Goal: Task Accomplishment & Management: Use online tool/utility

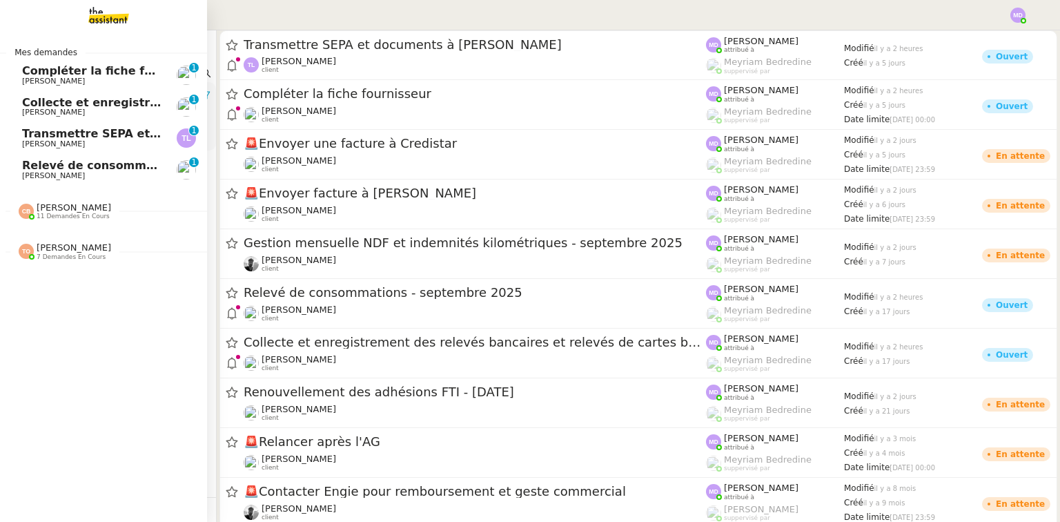
click at [61, 168] on span "Relevé de consommations - septembre 2025" at bounding box center [160, 165] width 277 height 13
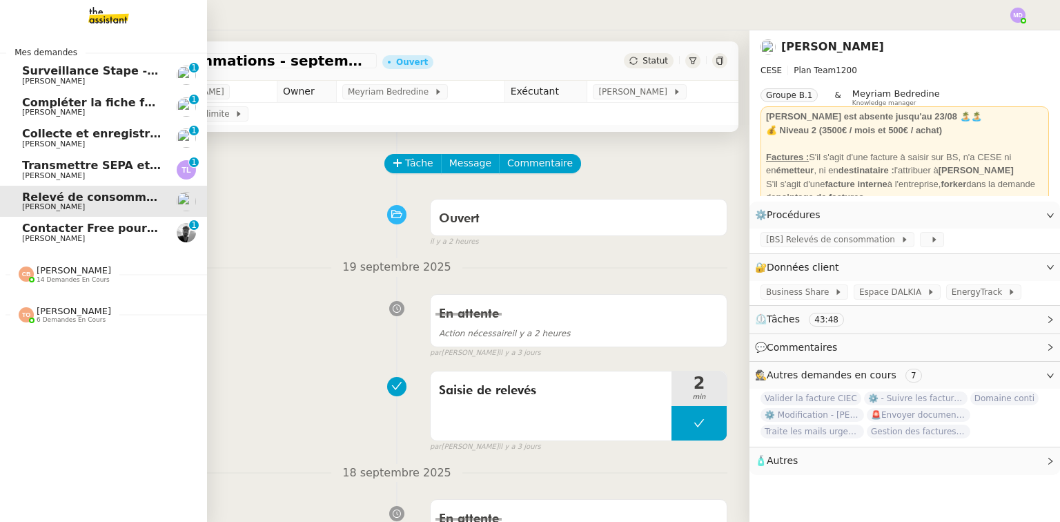
click at [113, 262] on span "[PERSON_NAME] 14 demandes en cours" at bounding box center [109, 268] width 207 height 29
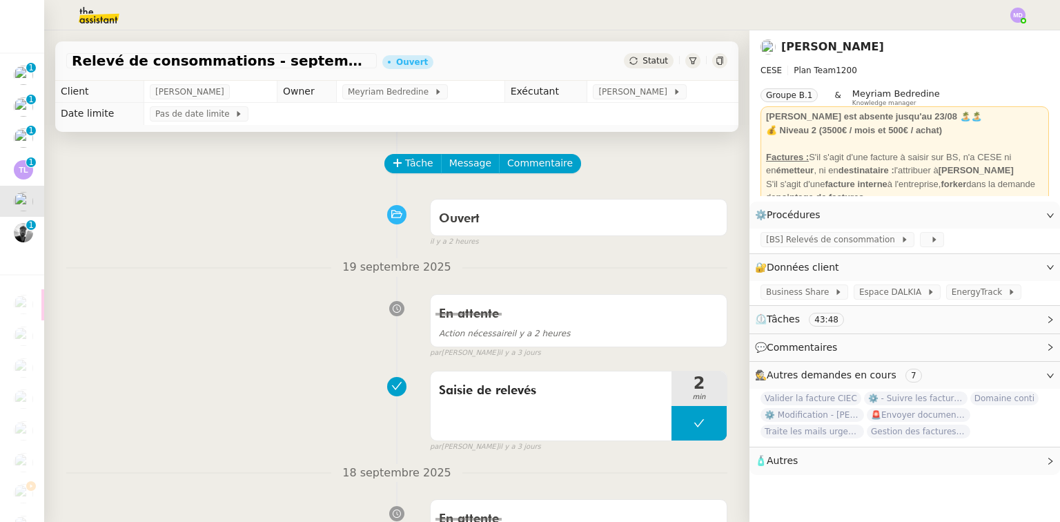
drag, startPoint x: 108, startPoint y: 14, endPoint x: 107, endPoint y: 22, distance: 7.7
click at [108, 14] on img at bounding box center [88, 15] width 107 height 30
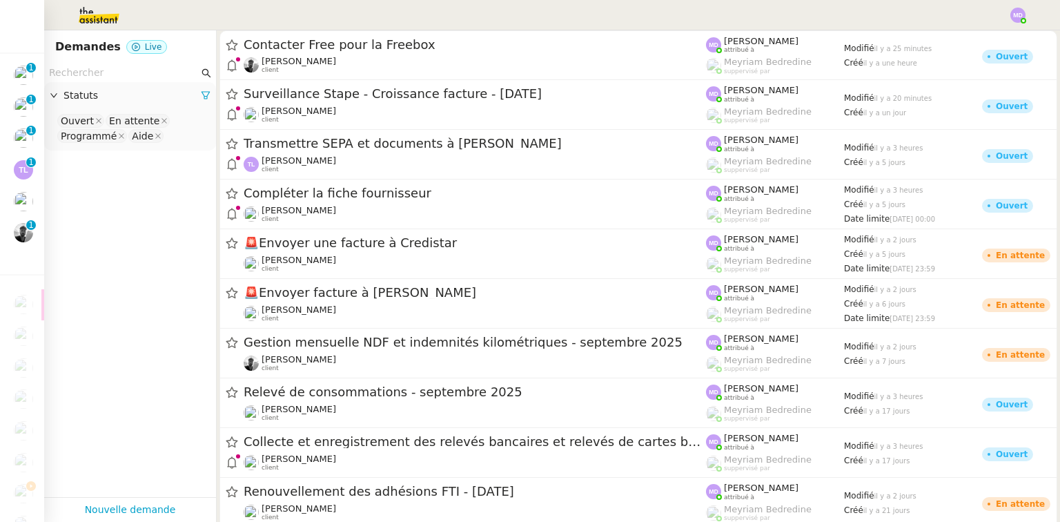
click at [108, 75] on input "text" at bounding box center [124, 73] width 150 height 16
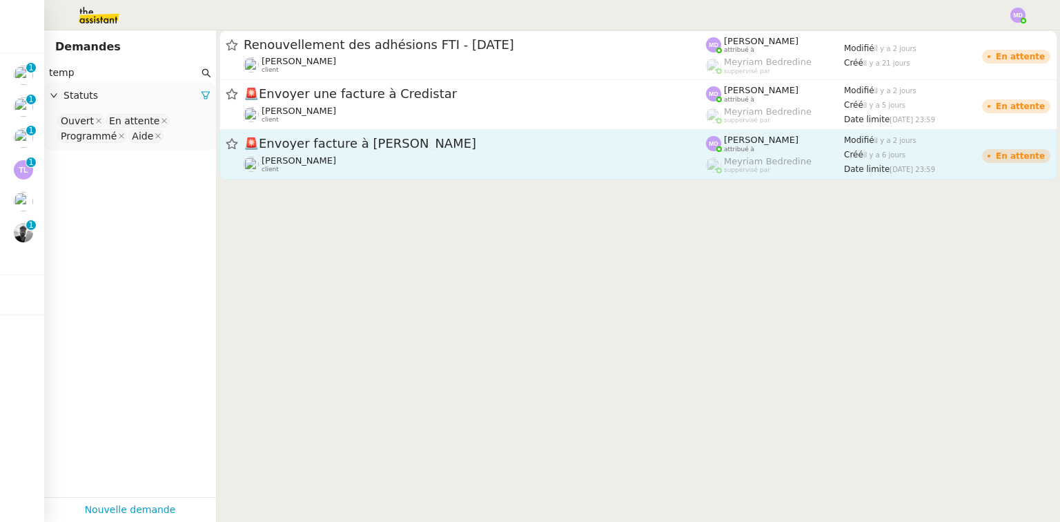
type input "temp"
click at [329, 131] on link "🚨 Envoyer facture à [PERSON_NAME] client [PERSON_NAME] attribué à [PERSON_NAME]…" at bounding box center [638, 155] width 838 height 50
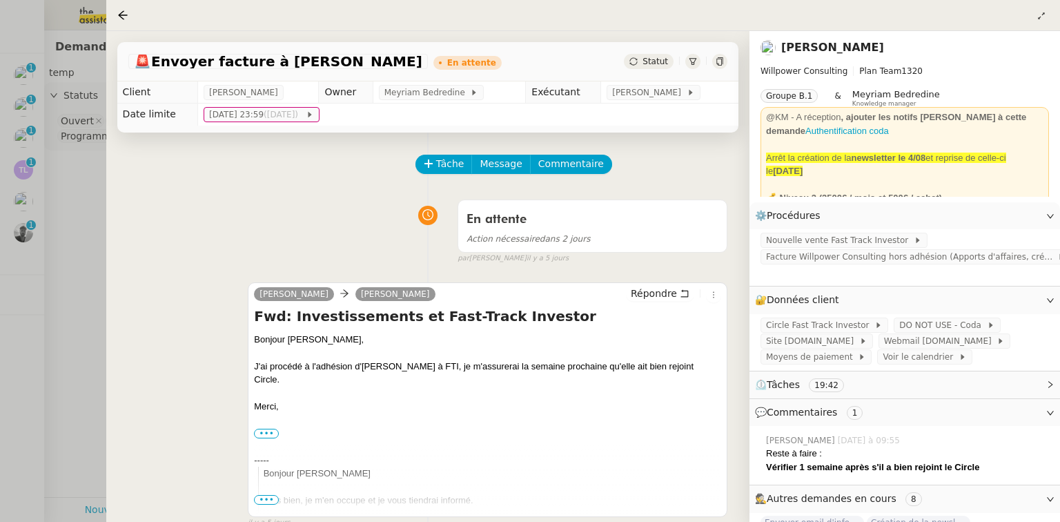
scroll to position [104, 0]
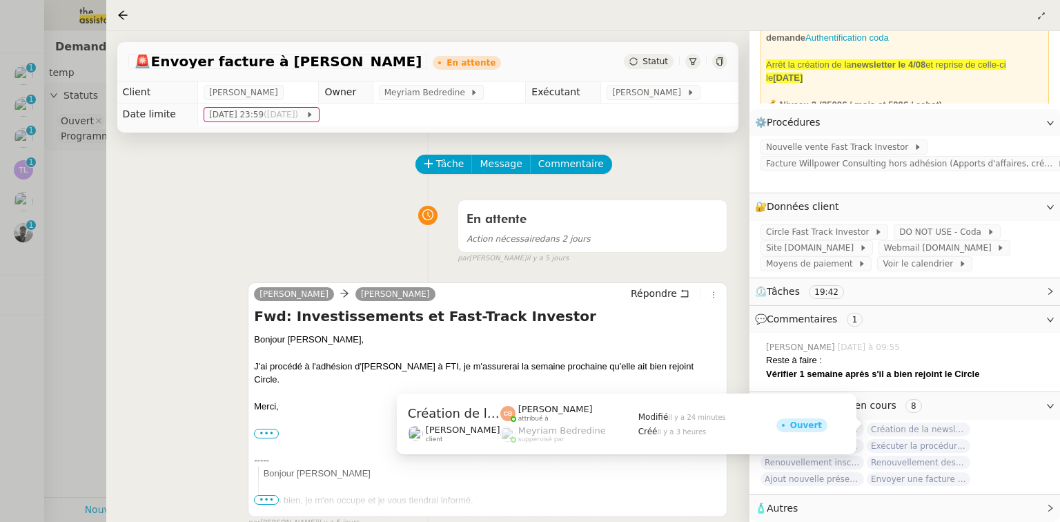
click at [923, 422] on span "Création de la newsletter UMento - Circle - [DATE]" at bounding box center [919, 429] width 104 height 14
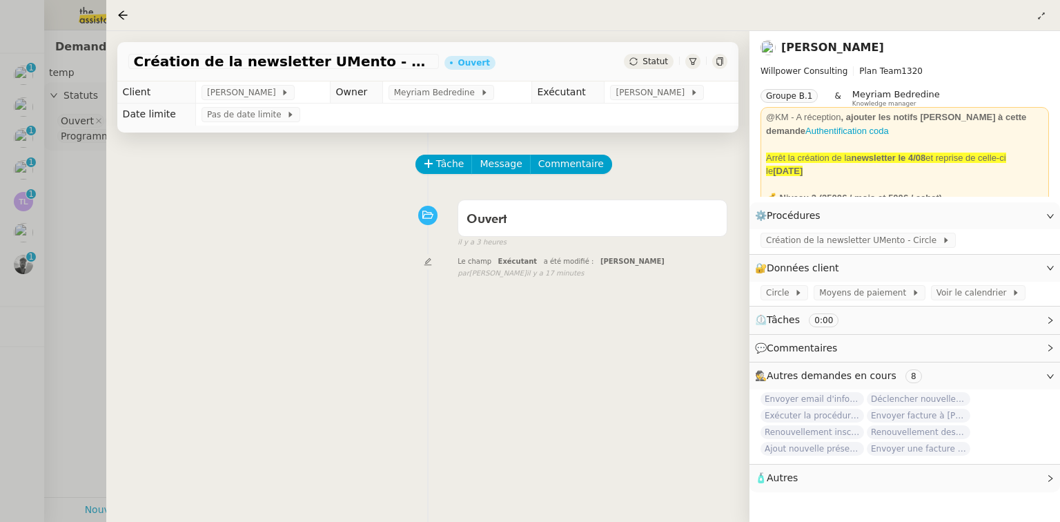
drag, startPoint x: 77, startPoint y: 236, endPoint x: 64, endPoint y: 243, distance: 14.8
click at [76, 237] on div at bounding box center [530, 261] width 1060 height 522
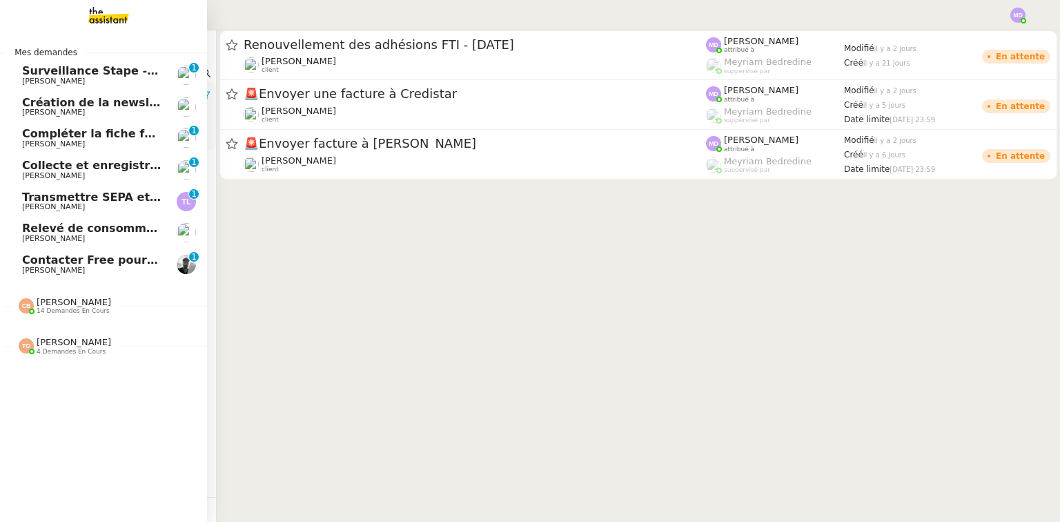
click at [55, 202] on span "Transmettre SEPA et documents à [PERSON_NAME]" at bounding box center [181, 196] width 318 height 13
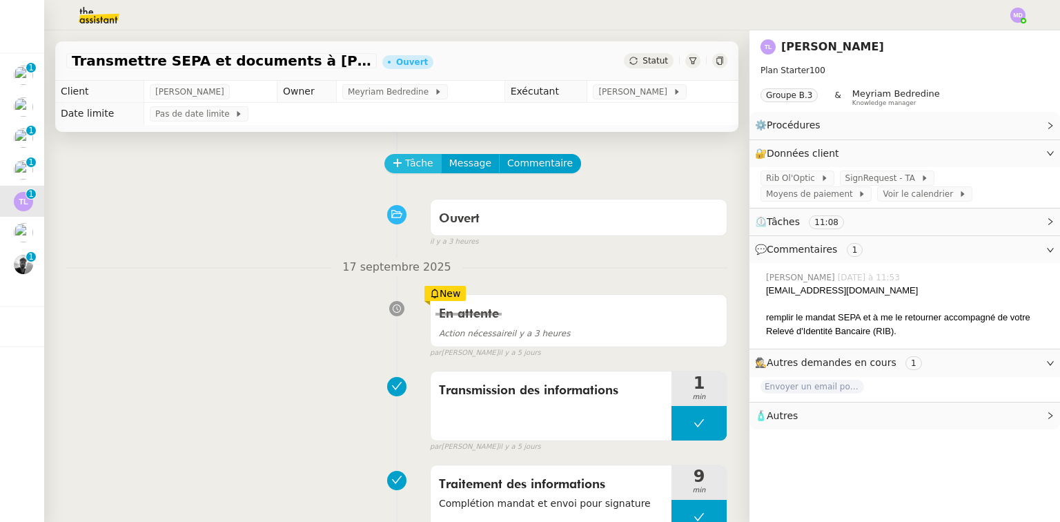
click at [407, 166] on span "Tâche" at bounding box center [419, 163] width 28 height 16
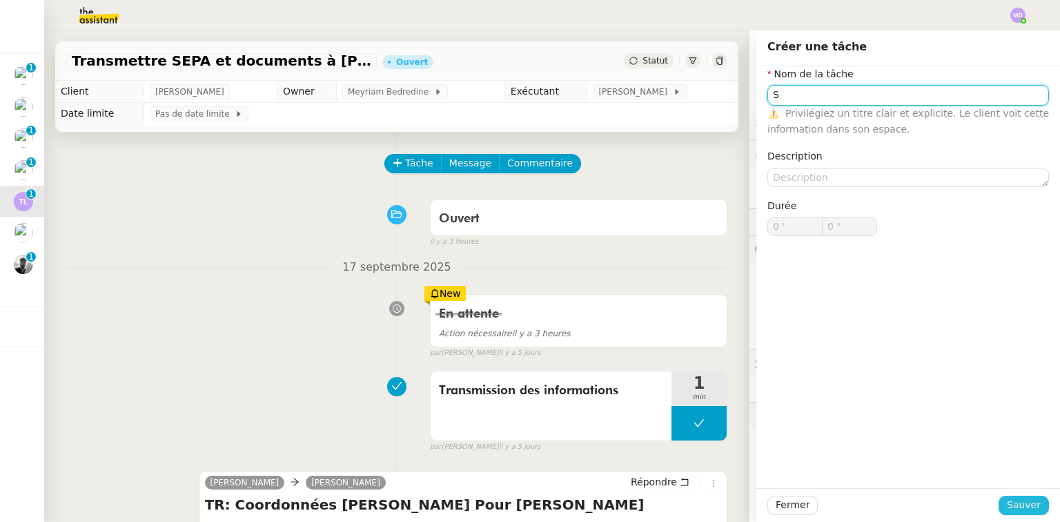
type input "S"
click at [1015, 501] on span "Sauver" at bounding box center [1024, 505] width 34 height 16
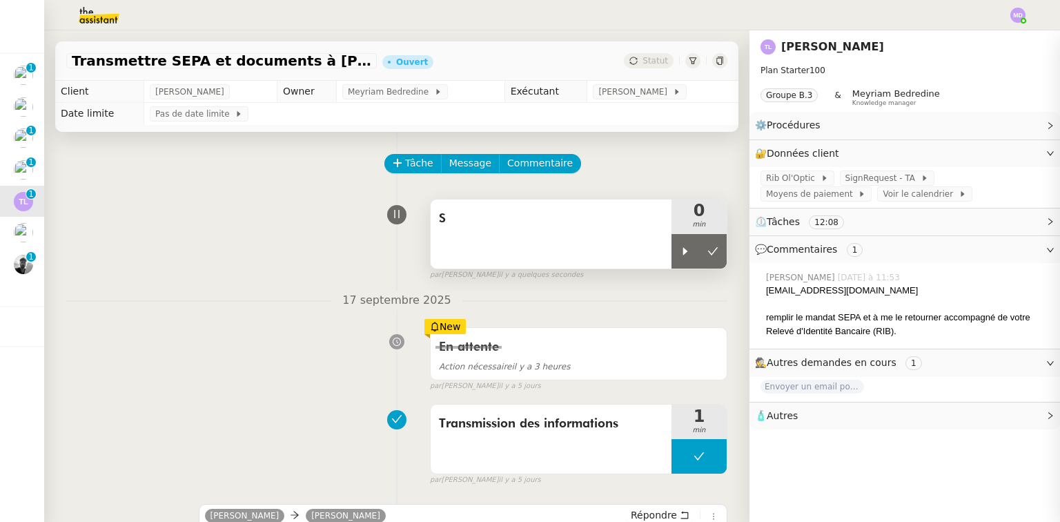
click at [663, 254] on div "S 0 min" at bounding box center [578, 234] width 297 height 70
click at [618, 240] on div "S" at bounding box center [551, 233] width 241 height 69
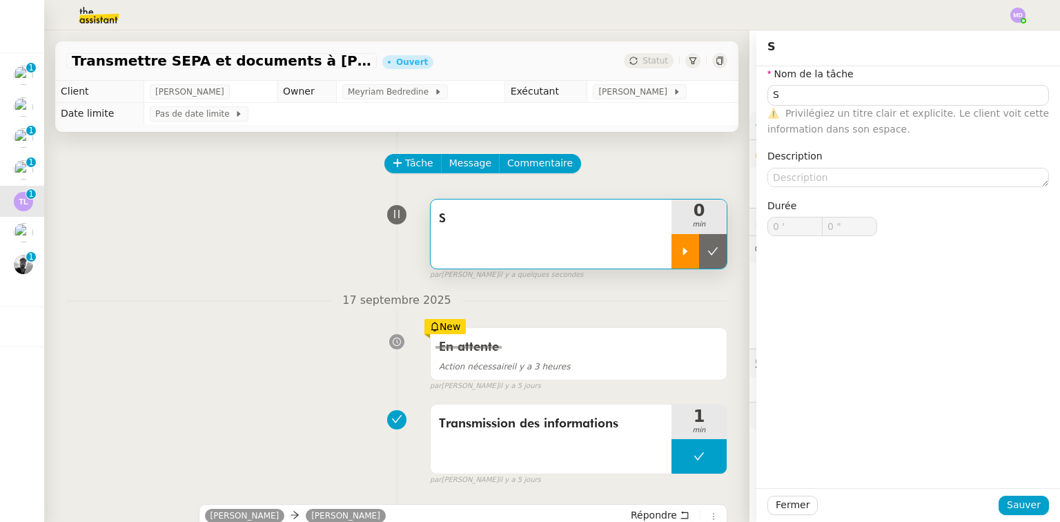
click at [683, 251] on icon at bounding box center [685, 251] width 5 height 8
type input "S"
type input "0 '"
type input "0 ""
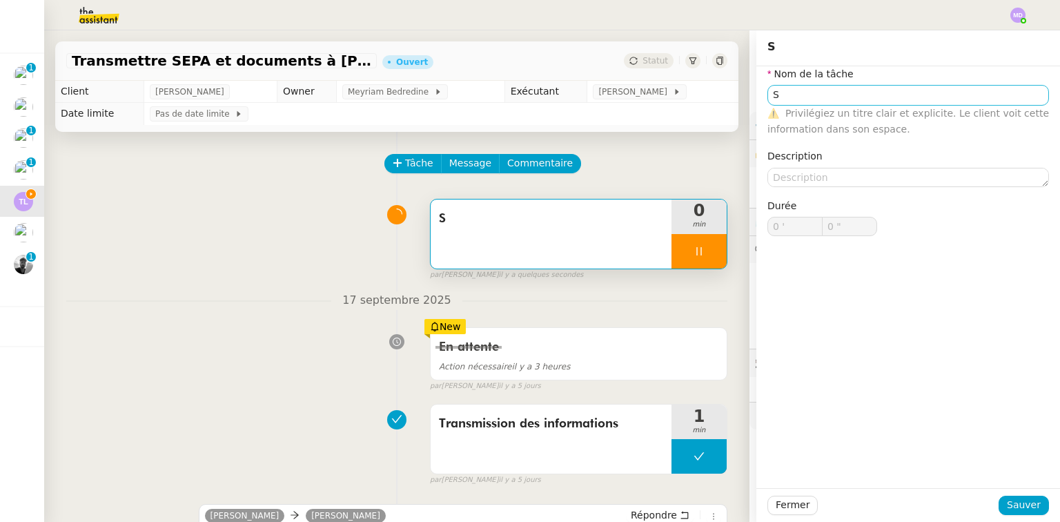
type input "S"
type input "0 '"
click at [794, 91] on input "S" at bounding box center [908, 95] width 282 height 20
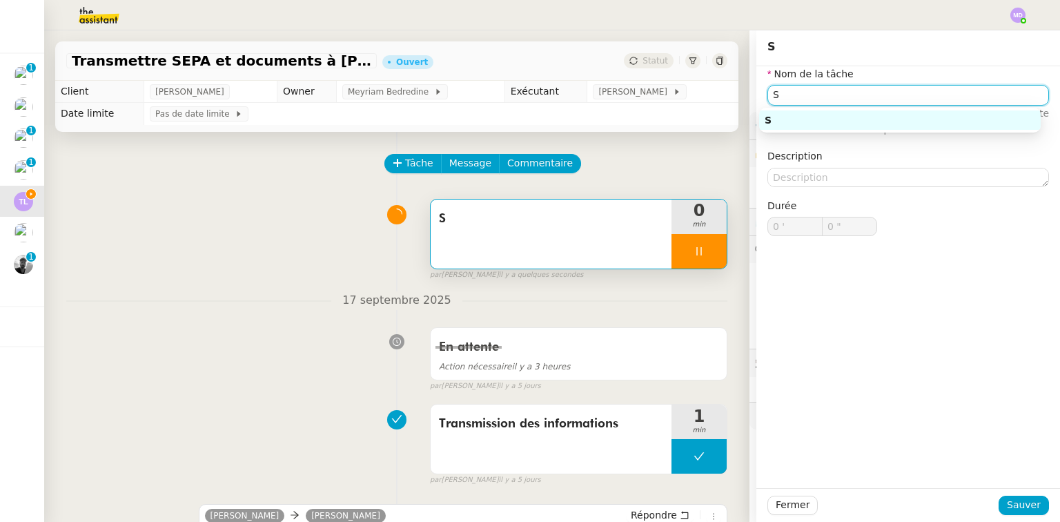
type input "1 ""
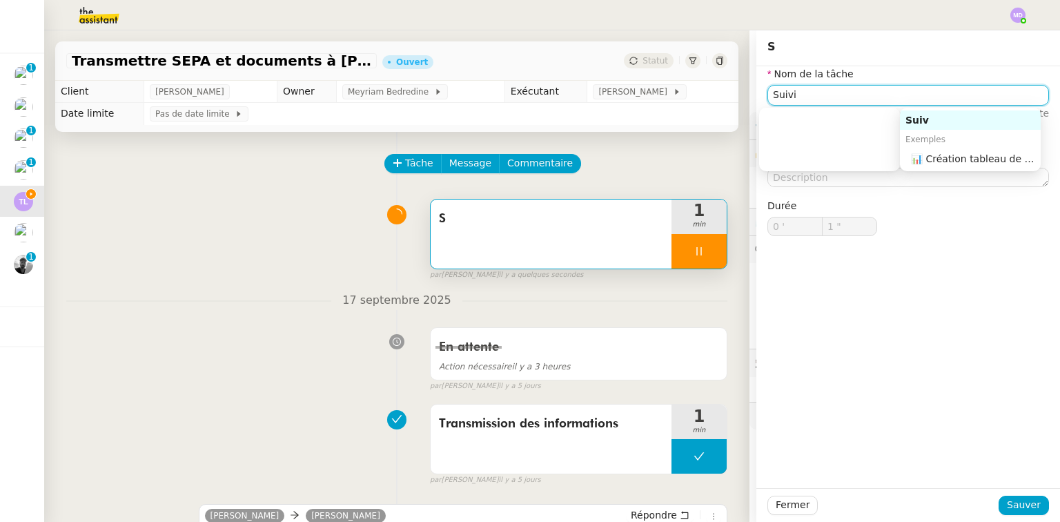
type input "Suivi"
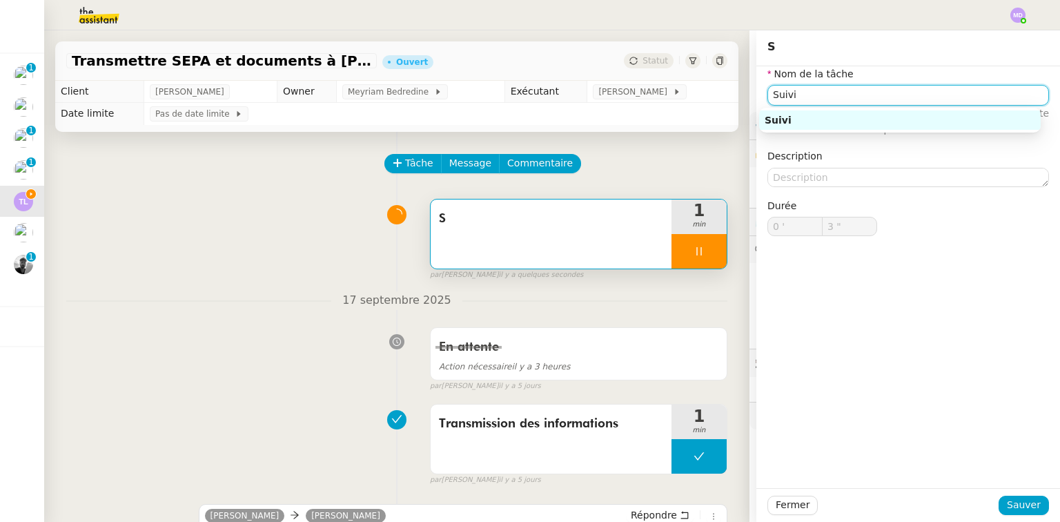
type input "4 ""
type input "Suivi signatu"
type input "5 ""
type input "Suivi signaturr"
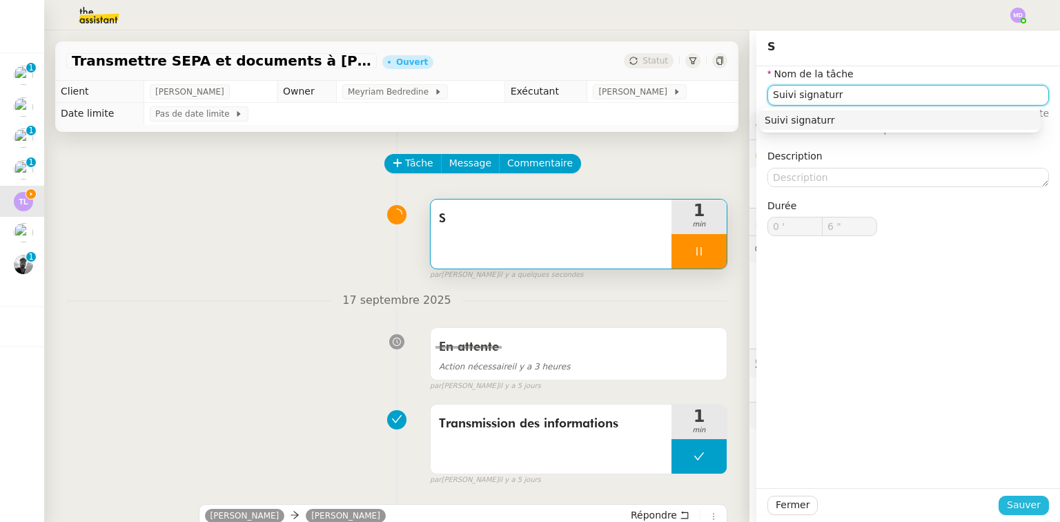
type input "7 ""
type input "Suivi signature"
click at [1002, 502] on button "Sauver" at bounding box center [1024, 505] width 50 height 19
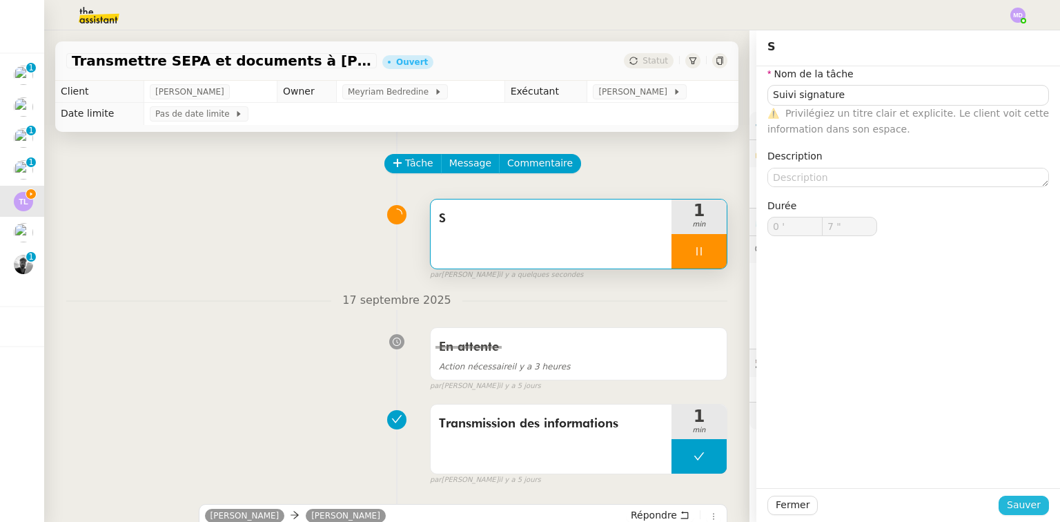
type input "8 ""
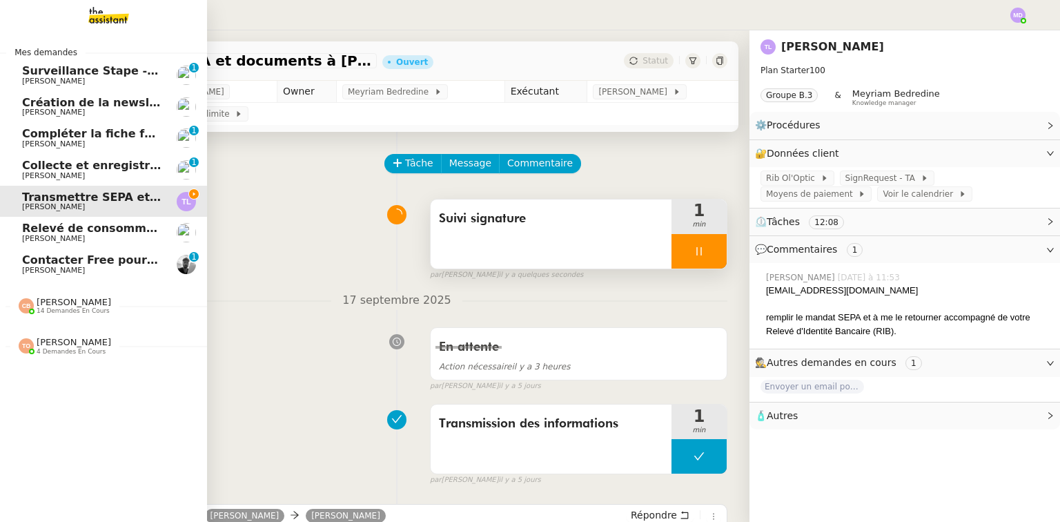
click at [111, 304] on nz-divider "[PERSON_NAME] 14 demandes en cours" at bounding box center [109, 306] width 207 height 18
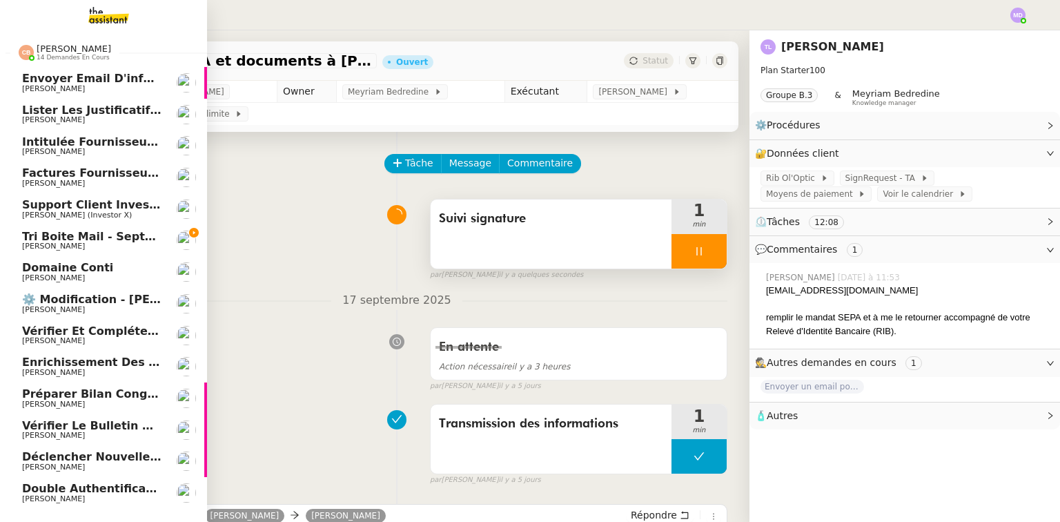
scroll to position [286, 0]
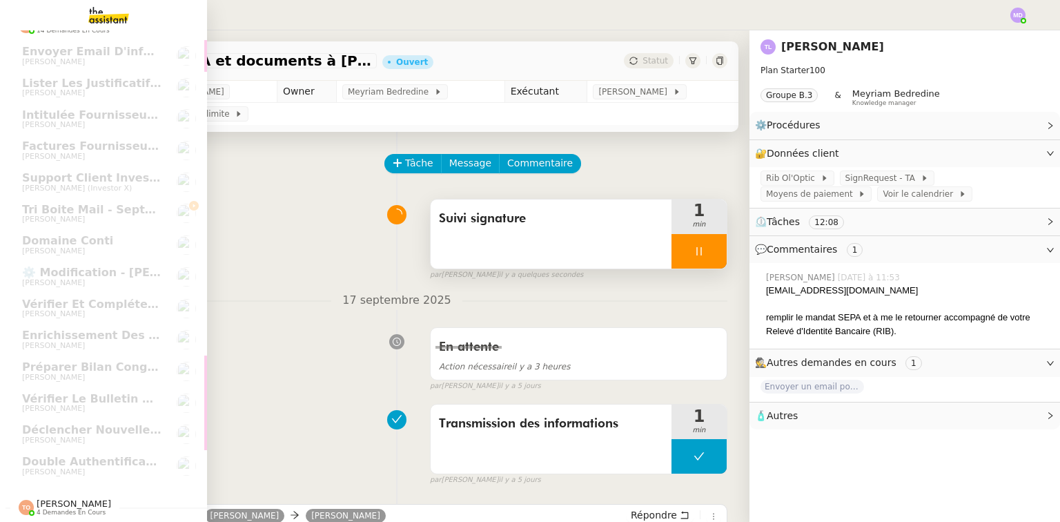
click at [77, 498] on span "[PERSON_NAME]" at bounding box center [74, 503] width 75 height 10
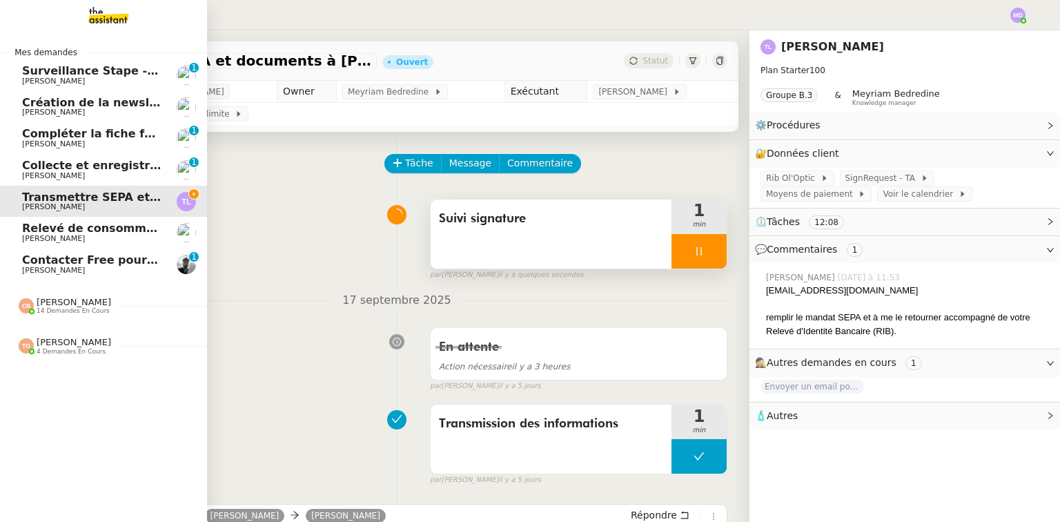
scroll to position [0, 0]
click at [97, 344] on span "[PERSON_NAME] Orec 4 demandes en cours" at bounding box center [64, 346] width 109 height 18
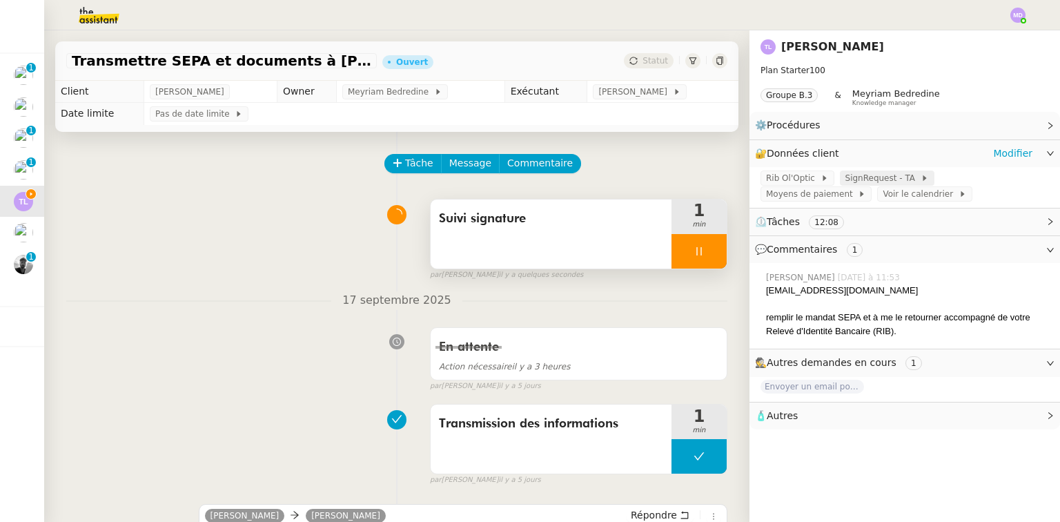
click at [845, 175] on span "SignRequest - TA" at bounding box center [882, 178] width 75 height 14
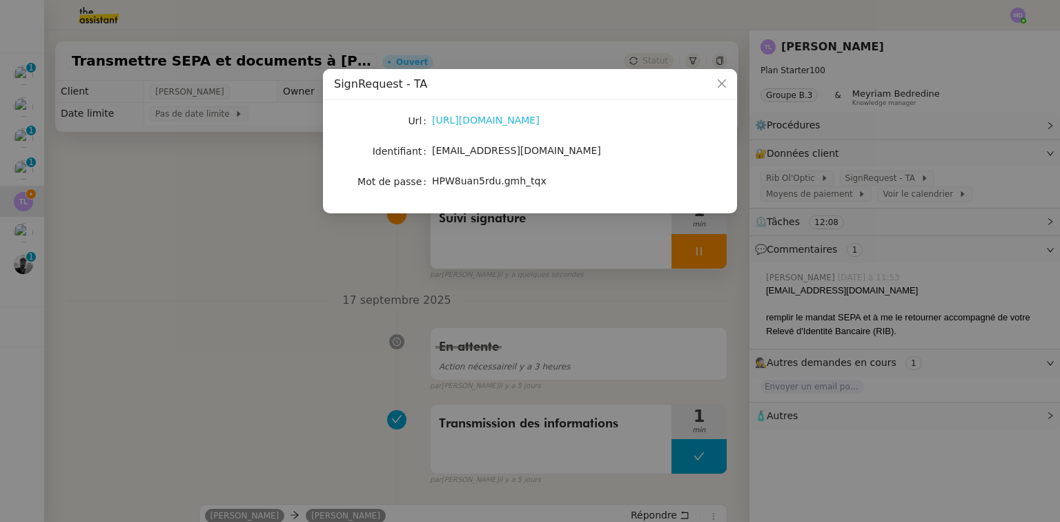
click at [482, 124] on link "[URL][DOMAIN_NAME]" at bounding box center [486, 120] width 108 height 11
click at [298, 299] on nz-modal-container "SignRequest - TA Url [URL][DOMAIN_NAME] Identifiant [EMAIL_ADDRESS][DOMAIN_NAME…" at bounding box center [530, 261] width 1060 height 522
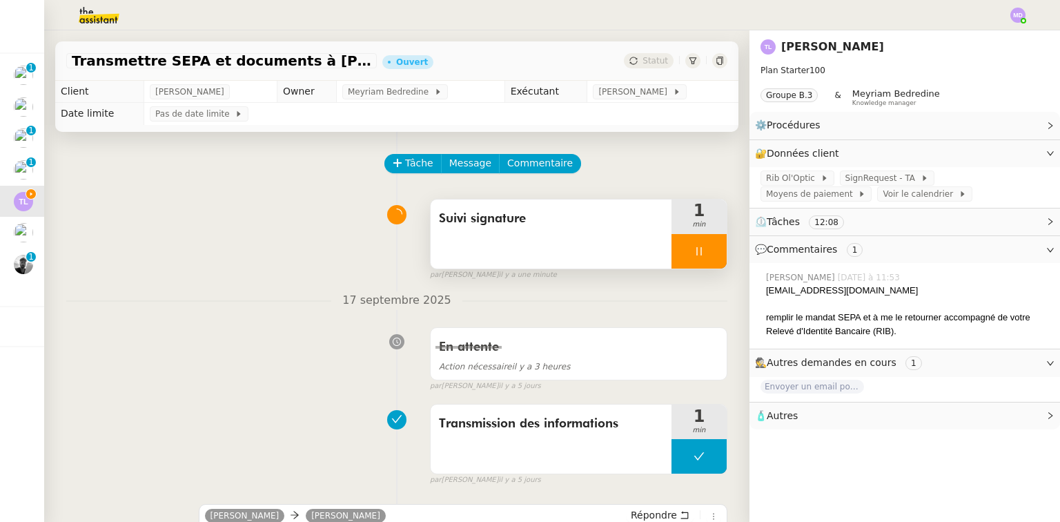
click at [599, 214] on span "Suivi signature" at bounding box center [551, 218] width 224 height 21
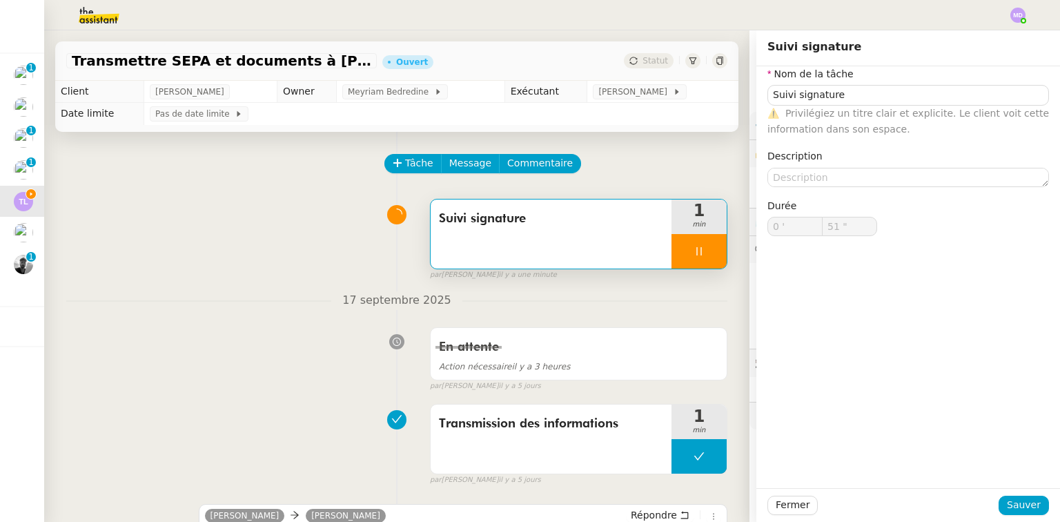
click at [698, 246] on div at bounding box center [699, 251] width 55 height 35
type input "52 ""
click at [707, 248] on icon at bounding box center [712, 251] width 11 height 11
type input "Suivi signature"
type input "0 '"
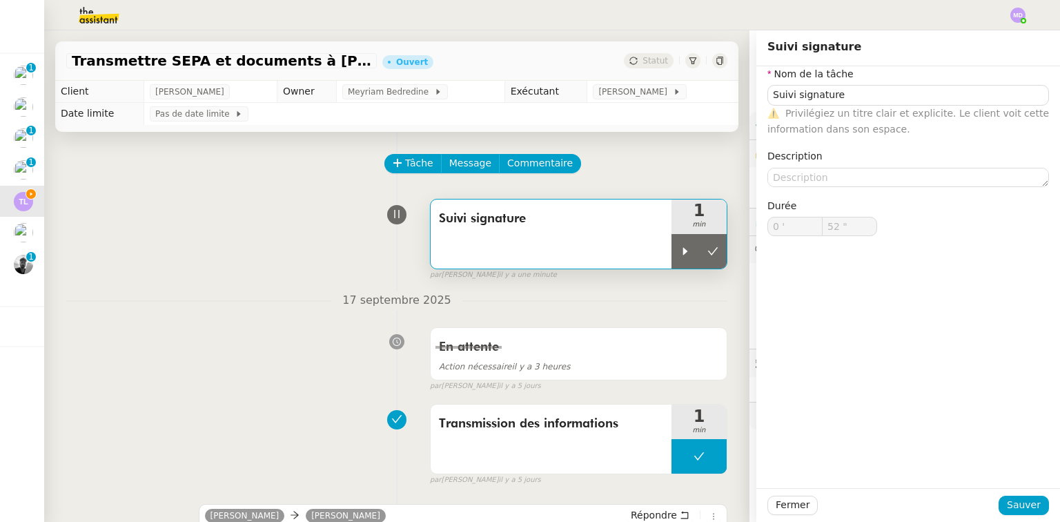
type input "52 ""
type input "Suivi signature"
type input "0 '"
type input "52 ""
type input "Suivi signature"
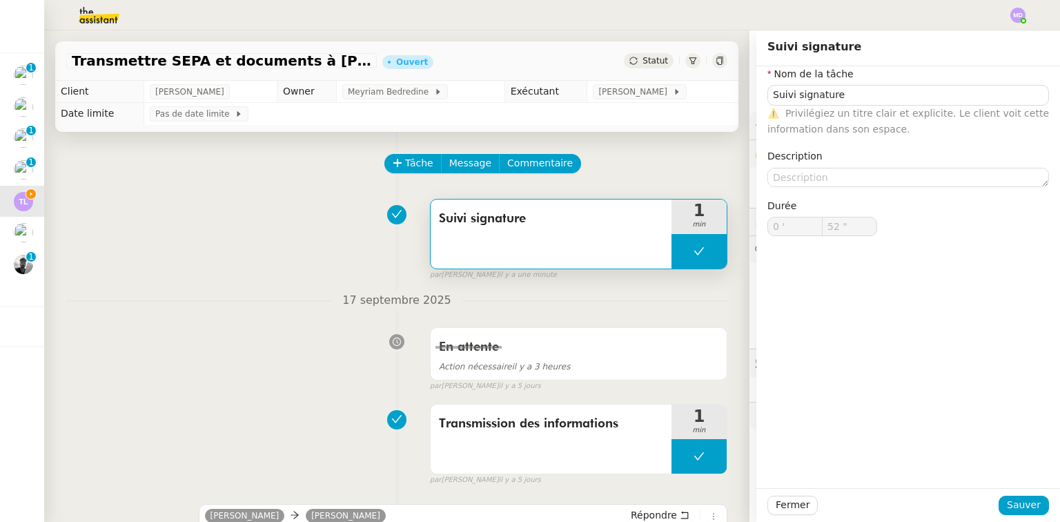
type input "0 '"
type input "52 ""
click at [405, 168] on span "Tâche" at bounding box center [419, 163] width 28 height 16
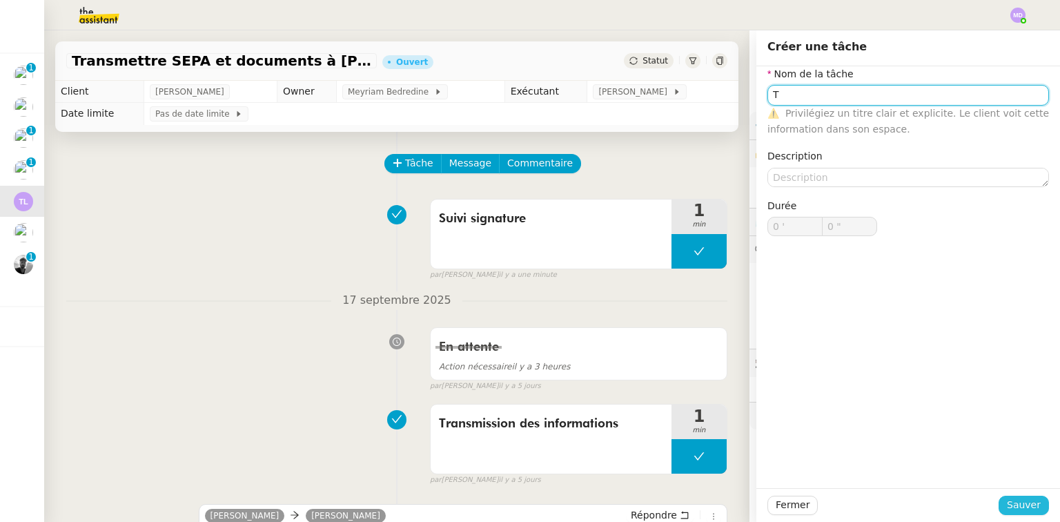
type input "T"
drag, startPoint x: 1016, startPoint y: 510, endPoint x: 927, endPoint y: 458, distance: 103.3
click at [1015, 508] on span "Sauver" at bounding box center [1024, 505] width 34 height 16
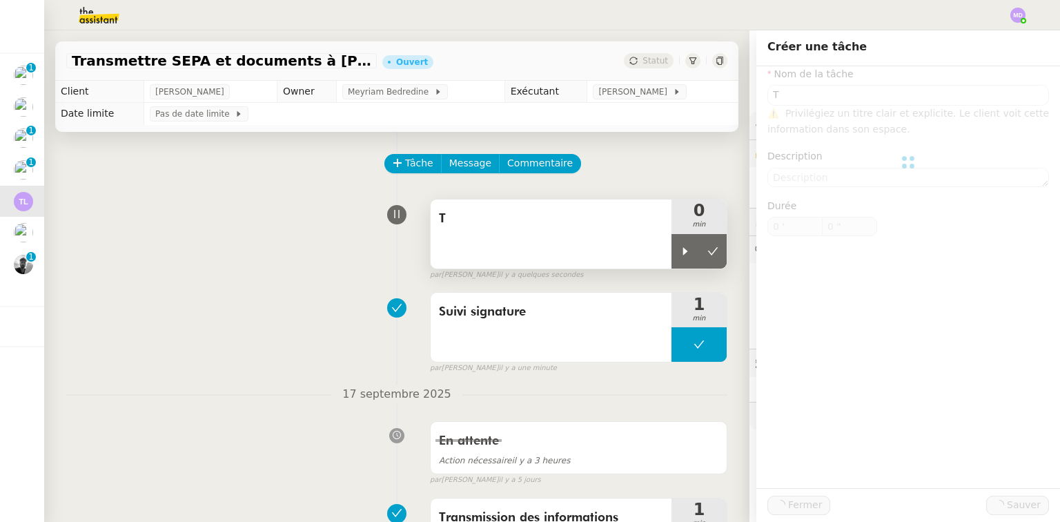
drag, startPoint x: 671, startPoint y: 262, endPoint x: 639, endPoint y: 256, distance: 32.3
click at [672, 261] on div at bounding box center [686, 251] width 28 height 35
click at [639, 256] on div "T" at bounding box center [551, 233] width 241 height 69
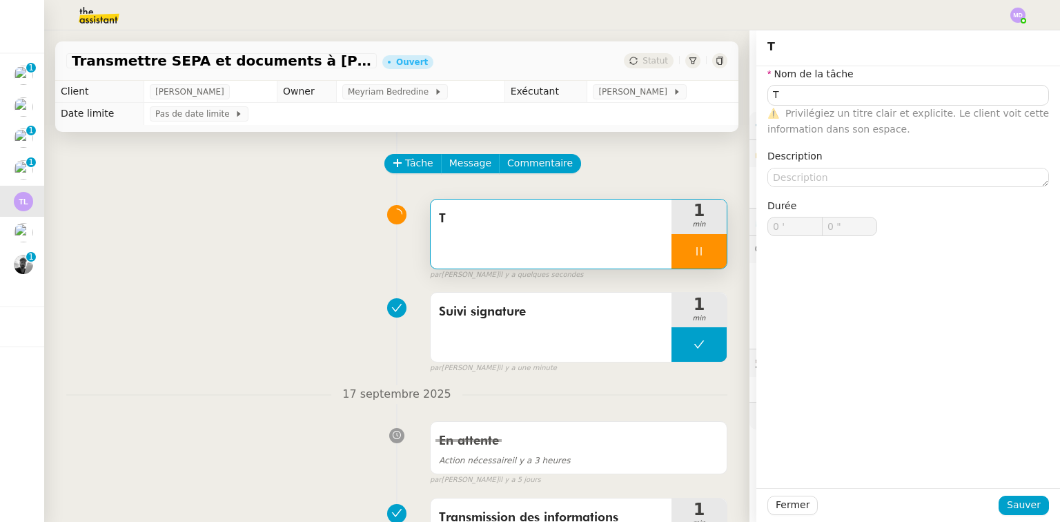
click at [830, 106] on div "⚠️ Privilégiez un titre clair et explicite. Le client voit cette information da…" at bounding box center [908, 122] width 282 height 32
click at [830, 94] on input "T" at bounding box center [908, 95] width 282 height 20
type input "Tra"
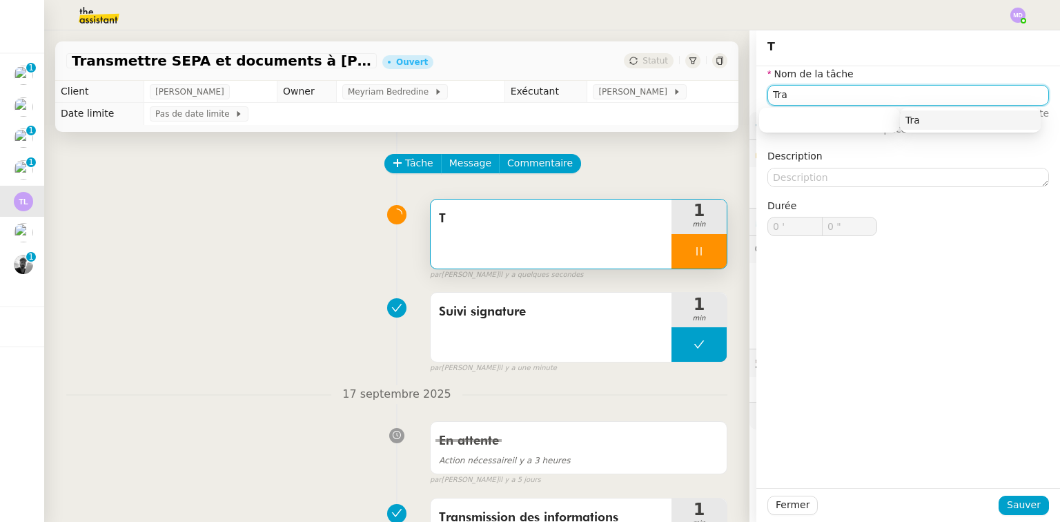
type input "1 ""
type input "Transmiss"
type input "2 ""
type input "Transmissio"
type input "3 ""
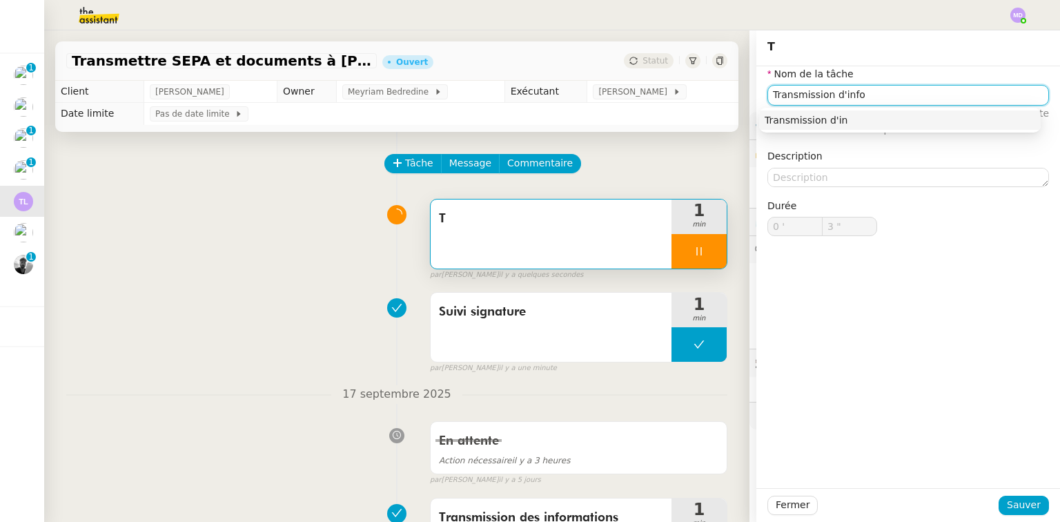
type input "Transmission d'infor"
type input "4 ""
type input "Transmission d'informations"
click at [830, 117] on div "Transmission d'informations" at bounding box center [900, 120] width 271 height 12
type input "6 ""
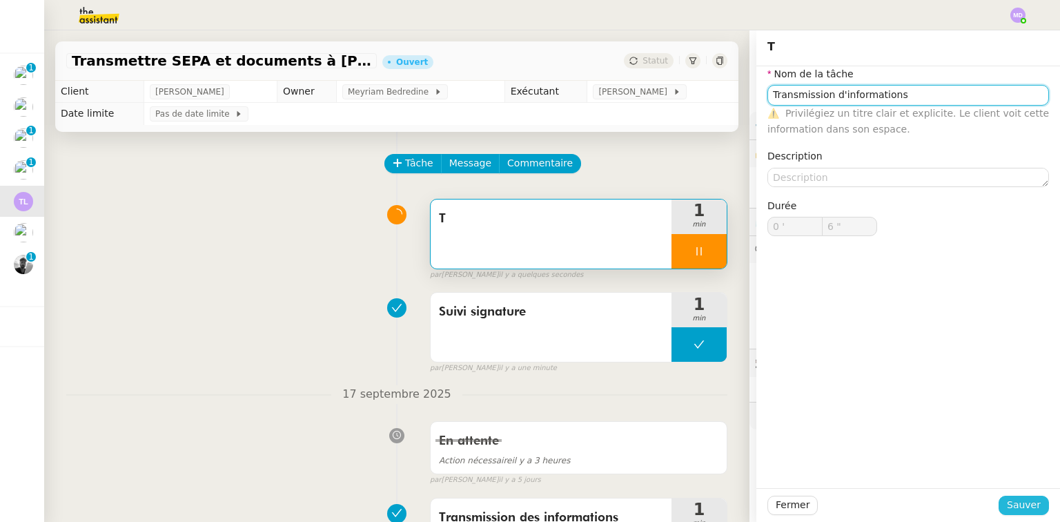
type input "Transmission d'informations"
click at [1019, 497] on span "Sauver" at bounding box center [1024, 505] width 34 height 16
type input "7 ""
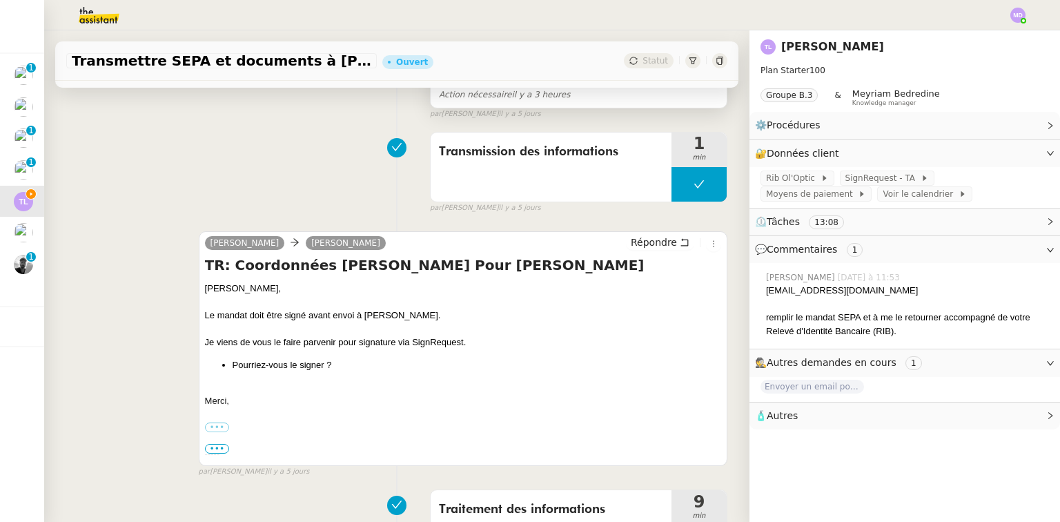
scroll to position [386, 0]
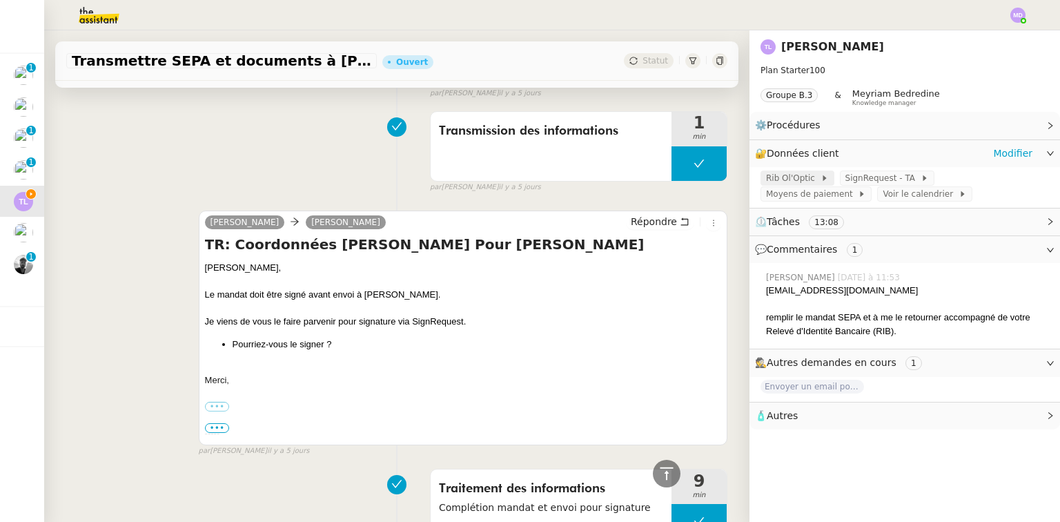
click at [767, 180] on span "Rib Ol'Optic" at bounding box center [793, 178] width 55 height 14
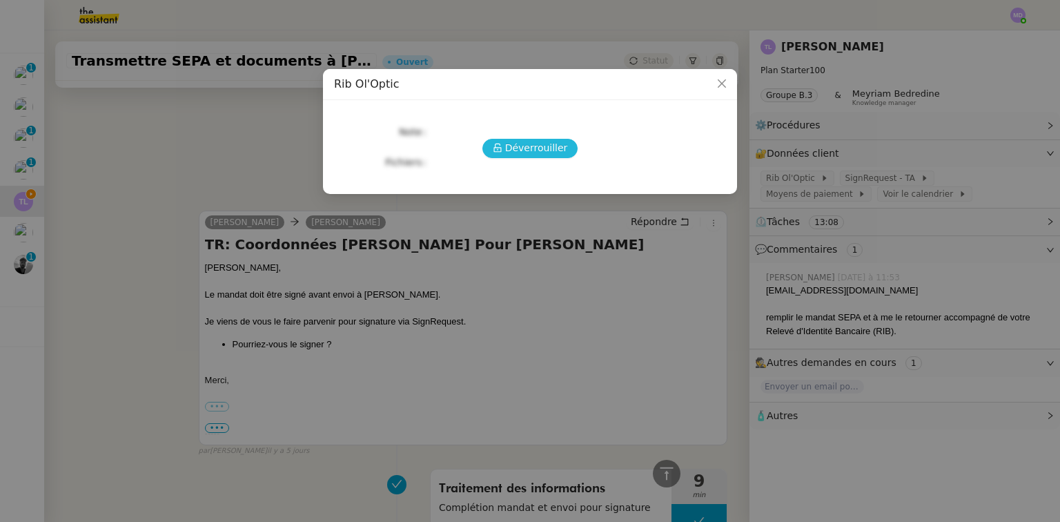
click at [551, 148] on span "Déverrouiller" at bounding box center [536, 148] width 63 height 16
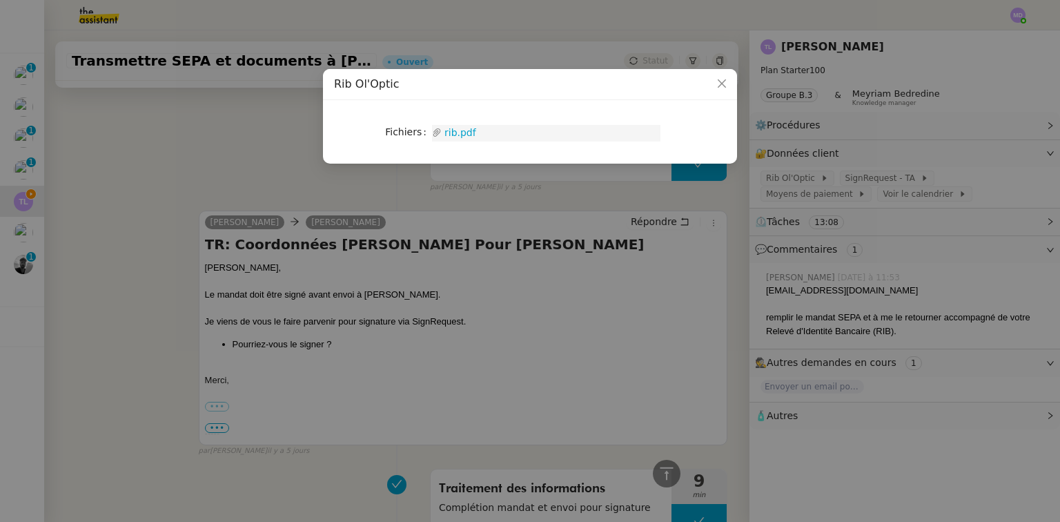
click at [472, 132] on link "rib.pdf" at bounding box center [551, 133] width 219 height 16
click at [333, 395] on nz-modal-container "Rib Ol'Optic Fichiers Upload rib.pdf" at bounding box center [530, 261] width 1060 height 522
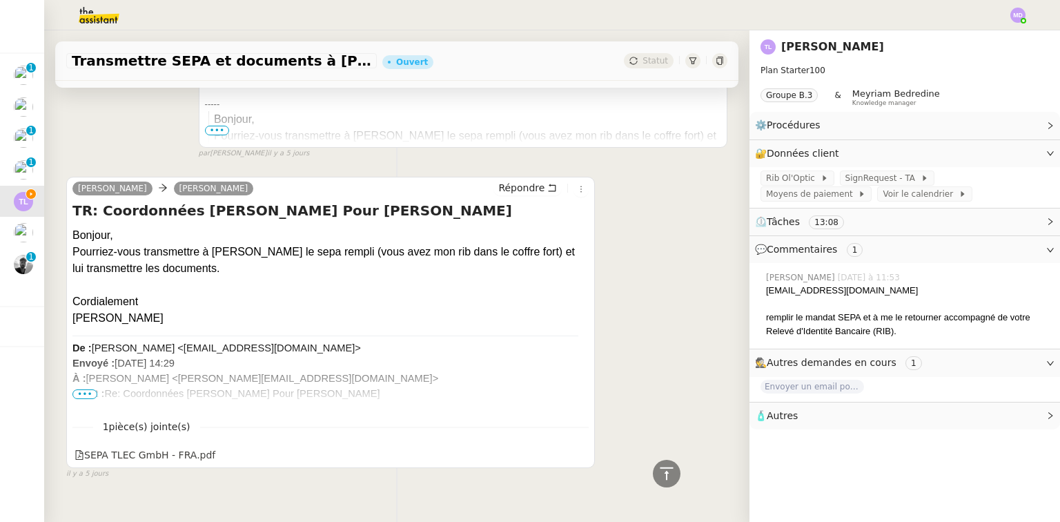
scroll to position [1188, 0]
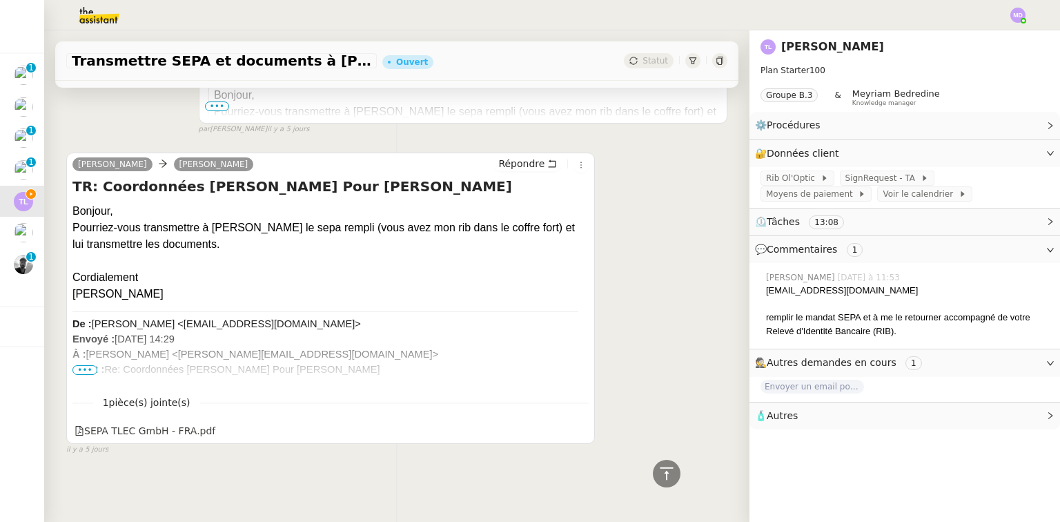
click at [88, 366] on span "•••" at bounding box center [84, 370] width 25 height 10
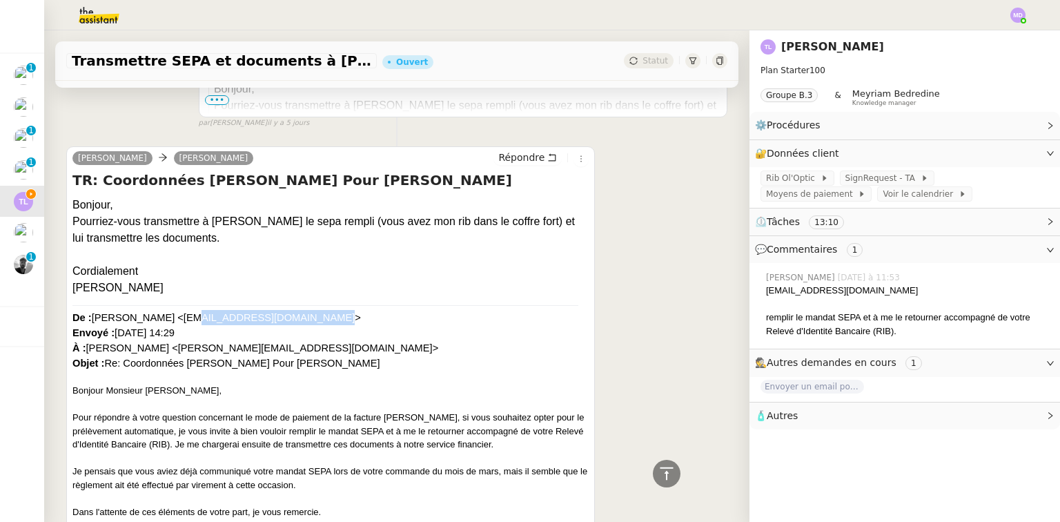
drag, startPoint x: 166, startPoint y: 317, endPoint x: 277, endPoint y: 315, distance: 110.5
click at [277, 315] on font "De : [PERSON_NAME] <[EMAIL_ADDRESS][DOMAIN_NAME]> Envoyé : [DATE] 14:29 À : [PE…" at bounding box center [255, 340] width 366 height 57
copy font "[EMAIL_ADDRESS][DOMAIN_NAME]"
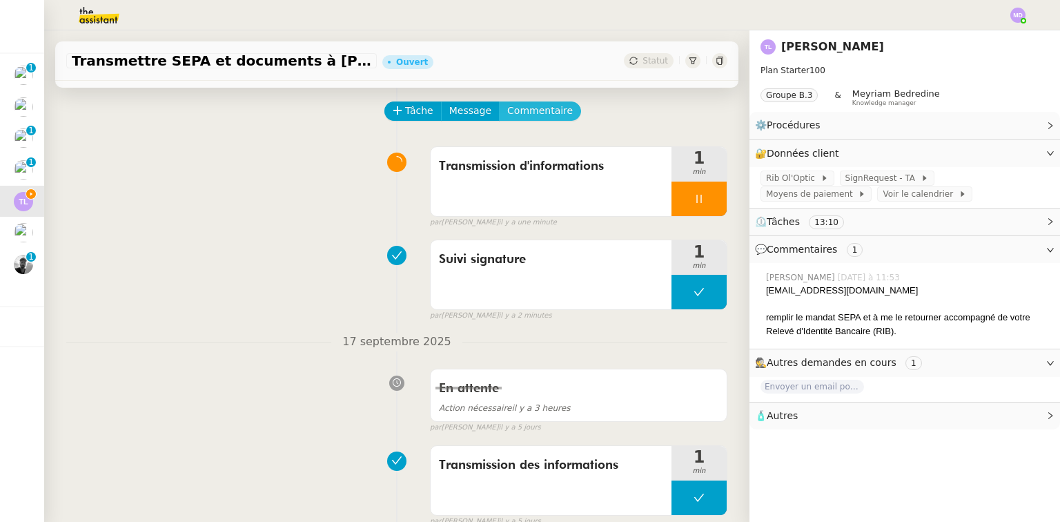
scroll to position [0, 0]
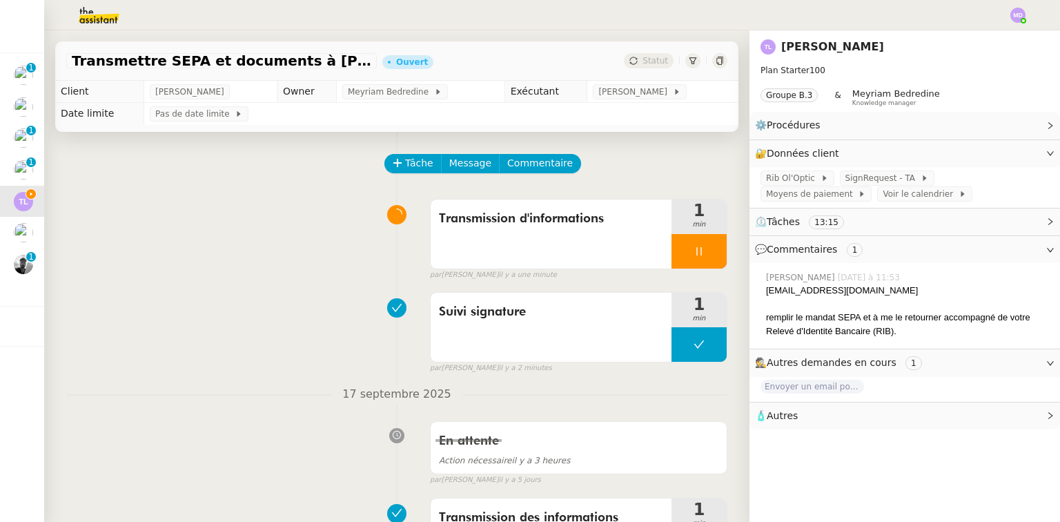
drag, startPoint x: 792, startPoint y: 420, endPoint x: 788, endPoint y: 426, distance: 7.1
click at [790, 420] on span "🧴 Autres" at bounding box center [893, 416] width 277 height 16
click at [798, 442] on span "Créer un email dédié" at bounding box center [809, 440] width 87 height 10
click at [456, 166] on span "Message" at bounding box center [470, 163] width 42 height 16
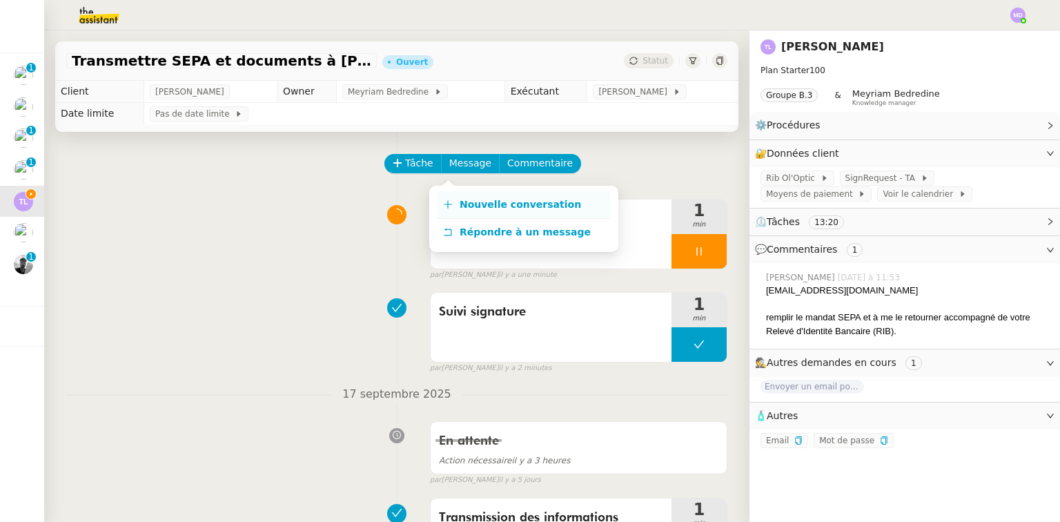
click at [467, 202] on span "Nouvelle conversation" at bounding box center [520, 204] width 121 height 11
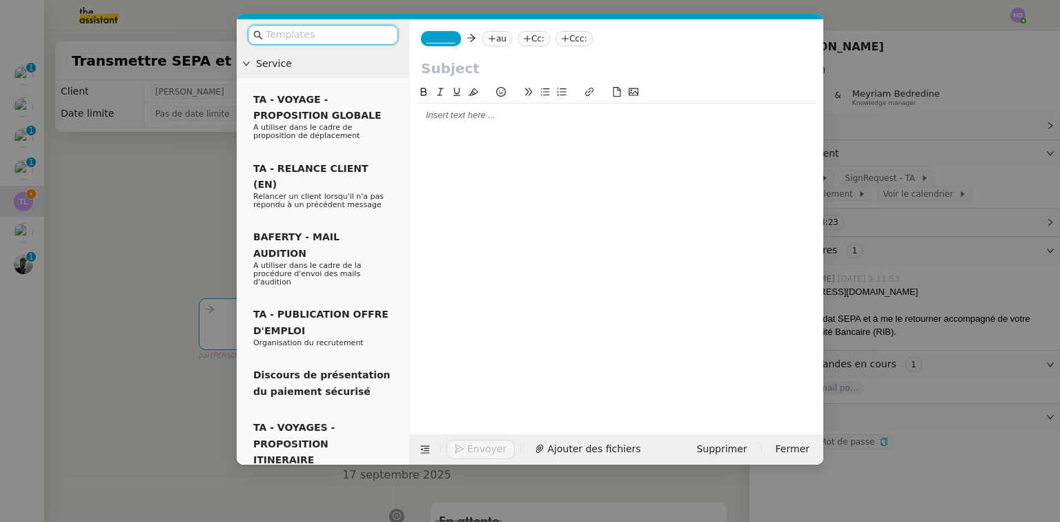
click at [488, 35] on icon at bounding box center [492, 39] width 8 height 8
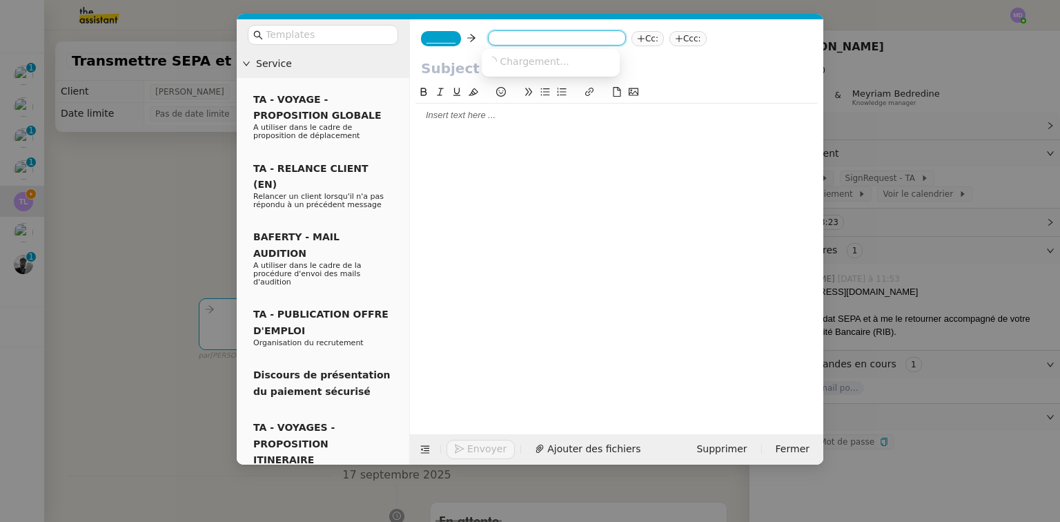
paste input "[EMAIL_ADDRESS][DOMAIN_NAME]"
type input "[EMAIL_ADDRESS][DOMAIN_NAME]"
drag, startPoint x: 508, startPoint y: 55, endPoint x: 540, endPoint y: 57, distance: 31.8
click at [512, 56] on span "[EMAIL_ADDRESS][DOMAIN_NAME]" at bounding box center [571, 60] width 169 height 11
click at [688, 39] on nz-tag "Cc:" at bounding box center [704, 38] width 32 height 15
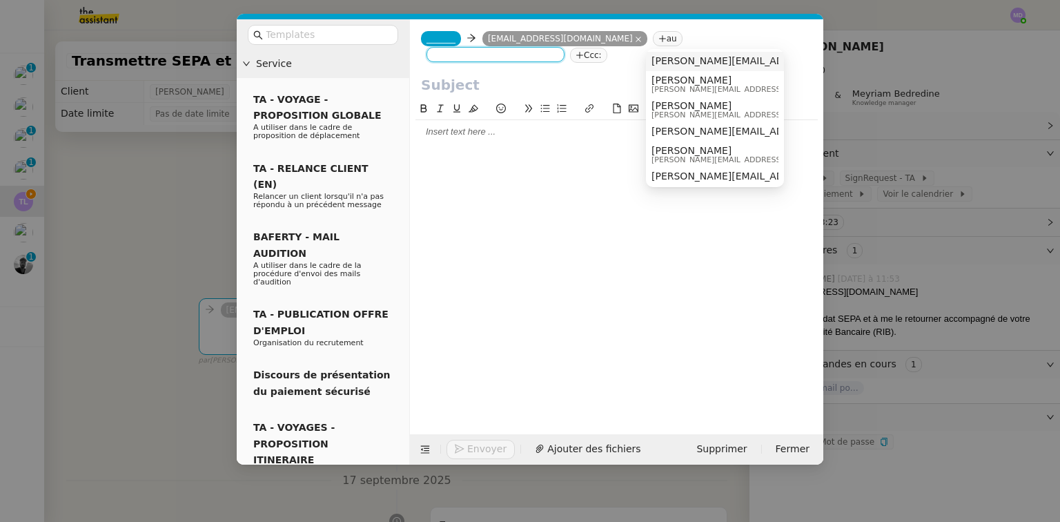
type input "t"
click at [716, 112] on span "[PERSON_NAME][EMAIL_ADDRESS][DOMAIN_NAME]" at bounding box center [750, 115] width 196 height 8
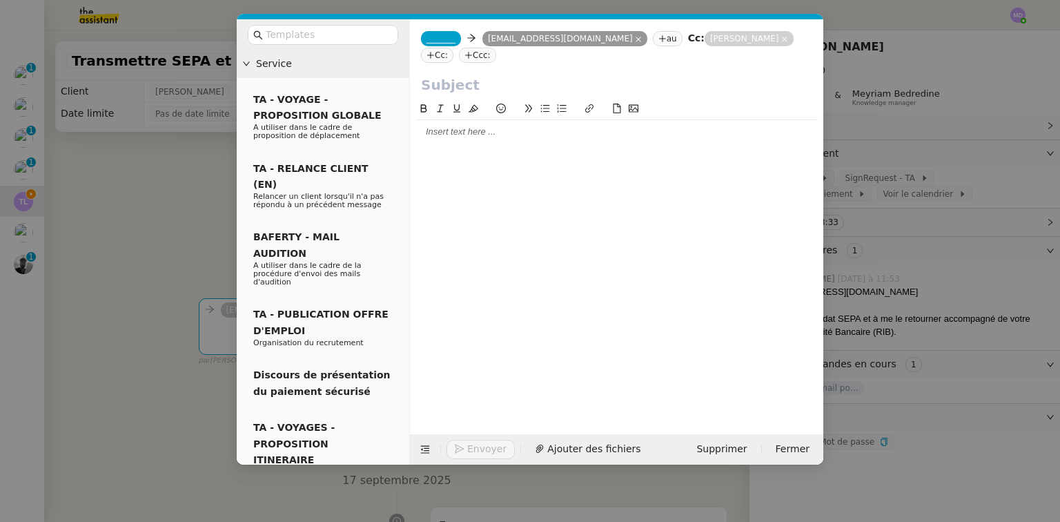
click at [150, 229] on nz-modal-container "Service TA - VOYAGE - PROPOSITION GLOBALE A utiliser dans le cadre de propositi…" at bounding box center [530, 261] width 1060 height 522
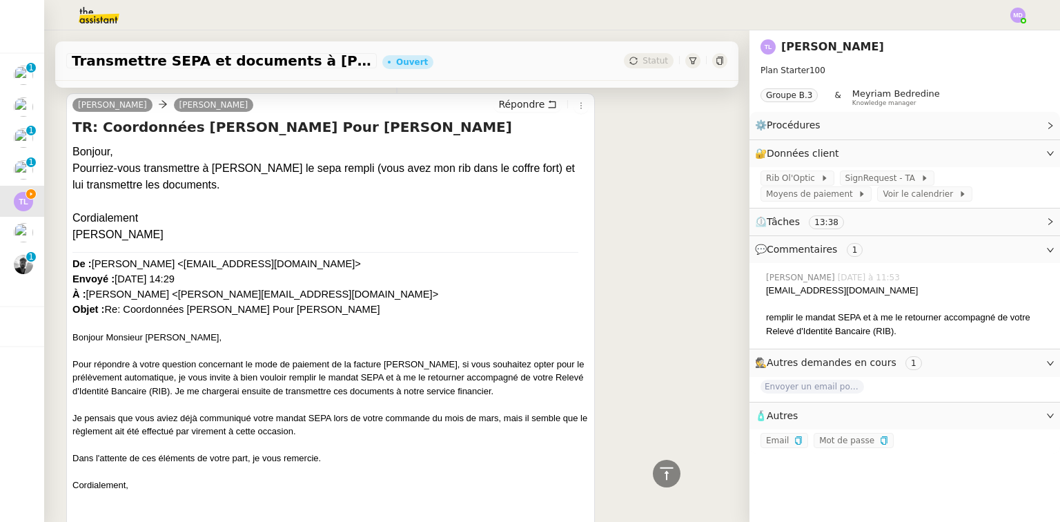
scroll to position [1436, 0]
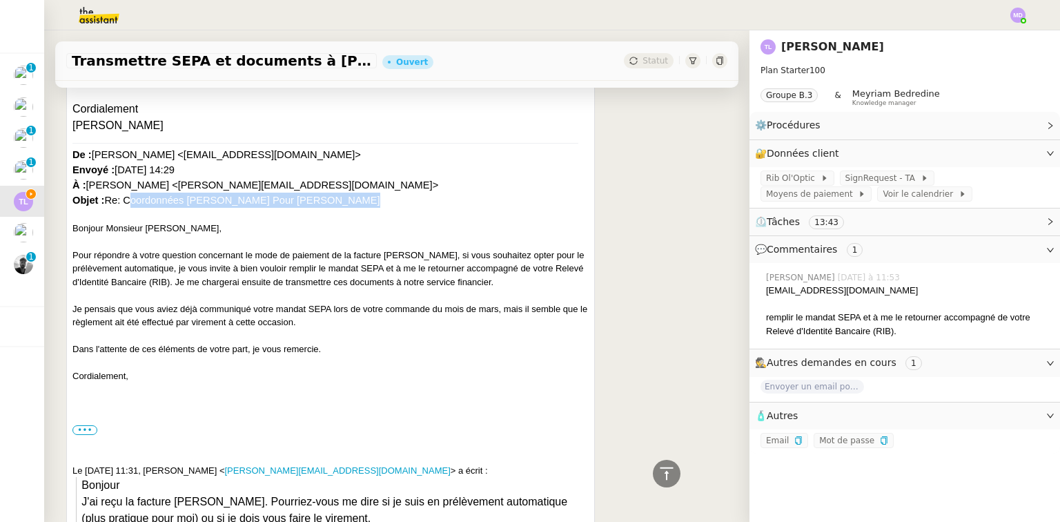
drag, startPoint x: 326, startPoint y: 199, endPoint x: 118, endPoint y: 202, distance: 207.7
click at [118, 202] on div "De : [PERSON_NAME] <[EMAIL_ADDRESS][DOMAIN_NAME]> Envoyé : [DATE] 14:29 À : [PE…" at bounding box center [330, 184] width 516 height 75
copy font "Coordonnées [PERSON_NAME] Pour [PERSON_NAME]"
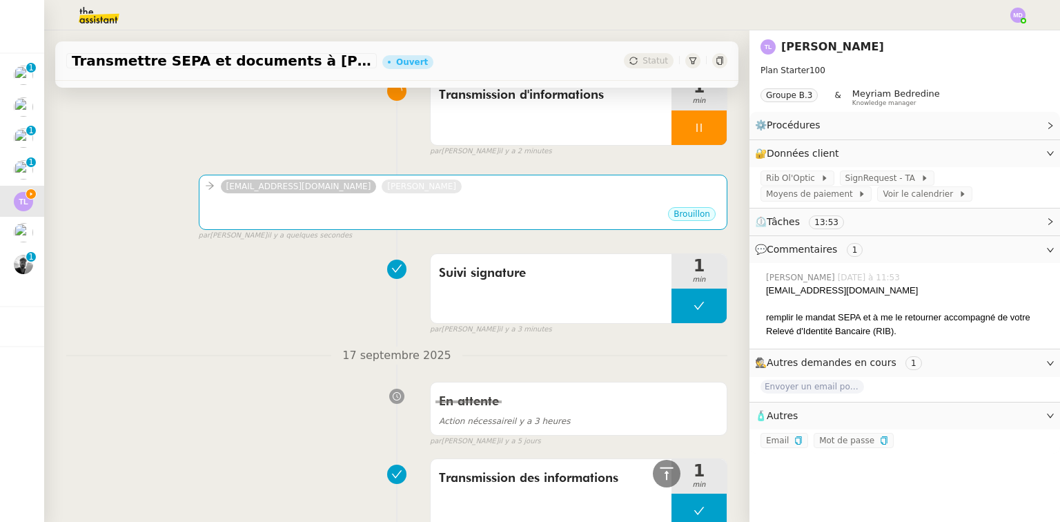
scroll to position [0, 0]
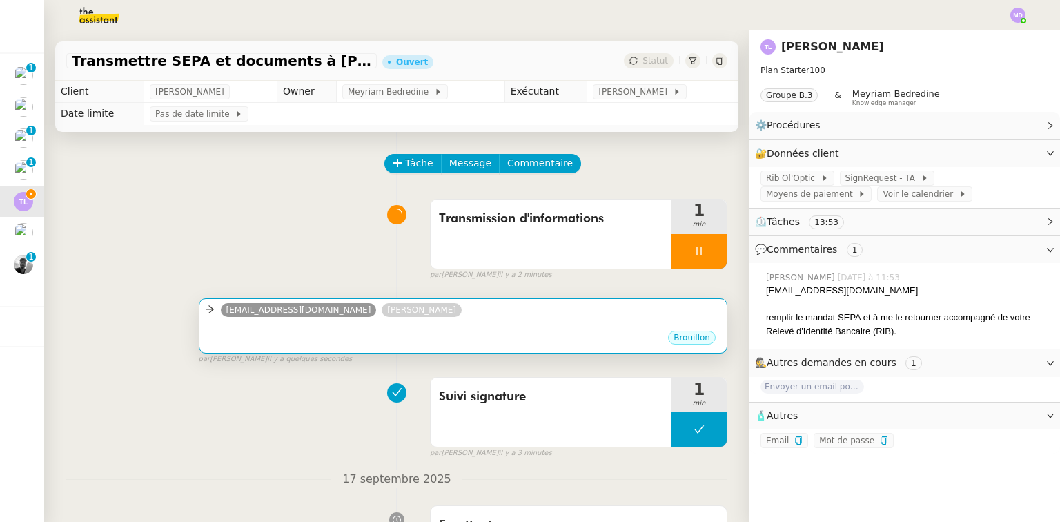
click at [384, 332] on div "Brouillon" at bounding box center [463, 339] width 516 height 21
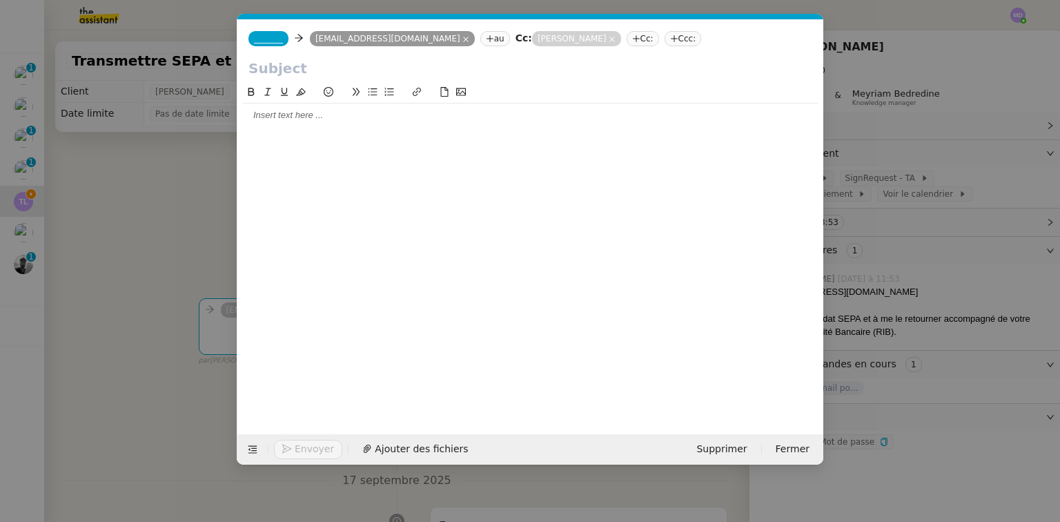
scroll to position [0, 29]
click at [345, 68] on input "text" at bounding box center [530, 68] width 564 height 21
paste input "Coordonnées [PERSON_NAME] Pour [PERSON_NAME]"
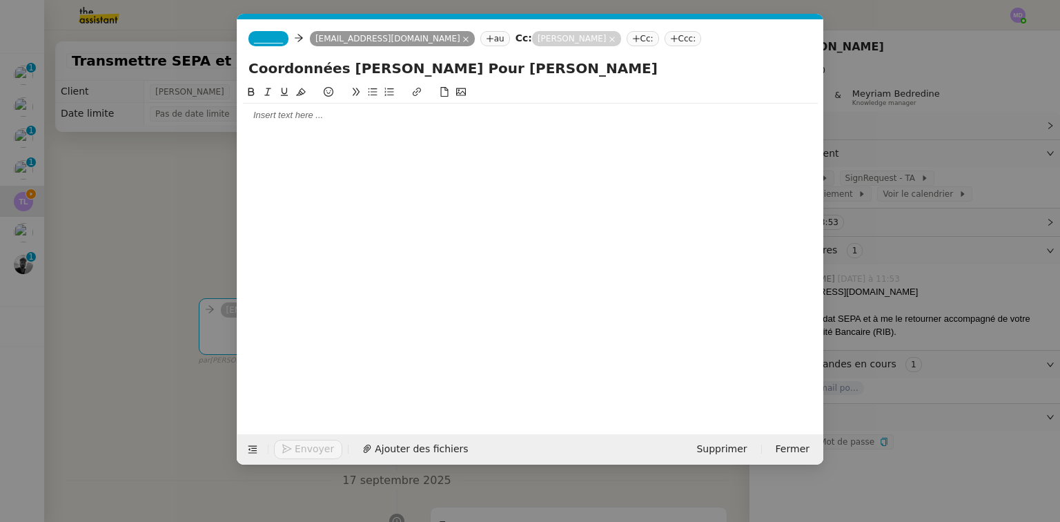
type input "Coordonnées [PERSON_NAME] Pour [PERSON_NAME]"
click at [315, 122] on div at bounding box center [530, 115] width 575 height 23
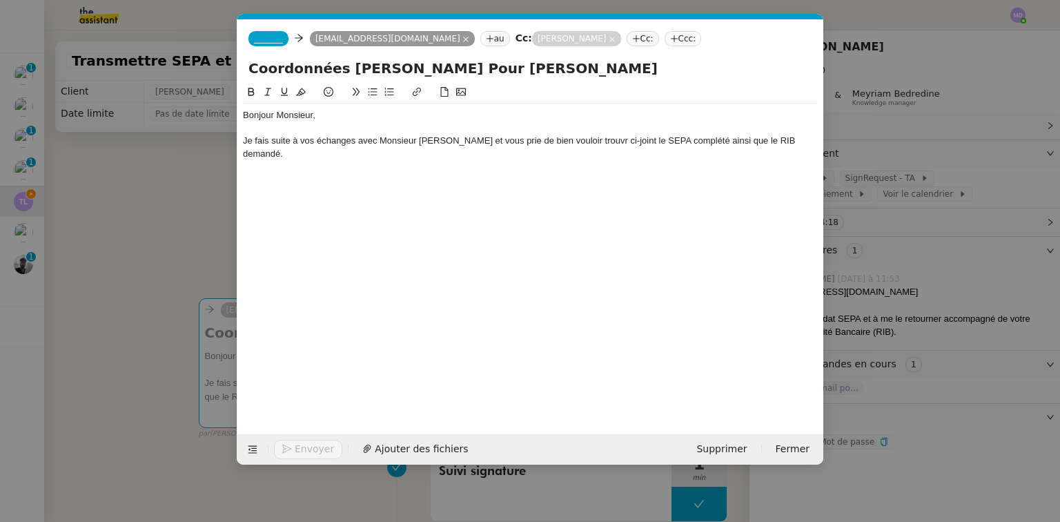
click at [574, 144] on div "Je fais suite à vos échanges avec Monsieur [PERSON_NAME] et vous prie de bien v…" at bounding box center [530, 148] width 575 height 26
click at [790, 138] on div "Je fais suite à vos échanges avec Monsieur [PERSON_NAME] et vous prie de bien v…" at bounding box center [530, 148] width 575 height 26
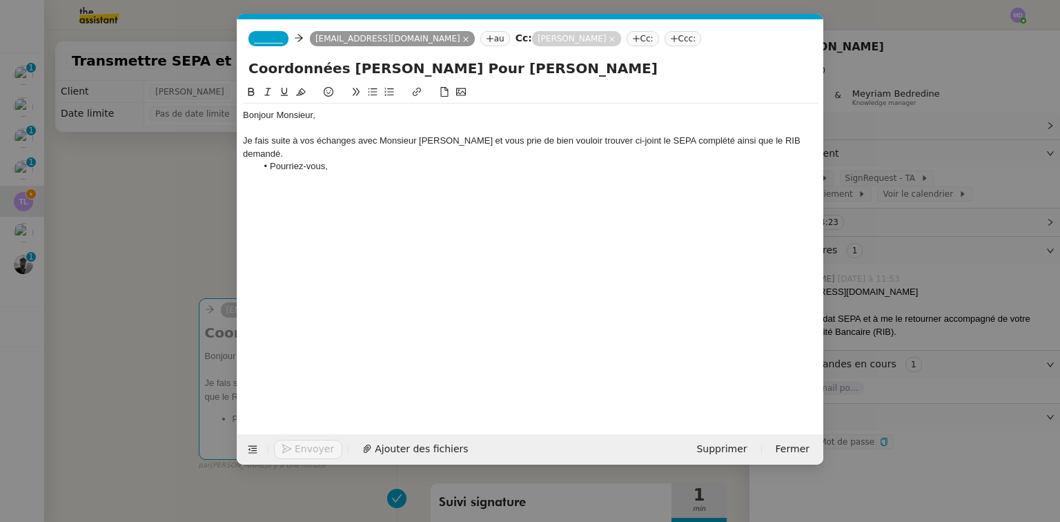
click at [265, 37] on span "_______" at bounding box center [268, 39] width 29 height 10
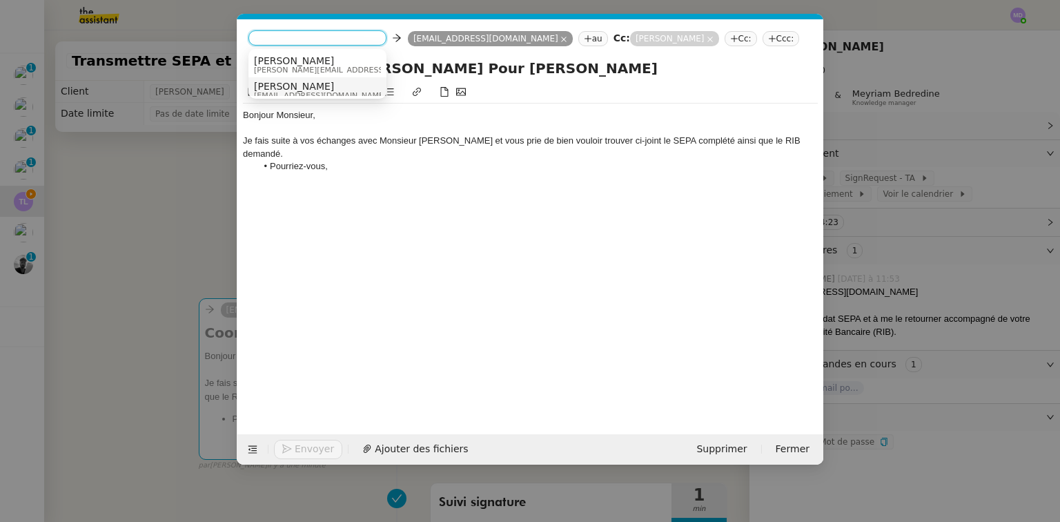
click at [274, 88] on span "[PERSON_NAME]" at bounding box center [320, 86] width 133 height 11
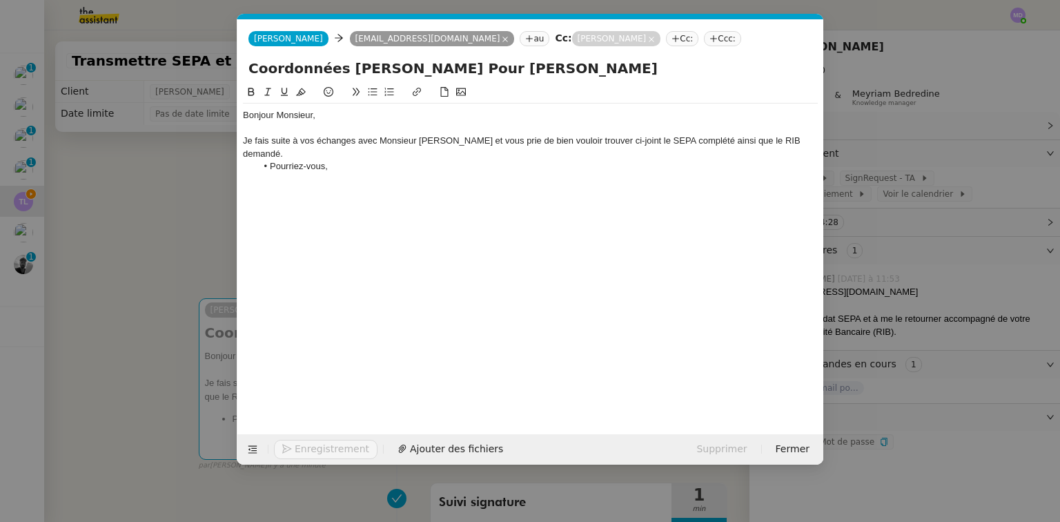
click at [292, 130] on div at bounding box center [530, 128] width 575 height 12
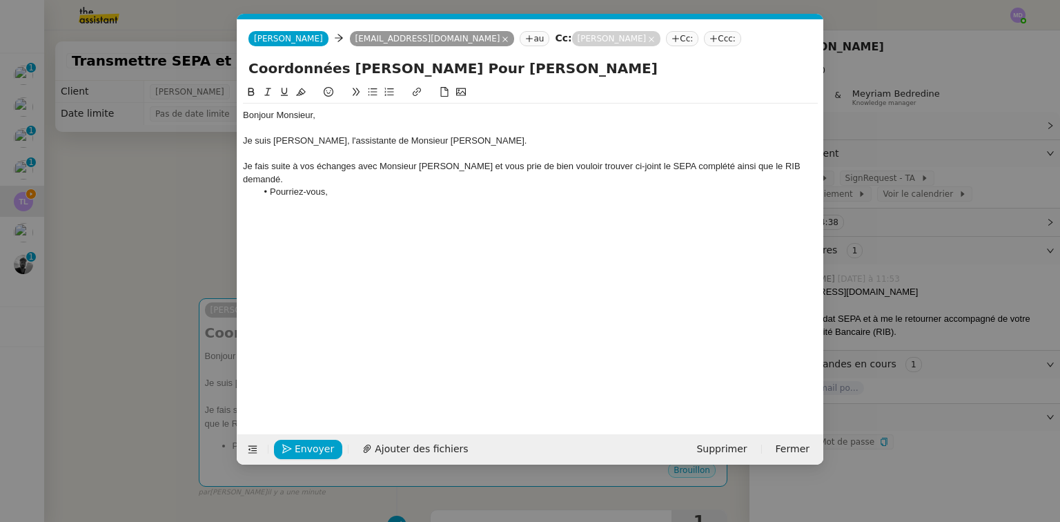
click at [450, 186] on li "Pourriez-vous," at bounding box center [538, 192] width 562 height 12
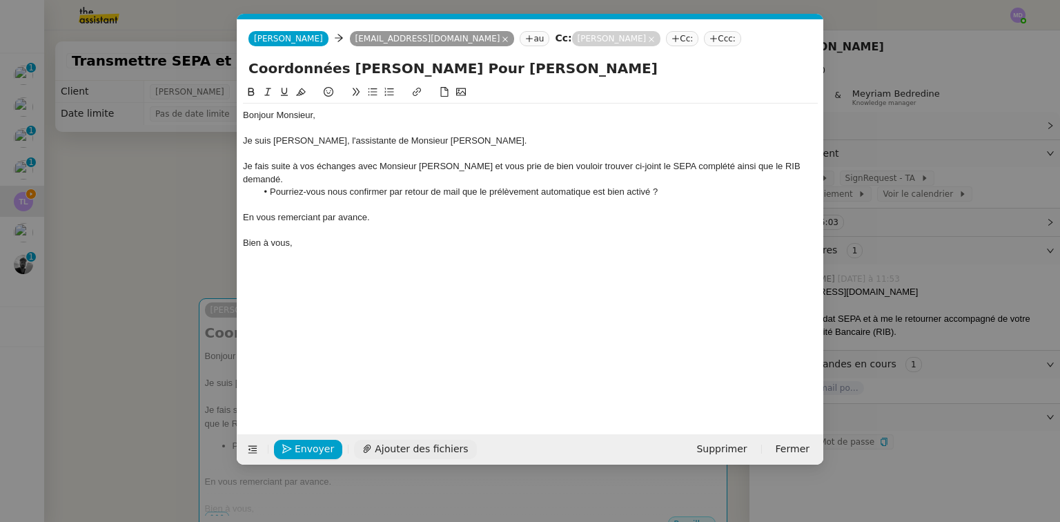
click at [415, 444] on span "Ajouter des fichiers" at bounding box center [421, 449] width 93 height 16
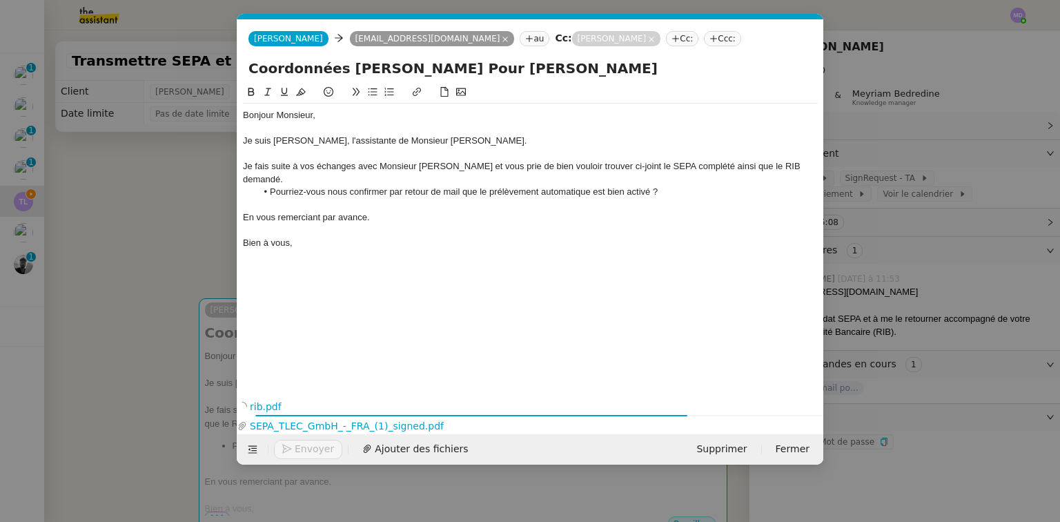
click at [625, 168] on div "Je fais suite à vos échanges avec Monsieur [PERSON_NAME] et vous prie de bien v…" at bounding box center [530, 173] width 575 height 26
click at [622, 166] on div "Je fais suite à vos échanges avec Monsieur [PERSON_NAME] et vous prie de bien v…" at bounding box center [530, 173] width 575 height 26
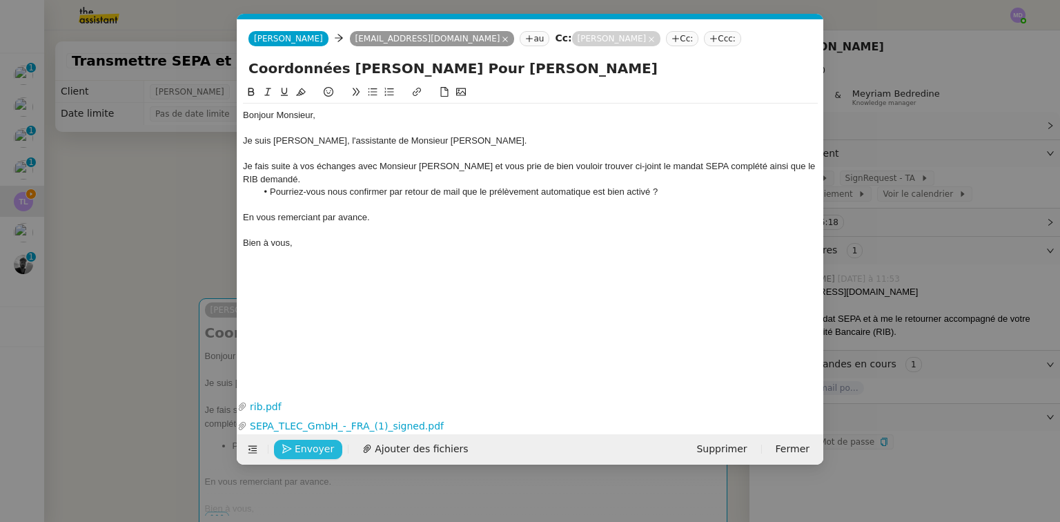
click at [319, 447] on span "Envoyer" at bounding box center [314, 449] width 39 height 16
click at [326, 447] on span "Confirmer l'envoi" at bounding box center [336, 449] width 83 height 16
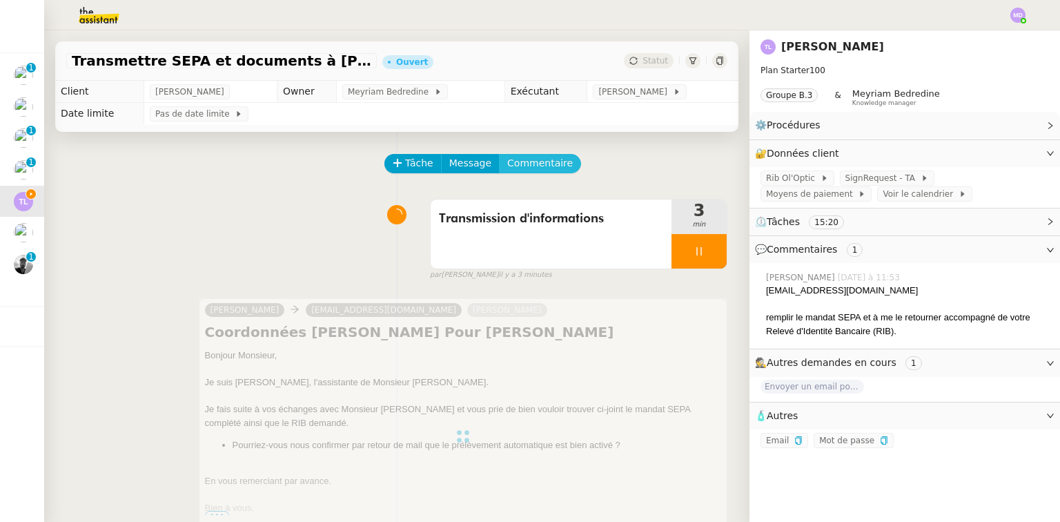
click at [520, 170] on span "Commentaire" at bounding box center [540, 163] width 66 height 16
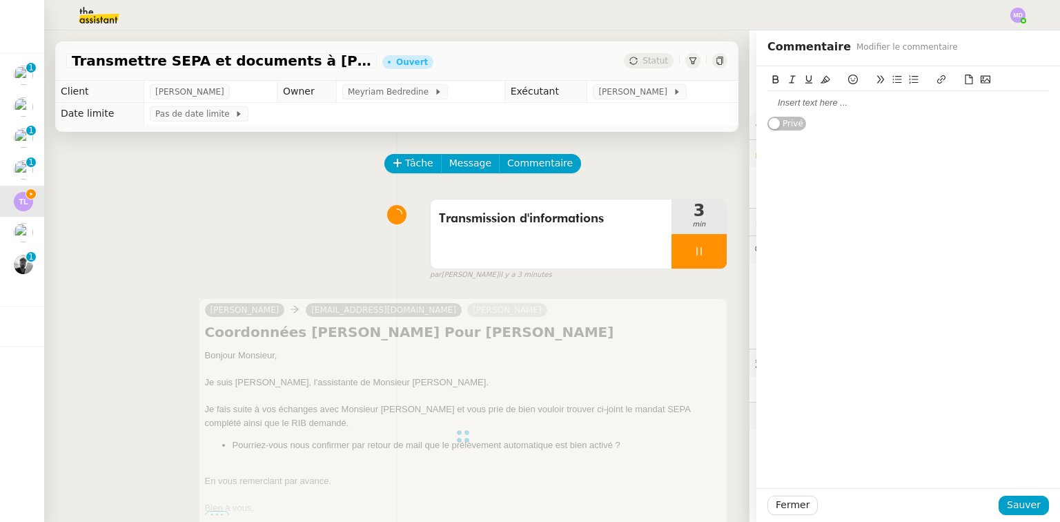
click at [850, 101] on div at bounding box center [908, 103] width 282 height 12
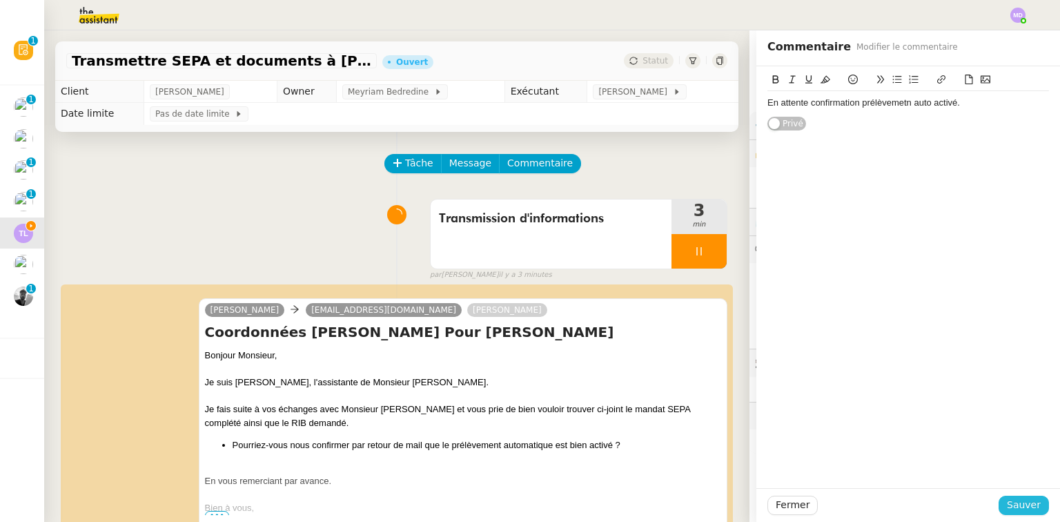
click at [1012, 499] on span "Sauver" at bounding box center [1024, 505] width 34 height 16
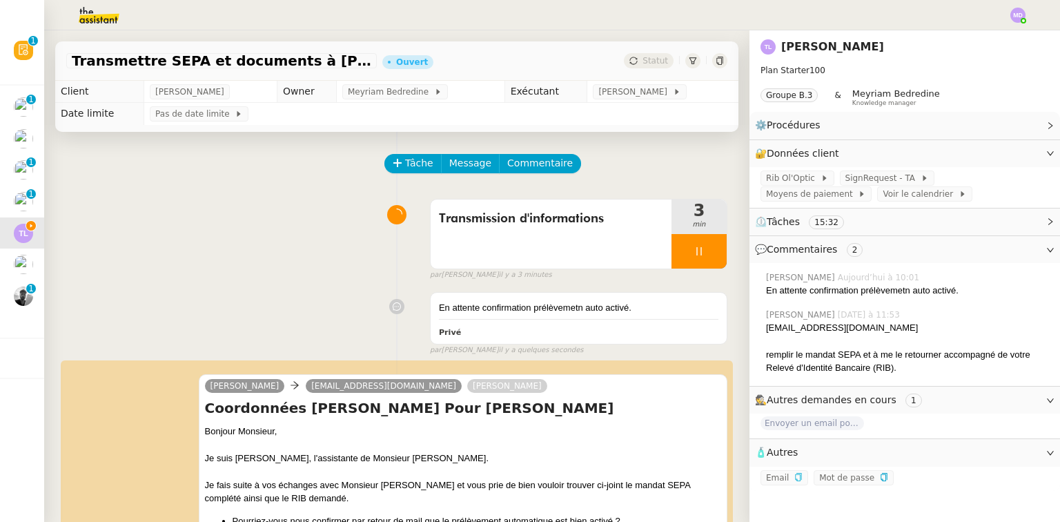
click at [794, 479] on icon "button" at bounding box center [798, 477] width 8 height 8
click at [507, 166] on span "Commentaire" at bounding box center [540, 163] width 66 height 16
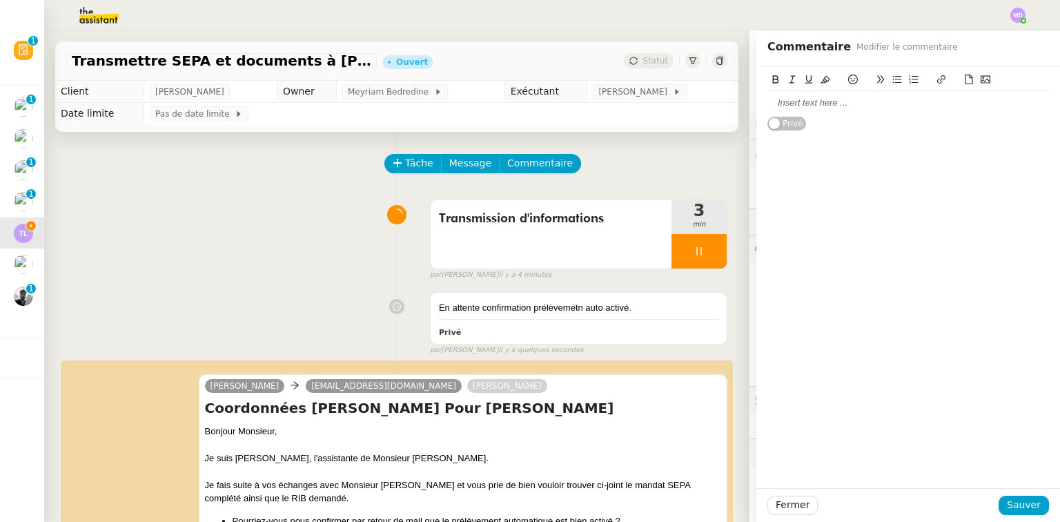
click at [852, 109] on div at bounding box center [908, 103] width 282 height 12
drag, startPoint x: 790, startPoint y: 502, endPoint x: 809, endPoint y: 497, distance: 20.1
click at [792, 502] on span "Fermer" at bounding box center [793, 505] width 34 height 16
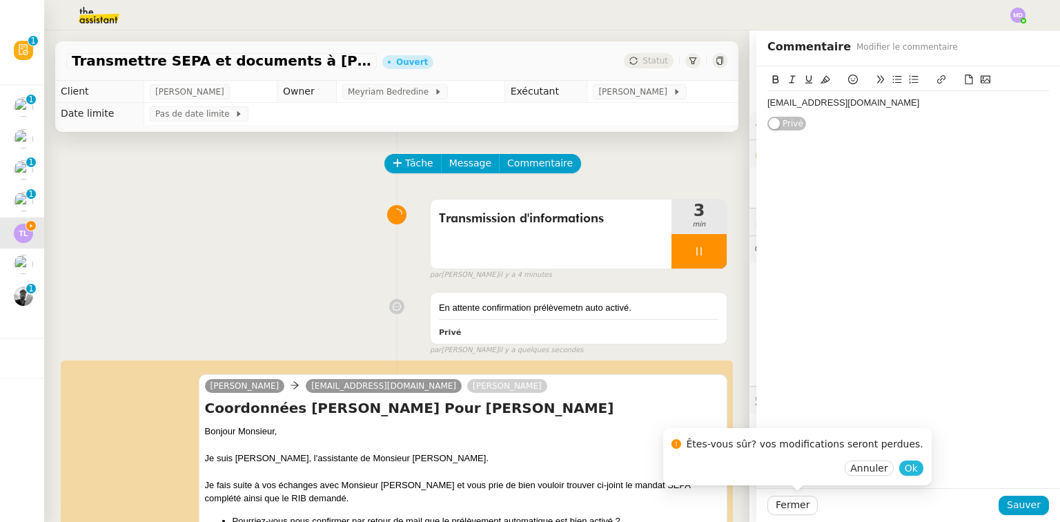
click at [905, 465] on span "Ok" at bounding box center [911, 468] width 13 height 14
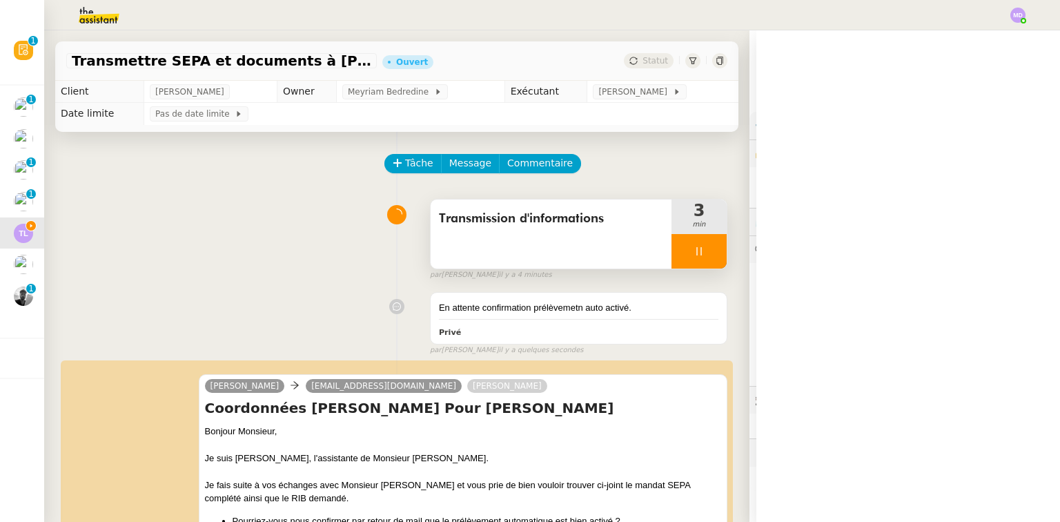
click at [699, 257] on div at bounding box center [699, 251] width 55 height 35
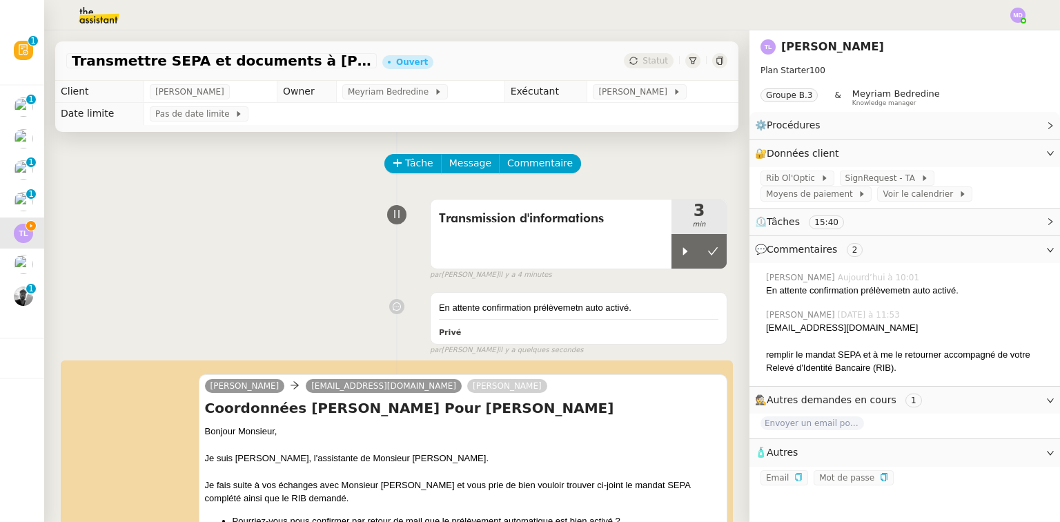
drag, startPoint x: 699, startPoint y: 257, endPoint x: 681, endPoint y: 182, distance: 78.0
click at [707, 251] on icon at bounding box center [712, 251] width 11 height 11
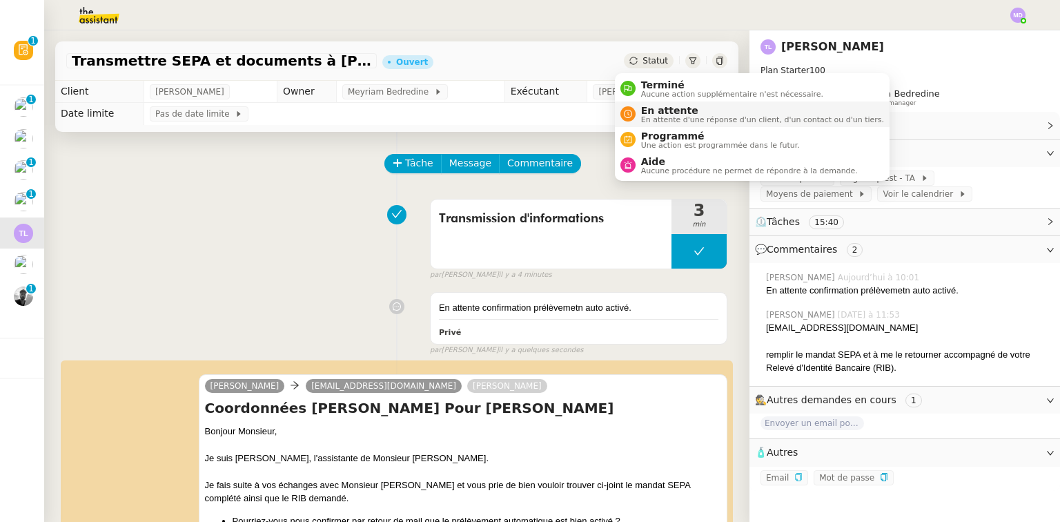
click at [645, 116] on span "En attente d'une réponse d'un client, d'un contact ou d'un tiers." at bounding box center [762, 120] width 243 height 8
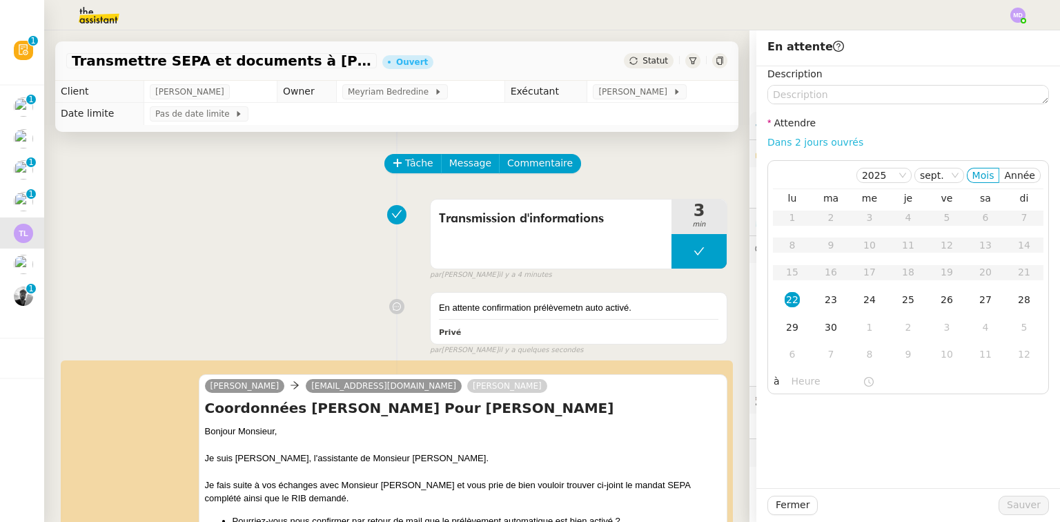
click at [780, 140] on link "Dans 2 jours ouvrés" at bounding box center [815, 142] width 96 height 11
type input "07:00"
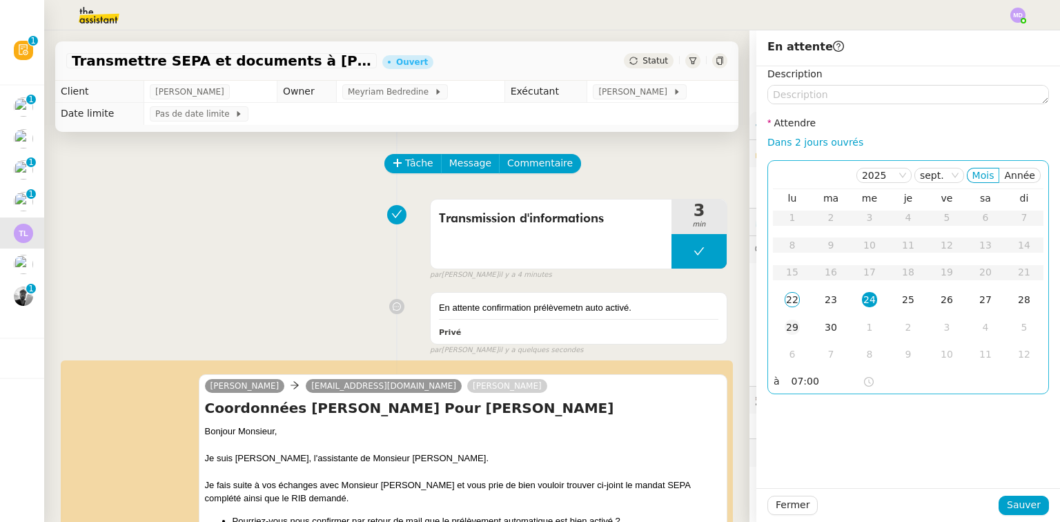
drag, startPoint x: 781, startPoint y: 320, endPoint x: 784, endPoint y: 326, distance: 7.1
click at [785, 322] on div "29" at bounding box center [792, 327] width 15 height 15
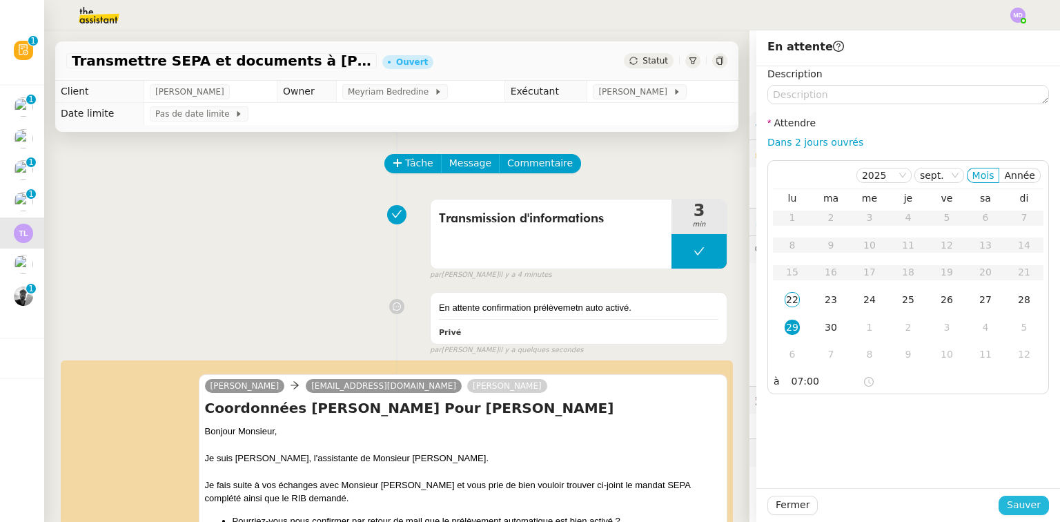
click at [1013, 505] on span "Sauver" at bounding box center [1024, 505] width 34 height 16
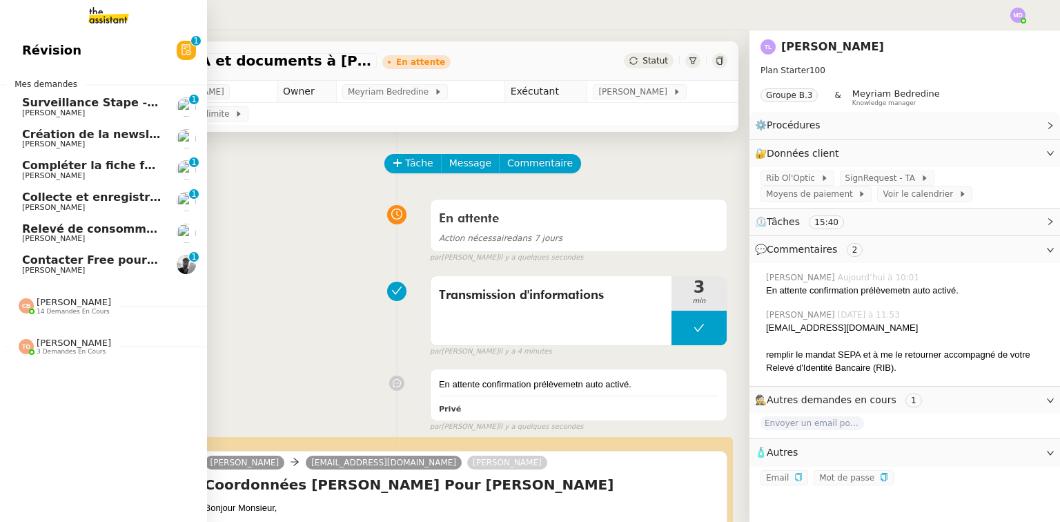
click at [67, 262] on span "Contacter Free pour la Freebox" at bounding box center [119, 259] width 194 height 13
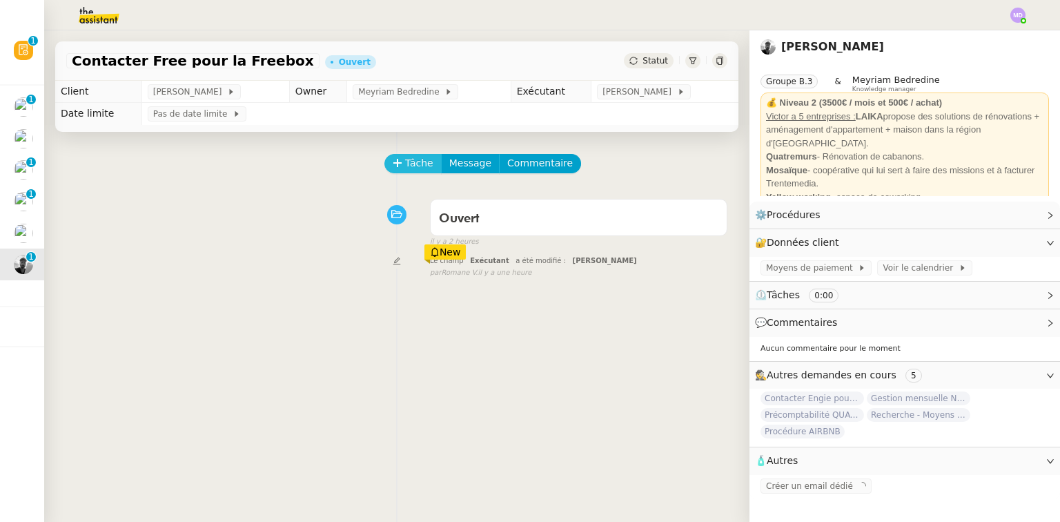
click at [405, 165] on span "Tâche" at bounding box center [419, 163] width 28 height 16
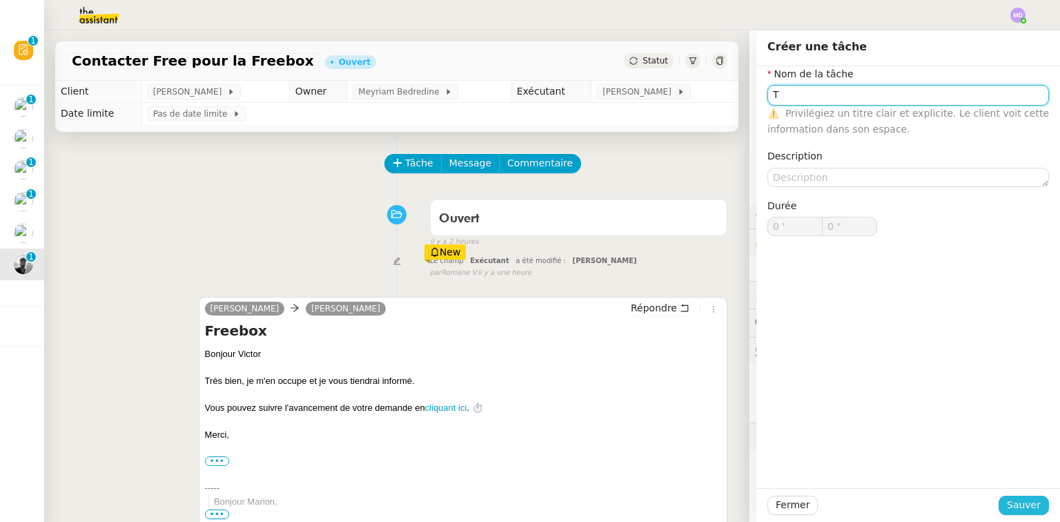
type input "T"
click at [1028, 511] on span "Sauver" at bounding box center [1024, 505] width 34 height 16
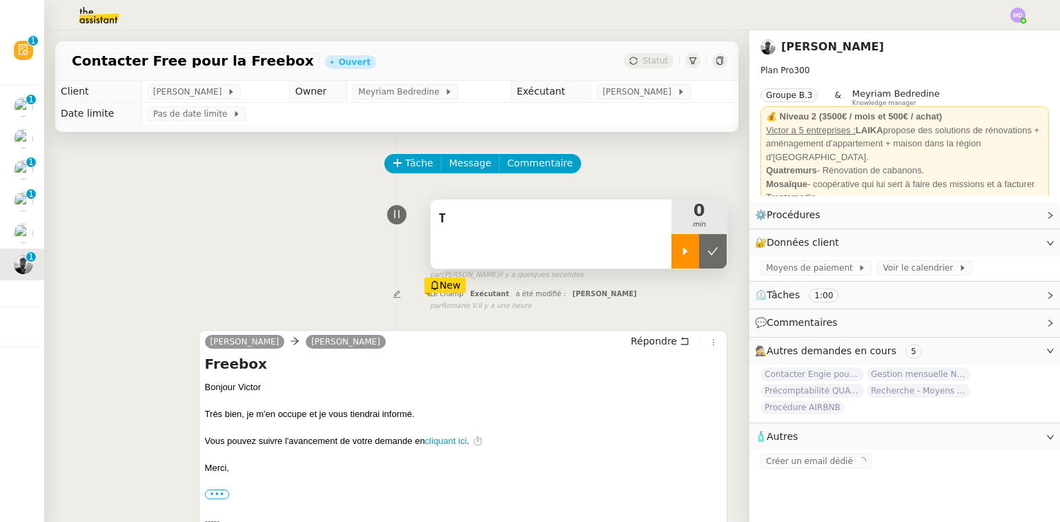
click at [676, 257] on div at bounding box center [686, 251] width 28 height 35
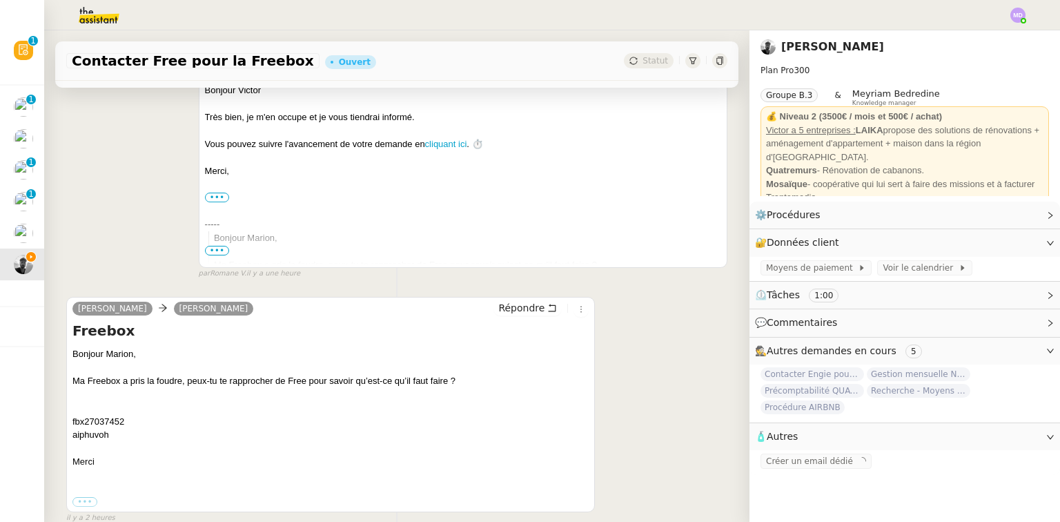
scroll to position [373, 0]
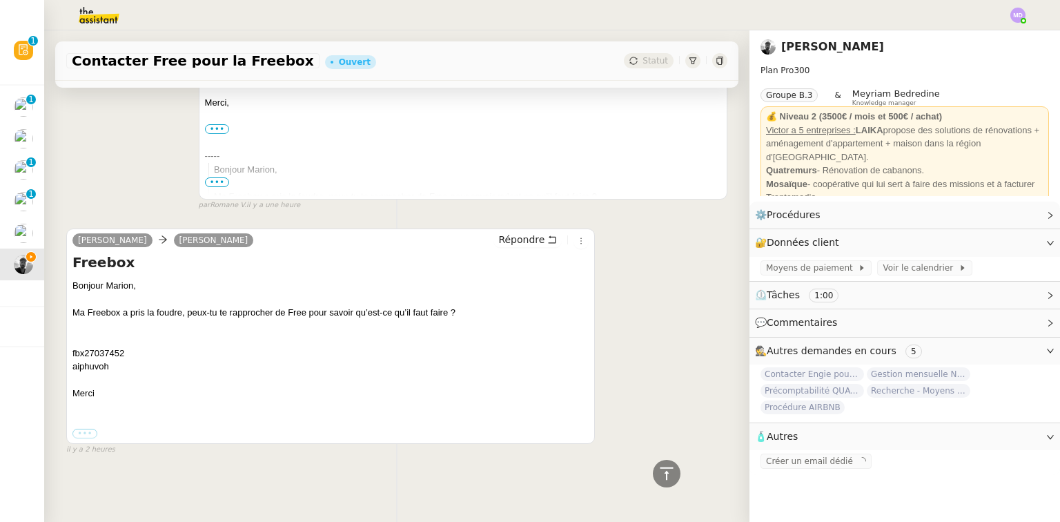
click at [81, 433] on label "•••" at bounding box center [84, 434] width 25 height 10
click at [0, 0] on input "•••" at bounding box center [0, 0] width 0 height 0
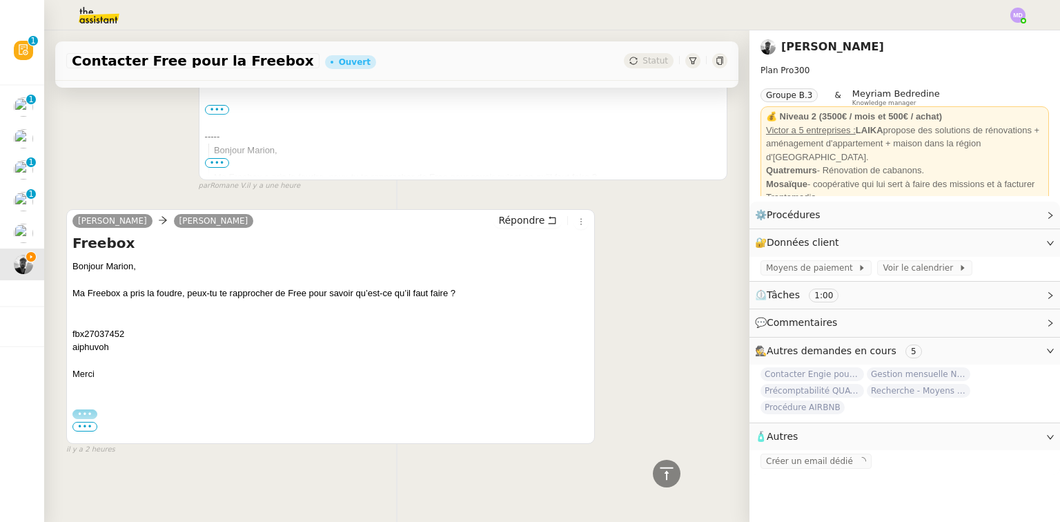
scroll to position [392, 0]
click at [90, 424] on span "•••" at bounding box center [84, 427] width 25 height 10
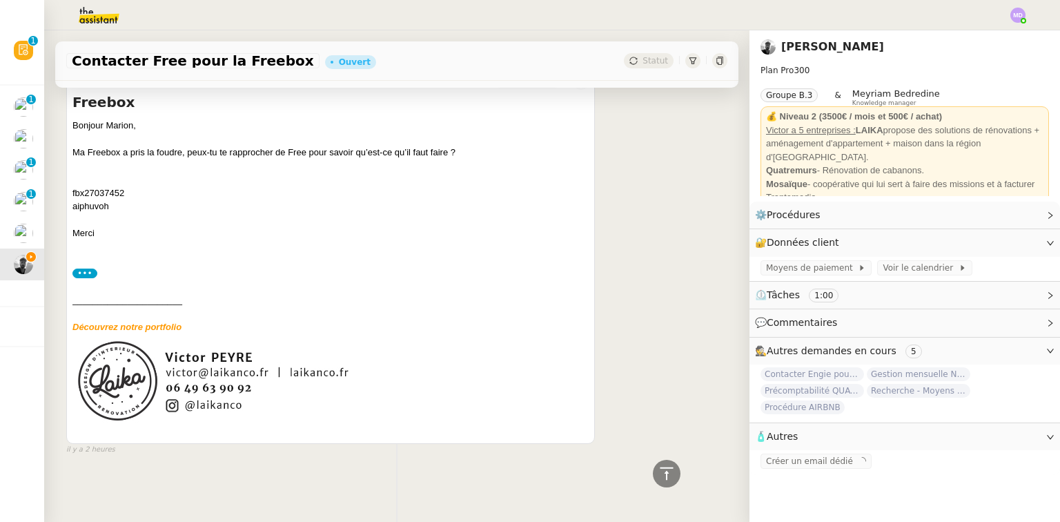
scroll to position [533, 0]
click at [1011, 215] on link "Modifier" at bounding box center [1012, 215] width 39 height 16
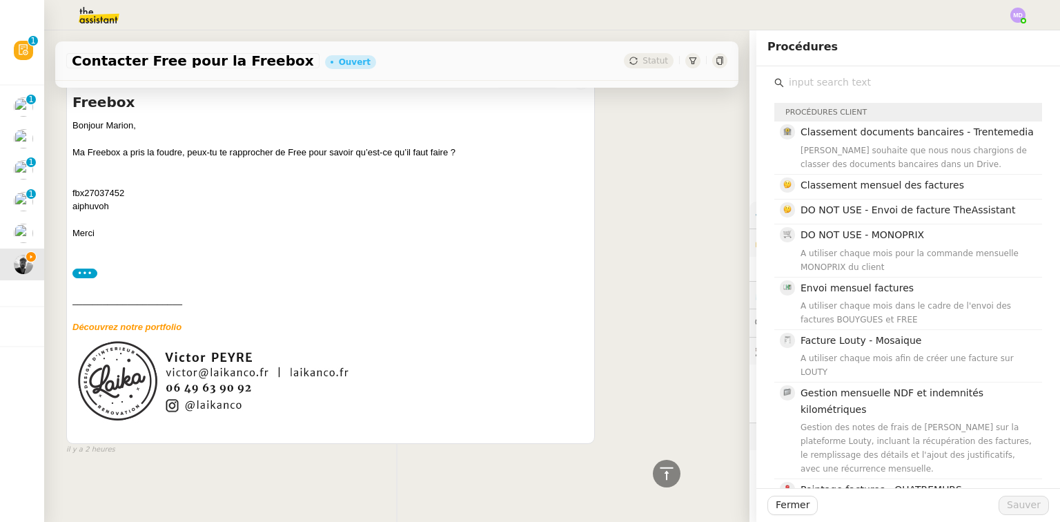
click at [725, 253] on div "Tâche Message Commentaire Veuillez patienter une erreur s'est produite 👌👌👌 mess…" at bounding box center [396, 42] width 705 height 871
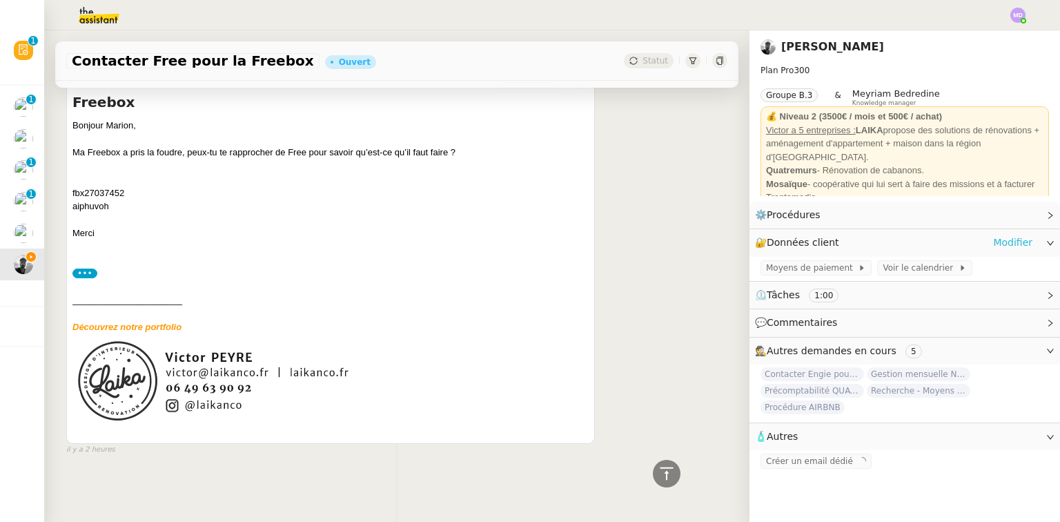
click at [1003, 244] on link "Modifier" at bounding box center [1012, 243] width 39 height 16
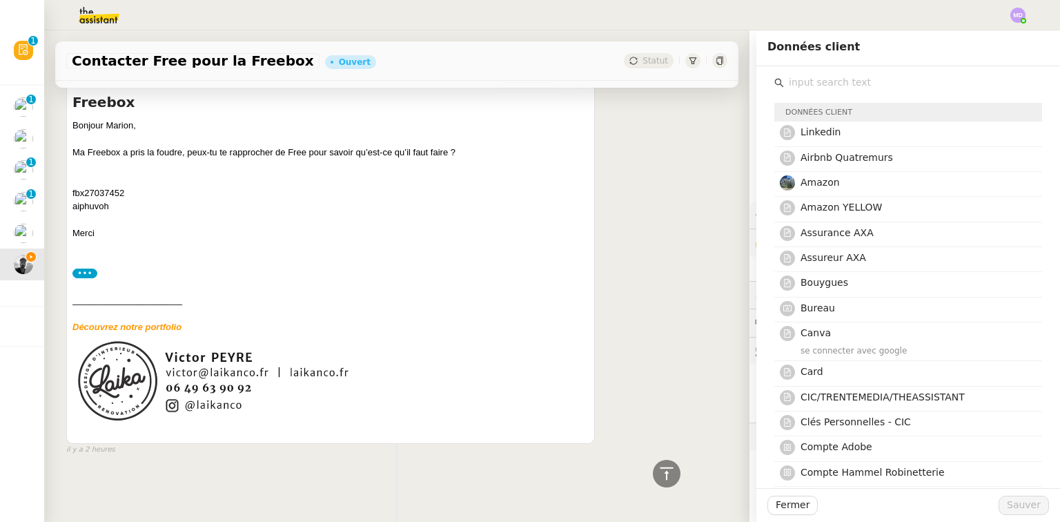
click at [809, 84] on input "text" at bounding box center [913, 82] width 258 height 19
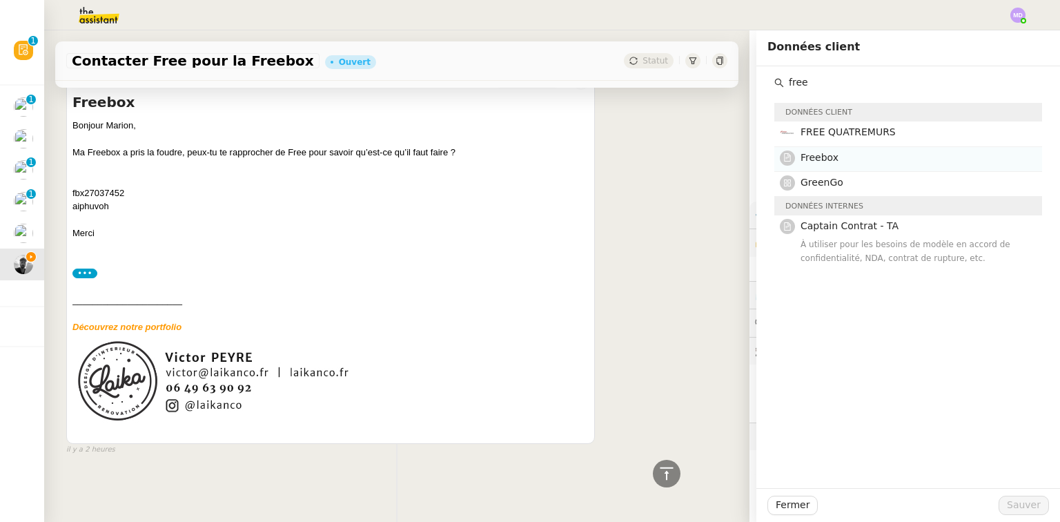
type input "free"
click at [836, 153] on h4 "Freebox" at bounding box center [917, 158] width 233 height 16
click at [1015, 498] on span "Sauver" at bounding box center [1024, 505] width 34 height 16
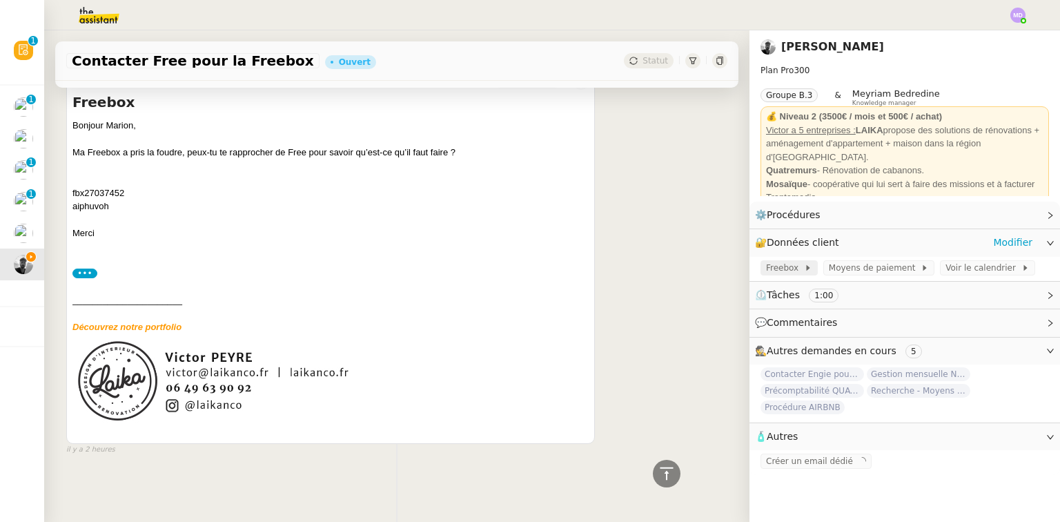
click at [790, 273] on span "Freebox" at bounding box center [785, 268] width 38 height 14
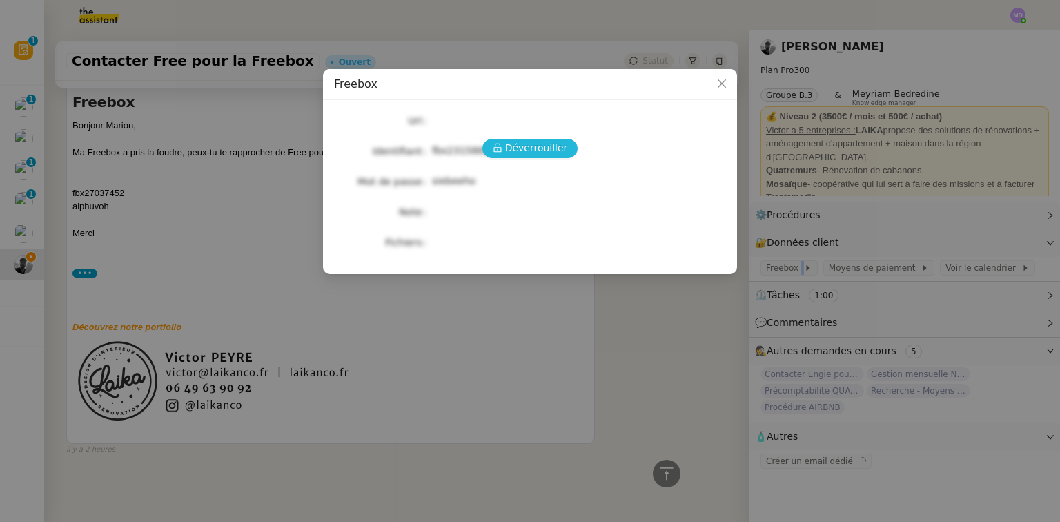
click at [510, 141] on span "Déverrouiller" at bounding box center [536, 148] width 63 height 16
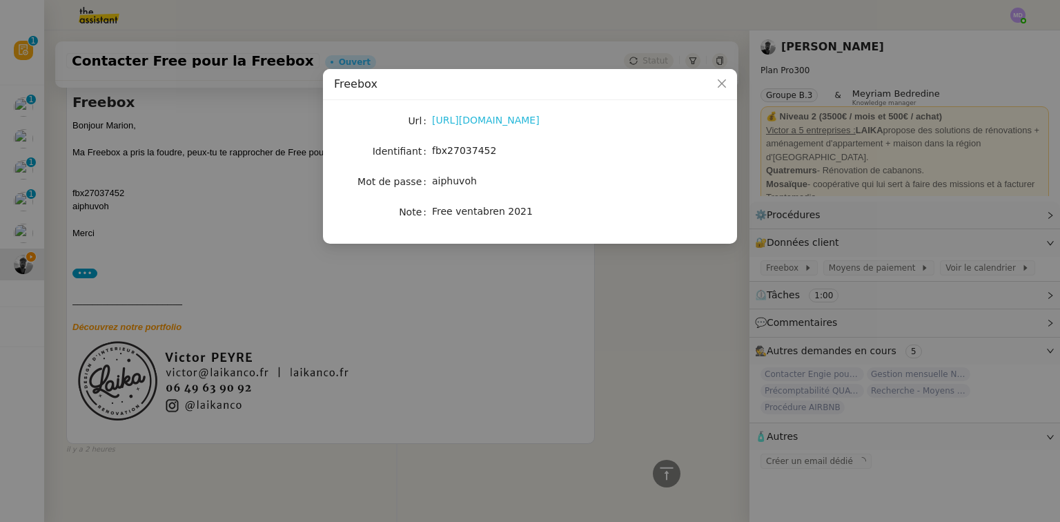
click at [488, 121] on link "[URL][DOMAIN_NAME]" at bounding box center [486, 120] width 108 height 11
click at [461, 152] on span "fbx27037452" at bounding box center [464, 150] width 64 height 11
copy span "fbx27037452"
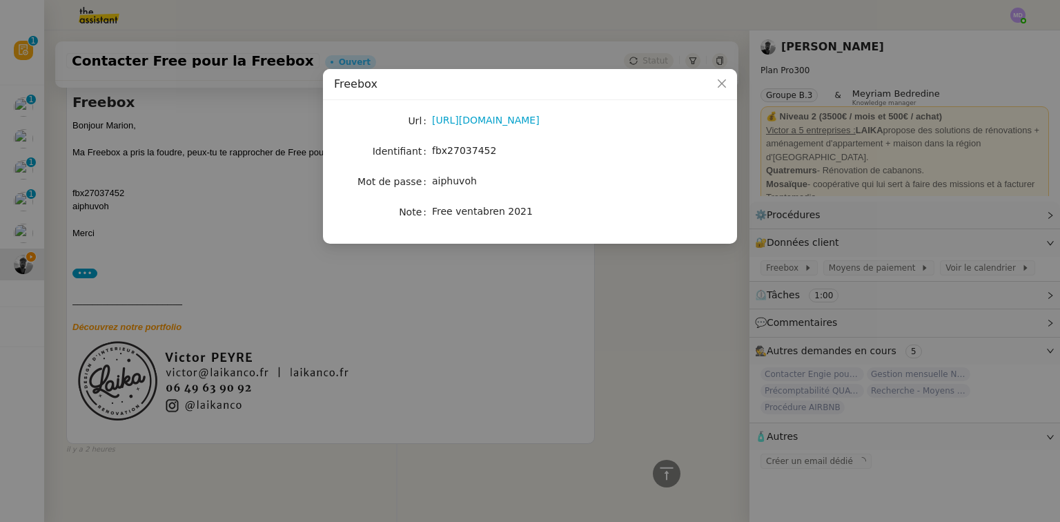
click at [460, 179] on span "aiphuvoh" at bounding box center [454, 180] width 45 height 11
copy span "aiphuvoh"
click at [481, 323] on nz-modal-container "Freebox Url [URL][DOMAIN_NAME] Identifiant fbx27037452 Mot de passe aiphuvoh No…" at bounding box center [530, 261] width 1060 height 522
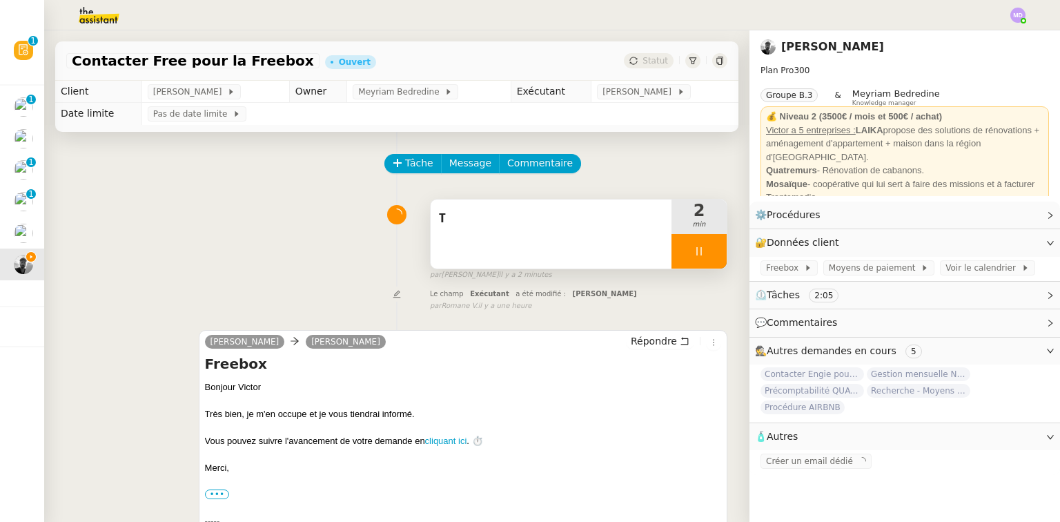
click at [517, 251] on div "T" at bounding box center [551, 233] width 241 height 69
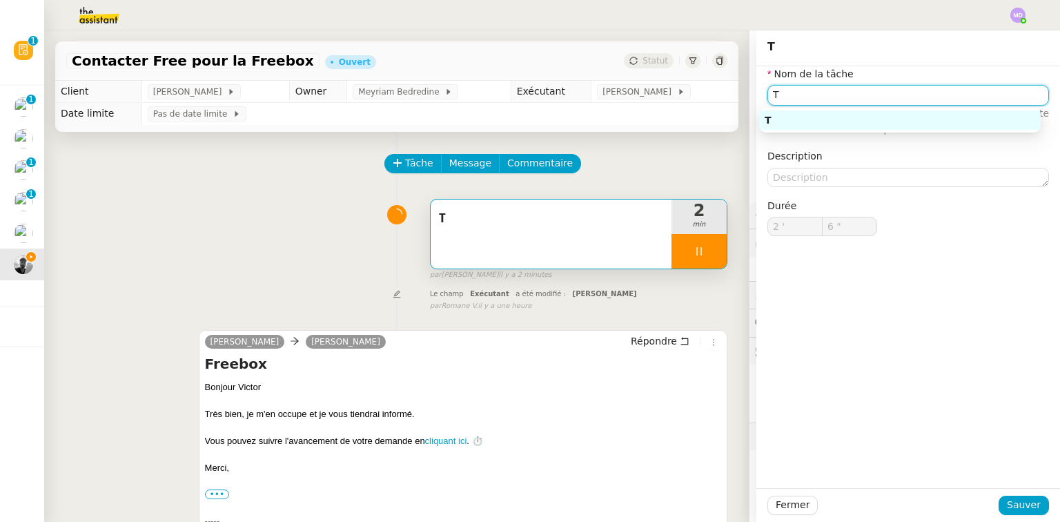
drag, startPoint x: 768, startPoint y: 90, endPoint x: 698, endPoint y: 89, distance: 70.4
click at [709, 90] on app-ticket "Contacter Free pour la Freebox Ouvert Statut Client [PERSON_NAME] Owner Meyriam…" at bounding box center [552, 275] width 1016 height 491
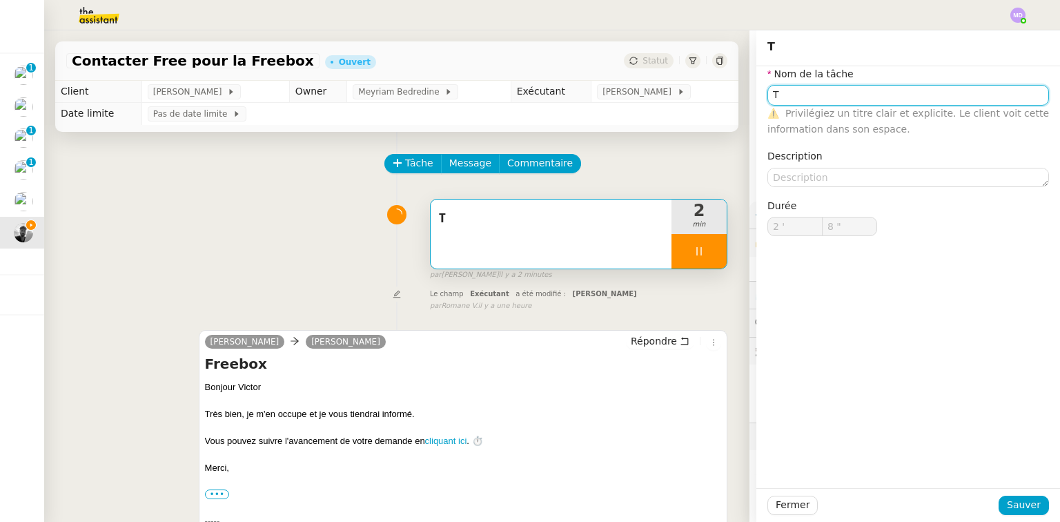
type input "9 ""
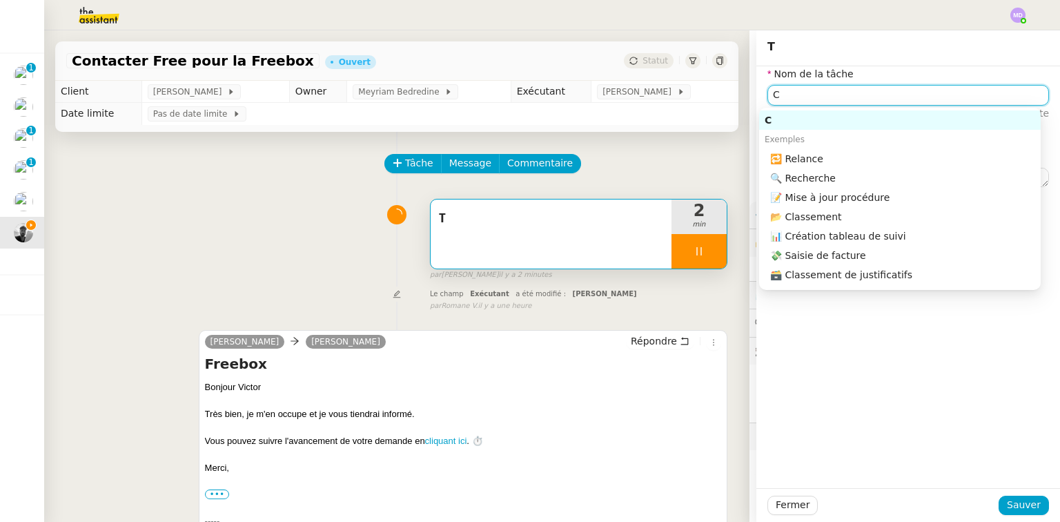
type input "Co"
type input "10 ""
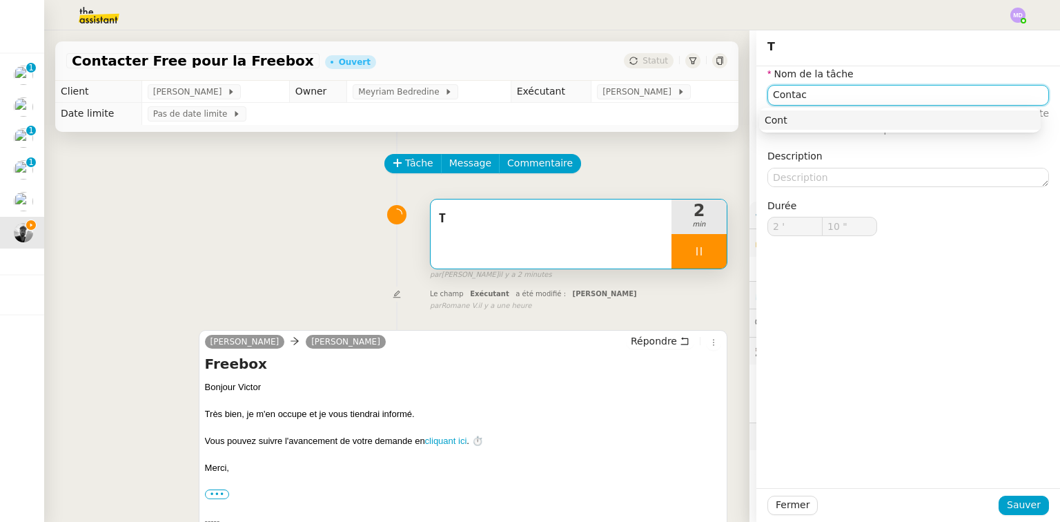
type input "Contact"
type input "11 ""
type input "Con"
type input "12 ""
type input "C"
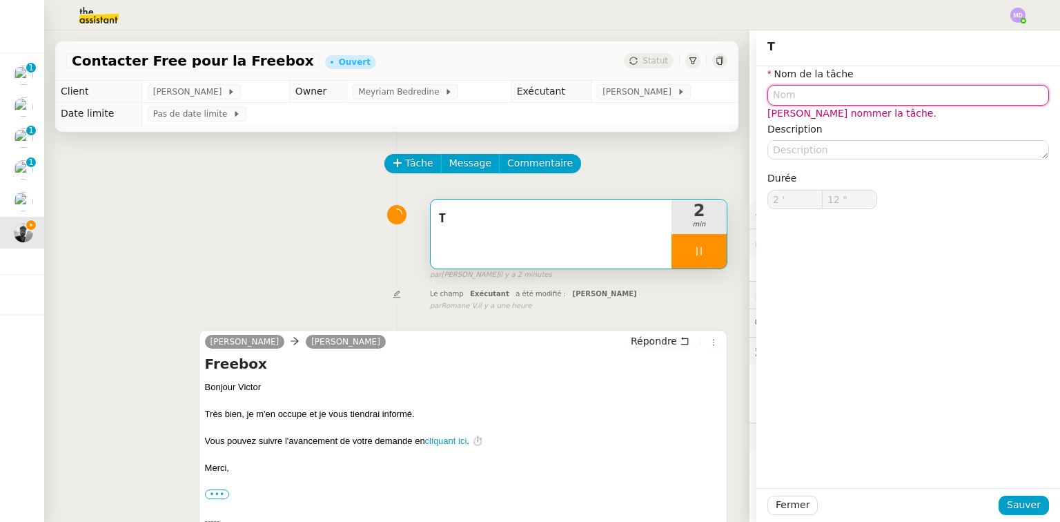
type input "13 ""
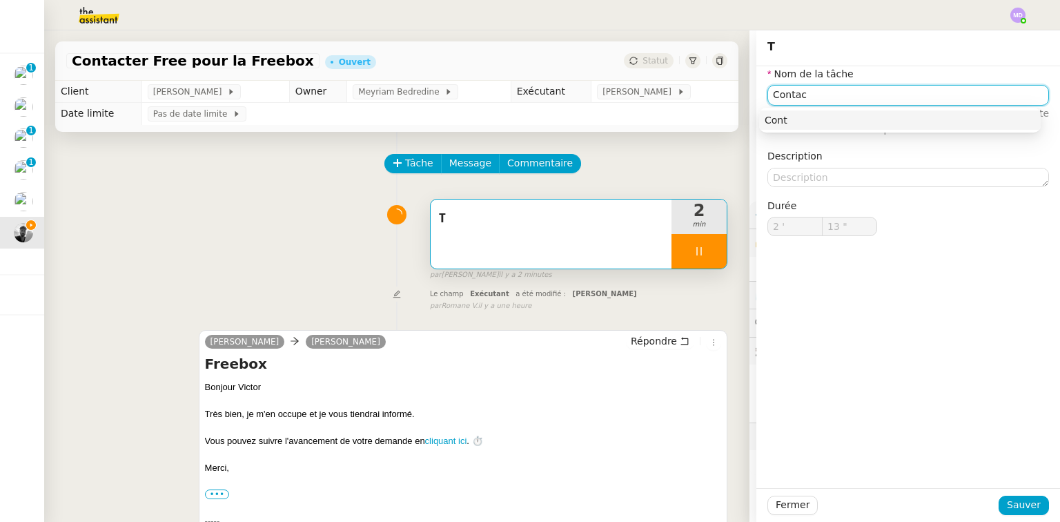
type input "Contact"
type input "14 ""
type input "Contact fre"
type input "15 ""
type input "Contact free pour"
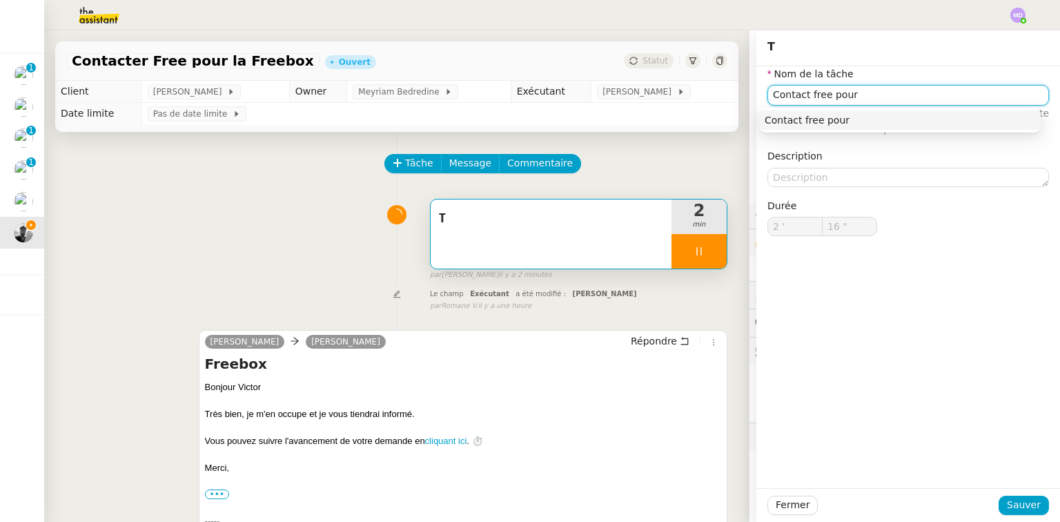
type input "17 ""
type input "Contact free pour p"
type input "18 ""
type input "Contact free pour prblè"
type input "19 ""
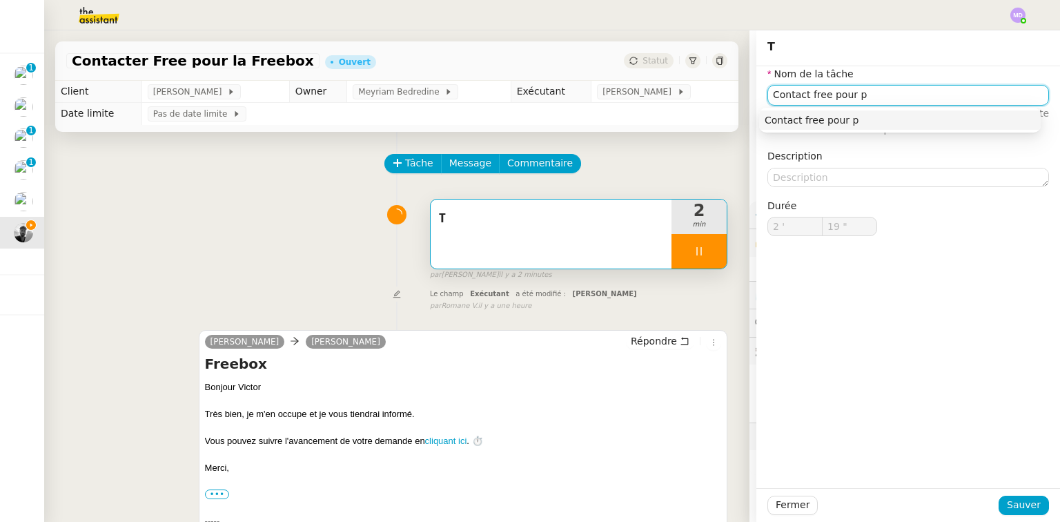
type input "Contact free pour"
type input "20 ""
type input "Contact free pour Fre"
type input "21 ""
type input "Contact free pour Freebox"
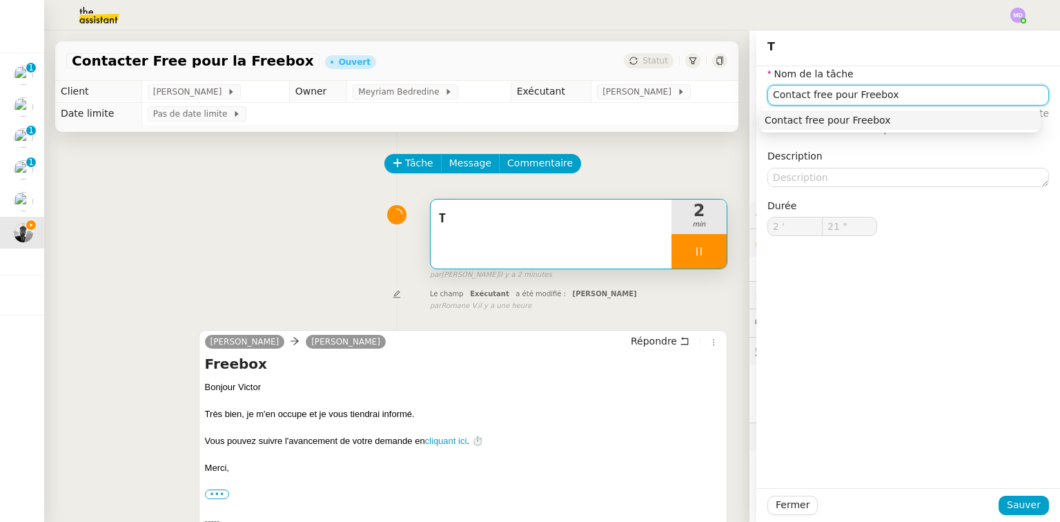
type input "22 ""
type input "Contact free pour Freebox"
click at [1020, 505] on span "Sauver" at bounding box center [1024, 505] width 34 height 16
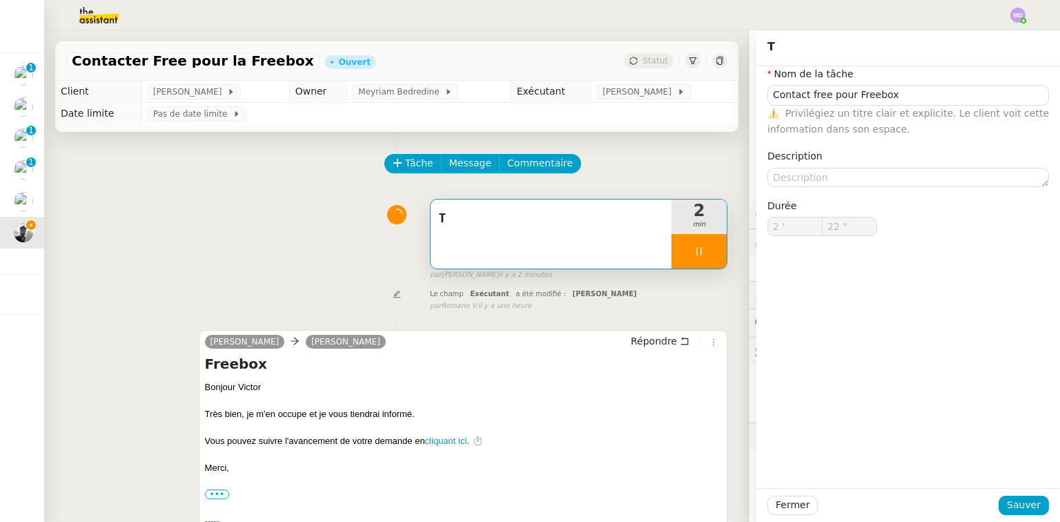
type input "23 ""
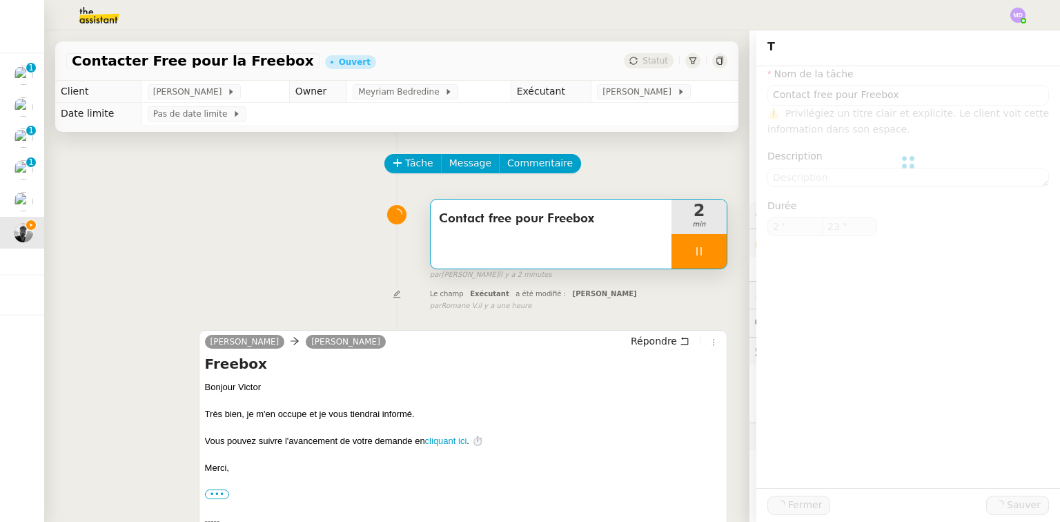
type input "Contact free pour Freebox"
type input "2 '"
type input "23 ""
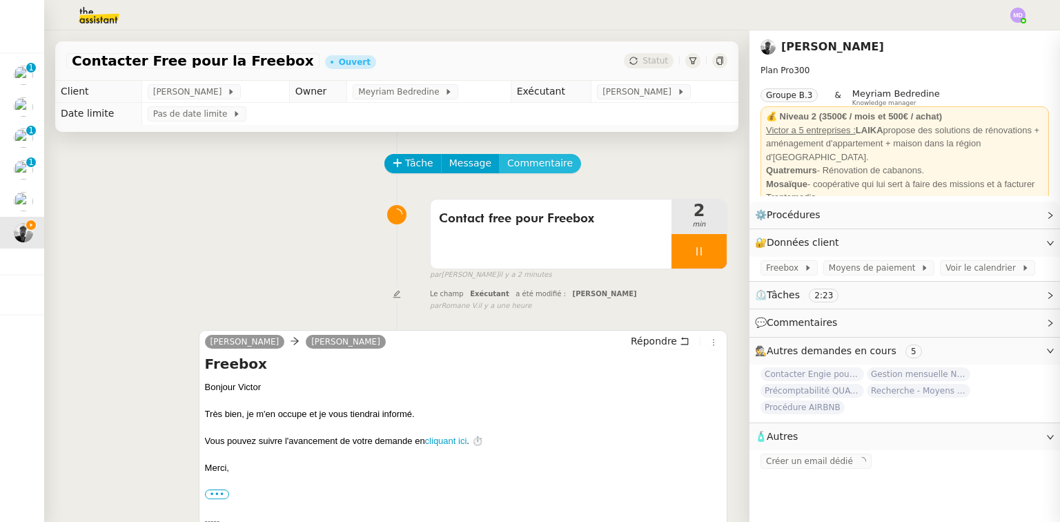
click at [524, 167] on span "Commentaire" at bounding box center [540, 163] width 66 height 16
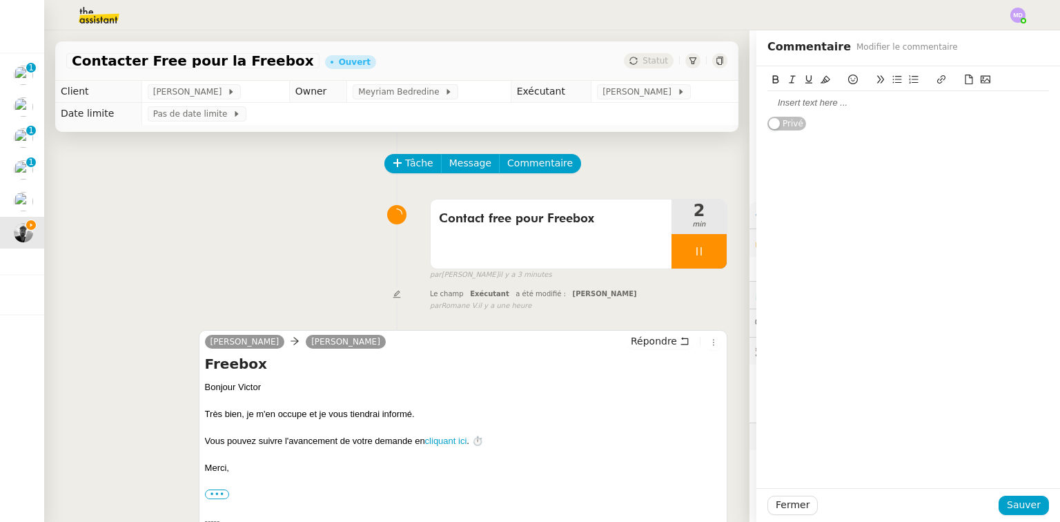
click at [816, 102] on div at bounding box center [908, 103] width 282 height 12
paste div
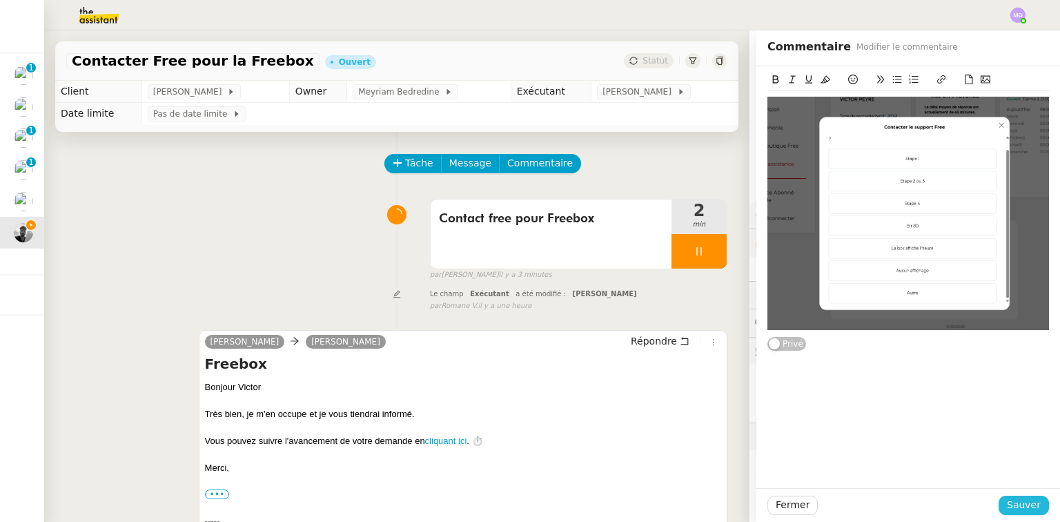
drag, startPoint x: 1006, startPoint y: 500, endPoint x: 822, endPoint y: 428, distance: 197.1
click at [1001, 500] on button "Sauver" at bounding box center [1024, 505] width 50 height 19
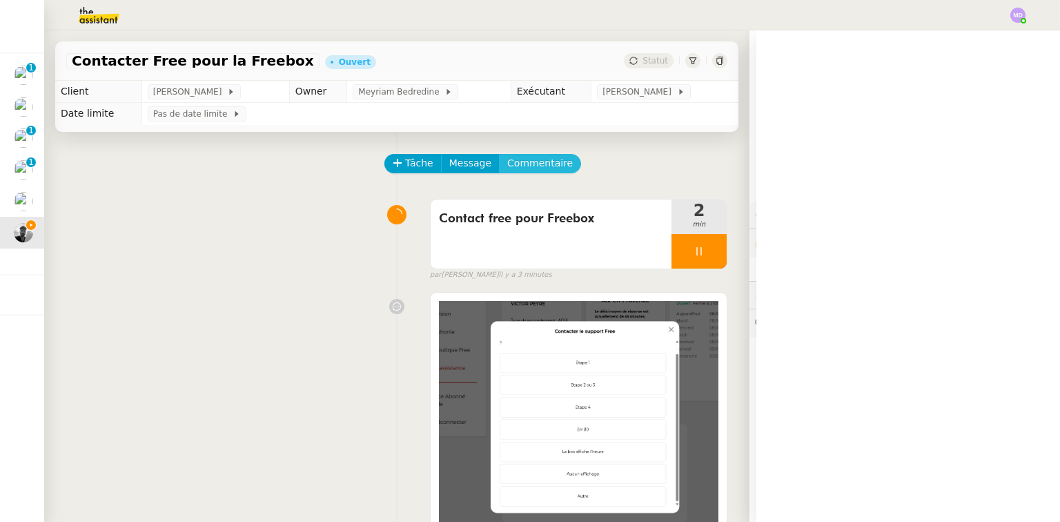
click at [536, 173] on button "Commentaire" at bounding box center [540, 163] width 82 height 19
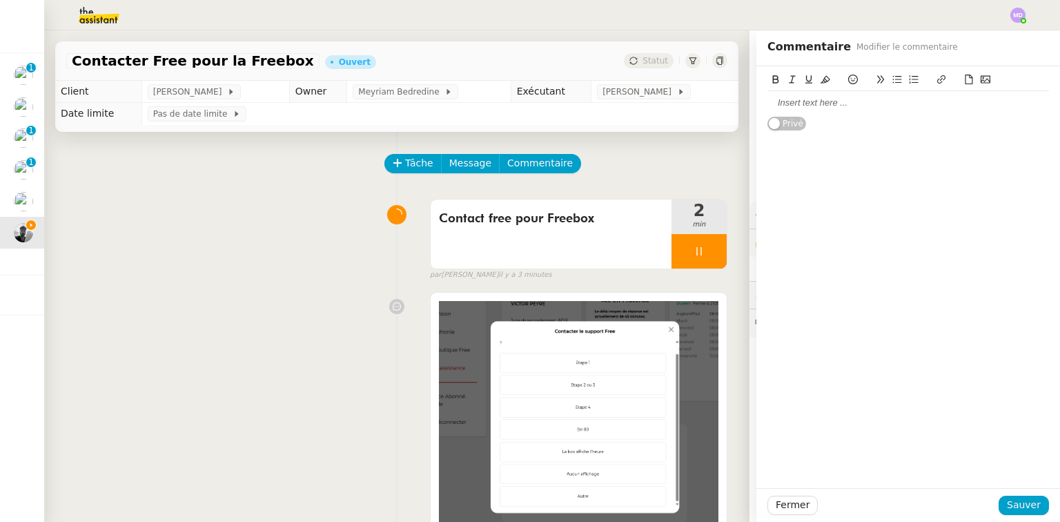
click at [831, 107] on div at bounding box center [908, 103] width 282 height 12
click at [984, 104] on div "Je dois faire en direct la manip avec [PERSON_NAME]." at bounding box center [908, 103] width 282 height 12
click at [941, 121] on div "Je dois faire en direct la manip avec [PERSON_NAME] (car besoin d'être devant s…" at bounding box center [908, 115] width 282 height 49
click at [936, 126] on div "Je peux lui proposer de l'appeler" at bounding box center [908, 128] width 282 height 12
click at [767, 101] on div "Je dois faire en direct la manip avec [PERSON_NAME] (car besoin d'être devant s…" at bounding box center [908, 110] width 282 height 26
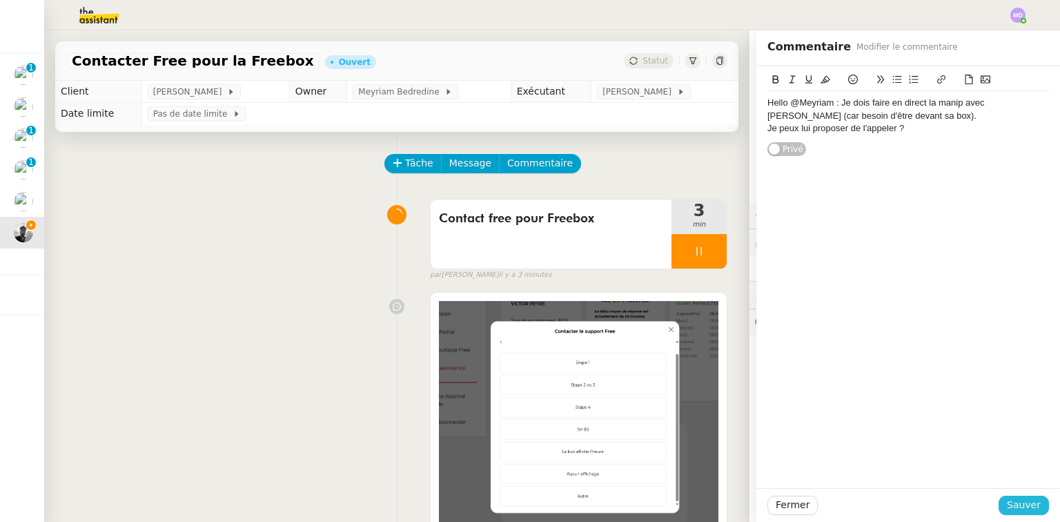
click at [1003, 498] on button "Sauver" at bounding box center [1024, 505] width 50 height 19
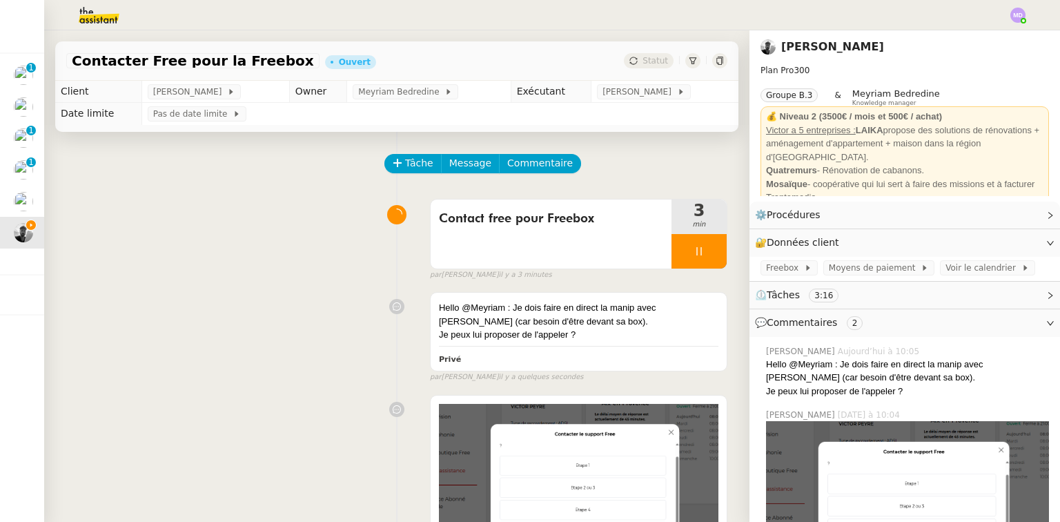
click at [698, 264] on div at bounding box center [699, 251] width 55 height 35
click at [706, 264] on button at bounding box center [713, 251] width 28 height 35
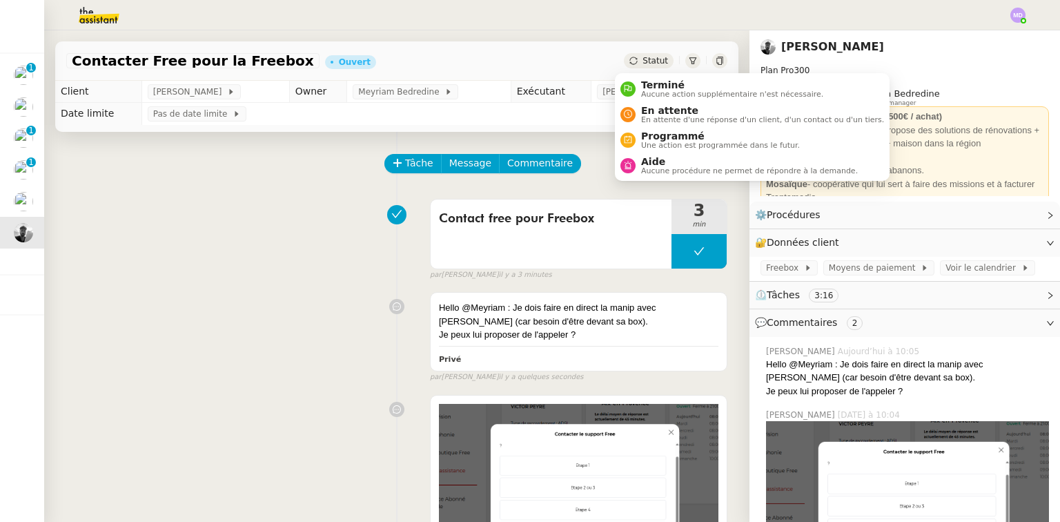
click at [650, 61] on span "Statut" at bounding box center [656, 61] width 26 height 10
drag, startPoint x: 674, startPoint y: 159, endPoint x: 733, endPoint y: 217, distance: 83.5
click at [676, 163] on span "Aide" at bounding box center [749, 161] width 217 height 11
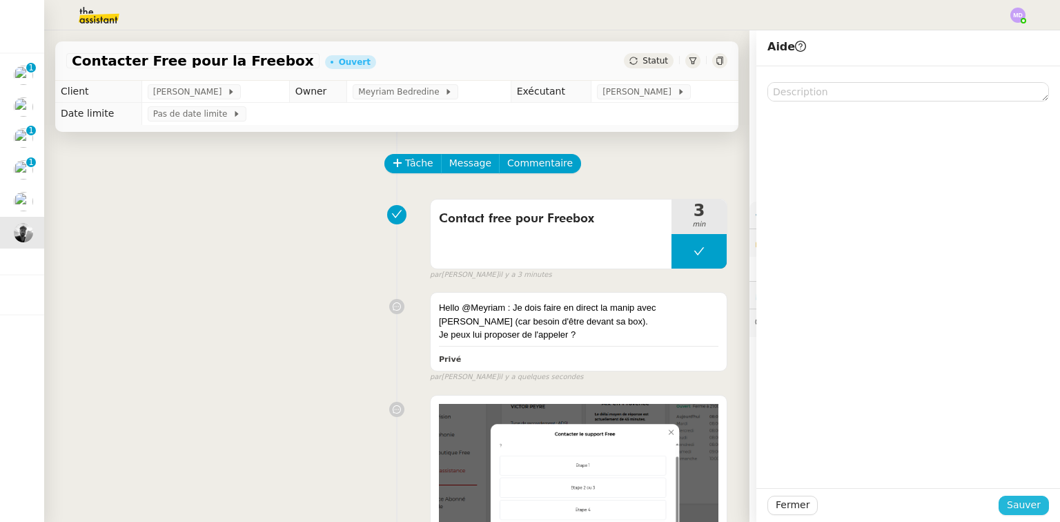
drag, startPoint x: 1023, startPoint y: 505, endPoint x: 970, endPoint y: 487, distance: 55.7
click at [1022, 505] on span "Sauver" at bounding box center [1024, 505] width 34 height 16
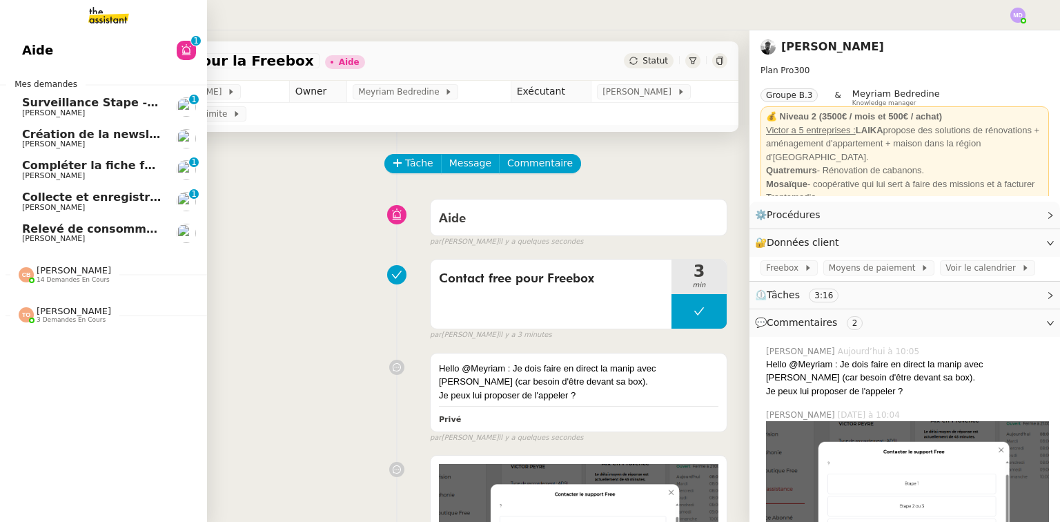
click at [76, 205] on span "[PERSON_NAME]" at bounding box center [53, 207] width 63 height 9
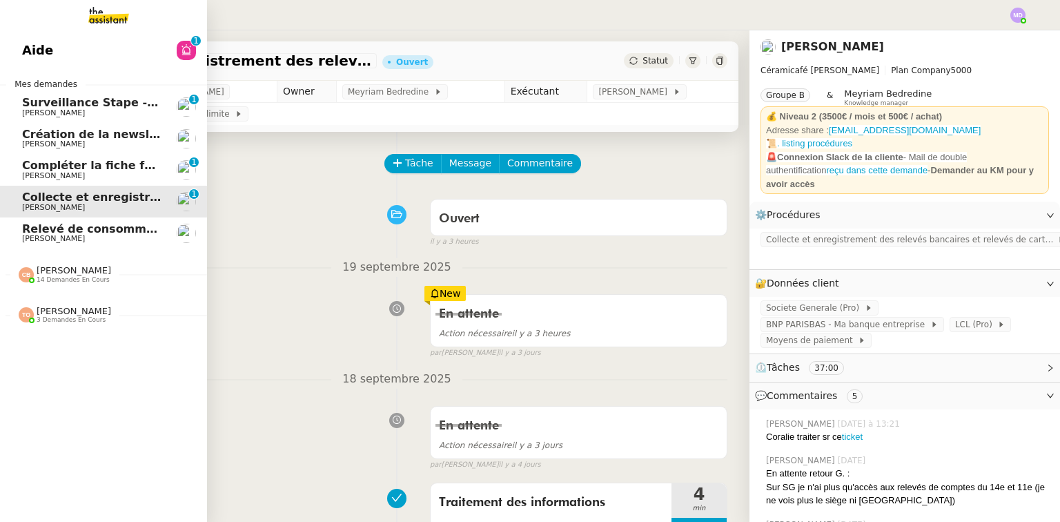
click at [97, 226] on span "Relevé de consommations - septembre 2025" at bounding box center [160, 228] width 277 height 13
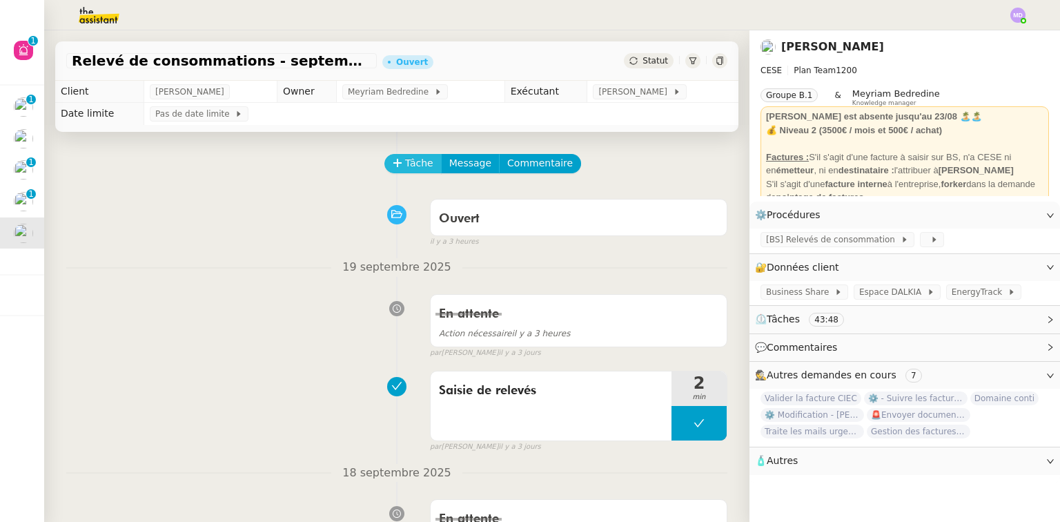
click at [395, 160] on button "Tâche" at bounding box center [412, 163] width 57 height 19
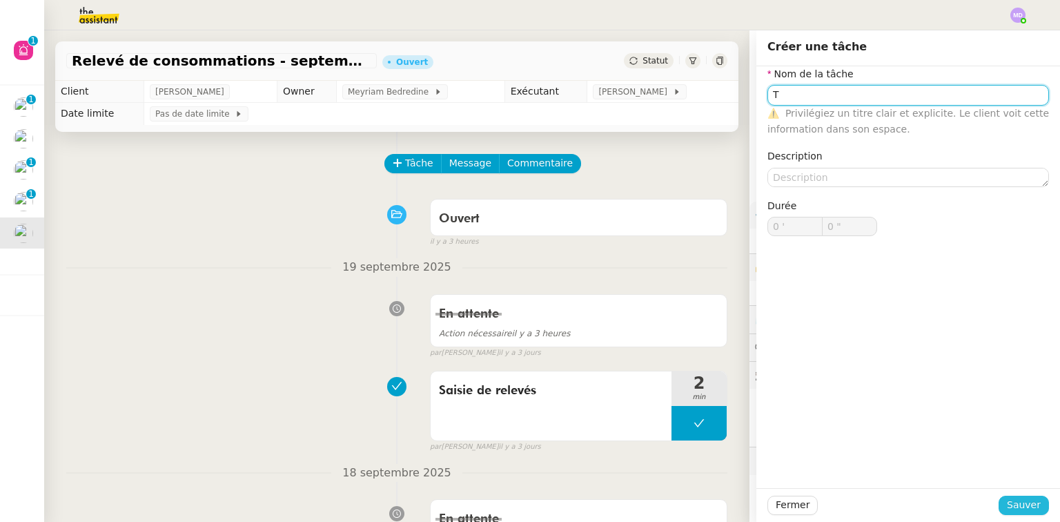
type input "T"
click at [1017, 501] on span "Sauver" at bounding box center [1024, 505] width 34 height 16
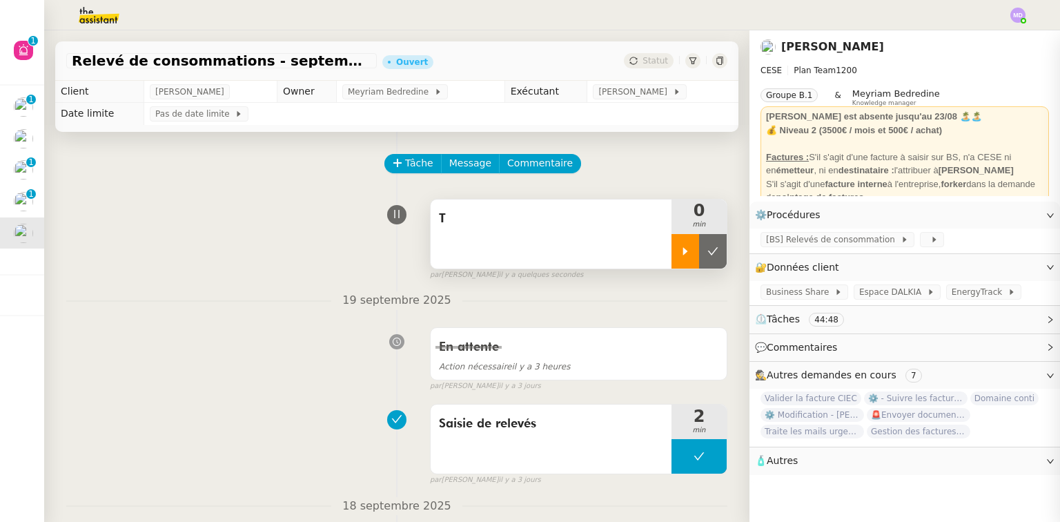
drag, startPoint x: 679, startPoint y: 259, endPoint x: 665, endPoint y: 254, distance: 14.9
click at [678, 259] on div at bounding box center [686, 251] width 28 height 35
click at [811, 246] on span "[BS] Relevés de consommation" at bounding box center [833, 240] width 135 height 14
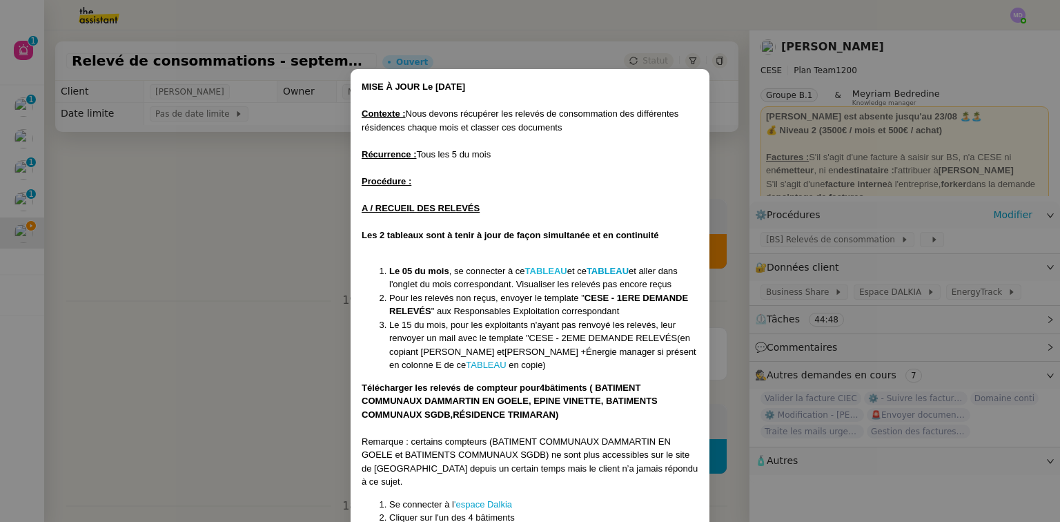
click at [557, 273] on strong "TABLEAU" at bounding box center [546, 271] width 42 height 10
drag, startPoint x: 105, startPoint y: 203, endPoint x: 105, endPoint y: 167, distance: 35.9
click at [106, 202] on nz-modal-container "MISE À JOUR Le [DATE] Contexte : Nous devons récupérer les relevés de consommat…" at bounding box center [530, 261] width 1060 height 522
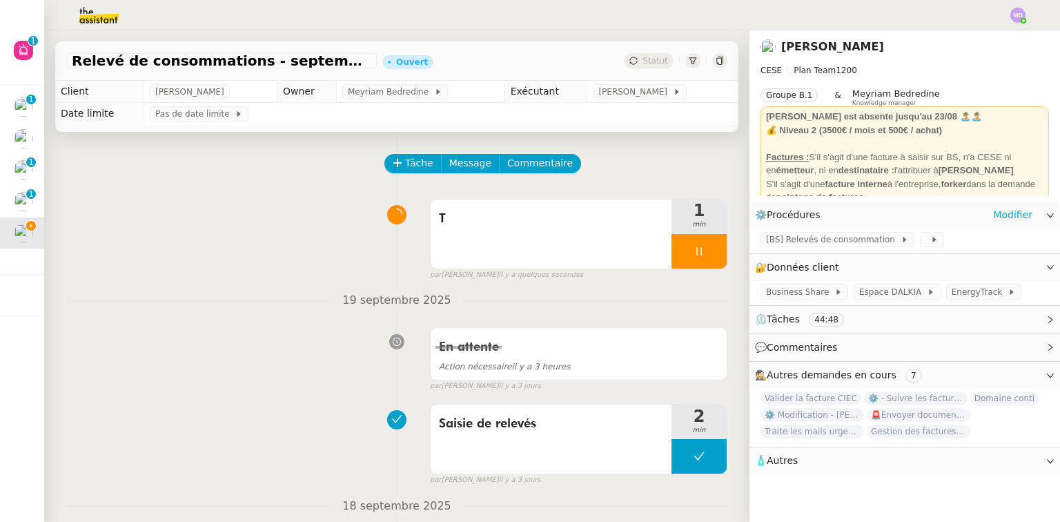
click at [97, 20] on img at bounding box center [88, 15] width 107 height 30
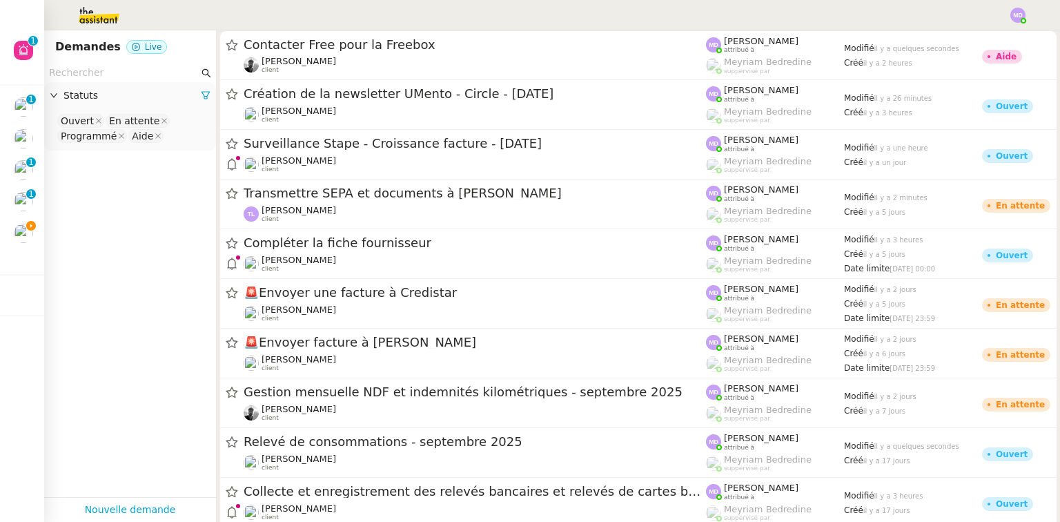
click at [159, 133] on nz-select-top-control "Ouvert En attente Programmé Aide" at bounding box center [130, 128] width 150 height 32
type input "ter"
click at [169, 157] on div "Terminé" at bounding box center [126, 160] width 130 height 12
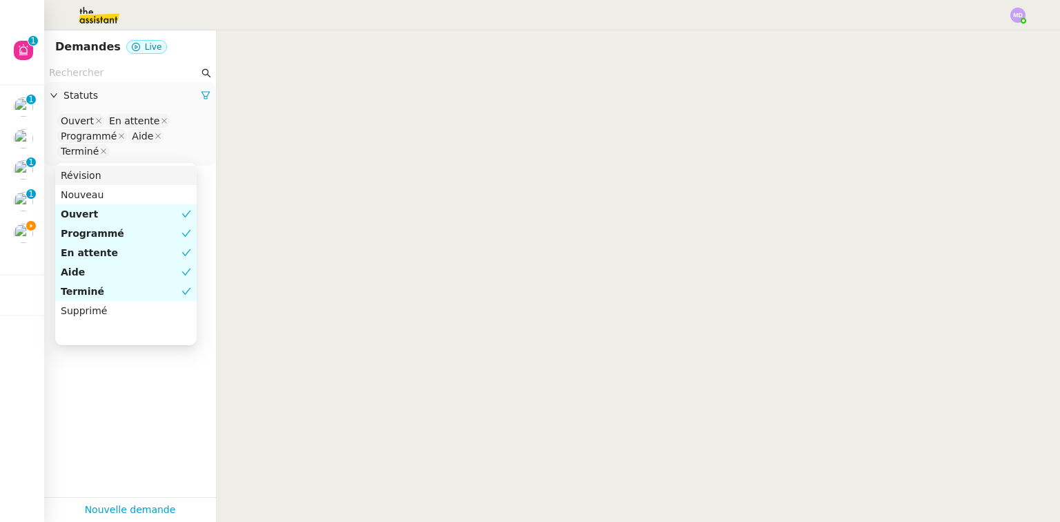
click at [113, 68] on input "text" at bounding box center [124, 73] width 150 height 16
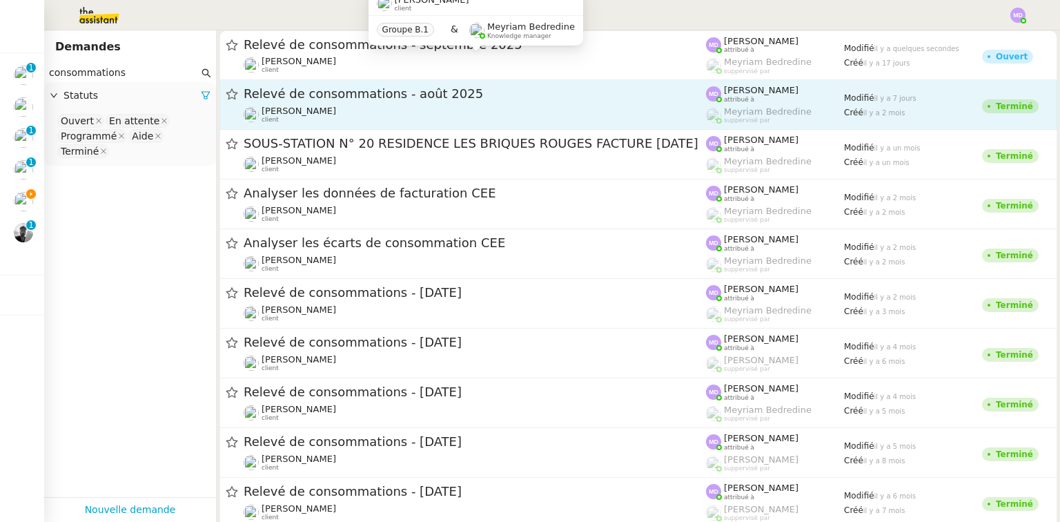
type input "consommations"
click at [344, 98] on span "Relevé de consommations - août 2025" at bounding box center [475, 94] width 462 height 12
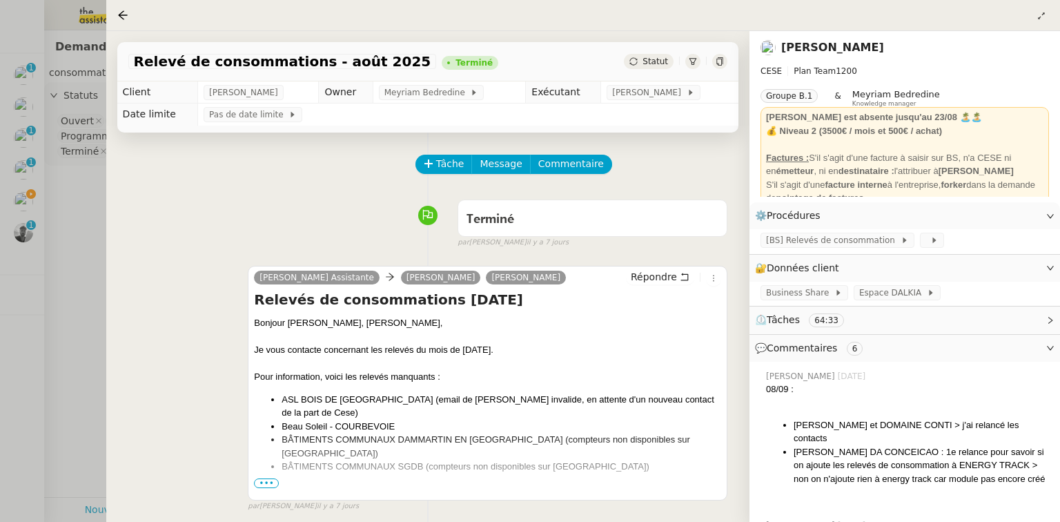
scroll to position [221, 0]
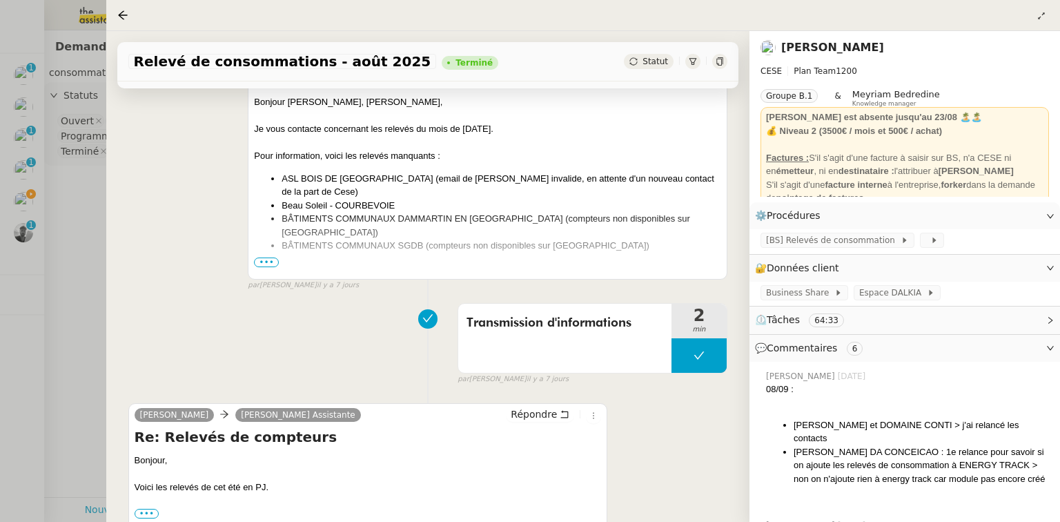
click at [266, 265] on span "•••" at bounding box center [266, 262] width 25 height 10
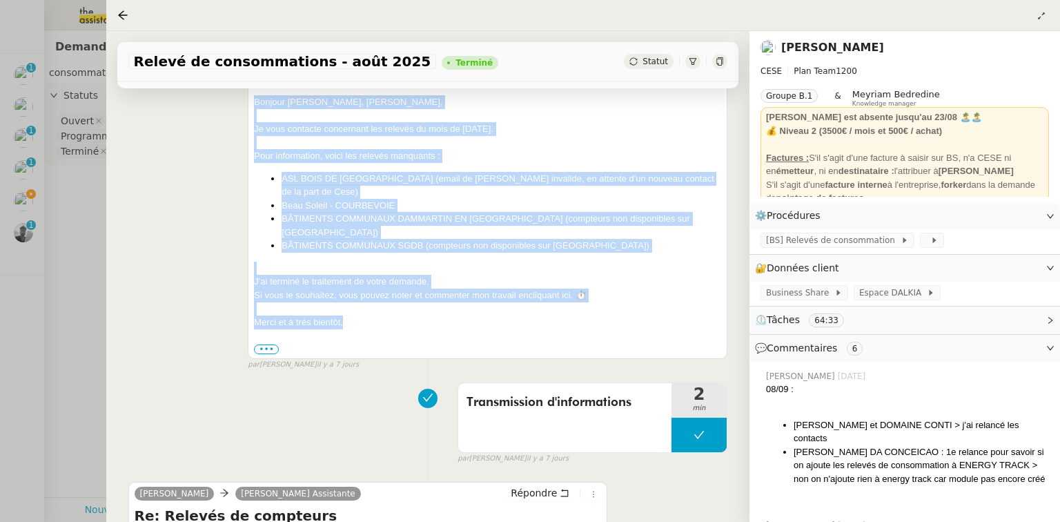
drag, startPoint x: 359, startPoint y: 309, endPoint x: 251, endPoint y: 107, distance: 229.1
click at [251, 107] on div "[PERSON_NAME] Assistante [PERSON_NAME] [PERSON_NAME] Répondre Relevés de consom…" at bounding box center [488, 202] width 480 height 314
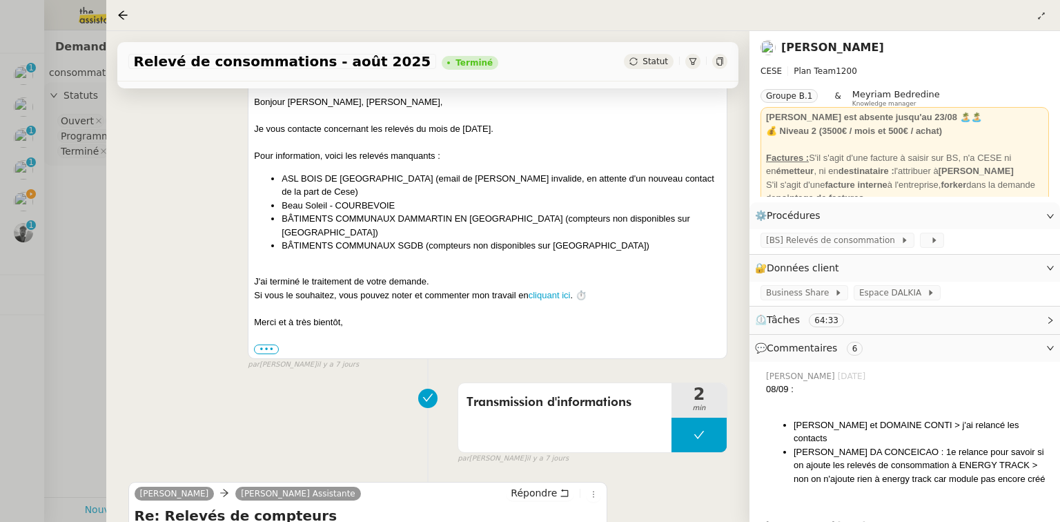
drag, startPoint x: 251, startPoint y: 107, endPoint x: 582, endPoint y: 202, distance: 343.8
click at [589, 197] on li "ASL BOIS DE [GEOGRAPHIC_DATA] (email de [PERSON_NAME] invalide, en attente d'un…" at bounding box center [502, 185] width 440 height 27
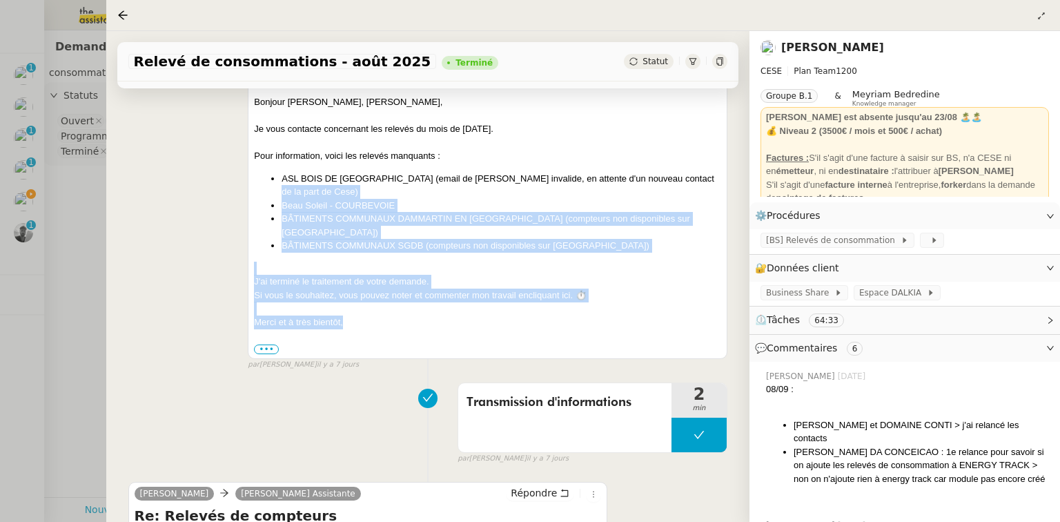
drag, startPoint x: 349, startPoint y: 312, endPoint x: 274, endPoint y: 185, distance: 147.6
click at [274, 186] on div "Bonjour [PERSON_NAME], [PERSON_NAME], Je vous contacte concernant les relevés d…" at bounding box center [487, 225] width 467 height 260
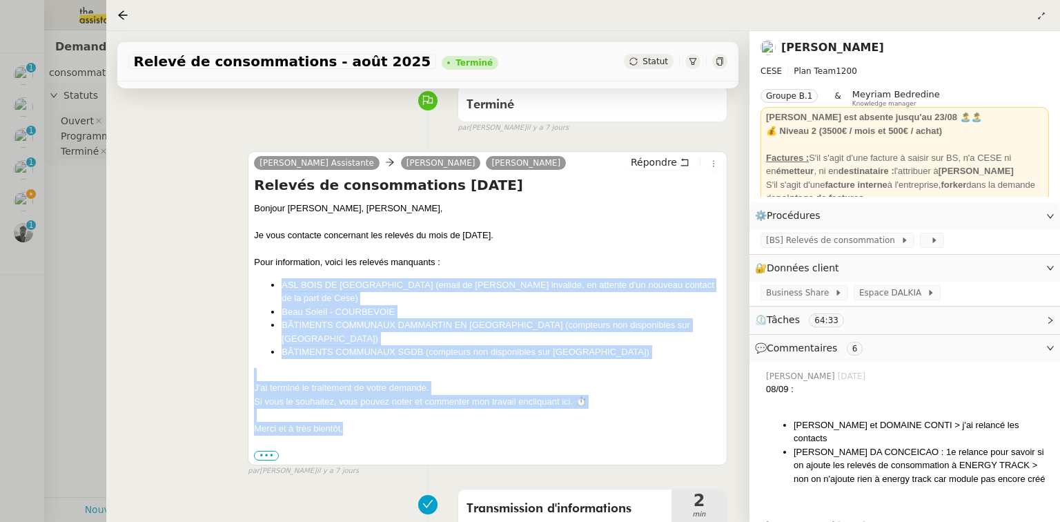
scroll to position [110, 0]
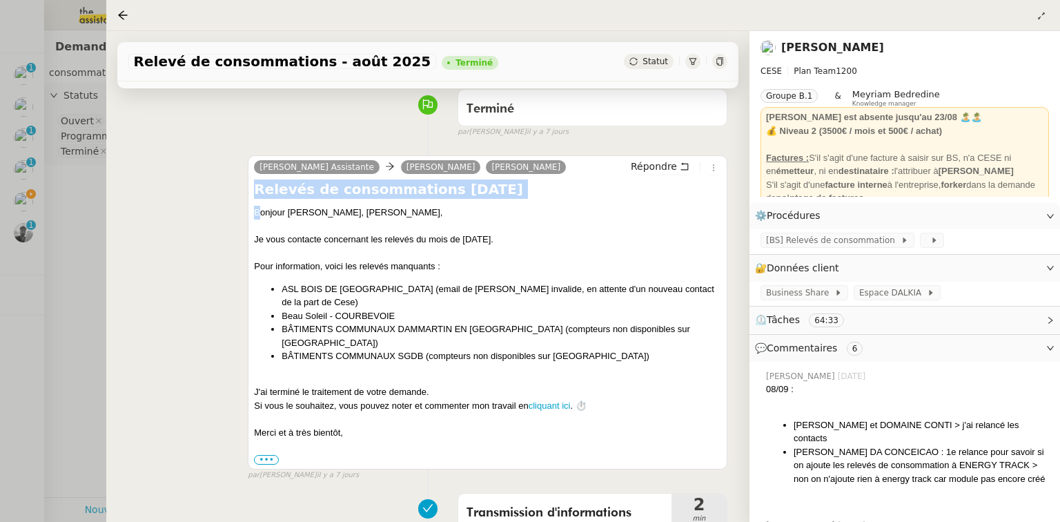
drag, startPoint x: 257, startPoint y: 218, endPoint x: 251, endPoint y: 199, distance: 20.3
click at [251, 199] on div "[PERSON_NAME] Assistante [PERSON_NAME] [PERSON_NAME] Répondre Relevés de consom…" at bounding box center [488, 312] width 480 height 314
click at [259, 193] on h4 "Relevés de consommations [DATE]" at bounding box center [487, 188] width 467 height 19
drag, startPoint x: 257, startPoint y: 194, endPoint x: 271, endPoint y: 204, distance: 16.7
click at [271, 204] on div "Relevés de consommations [DATE] [PERSON_NAME], bonjour [PERSON_NAME], Je vous c…" at bounding box center [487, 322] width 467 height 286
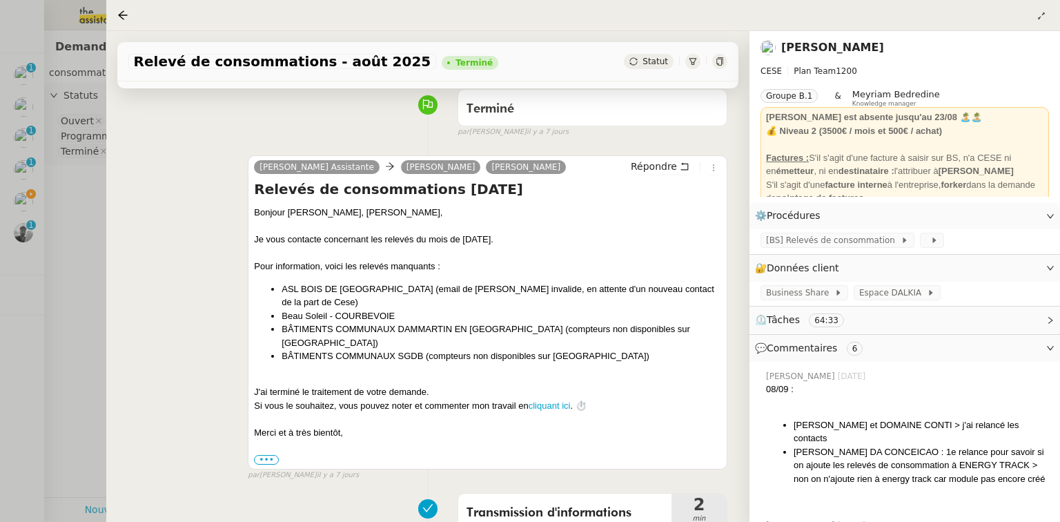
click at [254, 190] on h4 "Relevés de consommations [DATE]" at bounding box center [487, 188] width 467 height 19
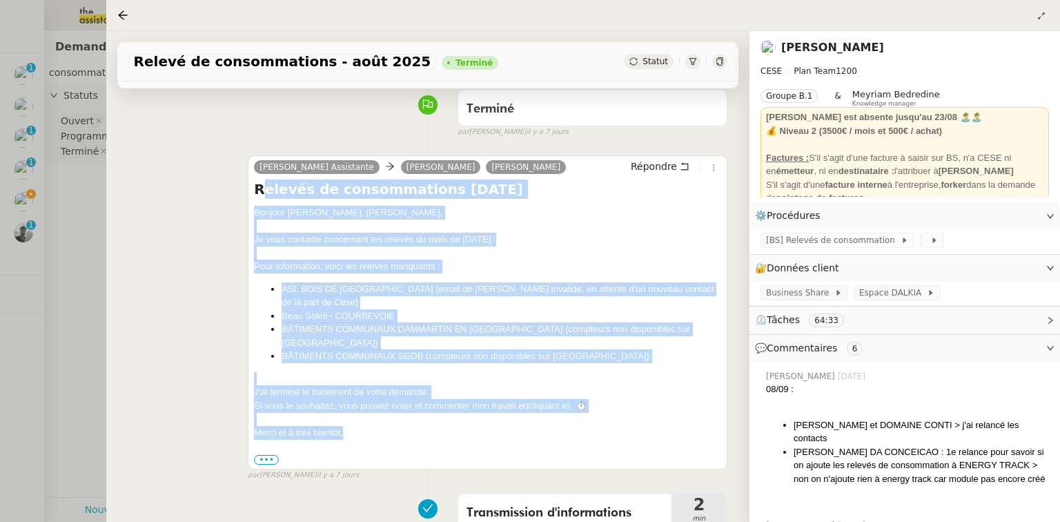
drag, startPoint x: 257, startPoint y: 195, endPoint x: 345, endPoint y: 421, distance: 242.1
click at [345, 421] on div "Relevés de consommations [DATE] [PERSON_NAME], bonjour [PERSON_NAME], Je vous c…" at bounding box center [487, 322] width 467 height 286
copy div "elevés de consommations [DATE] [PERSON_NAME], [PERSON_NAME], Je vous contacte c…"
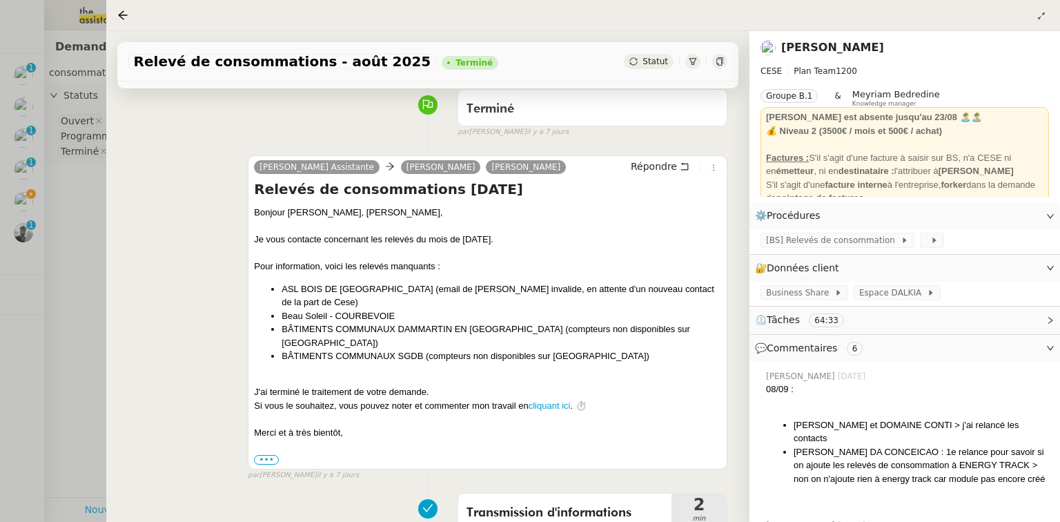
click at [25, 204] on div at bounding box center [530, 261] width 1060 height 522
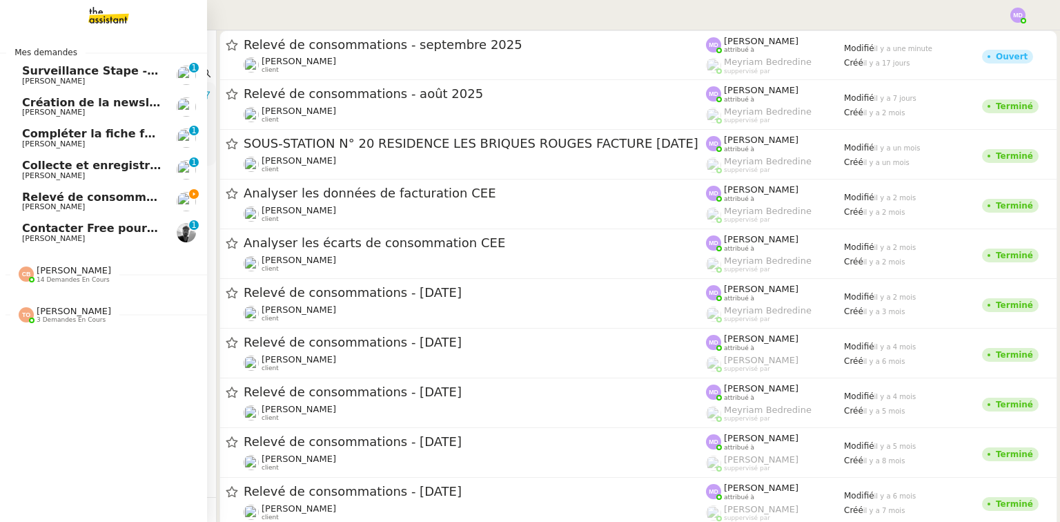
click at [26, 202] on span "Relevé de consommations - septembre 2025" at bounding box center [160, 196] width 277 height 13
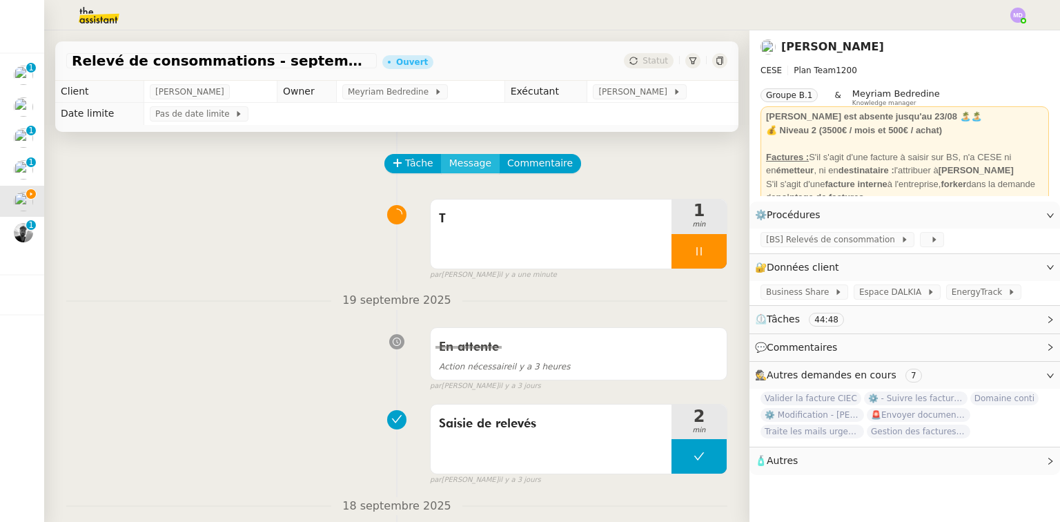
click at [468, 171] on span "Message" at bounding box center [470, 163] width 42 height 16
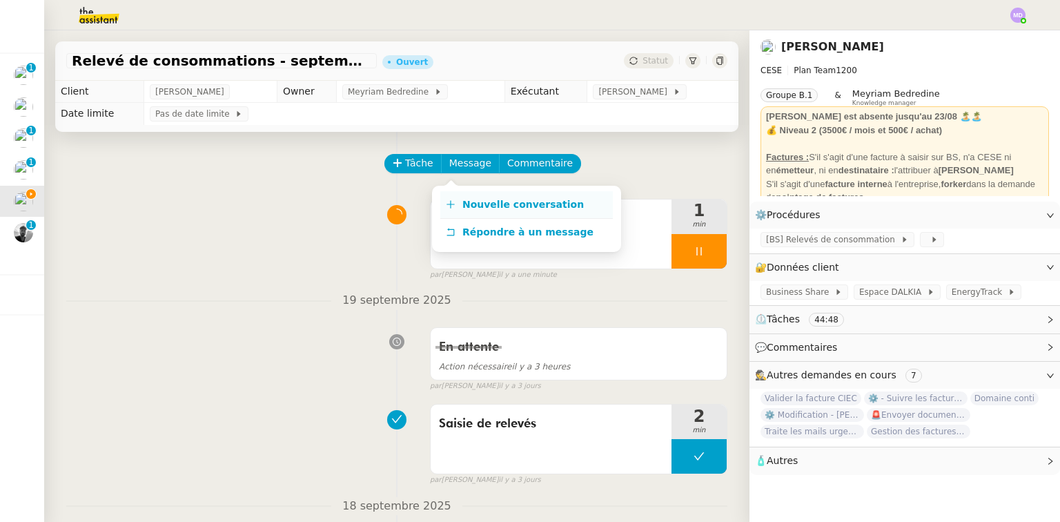
click at [473, 197] on link "Nouvelle conversation" at bounding box center [526, 205] width 173 height 28
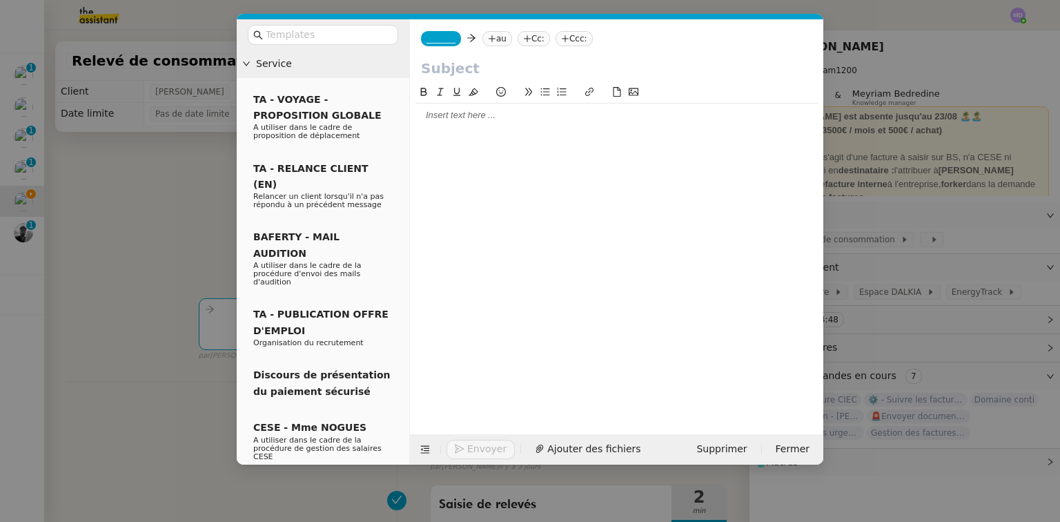
click at [452, 113] on div at bounding box center [616, 115] width 402 height 12
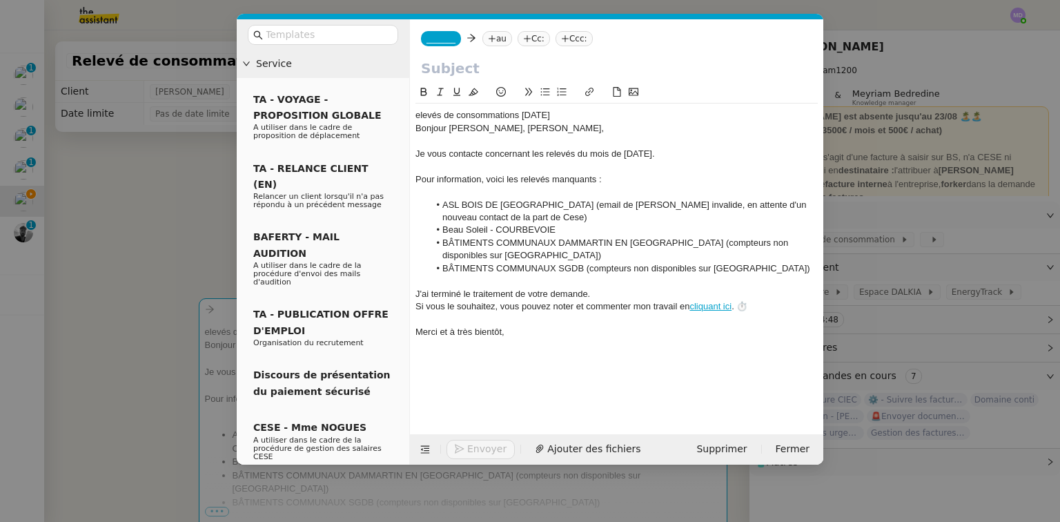
drag, startPoint x: 565, startPoint y: 117, endPoint x: 404, endPoint y: 115, distance: 160.1
click at [404, 115] on nz-layout "Service TA - VOYAGE - PROPOSITION GLOBALE A utiliser dans le cadre de propositi…" at bounding box center [530, 241] width 587 height 445
click at [448, 69] on input "text" at bounding box center [616, 68] width 391 height 21
paste input "elevés de consommations [DATE]"
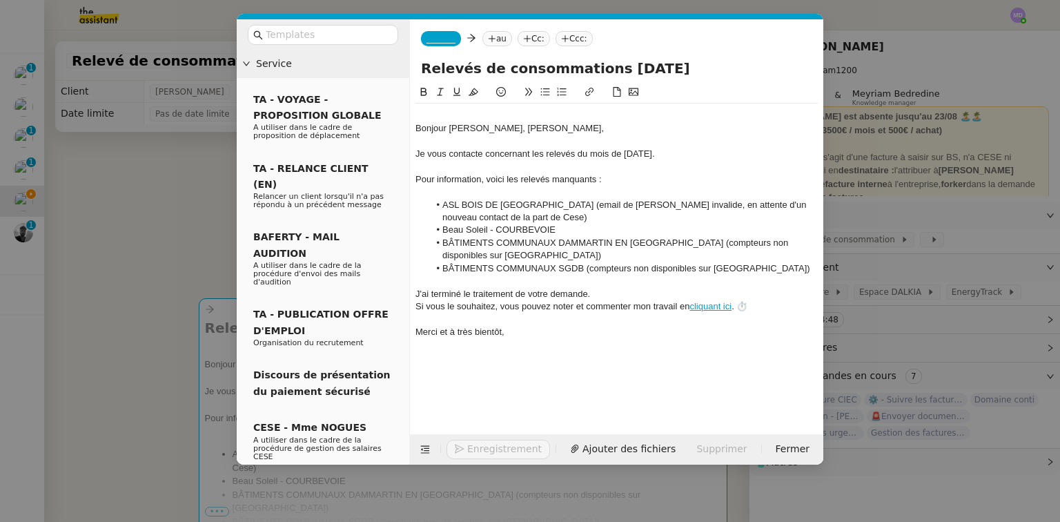
click at [608, 73] on input "Relevés de consommations [DATE]" at bounding box center [616, 68] width 391 height 21
type input "Relevés de consommations [DATE]"
click at [527, 121] on div "Bonjour [PERSON_NAME], [PERSON_NAME], Je vous contacte concernant les relevés d…" at bounding box center [616, 230] width 402 height 253
click at [527, 115] on div at bounding box center [616, 115] width 402 height 12
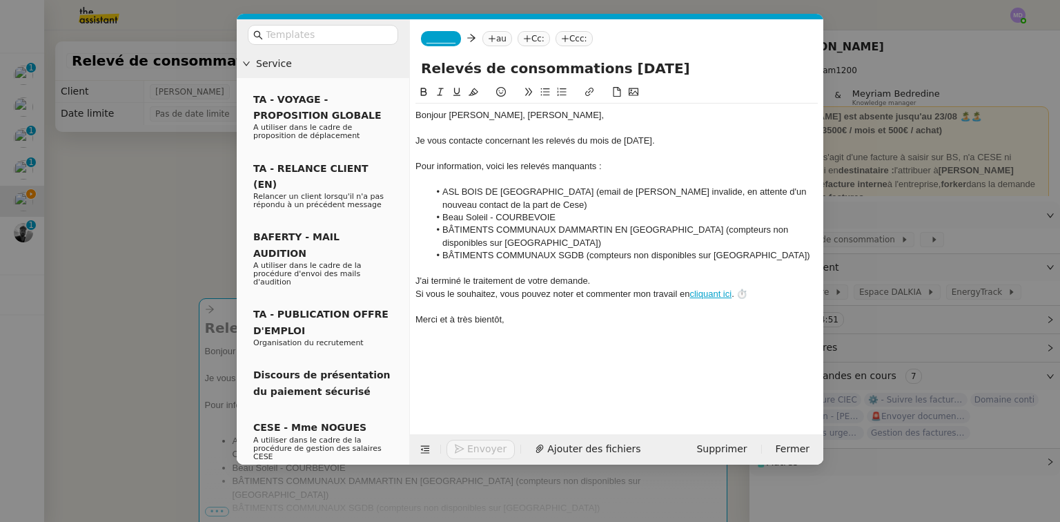
click at [444, 39] on span "_______" at bounding box center [441, 39] width 29 height 10
click at [522, 42] on nz-tag "au" at bounding box center [537, 38] width 30 height 15
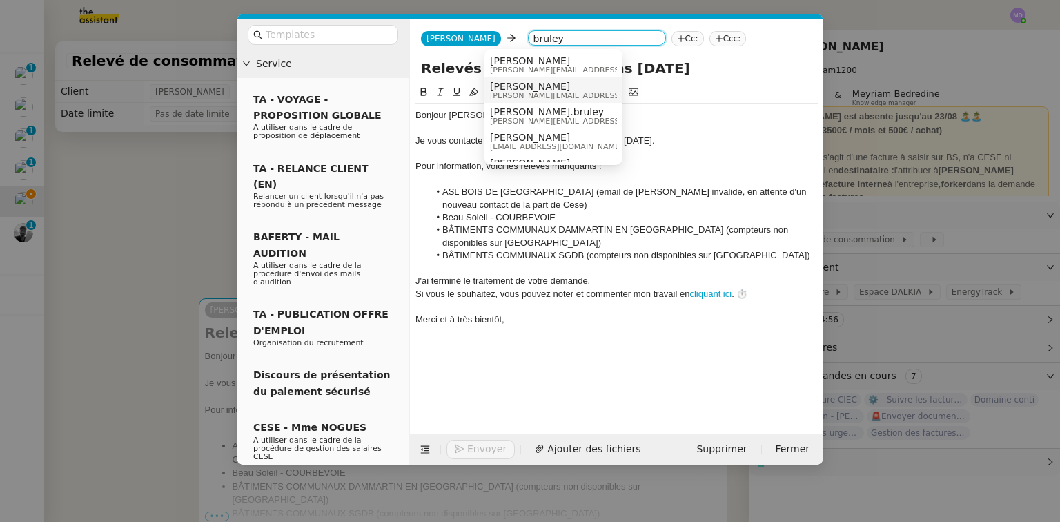
type input "bruley"
click at [543, 68] on span "[PERSON_NAME][EMAIL_ADDRESS][DOMAIN_NAME]" at bounding box center [588, 70] width 196 height 8
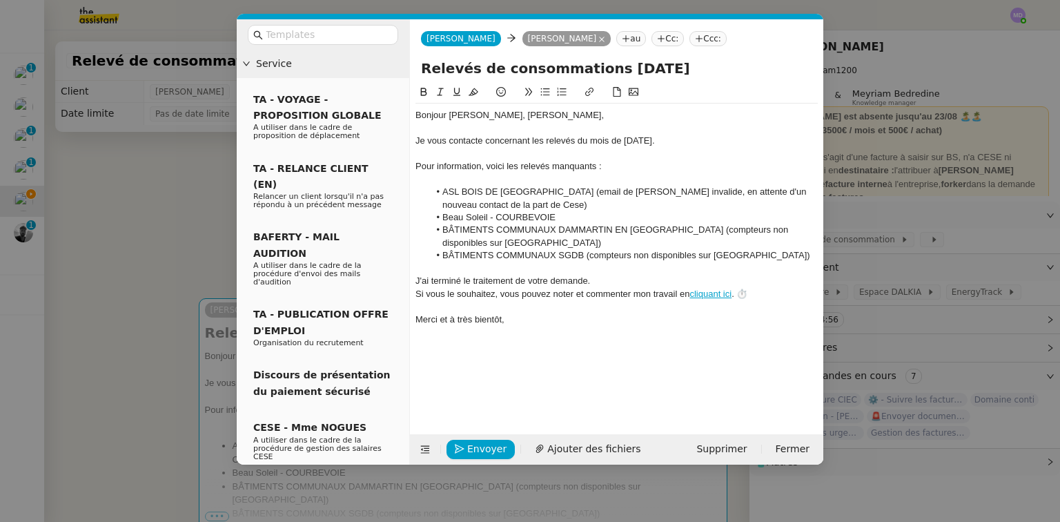
click at [616, 39] on nz-tag "au" at bounding box center [631, 38] width 30 height 15
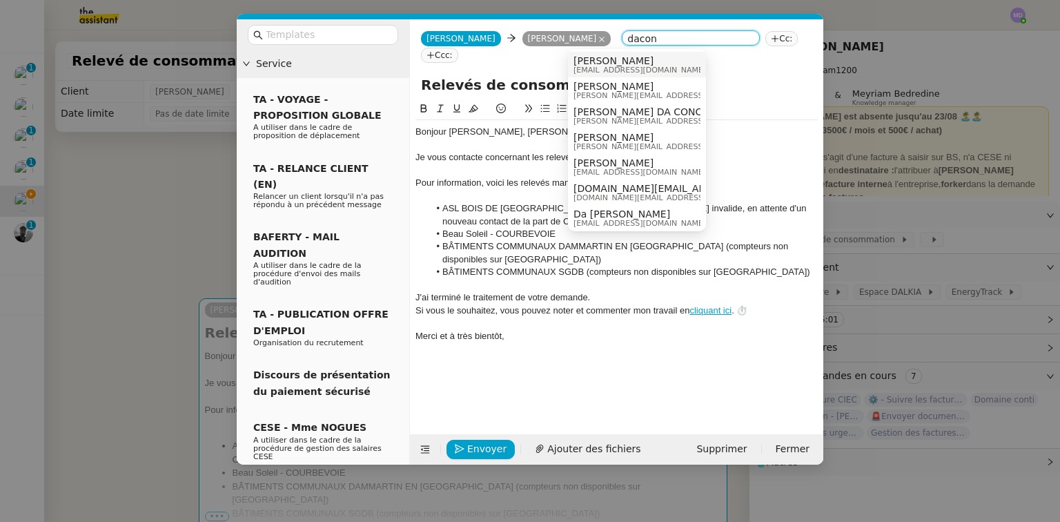
type input "dacon"
click at [594, 68] on span "[EMAIL_ADDRESS][DOMAIN_NAME]" at bounding box center [640, 70] width 133 height 8
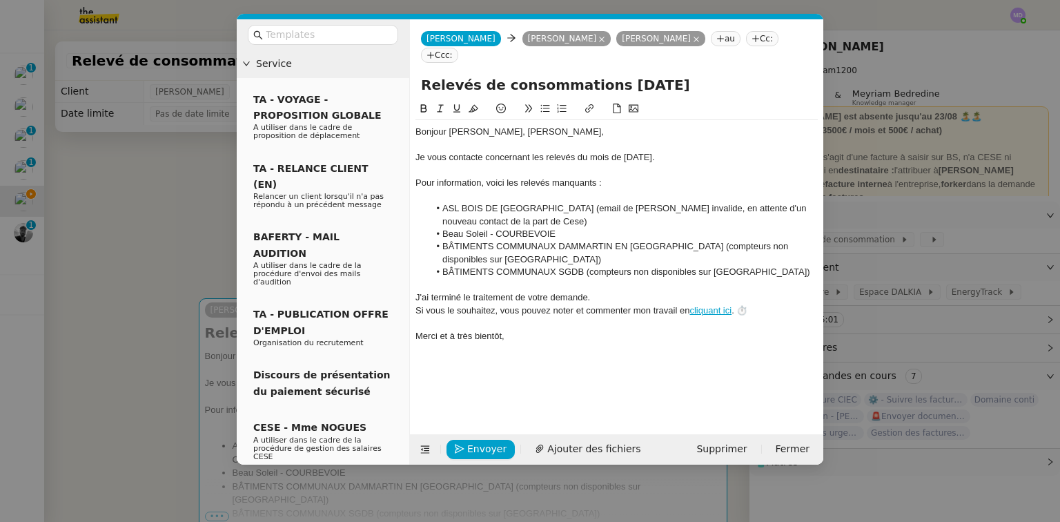
click at [635, 151] on div "Je vous contacte concernant les relevés du mois de [DATE]." at bounding box center [616, 157] width 402 height 12
click at [442, 202] on li "ASL BOIS DE [GEOGRAPHIC_DATA] (email de [PERSON_NAME] invalide, en attente d'un…" at bounding box center [623, 215] width 389 height 26
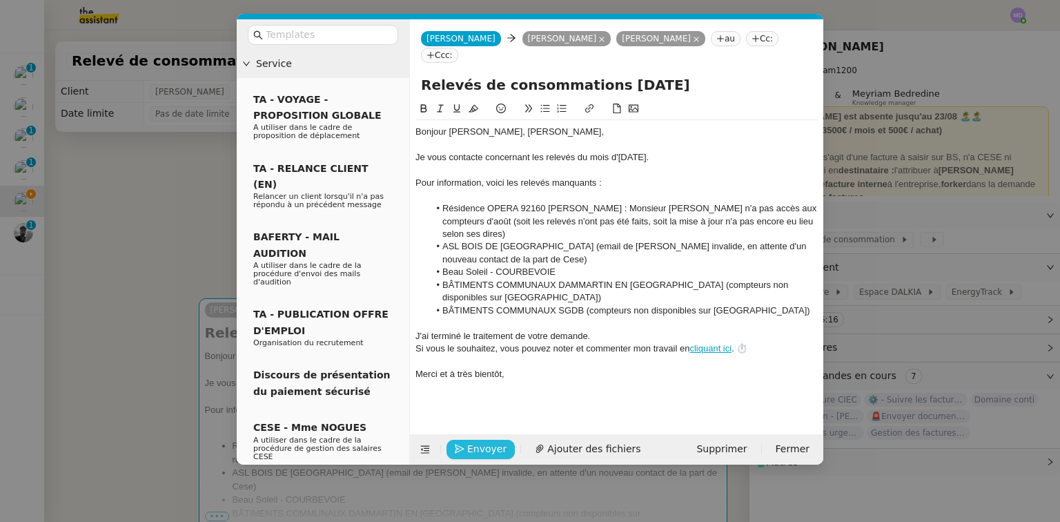
click at [479, 443] on span "Envoyer" at bounding box center [486, 449] width 39 height 16
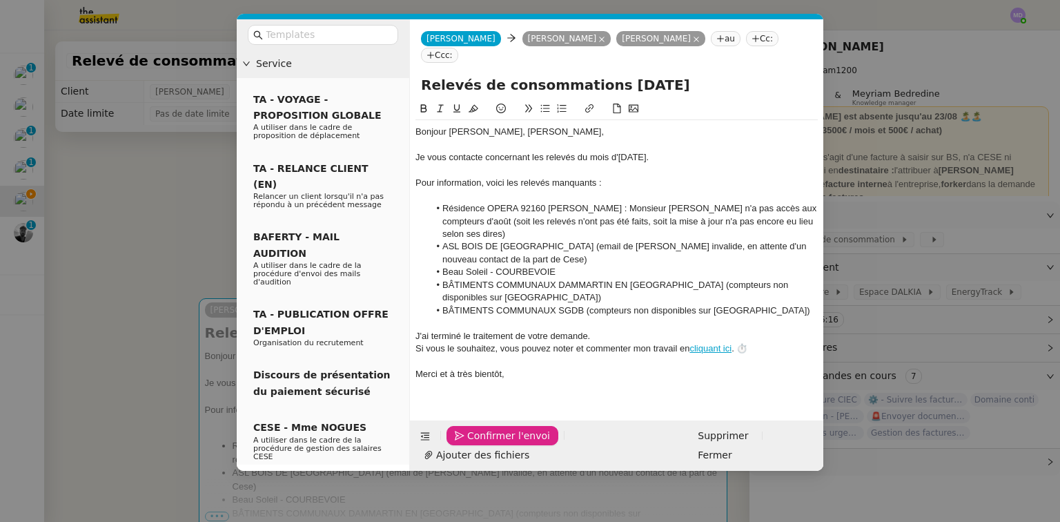
click at [478, 443] on span "Confirmer l'envoi" at bounding box center [508, 436] width 83 height 16
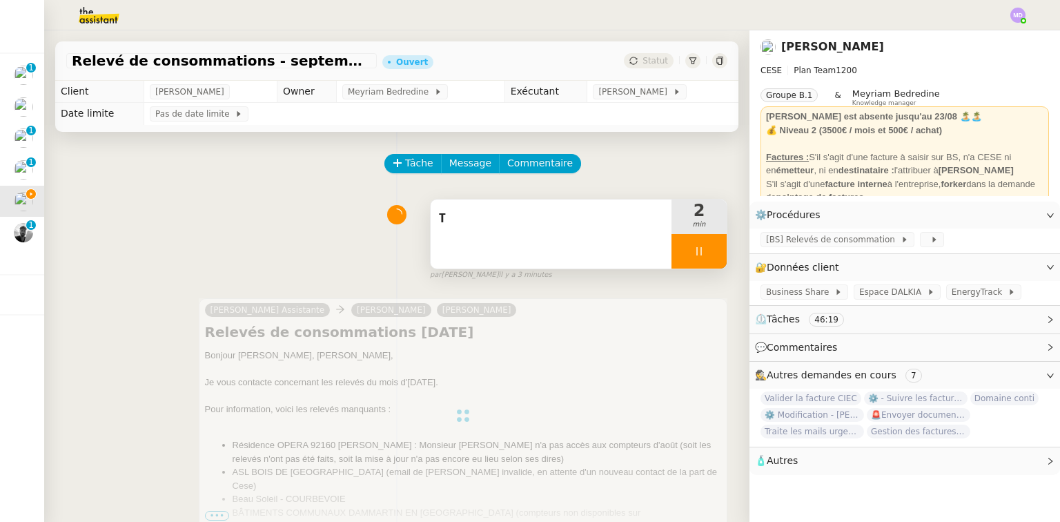
click at [555, 261] on div "T" at bounding box center [551, 233] width 241 height 69
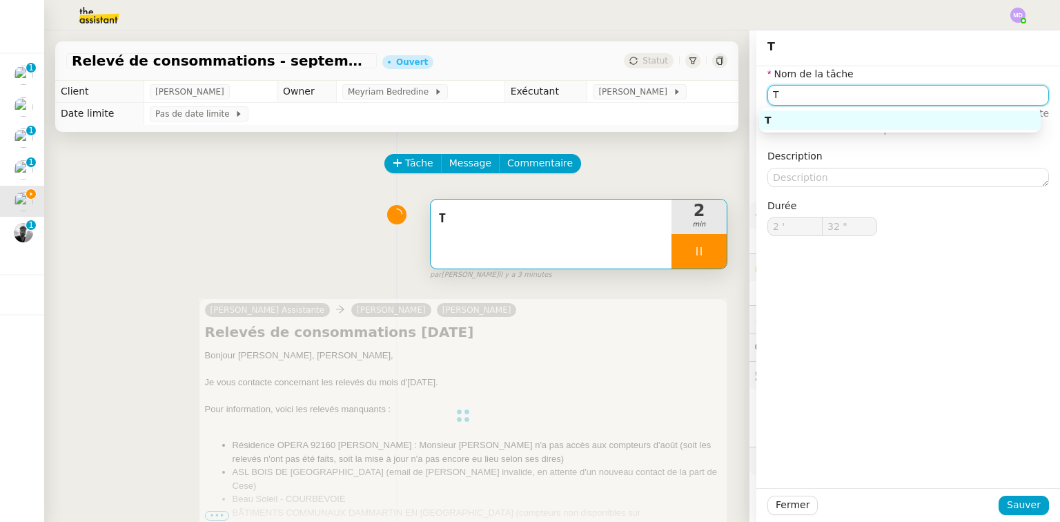
click at [850, 94] on input "T" at bounding box center [908, 95] width 282 height 20
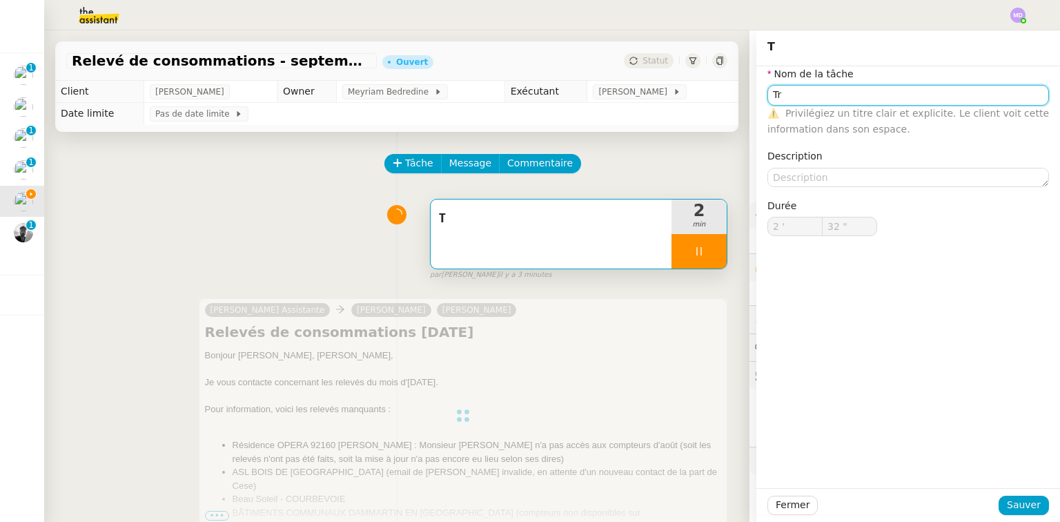
type input "Tra"
type input "33 ""
type input "Traiotement des"
type input "34 ""
type input "Tra"
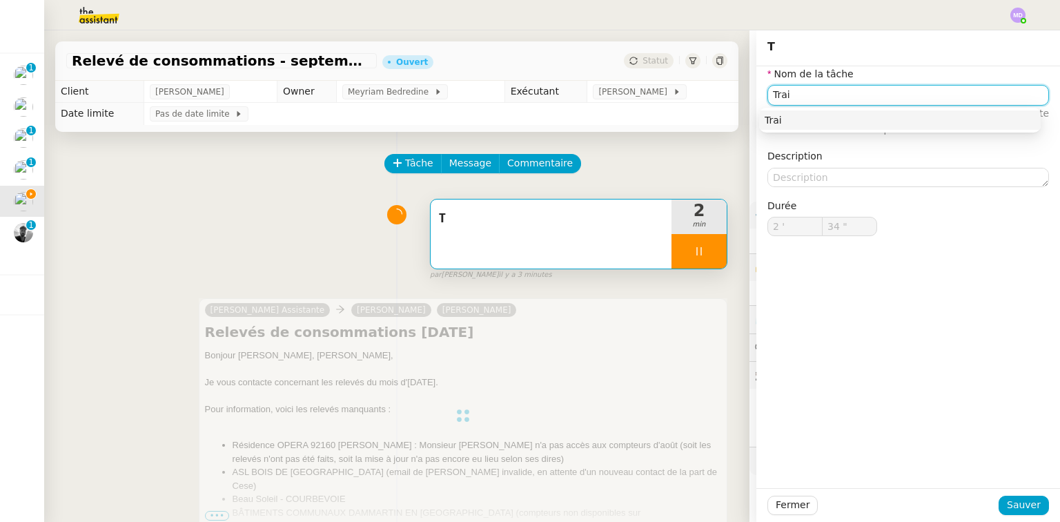
type input "35 ""
type input "Ta"
type input "2 '"
type input "35 ""
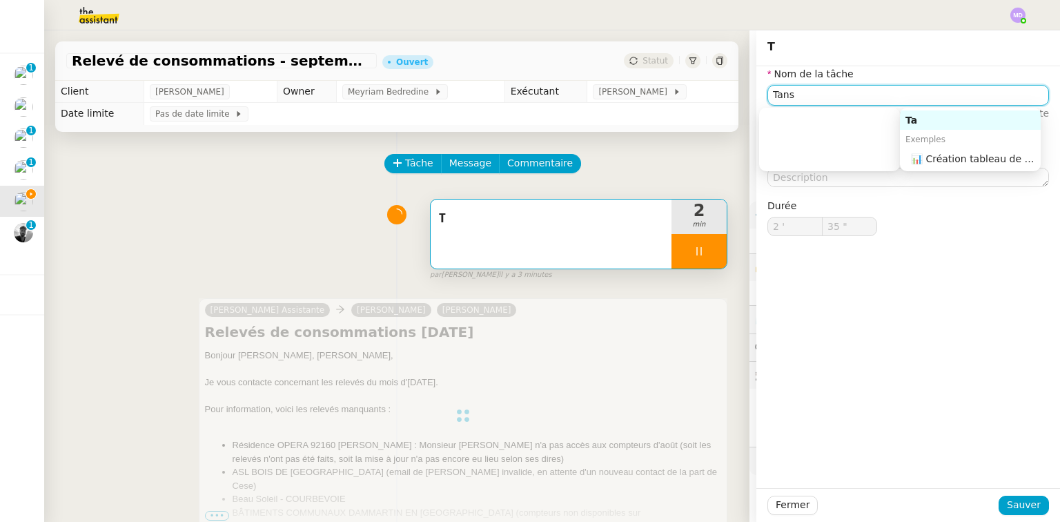
type input "[DEMOGRAPHIC_DATA]"
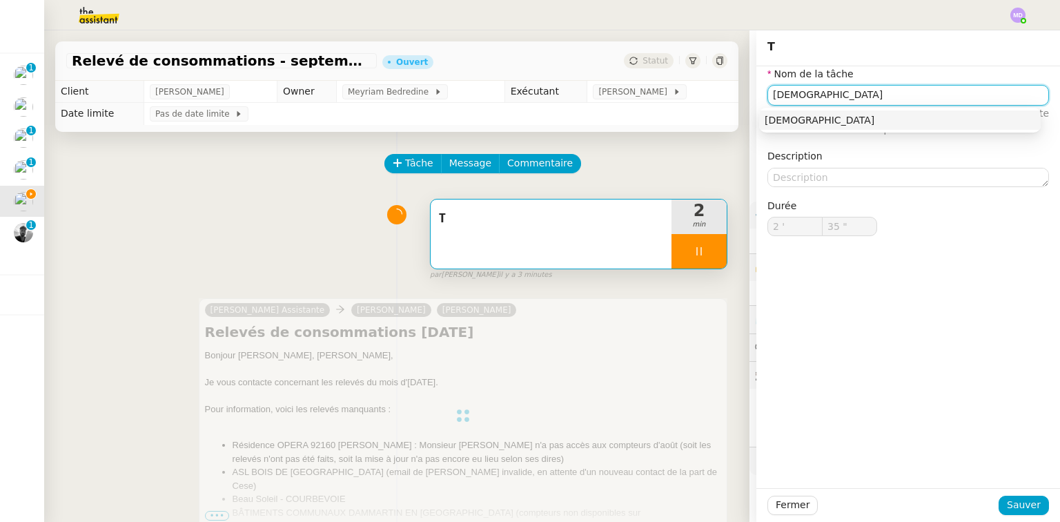
type input "36 ""
type input "Tansmissi"
type input "37 ""
type input "T"
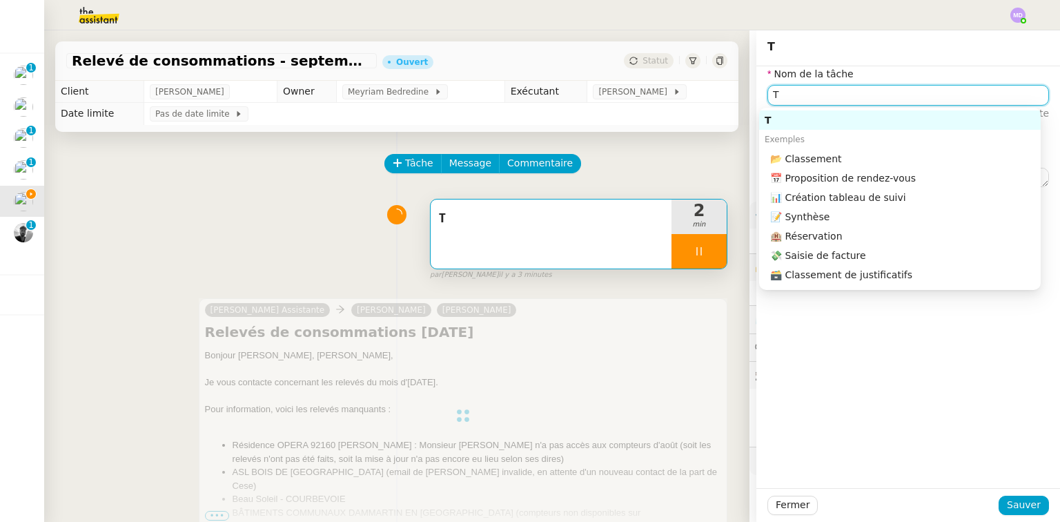
type input "38 ""
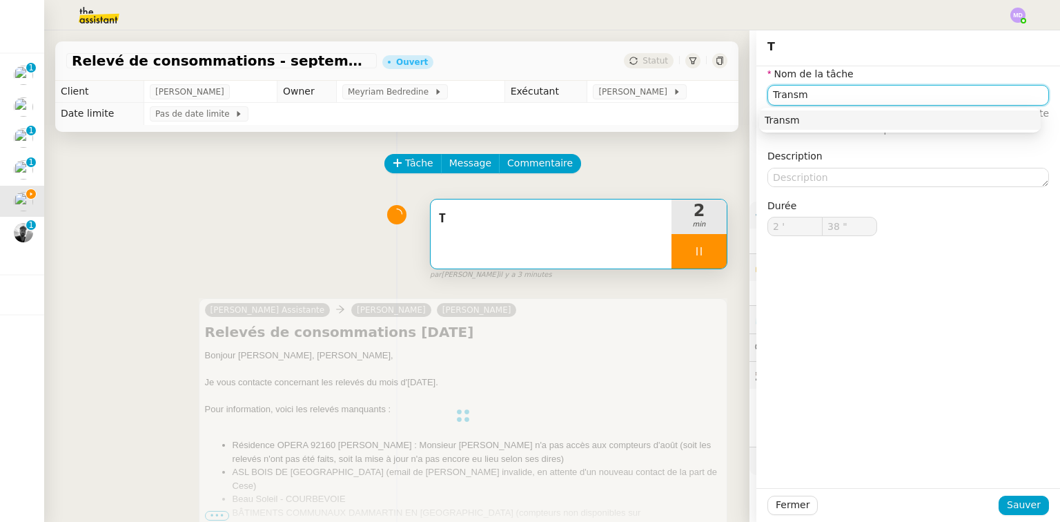
type input "Transmi"
type input "39 ""
type input "Transmission d'in"
type input "40 ""
type input "Transmission d'informations"
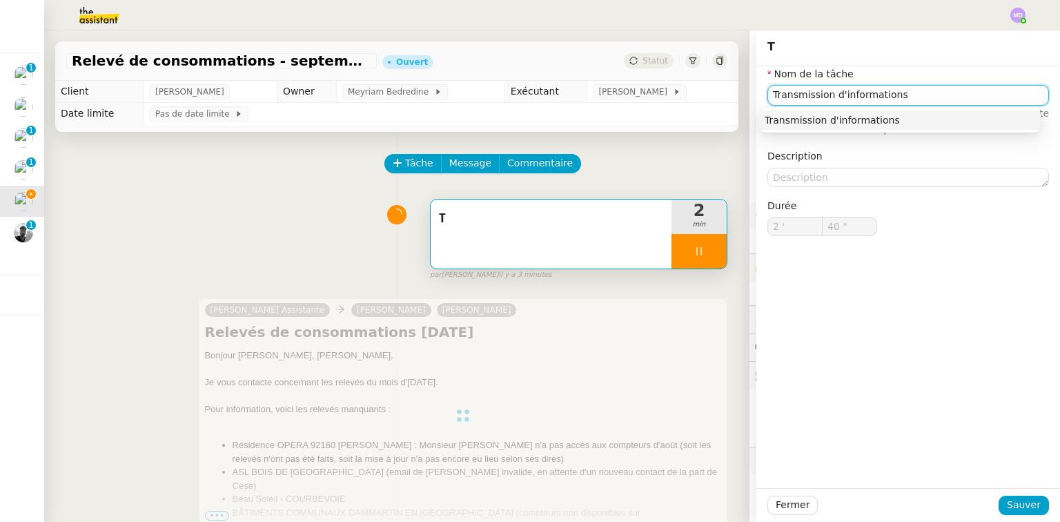
type input "41 ""
type input "Transmission d'informations"
click at [1007, 498] on span "Sauver" at bounding box center [1024, 505] width 34 height 16
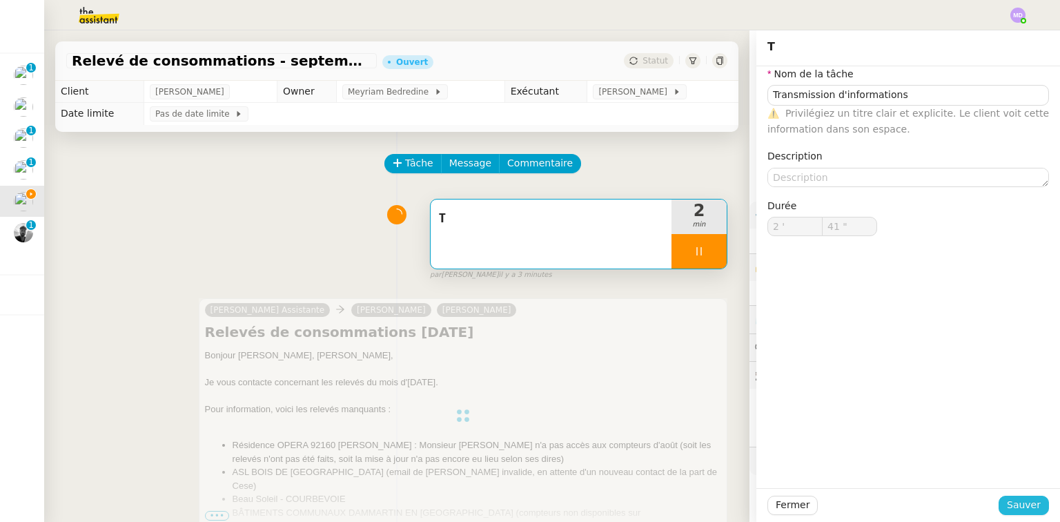
type input "42 ""
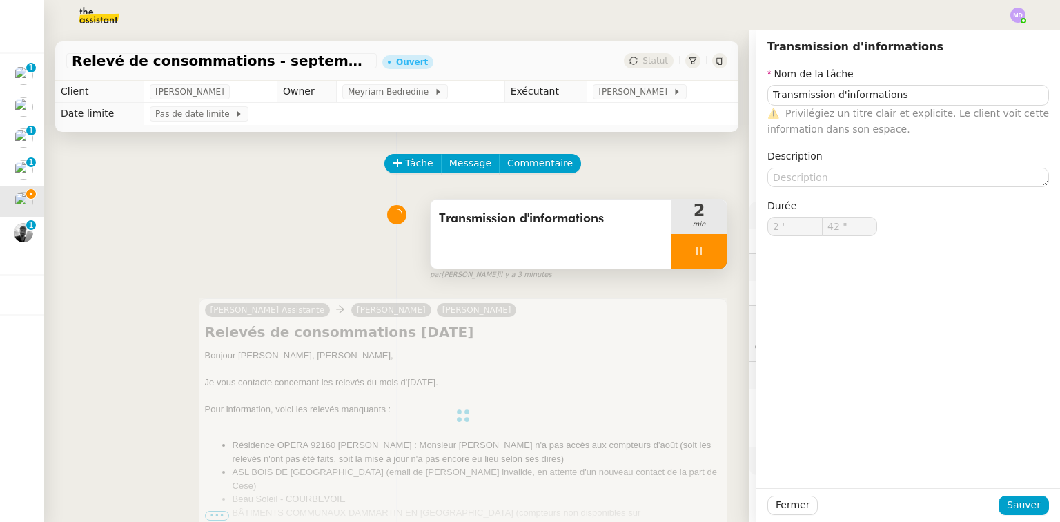
click at [700, 253] on div at bounding box center [699, 251] width 55 height 35
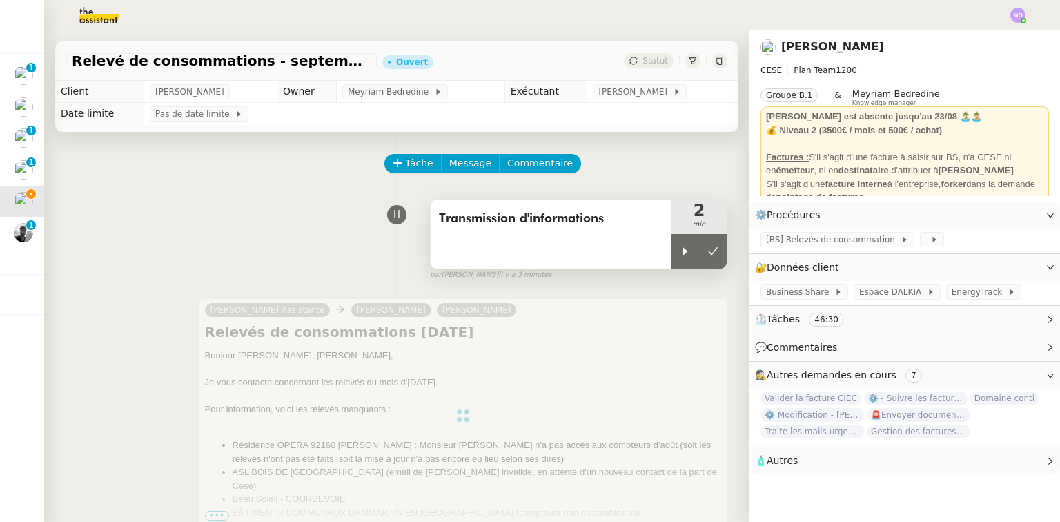
drag, startPoint x: 702, startPoint y: 253, endPoint x: 692, endPoint y: 215, distance: 38.7
click at [707, 248] on icon at bounding box center [712, 251] width 11 height 11
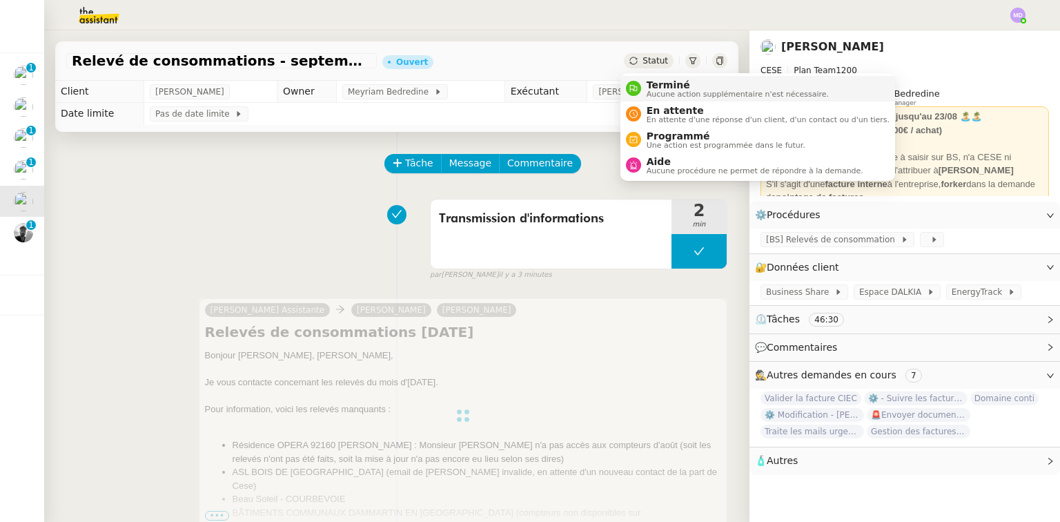
click at [648, 81] on span "Terminé" at bounding box center [738, 84] width 182 height 11
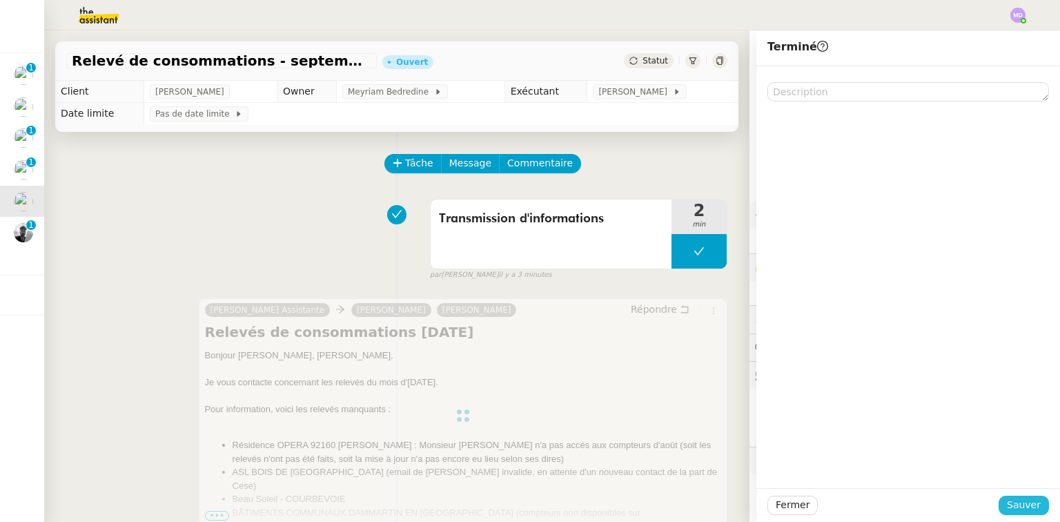
click at [1023, 499] on span "Sauver" at bounding box center [1024, 505] width 34 height 16
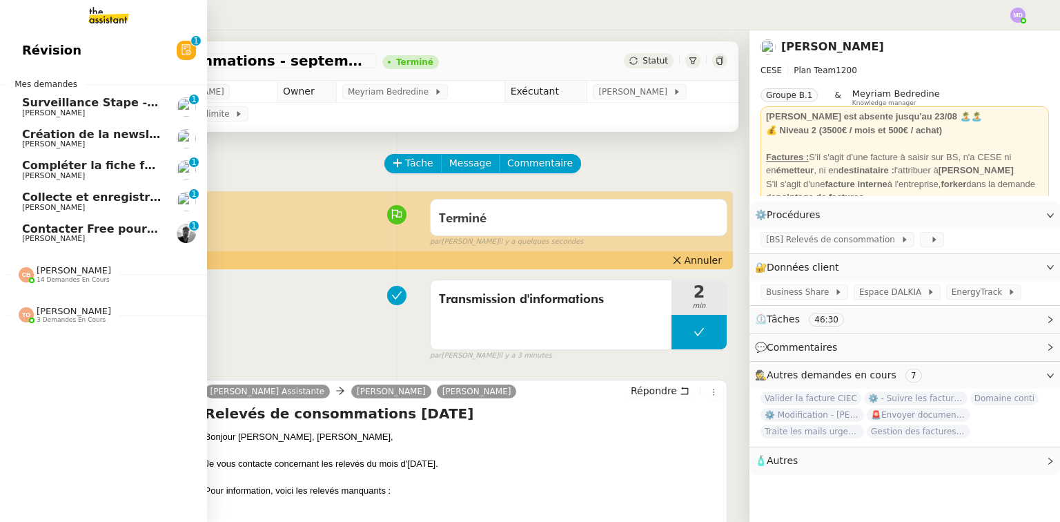
click at [48, 227] on span "Contacter Free pour la Freebox" at bounding box center [119, 228] width 194 height 13
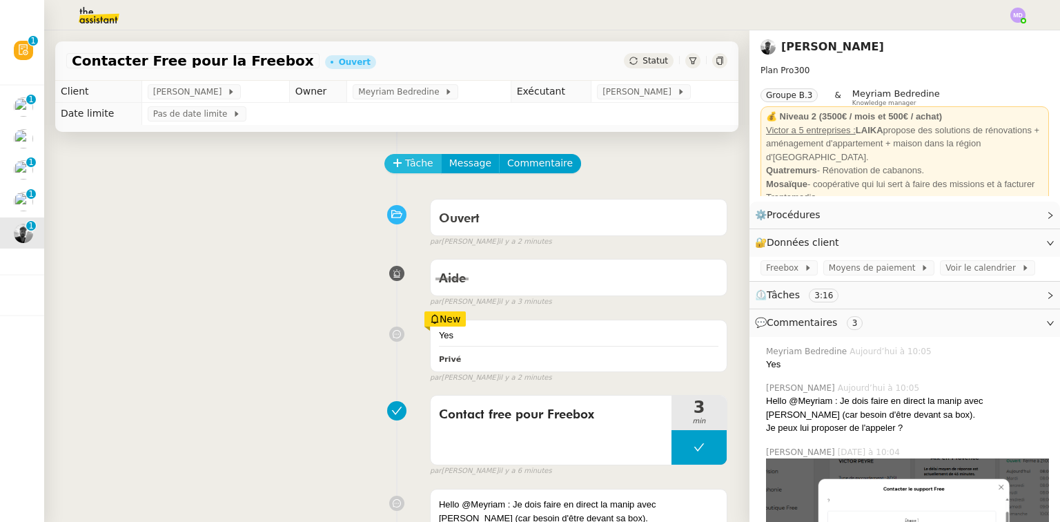
click at [409, 168] on span "Tâche" at bounding box center [419, 163] width 28 height 16
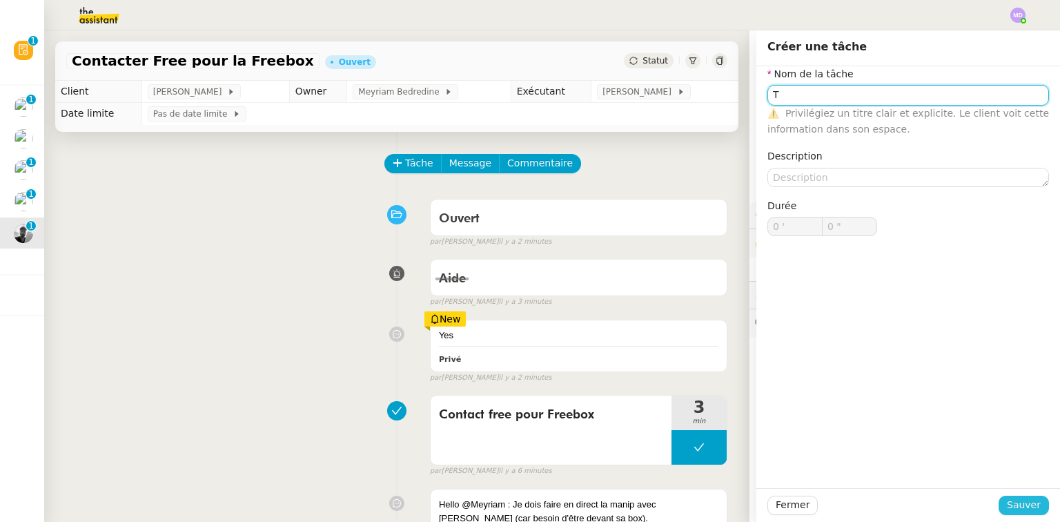
type input "T"
drag, startPoint x: 1015, startPoint y: 505, endPoint x: 952, endPoint y: 464, distance: 74.7
click at [1013, 505] on span "Sauver" at bounding box center [1024, 505] width 34 height 16
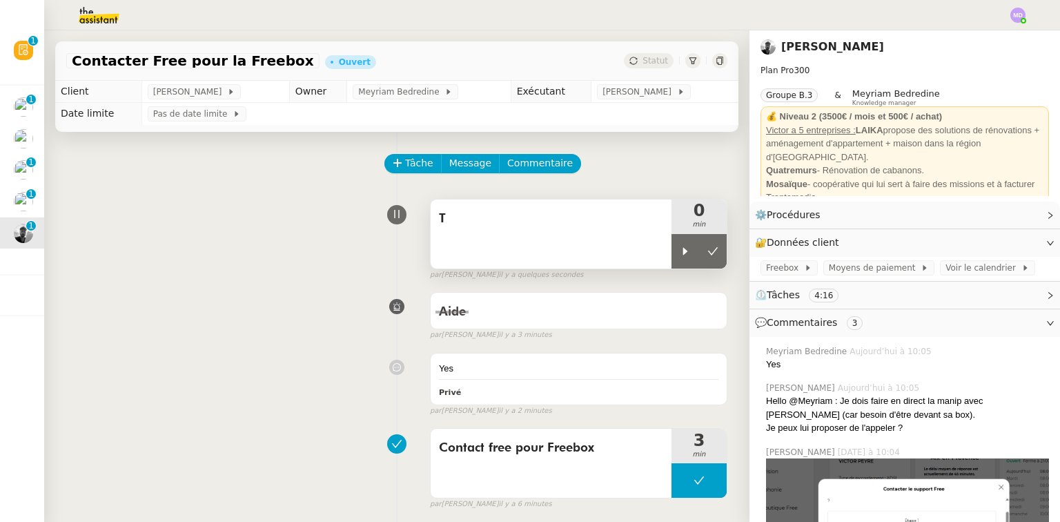
drag, startPoint x: 669, startPoint y: 243, endPoint x: 652, endPoint y: 245, distance: 17.4
click at [672, 244] on div at bounding box center [686, 251] width 28 height 35
click at [612, 237] on div "T" at bounding box center [551, 233] width 241 height 69
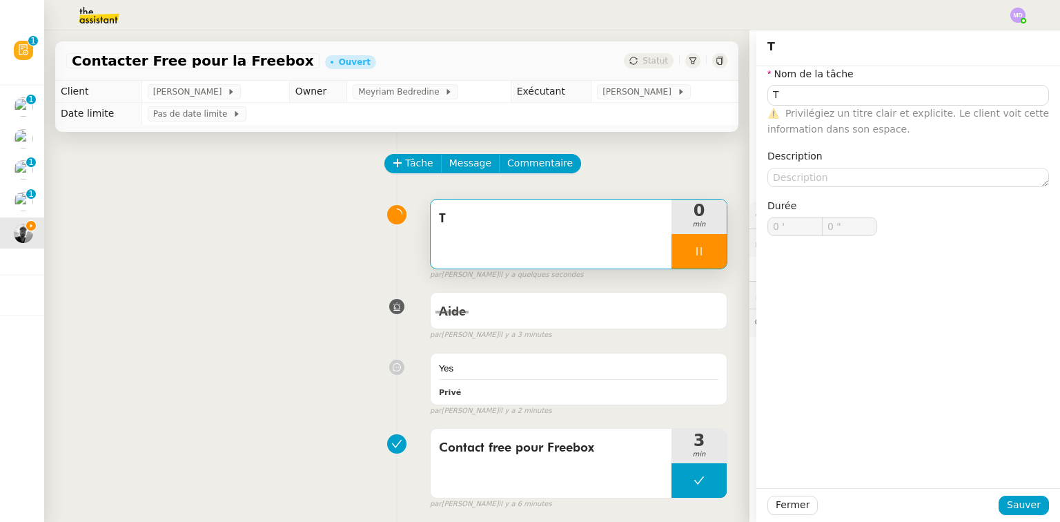
type input "T"
type input "0 '"
type input "0 ""
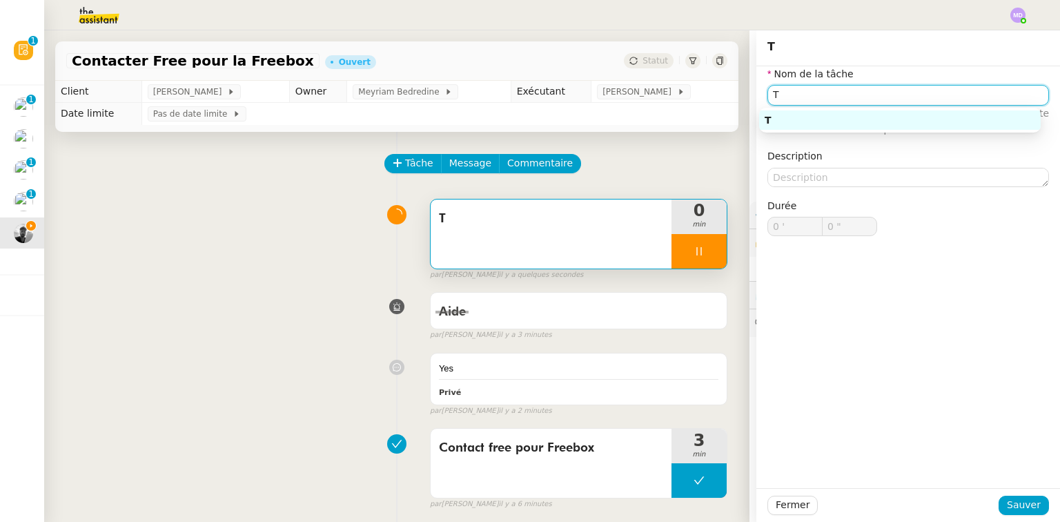
click at [854, 100] on input "T" at bounding box center [908, 95] width 282 height 20
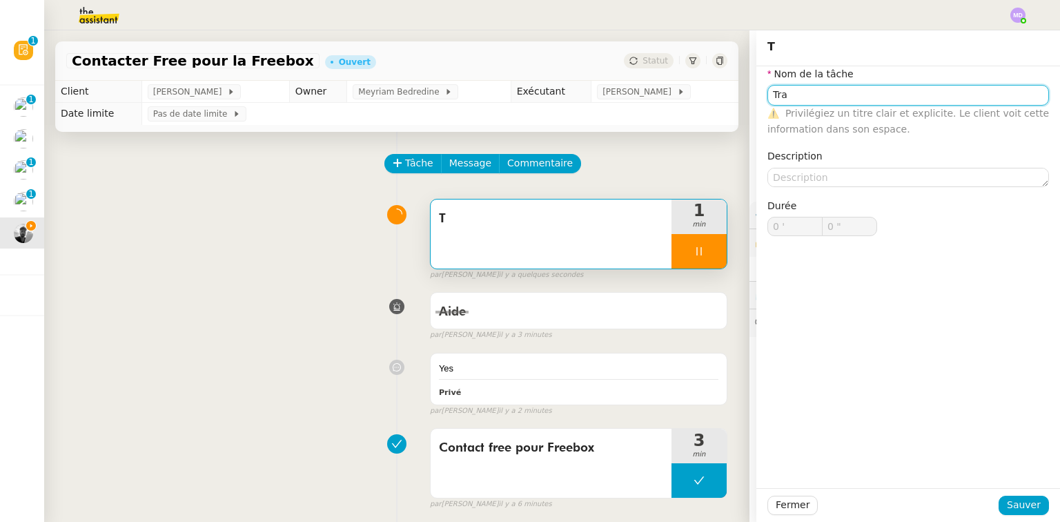
type input "Tran"
type input "1 ""
type input "Transm"
type input "2 ""
type input "Transmission"
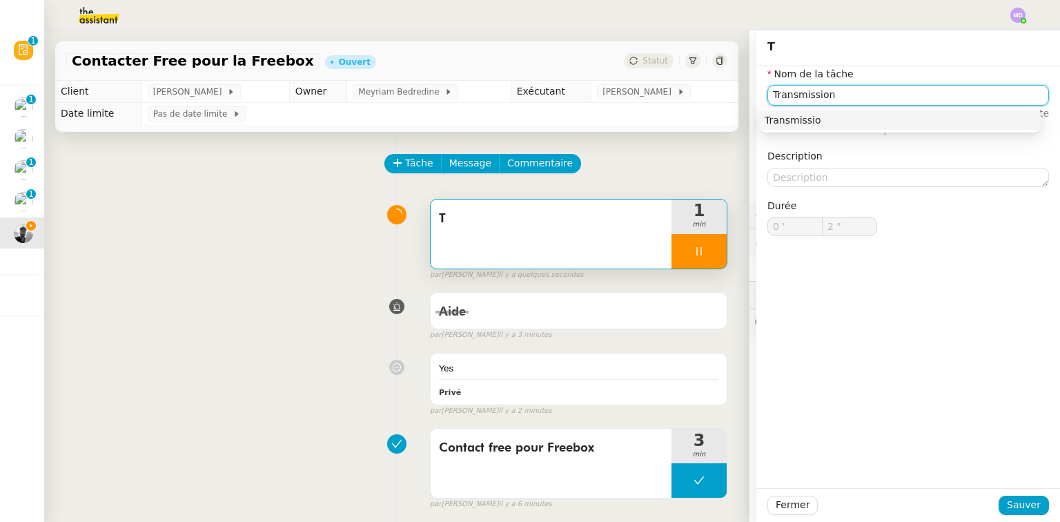
type input "3 ""
type input "Transmission d'informa"
type input "4 ""
type input "Transmission d'informations"
type input "5 ""
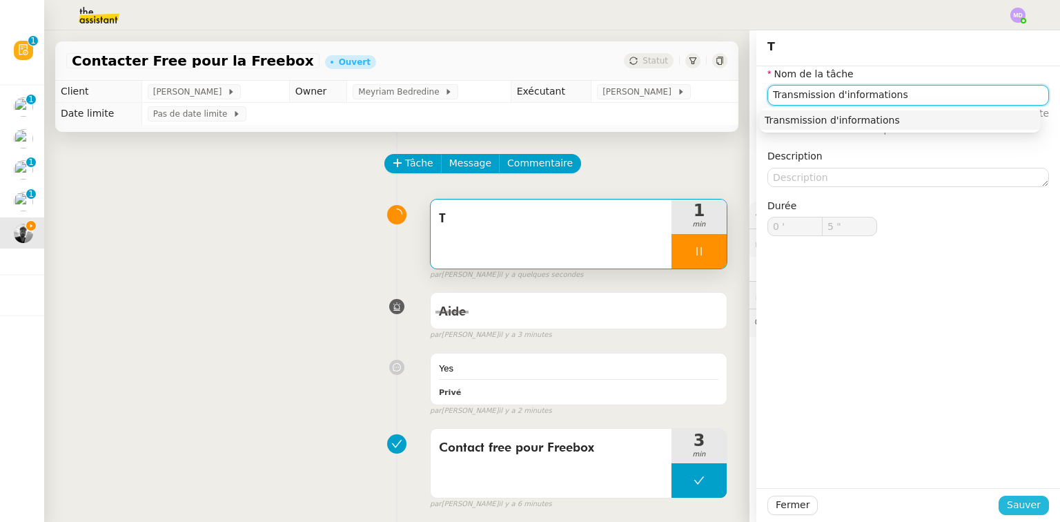
type input "Transmission d'informations"
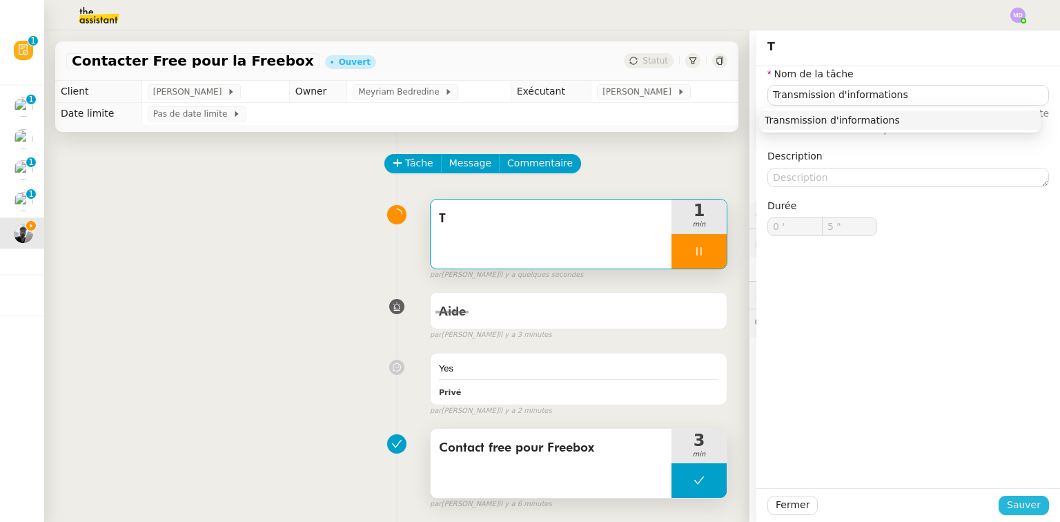
drag, startPoint x: 1025, startPoint y: 507, endPoint x: 657, endPoint y: 435, distance: 374.8
click at [1024, 507] on span "Sauver" at bounding box center [1024, 505] width 34 height 16
type input "6 ""
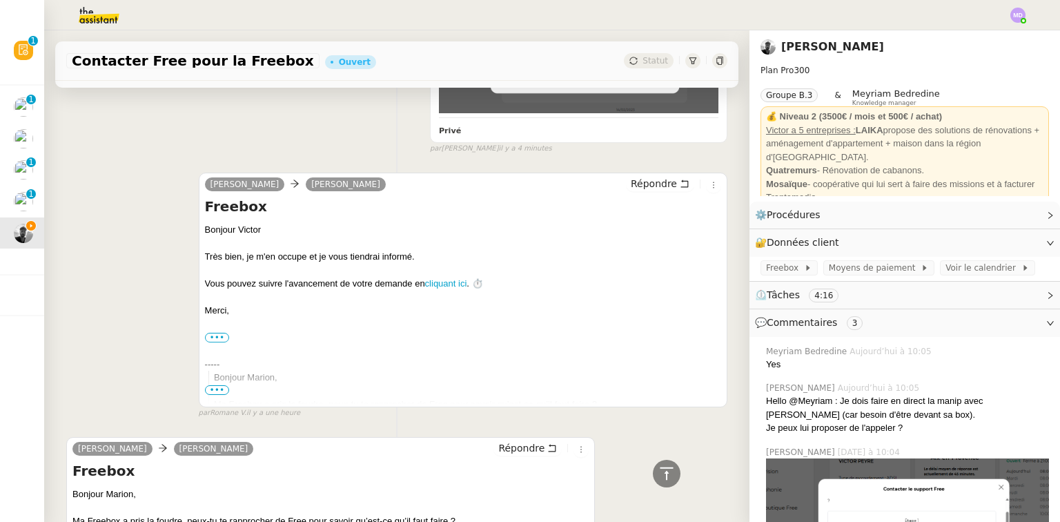
scroll to position [663, 0]
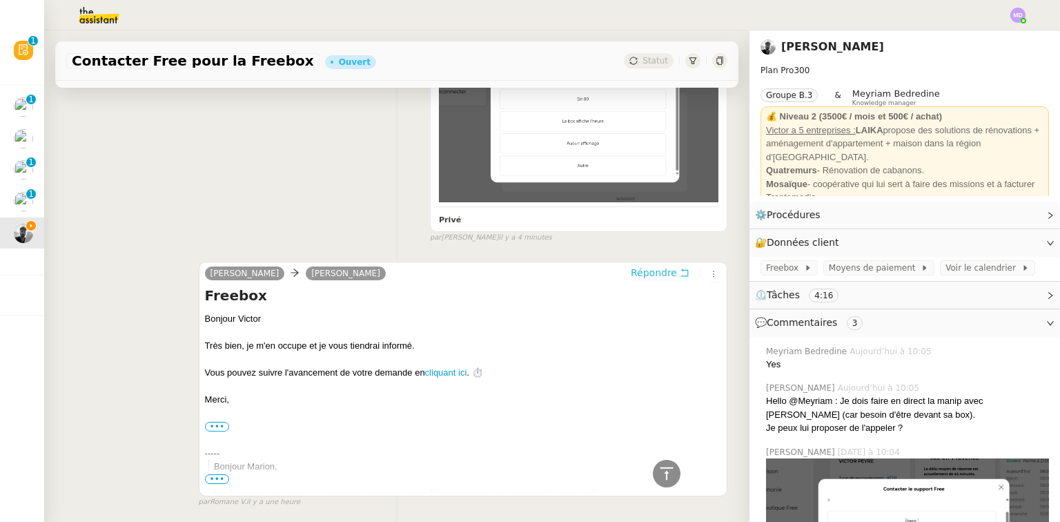
click at [651, 266] on span "Répondre" at bounding box center [654, 273] width 46 height 14
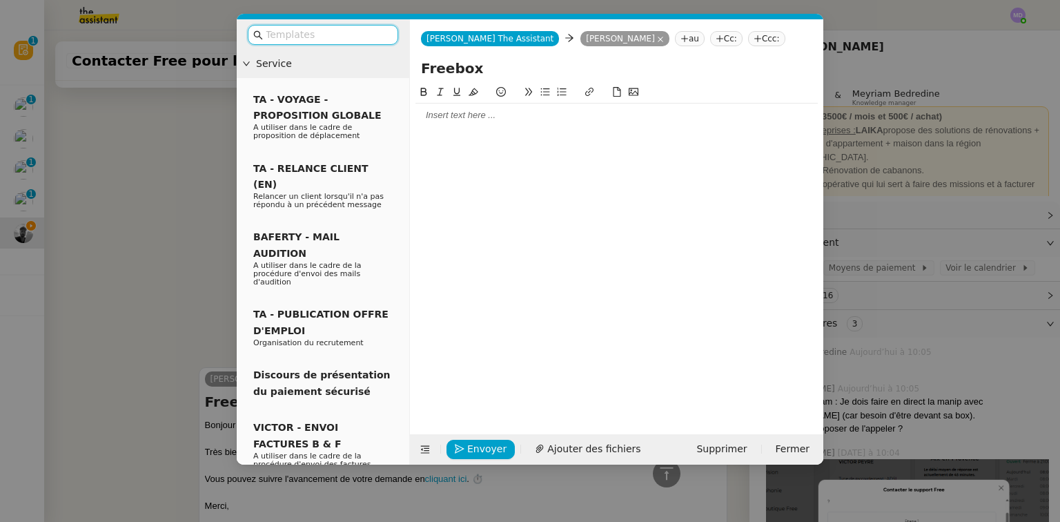
scroll to position [768, 0]
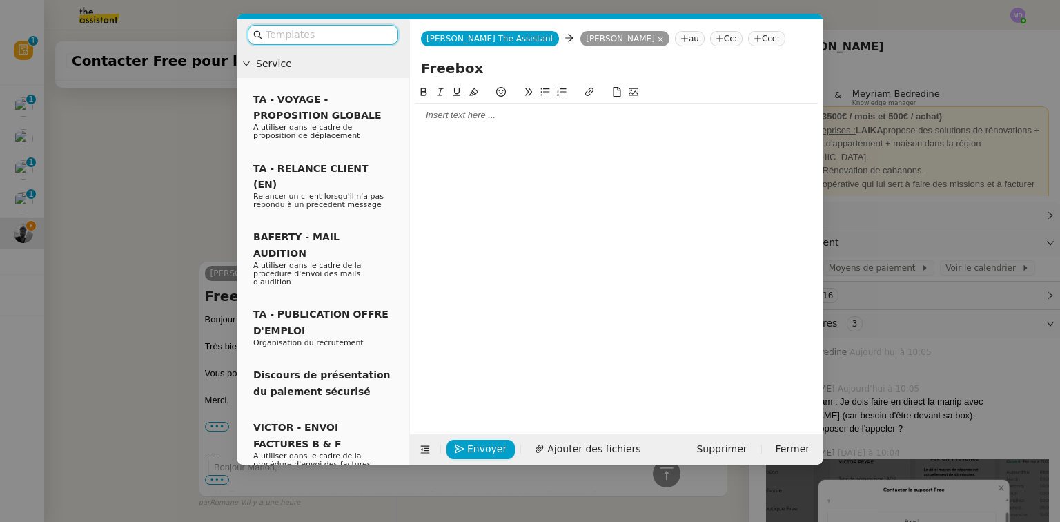
click at [450, 117] on div at bounding box center [616, 115] width 402 height 12
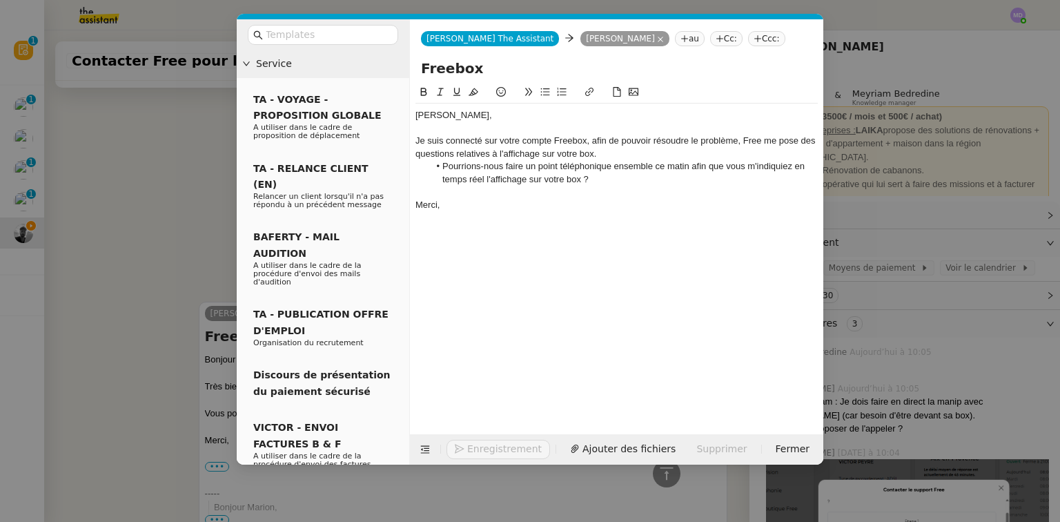
scroll to position [894, 0]
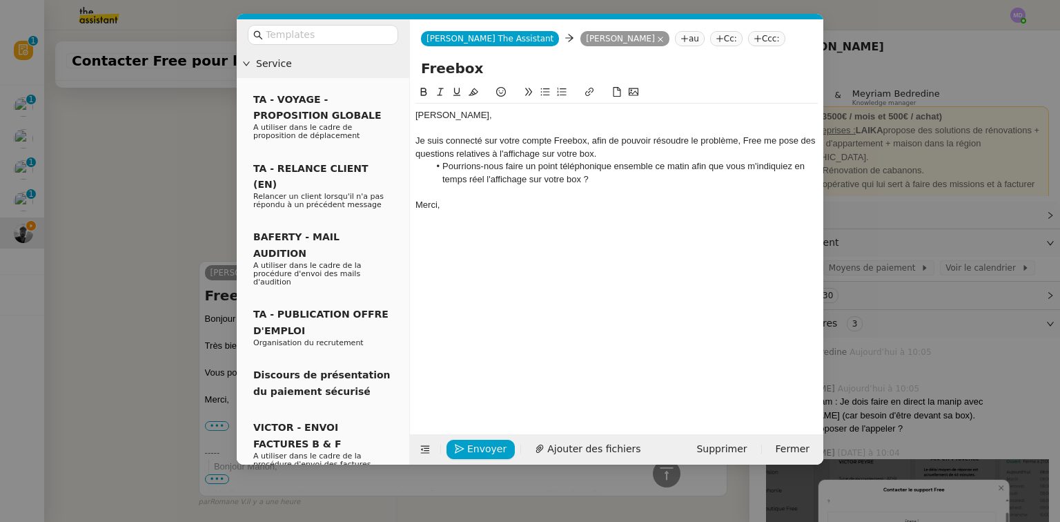
click at [173, 137] on nz-modal-container "Service TA - VOYAGE - PROPOSITION GLOBALE A utiliser dans le cadre de propositi…" at bounding box center [530, 261] width 1060 height 522
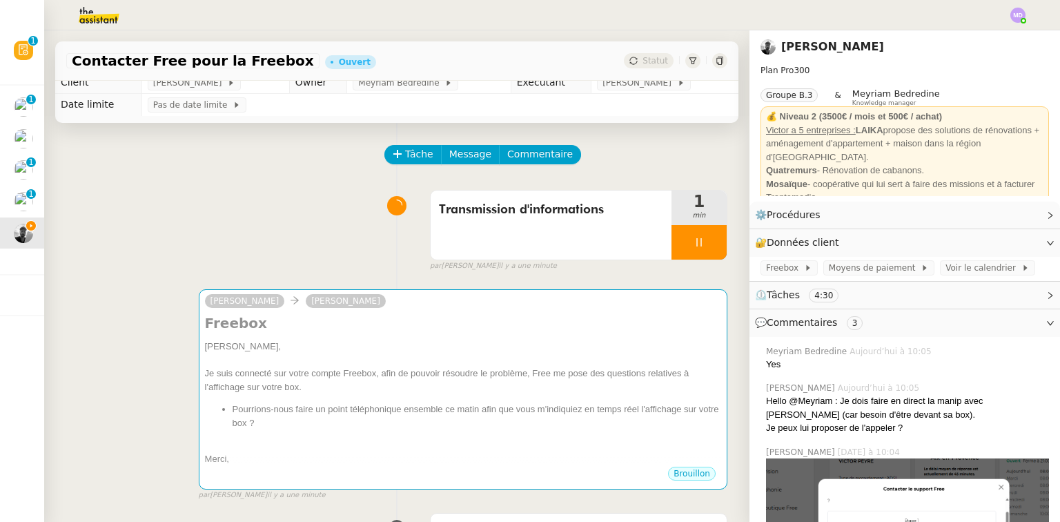
scroll to position [0, 0]
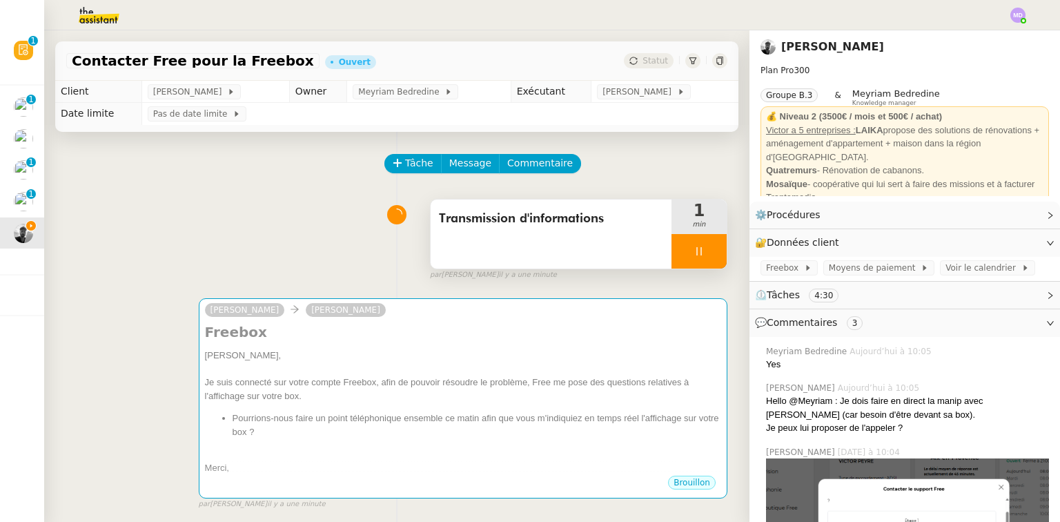
click at [703, 266] on div at bounding box center [699, 251] width 55 height 35
drag, startPoint x: 704, startPoint y: 263, endPoint x: 430, endPoint y: 206, distance: 279.8
click at [699, 259] on button at bounding box center [713, 251] width 28 height 35
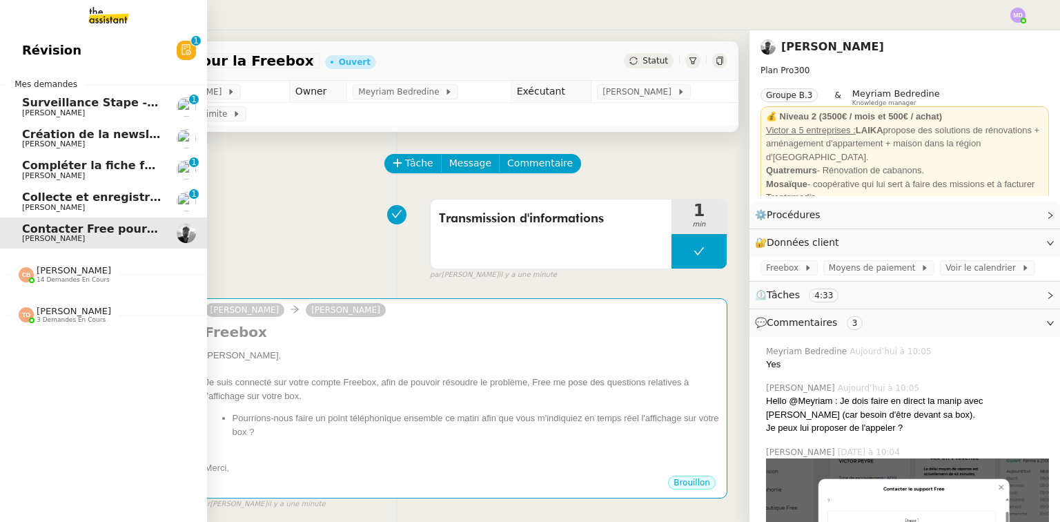
click at [56, 176] on span "[PERSON_NAME]" at bounding box center [53, 175] width 63 height 9
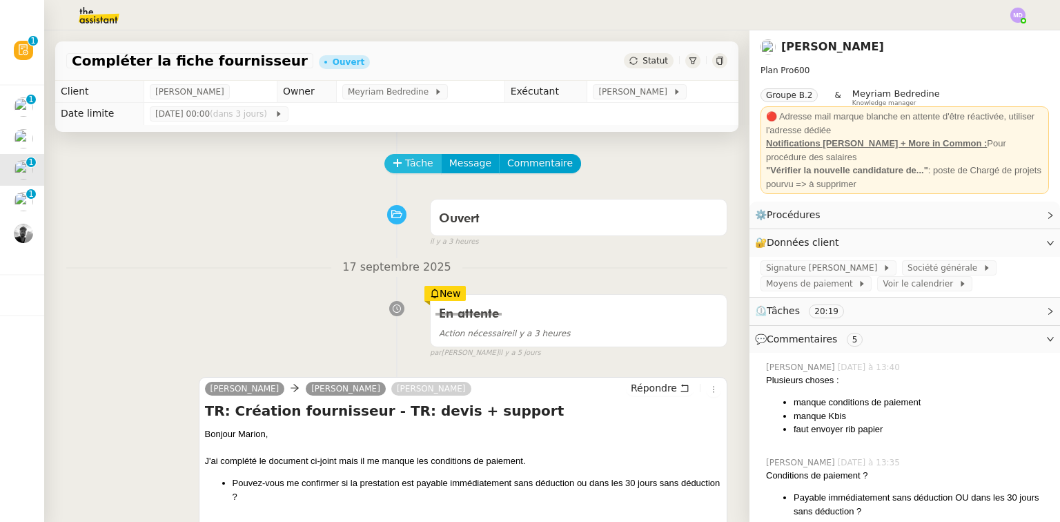
click at [405, 164] on span "Tâche" at bounding box center [419, 163] width 28 height 16
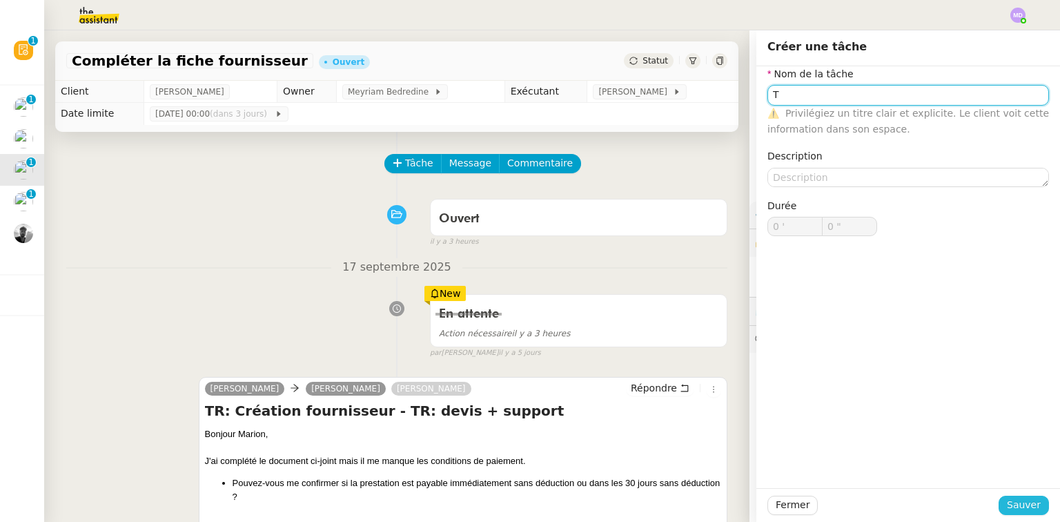
type input "T"
drag, startPoint x: 1015, startPoint y: 503, endPoint x: 995, endPoint y: 494, distance: 22.6
click at [1015, 504] on span "Sauver" at bounding box center [1024, 505] width 34 height 16
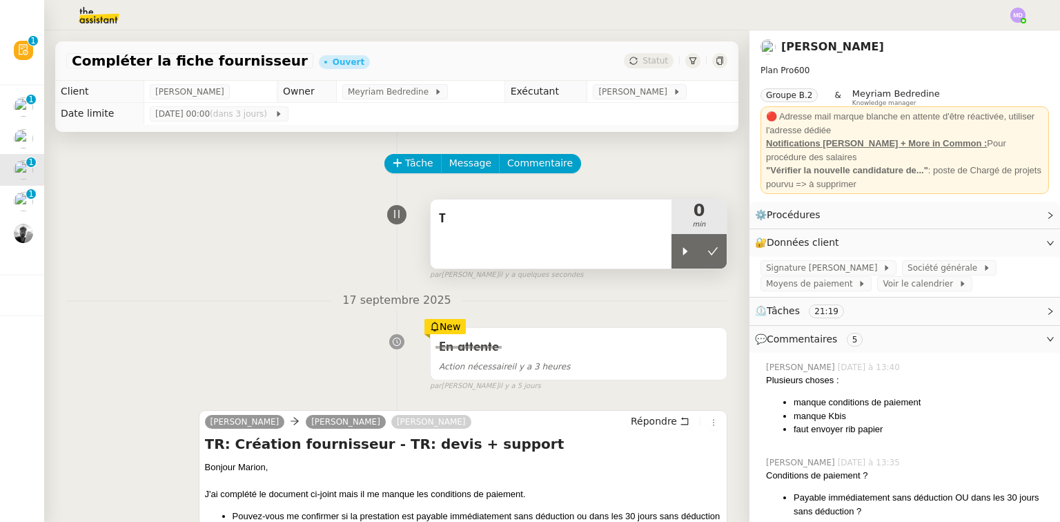
drag, startPoint x: 674, startPoint y: 253, endPoint x: 605, endPoint y: 238, distance: 70.7
click at [680, 253] on icon at bounding box center [685, 251] width 11 height 11
click at [582, 235] on div "T" at bounding box center [551, 233] width 241 height 69
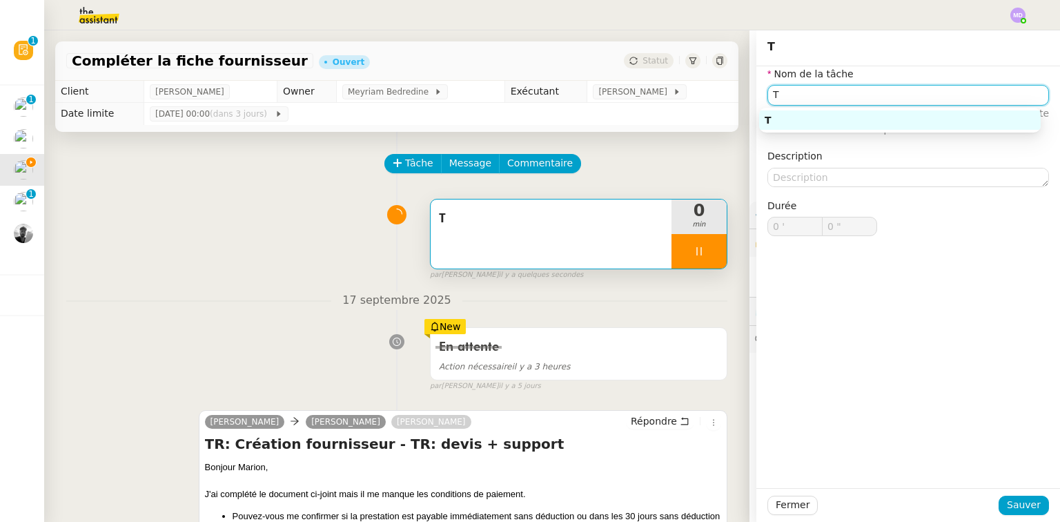
click at [849, 86] on input "T" at bounding box center [908, 95] width 282 height 20
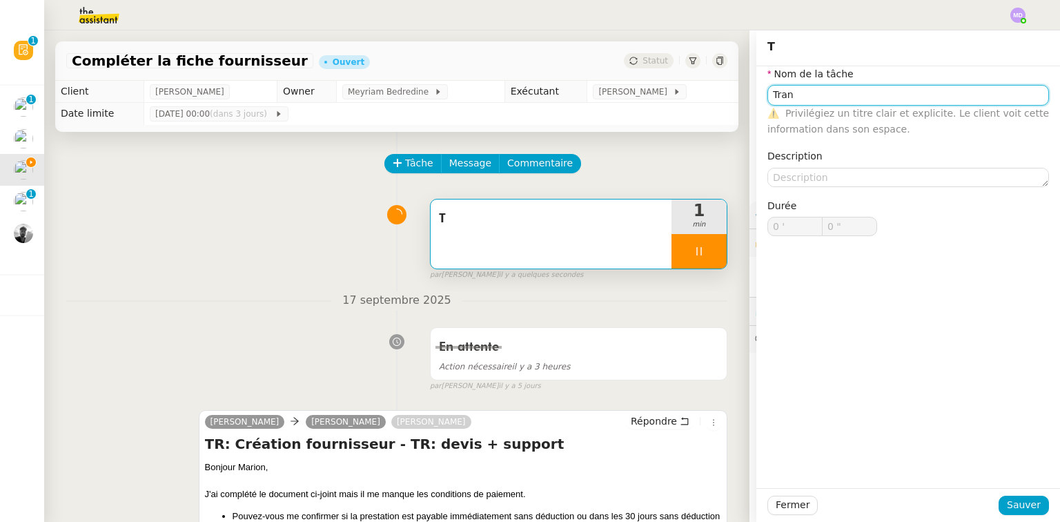
type input "Trans"
type input "1 ""
type input "Transmissi"
type input "2 ""
type input "Transmissiond '"
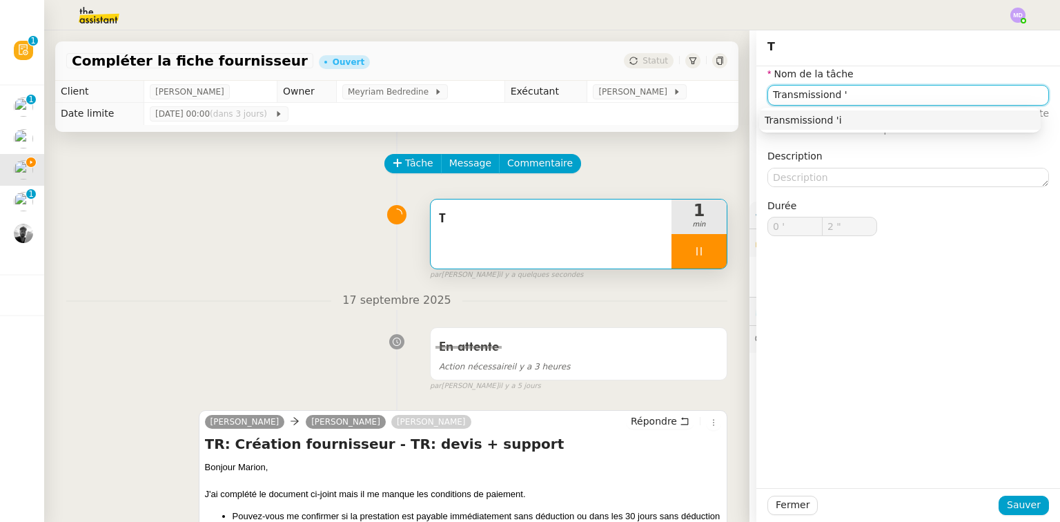
type input "3 ""
type input "Transmission d'info"
type input "4 ""
type input "Transmission d'informa"
type input "5 ""
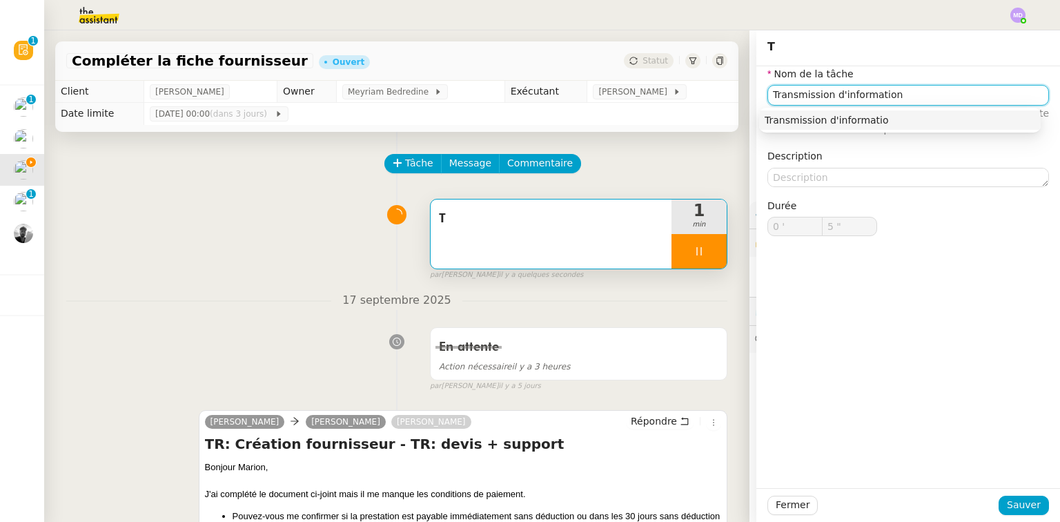
type input "Transmission d'informations"
click at [886, 116] on div "Transmission d'informations" at bounding box center [900, 120] width 271 height 12
type input "7 ""
type input "Transmission d'informations"
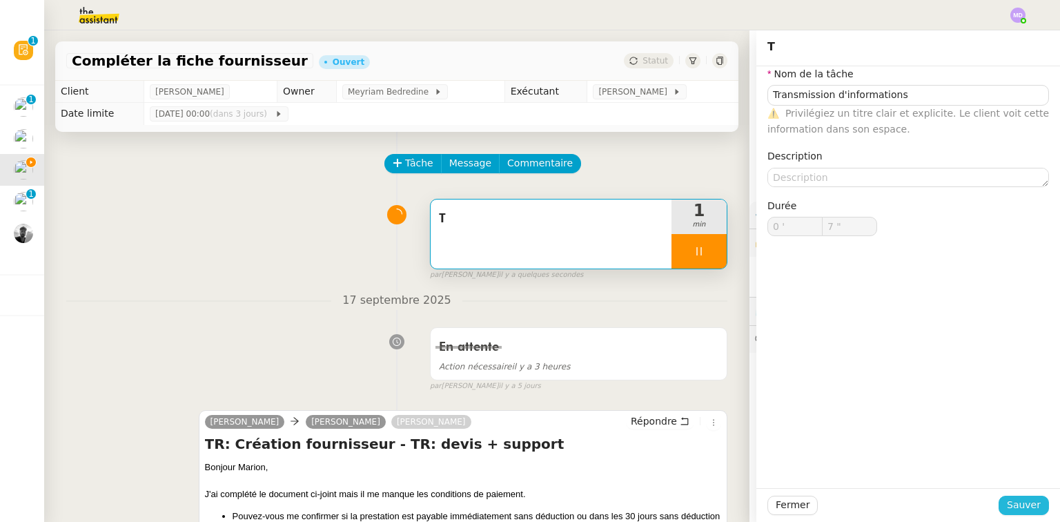
click at [1021, 505] on span "Sauver" at bounding box center [1024, 505] width 34 height 16
type input "8 ""
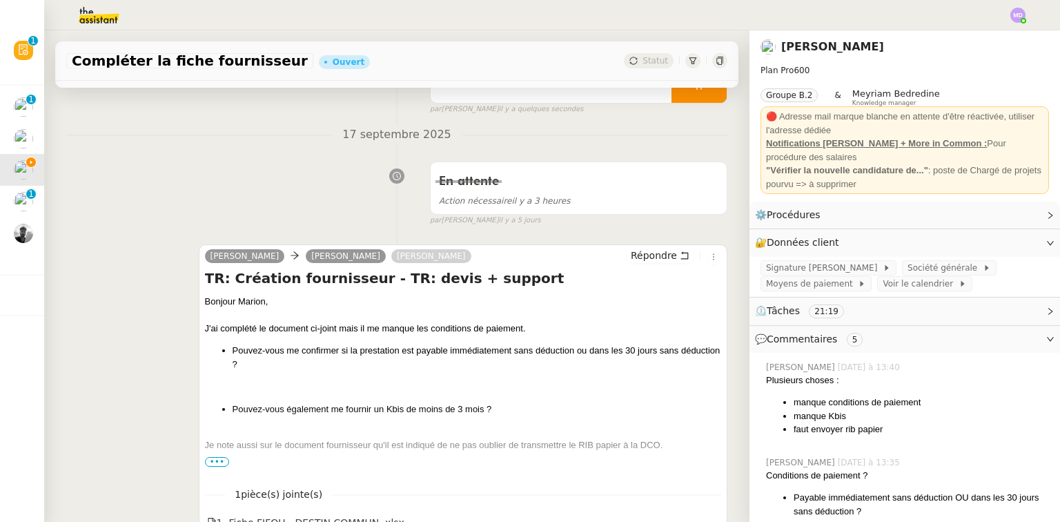
scroll to position [221, 0]
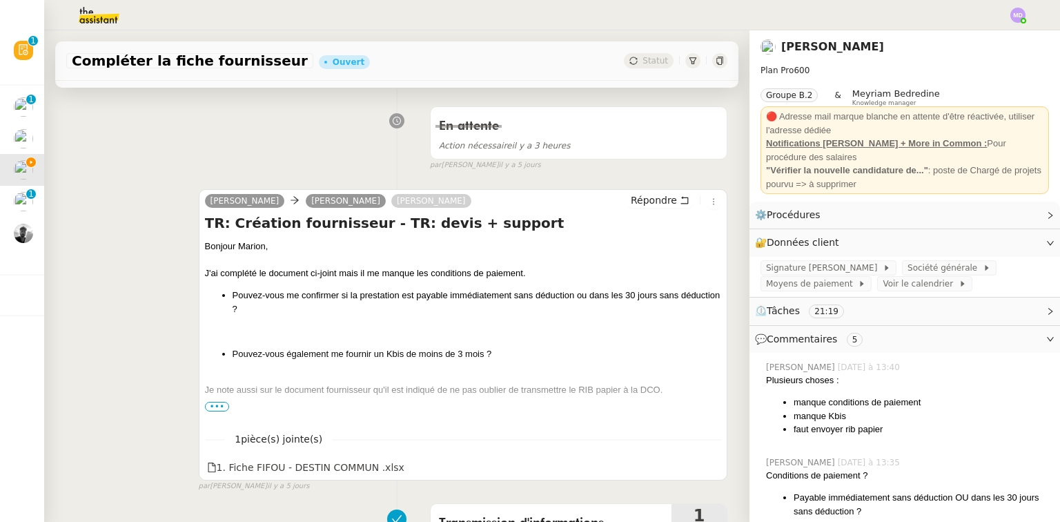
click at [218, 411] on span "•••" at bounding box center [217, 407] width 25 height 10
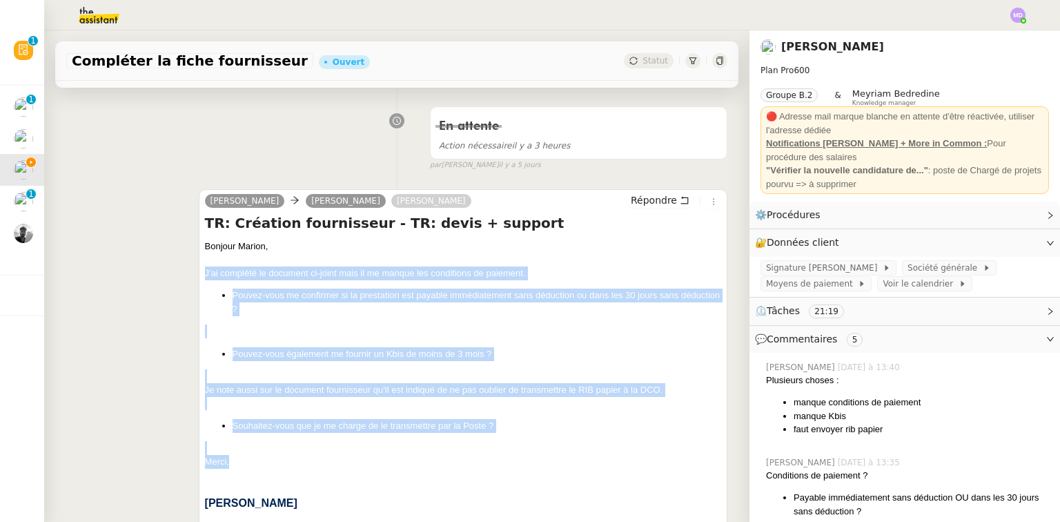
drag, startPoint x: 227, startPoint y: 462, endPoint x: 199, endPoint y: 274, distance: 190.5
click at [199, 274] on div "[PERSON_NAME] [PERSON_NAME] Répondre TR: Création fournisseur - TR: devis + sup…" at bounding box center [463, 431] width 529 height 485
copy div "J'ai complété le document ci-joint mais il me manque les conditions de paiement…"
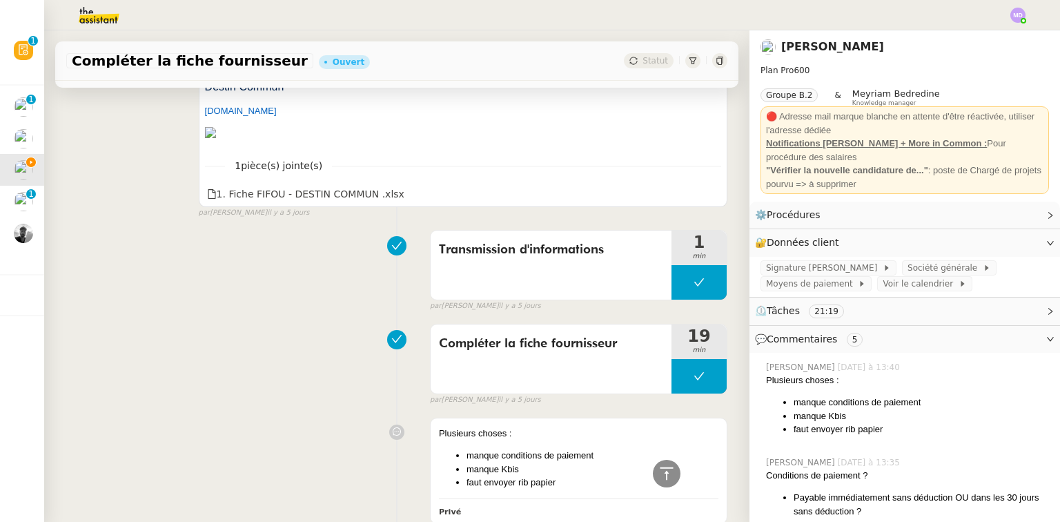
scroll to position [663, 0]
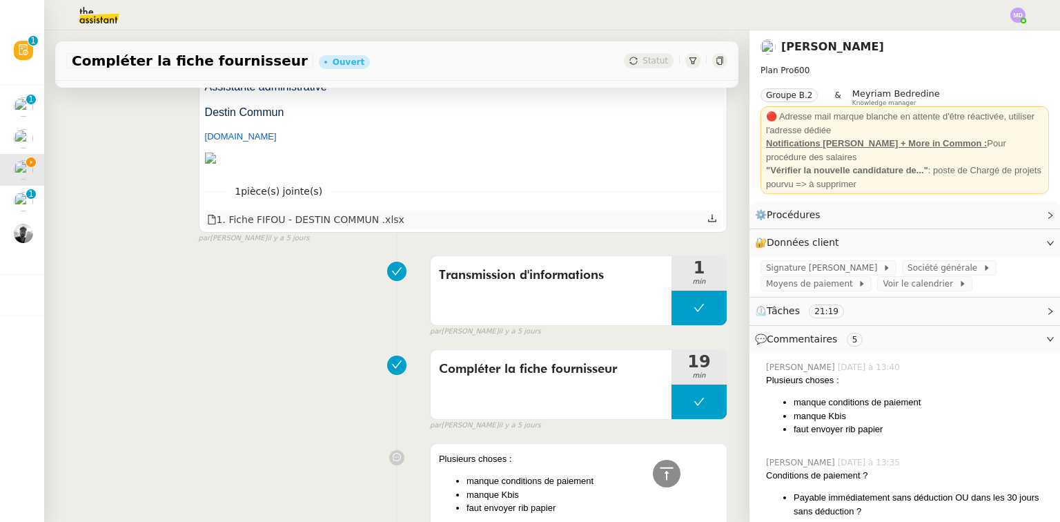
click at [707, 223] on icon at bounding box center [712, 218] width 10 height 10
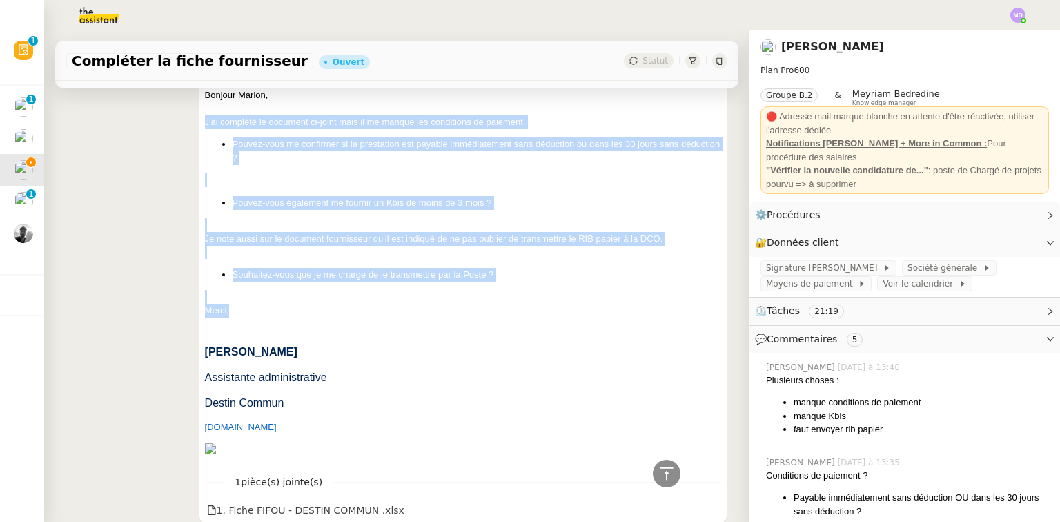
scroll to position [276, 0]
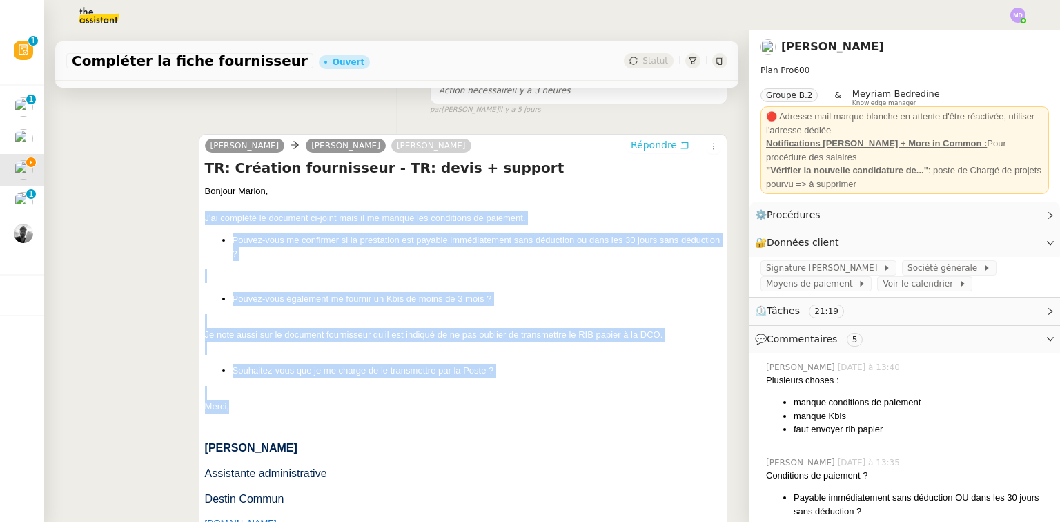
click at [657, 149] on span "Répondre" at bounding box center [654, 145] width 46 height 14
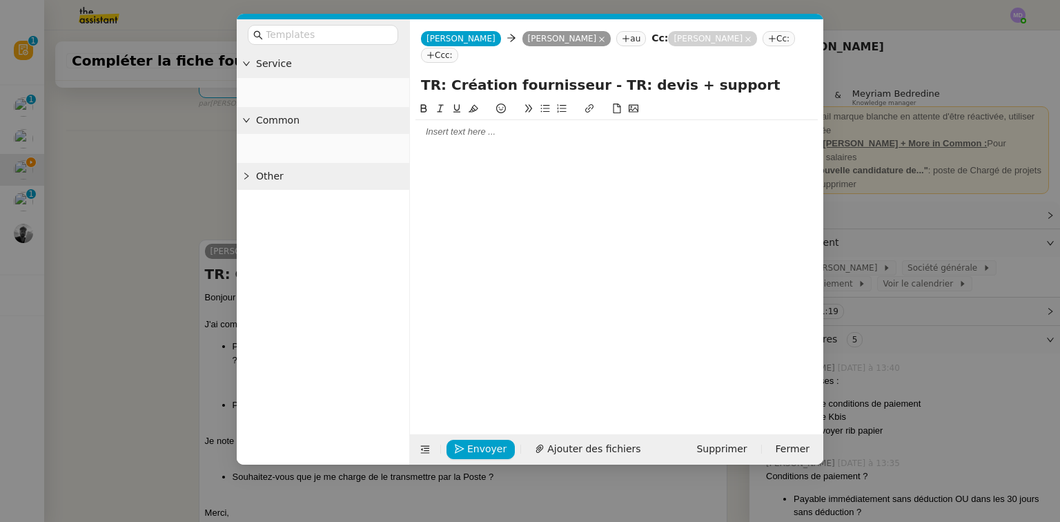
scroll to position [382, 0]
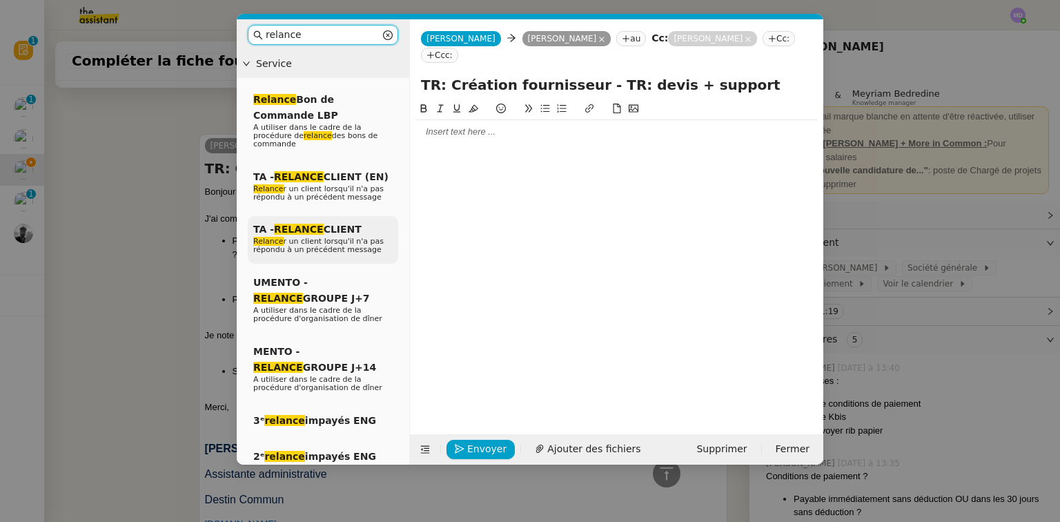
type input "relance"
click at [317, 226] on span "TA - RELANCE CLIENT" at bounding box center [307, 229] width 108 height 11
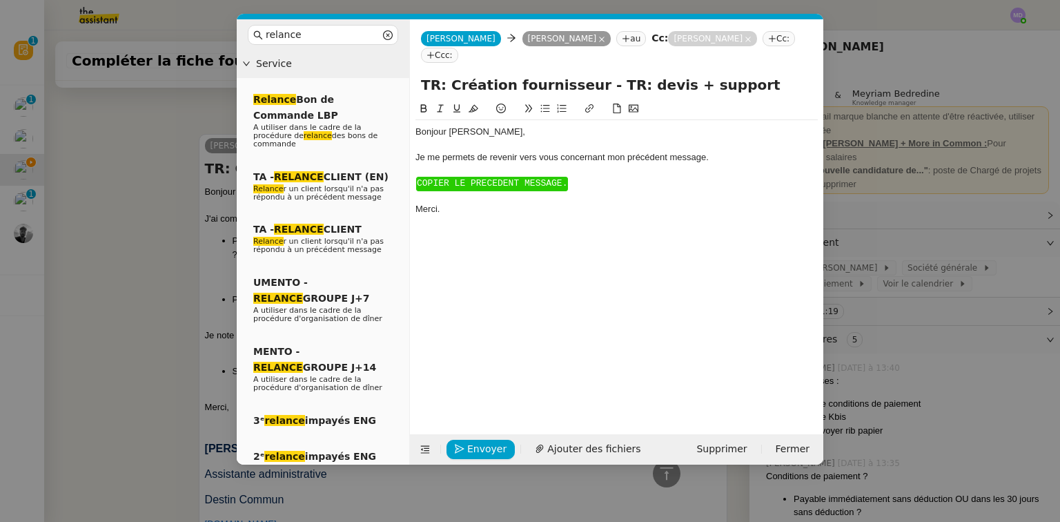
click at [460, 133] on div "Bonjour ﻿[PERSON_NAME]﻿," at bounding box center [616, 132] width 402 height 12
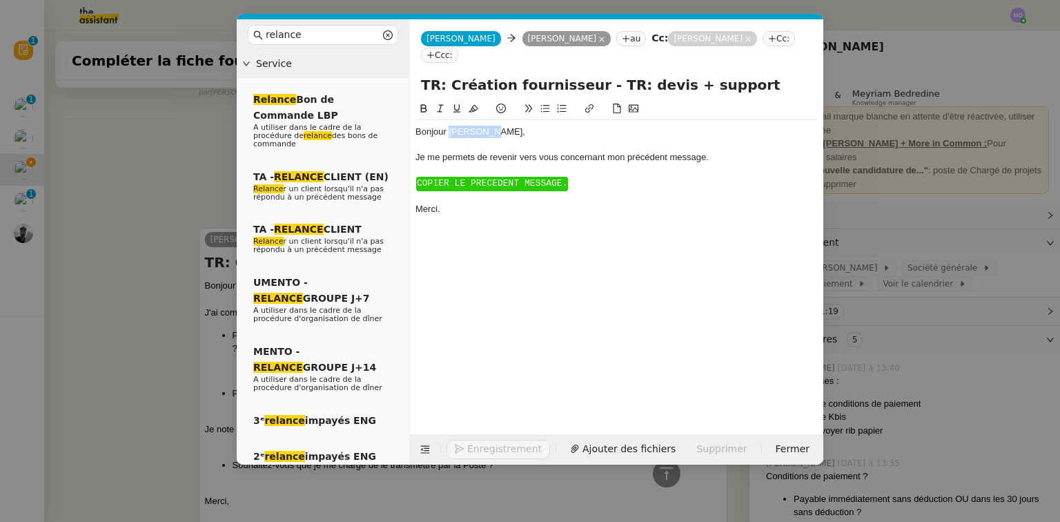
scroll to position [476, 0]
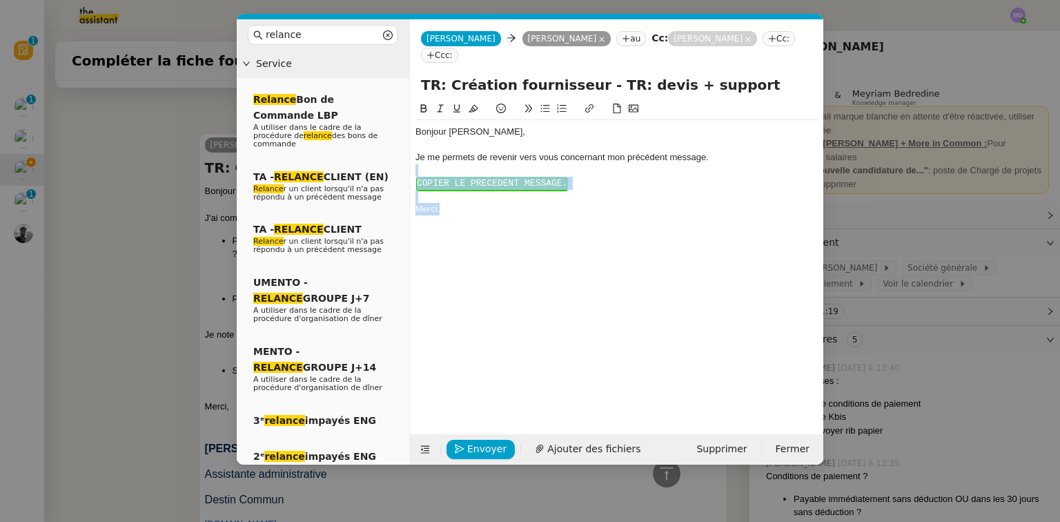
drag, startPoint x: 482, startPoint y: 193, endPoint x: 538, endPoint y: 230, distance: 66.8
click at [538, 221] on div "Bonjour ﻿[PERSON_NAME], Je me permets de revenir vers vous concernant mon précé…" at bounding box center [616, 170] width 402 height 101
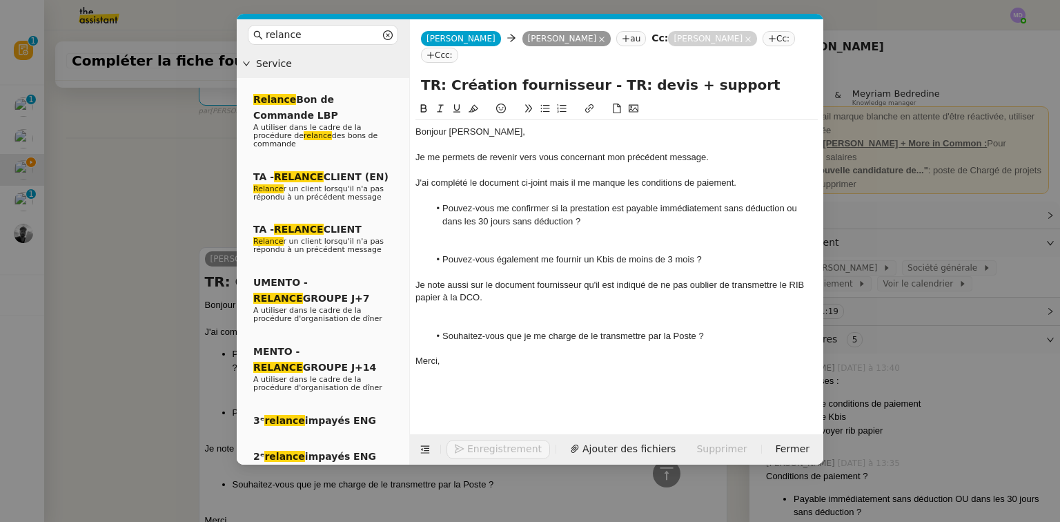
scroll to position [563, 0]
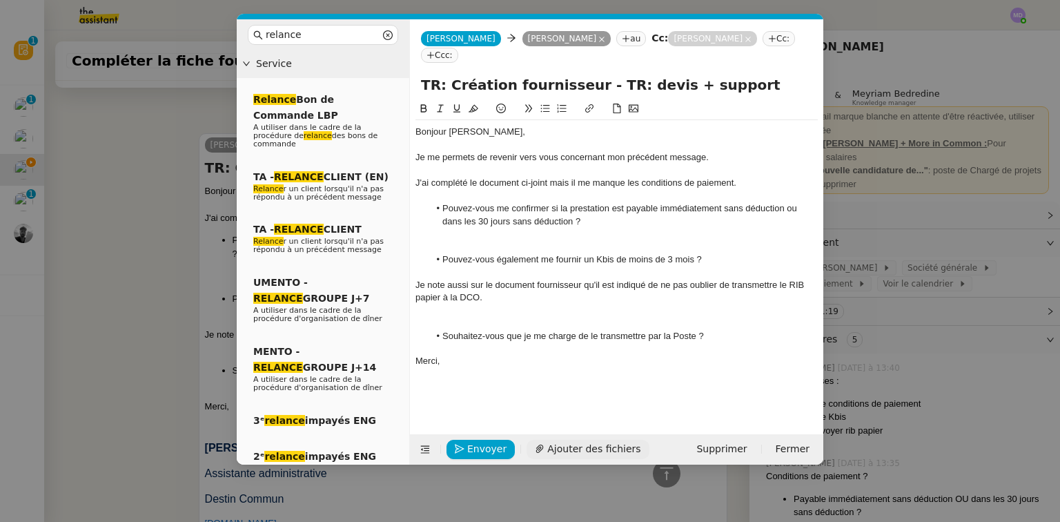
click at [582, 447] on span "Ajouter des fichiers" at bounding box center [593, 449] width 93 height 16
click at [493, 320] on div at bounding box center [616, 323] width 402 height 12
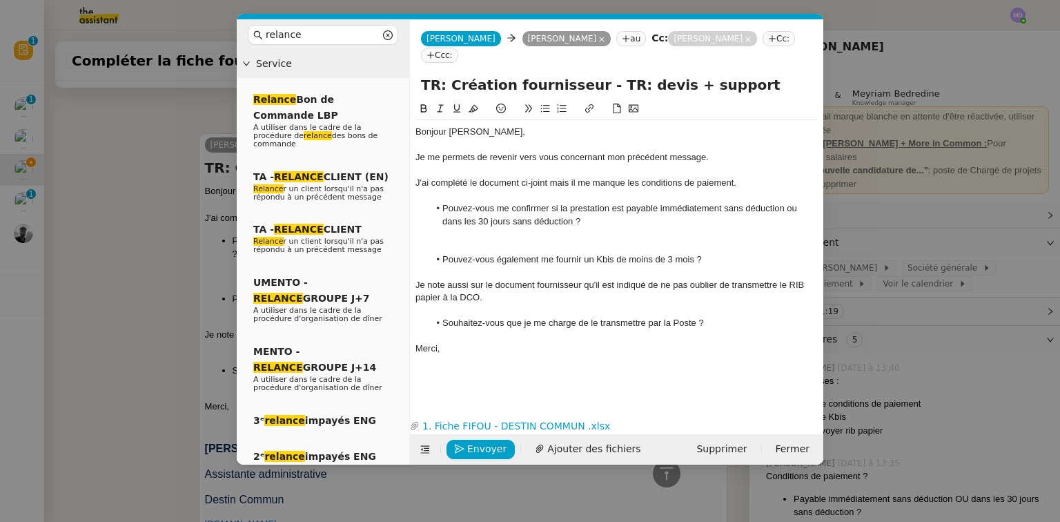
click at [472, 239] on div at bounding box center [616, 234] width 402 height 12
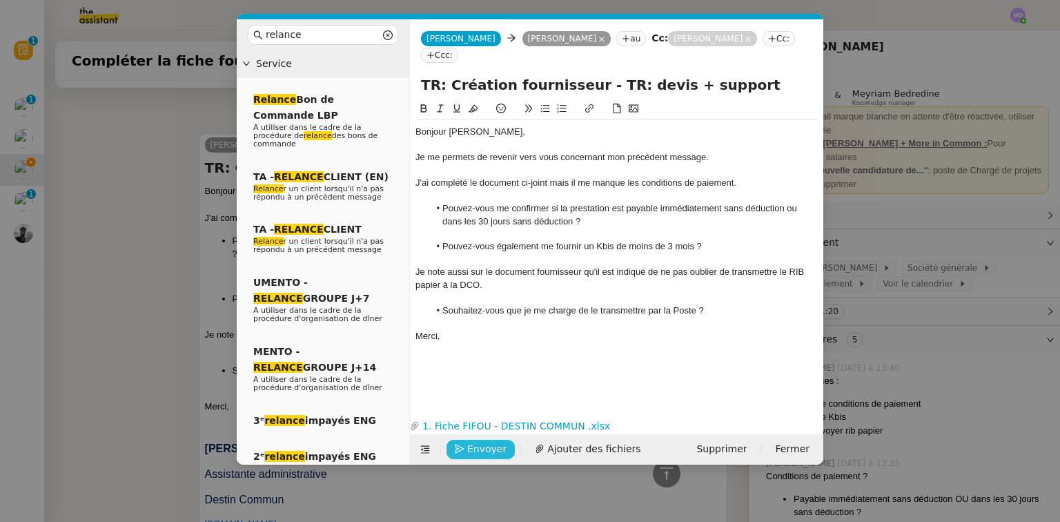
click at [474, 441] on span "Envoyer" at bounding box center [486, 449] width 39 height 16
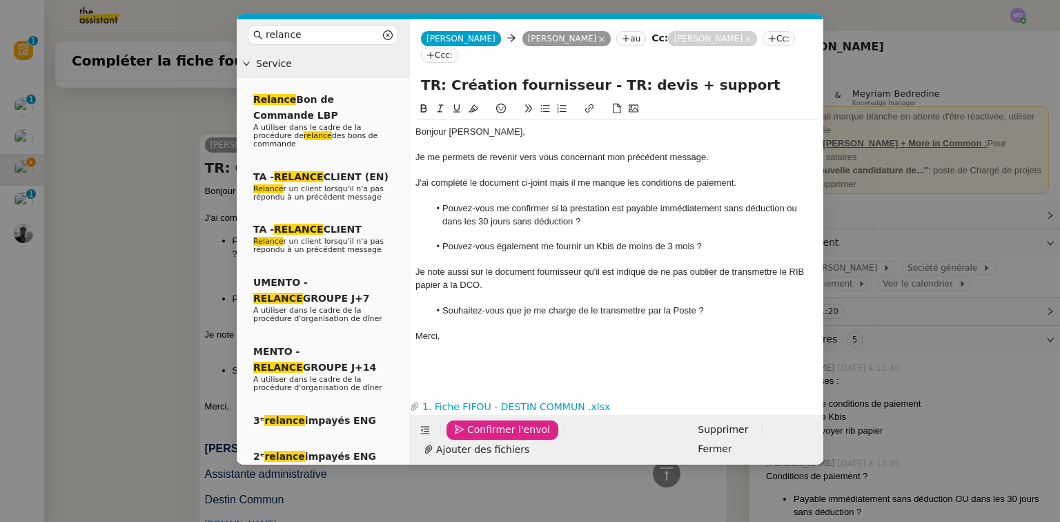
click at [474, 438] on span "Confirmer l'envoi" at bounding box center [508, 430] width 83 height 16
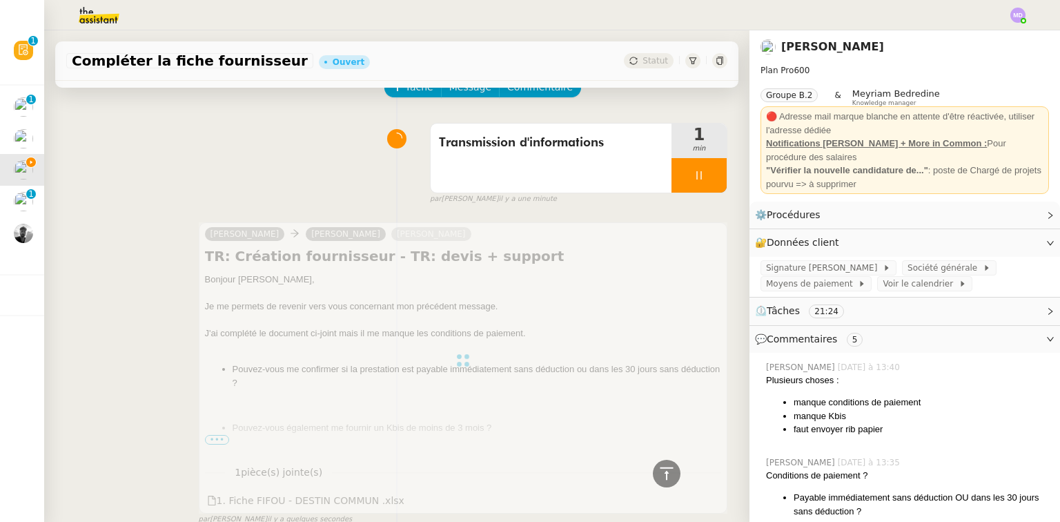
scroll to position [0, 0]
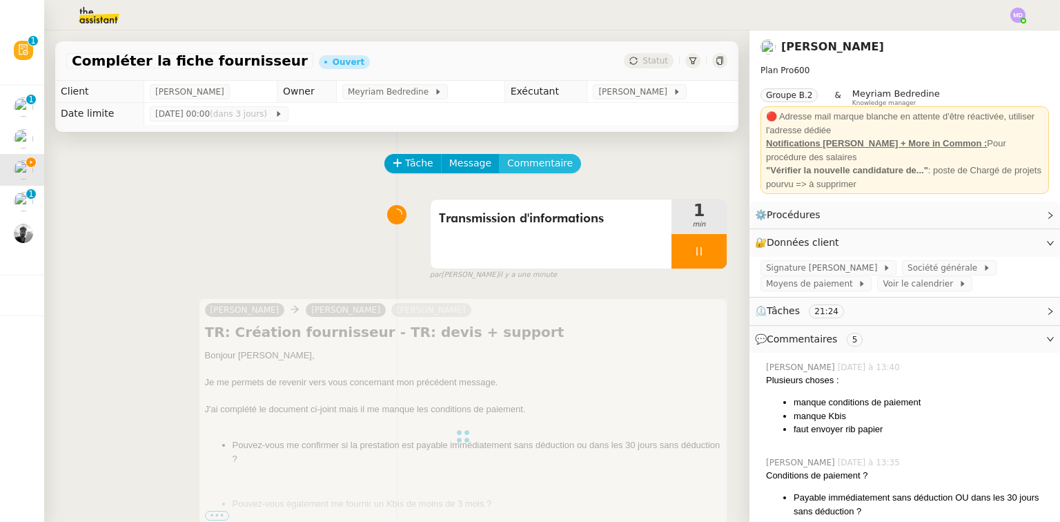
click at [537, 170] on span "Commentaire" at bounding box center [540, 163] width 66 height 16
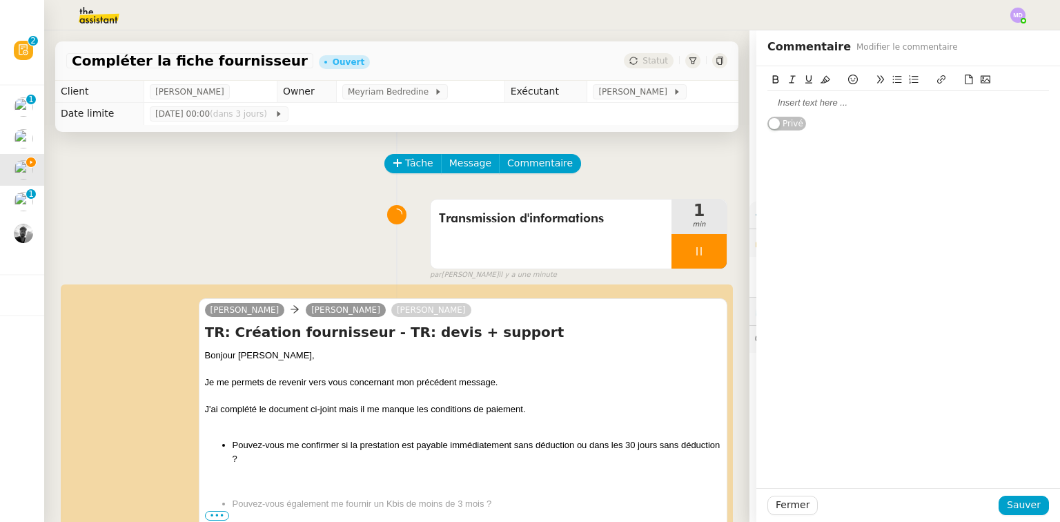
click at [792, 99] on div at bounding box center [908, 103] width 282 height 12
drag, startPoint x: 1024, startPoint y: 494, endPoint x: 1012, endPoint y: 505, distance: 16.6
click at [1023, 494] on div "Fermer Sauver" at bounding box center [908, 505] width 304 height 34
drag, startPoint x: 1008, startPoint y: 511, endPoint x: 972, endPoint y: 497, distance: 38.5
click at [1007, 511] on span "Sauver" at bounding box center [1024, 505] width 34 height 16
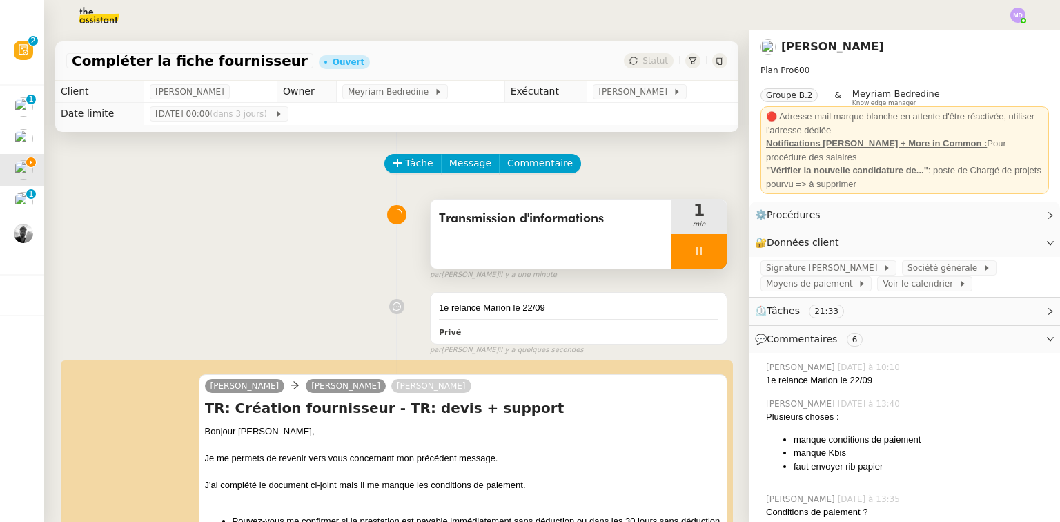
click at [692, 253] on div at bounding box center [699, 251] width 55 height 35
click at [707, 253] on icon at bounding box center [712, 251] width 11 height 11
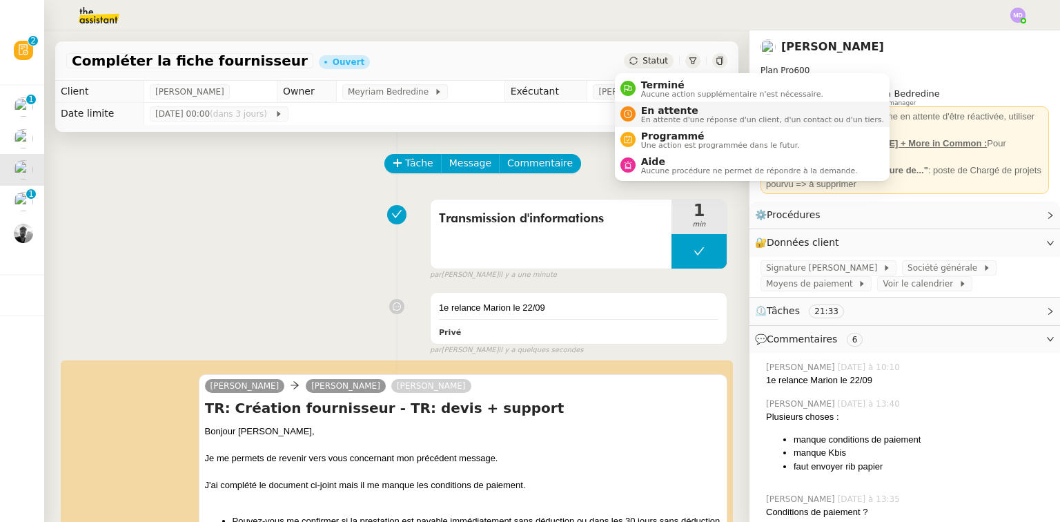
click at [651, 110] on span "En attente" at bounding box center [762, 110] width 243 height 11
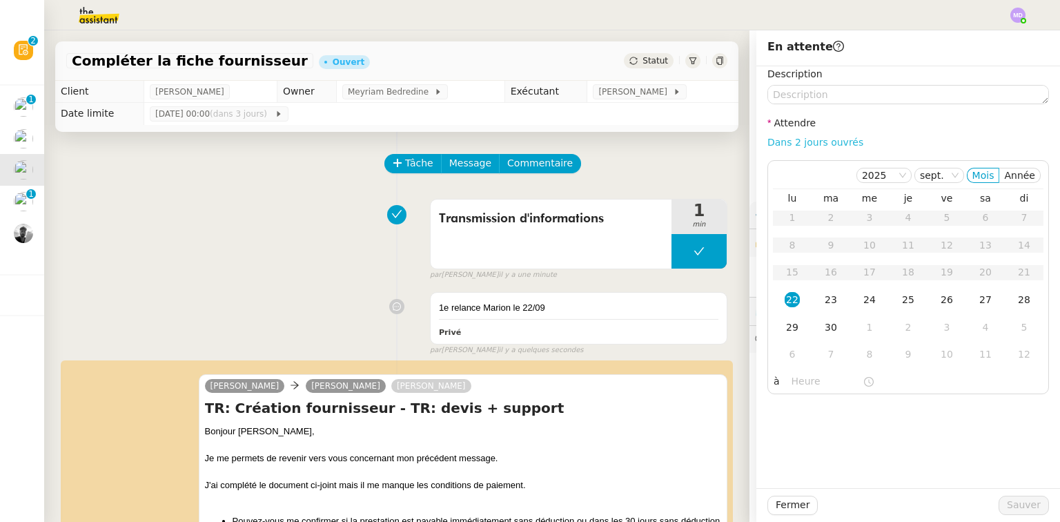
drag, startPoint x: 811, startPoint y: 141, endPoint x: 811, endPoint y: 148, distance: 7.6
click at [811, 141] on link "Dans 2 jours ouvrés" at bounding box center [815, 142] width 96 height 11
type input "07:00"
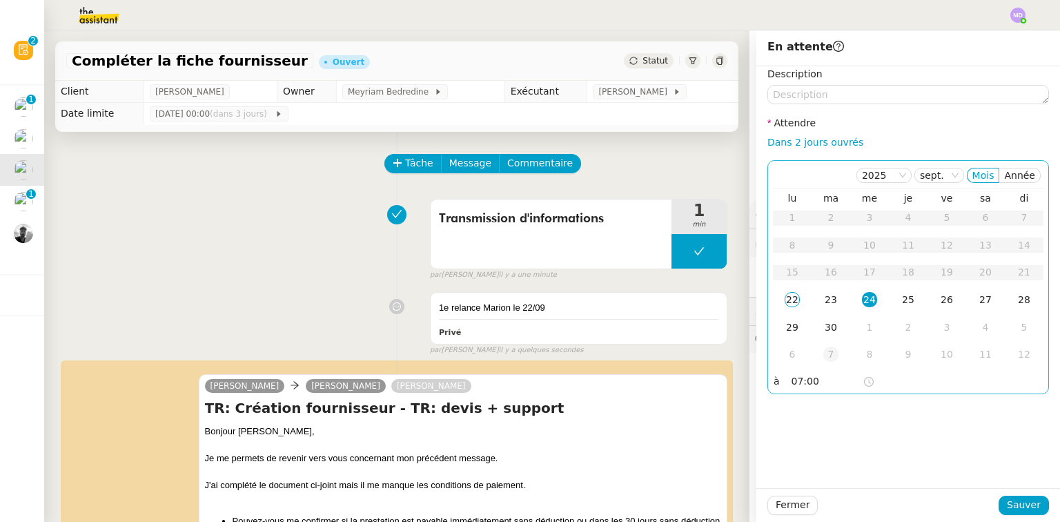
drag, startPoint x: 819, startPoint y: 324, endPoint x: 831, endPoint y: 359, distance: 36.7
click at [823, 326] on div "30" at bounding box center [830, 327] width 15 height 15
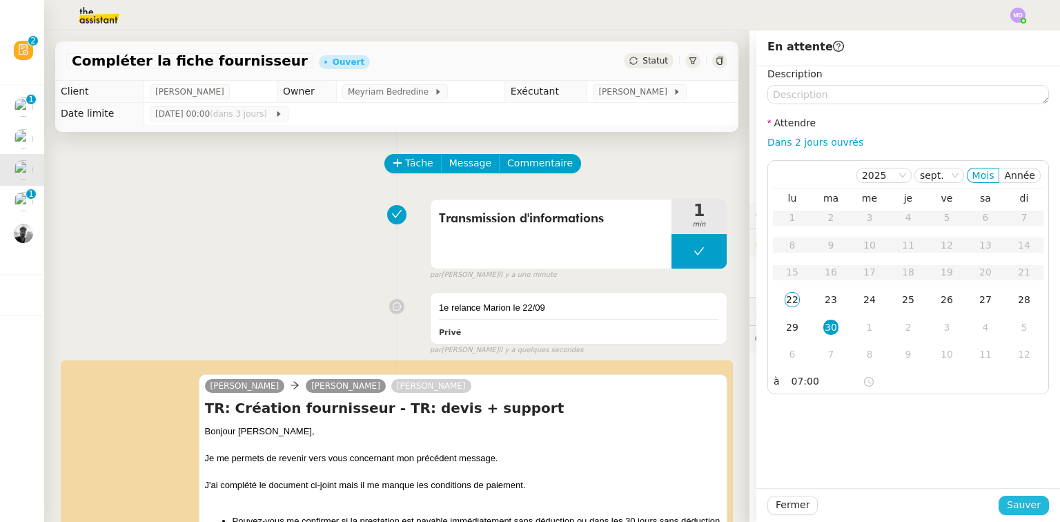
click at [1009, 499] on span "Sauver" at bounding box center [1024, 505] width 34 height 16
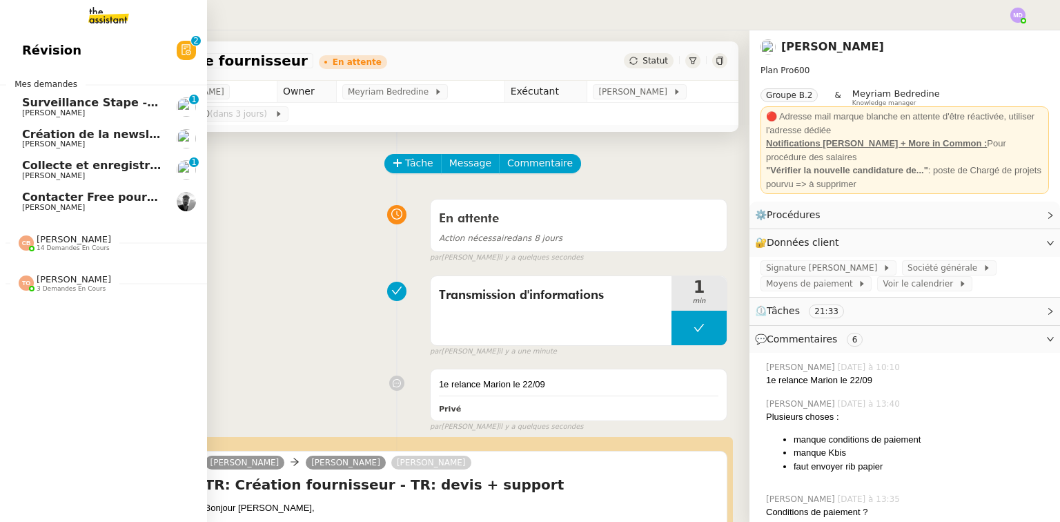
click at [41, 139] on span "Création de la newsletter UMento - Circle - [DATE]" at bounding box center [178, 134] width 312 height 13
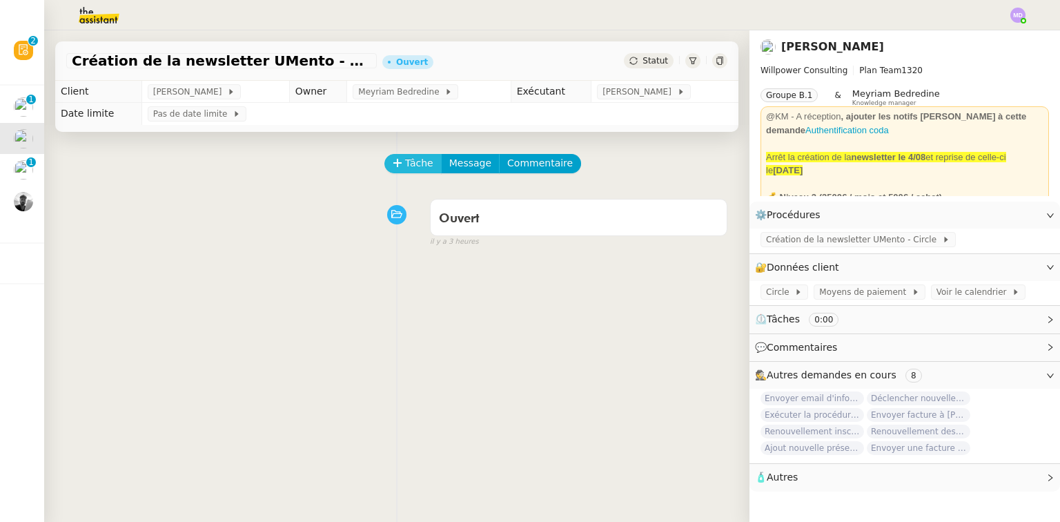
click at [395, 165] on button "Tâche" at bounding box center [412, 163] width 57 height 19
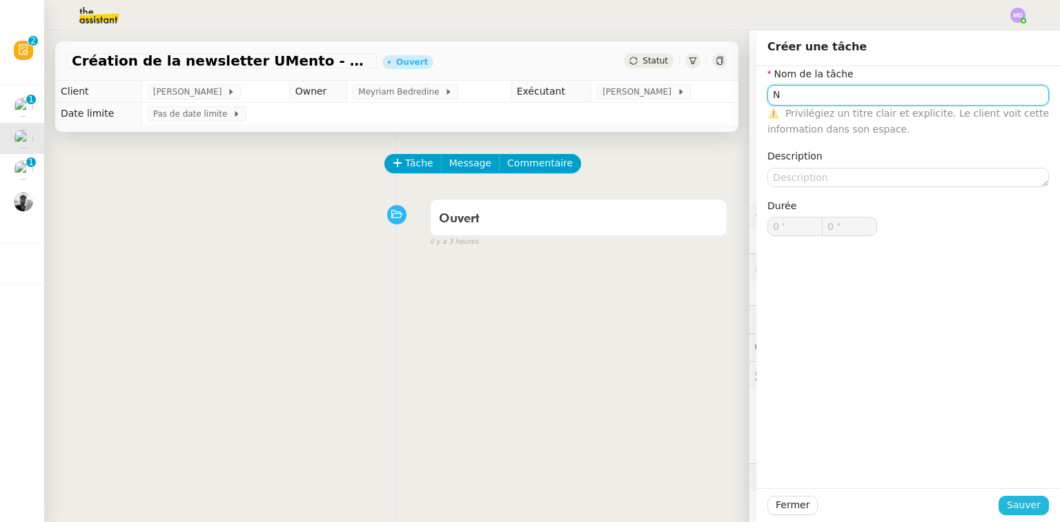
type input "N"
click at [1016, 500] on span "Sauver" at bounding box center [1024, 505] width 34 height 16
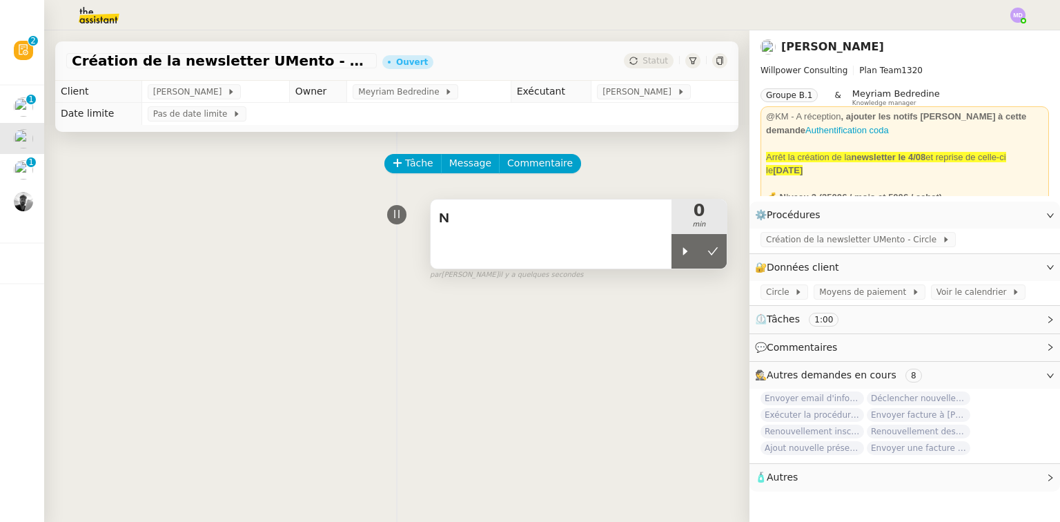
drag, startPoint x: 675, startPoint y: 265, endPoint x: 636, endPoint y: 253, distance: 41.1
click at [674, 264] on div at bounding box center [686, 251] width 28 height 35
click at [580, 230] on div "N" at bounding box center [551, 219] width 224 height 22
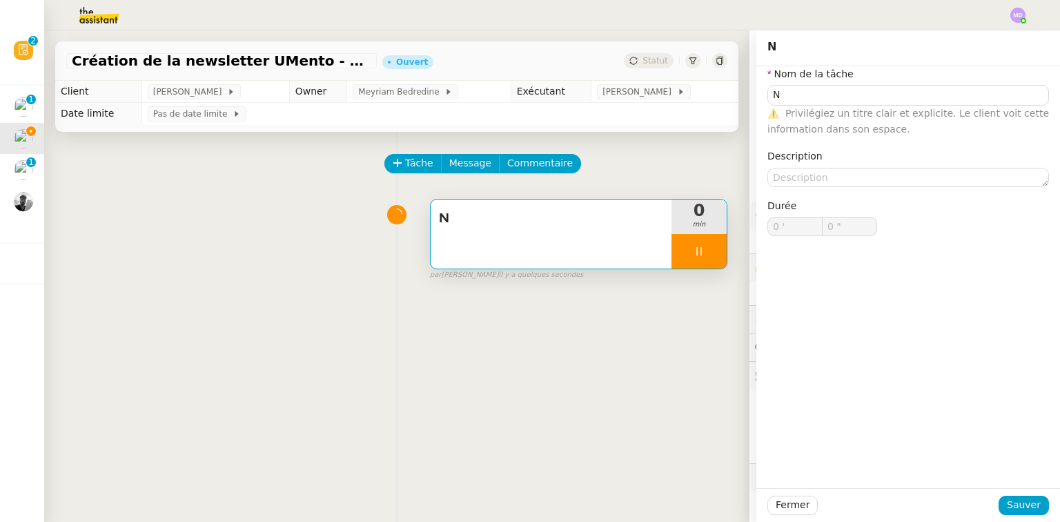
type input "1 ""
type input "Ne"
click at [795, 92] on input "Ne" at bounding box center [908, 95] width 282 height 20
type input "2 ""
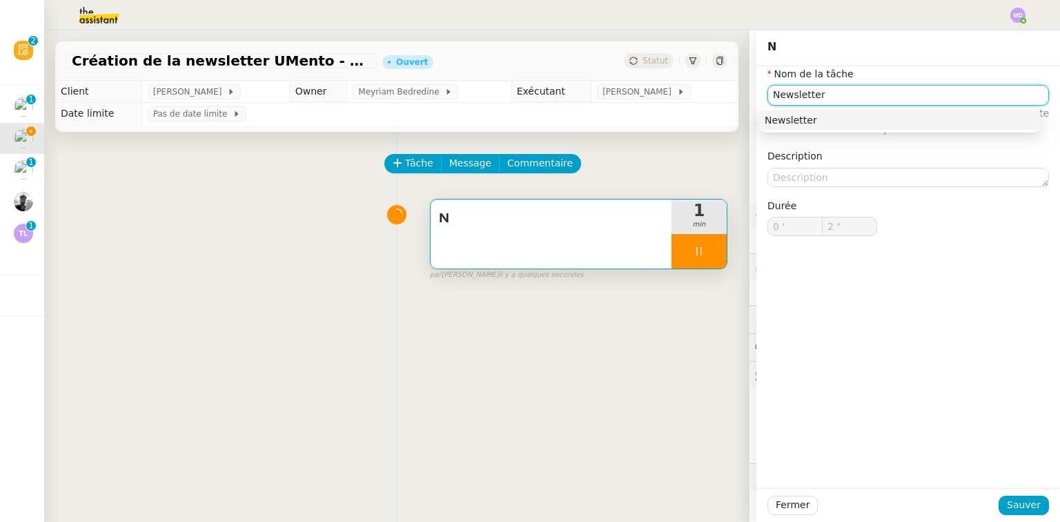
type input "Newsletter"
type input "4 ""
type input "Newsletter"
click at [1017, 513] on button "Sauver" at bounding box center [1024, 505] width 50 height 19
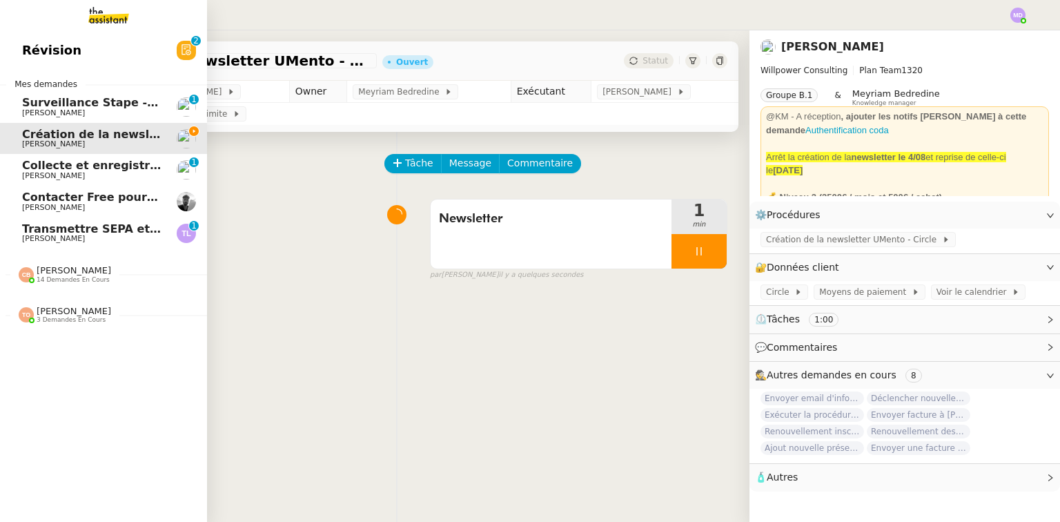
click at [26, 229] on span "Transmettre SEPA et documents à [PERSON_NAME]" at bounding box center [181, 228] width 318 height 13
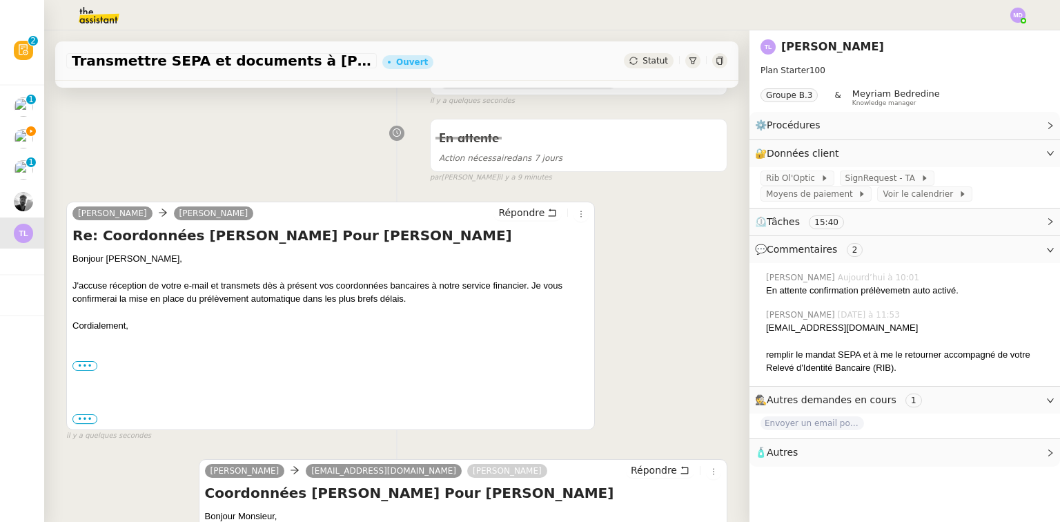
scroll to position [55, 0]
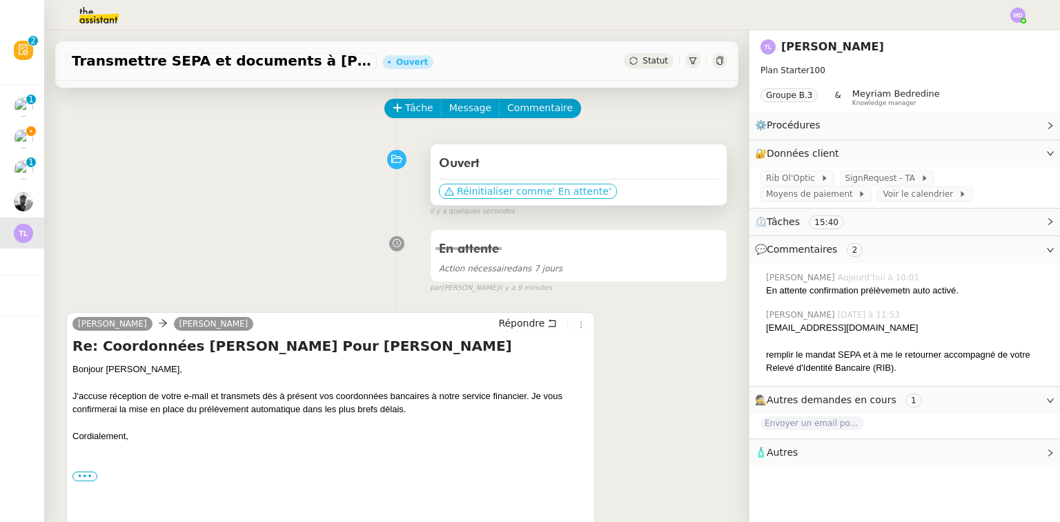
click at [523, 189] on span "Réinitialiser comme" at bounding box center [504, 191] width 95 height 14
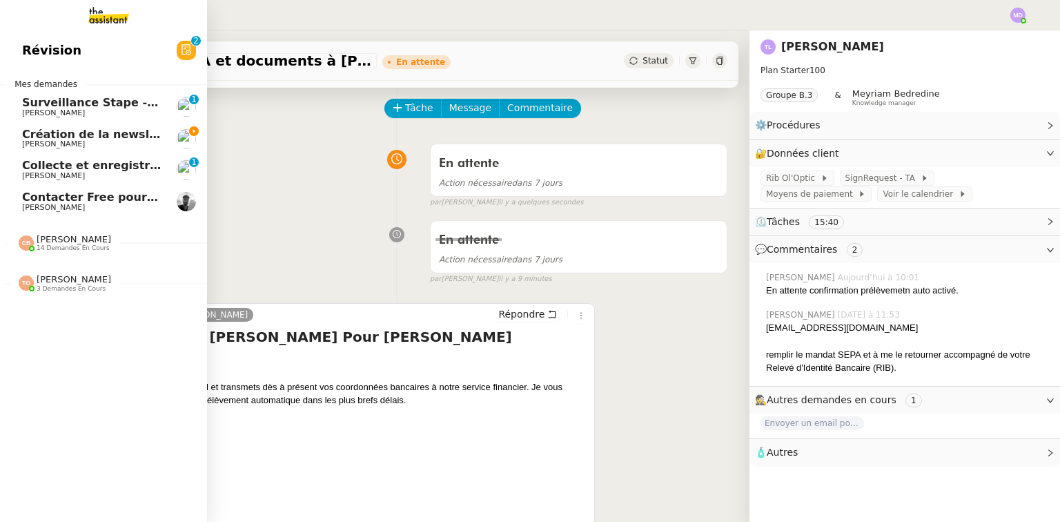
drag, startPoint x: 33, startPoint y: 132, endPoint x: 49, endPoint y: 135, distance: 16.1
click at [34, 132] on span "Création de la newsletter UMento - Circle - [DATE]" at bounding box center [178, 134] width 312 height 13
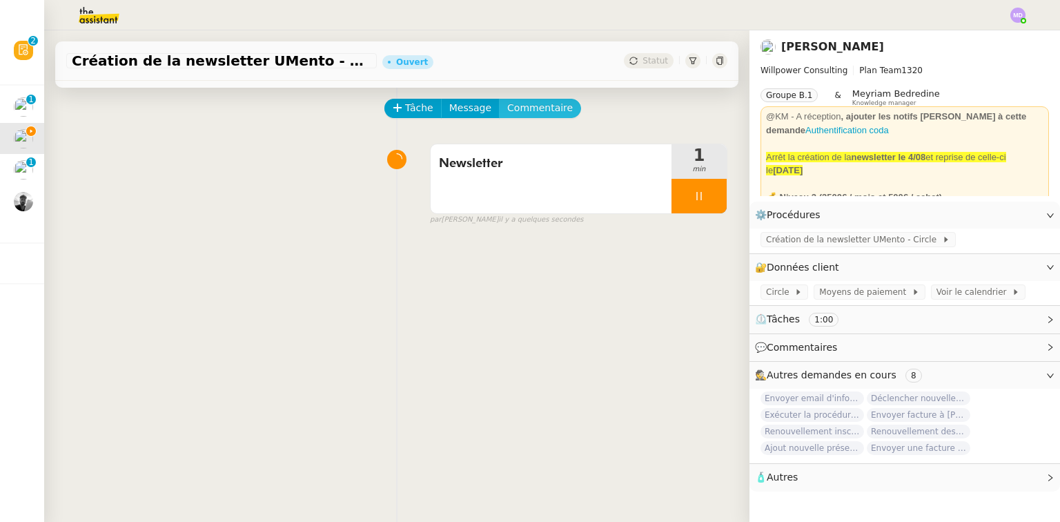
click at [522, 106] on span "Commentaire" at bounding box center [540, 108] width 66 height 16
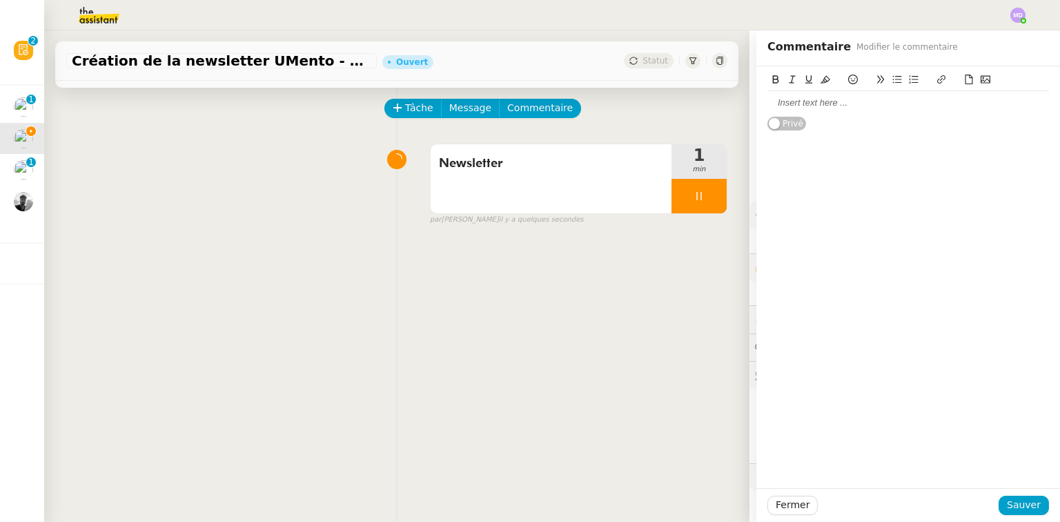
click at [803, 109] on div at bounding box center [908, 103] width 282 height 12
click at [1013, 501] on span "Sauver" at bounding box center [1024, 505] width 34 height 16
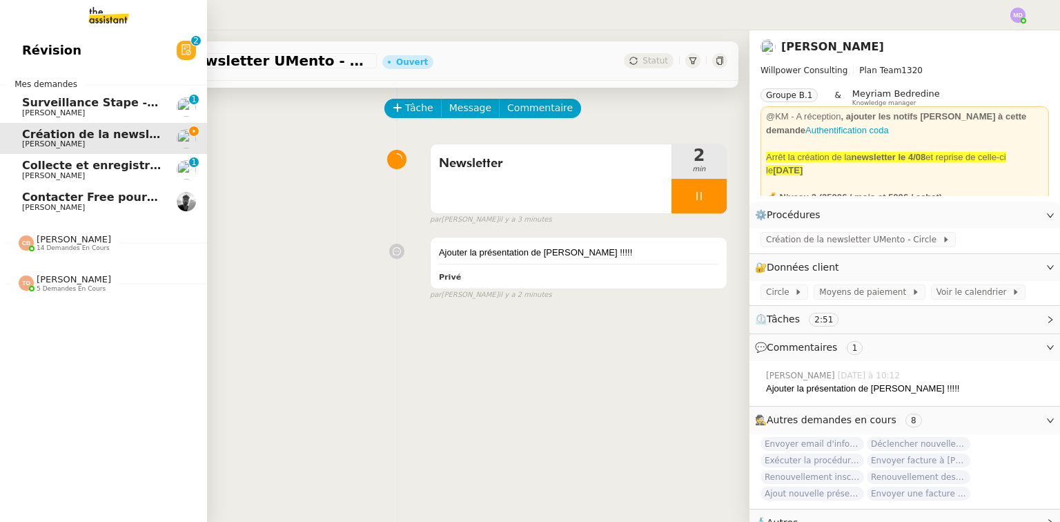
click at [77, 276] on span "[PERSON_NAME]" at bounding box center [74, 279] width 75 height 10
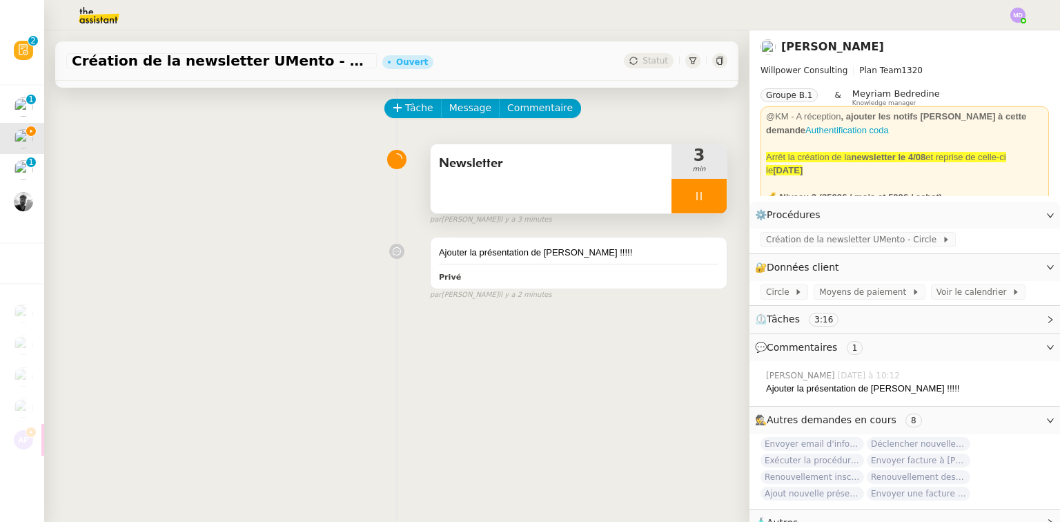
click at [672, 192] on div at bounding box center [699, 196] width 55 height 35
click at [707, 197] on icon at bounding box center [712, 195] width 11 height 11
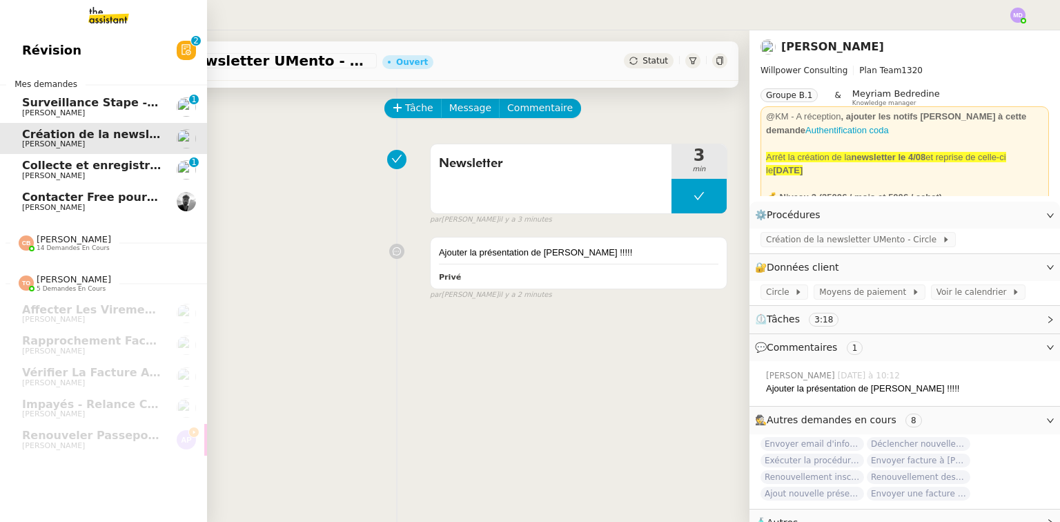
click at [81, 244] on span "14 demandes en cours" at bounding box center [73, 248] width 73 height 8
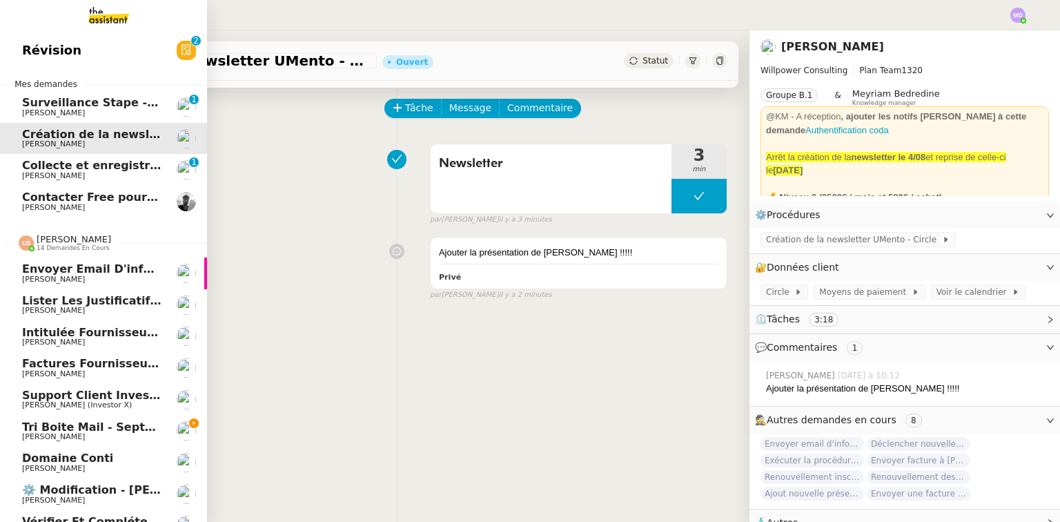
click at [63, 429] on span "Tri boite mail - septembre 2025" at bounding box center [120, 426] width 197 height 13
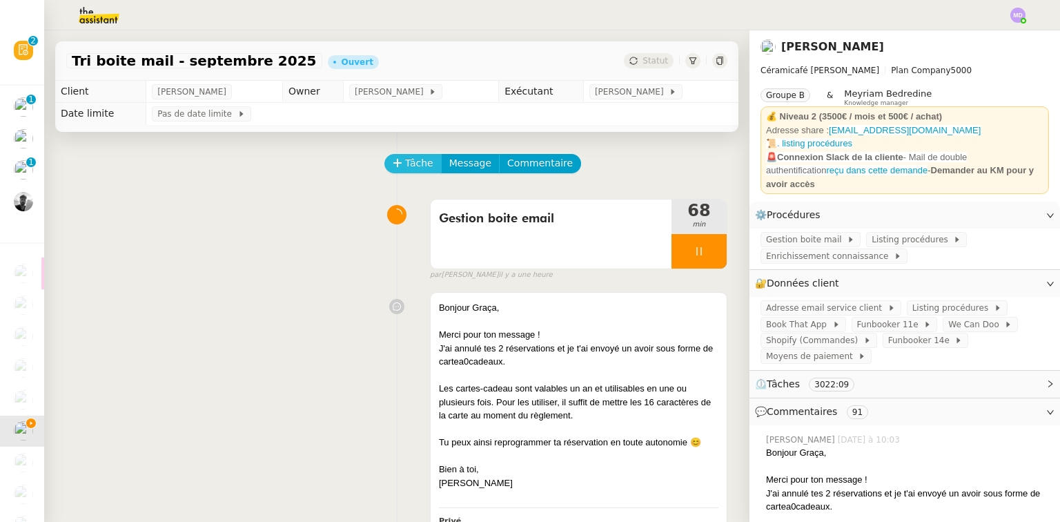
click at [393, 168] on icon at bounding box center [398, 163] width 10 height 10
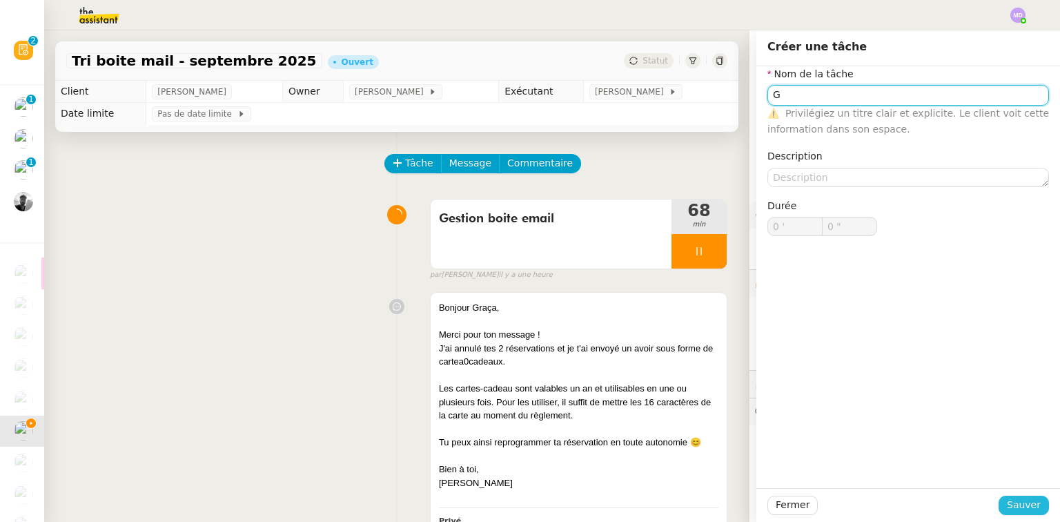
type input "G"
click at [1010, 500] on span "Sauver" at bounding box center [1024, 505] width 34 height 16
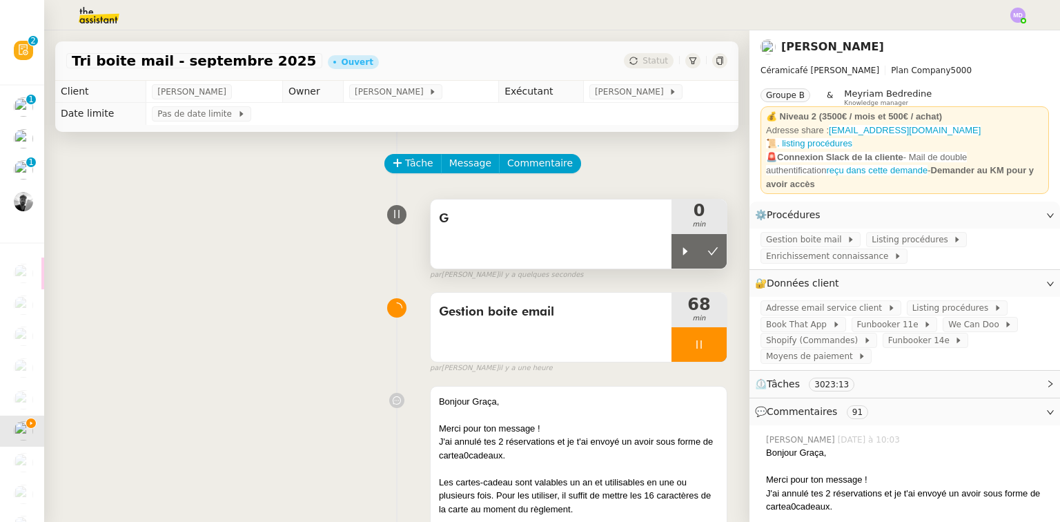
drag, startPoint x: 680, startPoint y: 258, endPoint x: 614, endPoint y: 239, distance: 69.5
click at [679, 258] on div at bounding box center [686, 251] width 28 height 35
click at [614, 239] on div "G" at bounding box center [551, 233] width 241 height 69
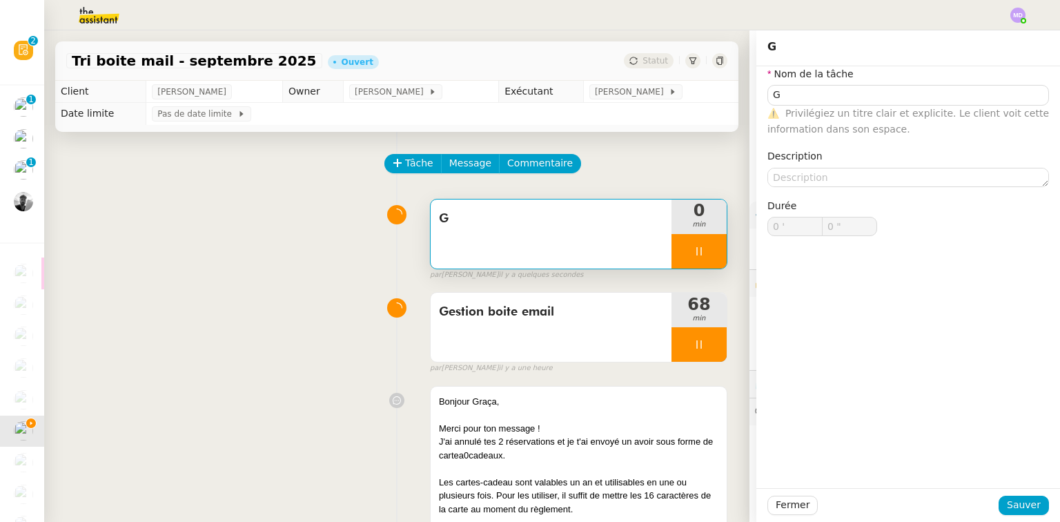
type input "G"
type input "0 '"
type input "1 ""
click at [853, 92] on input "G" at bounding box center [908, 95] width 282 height 20
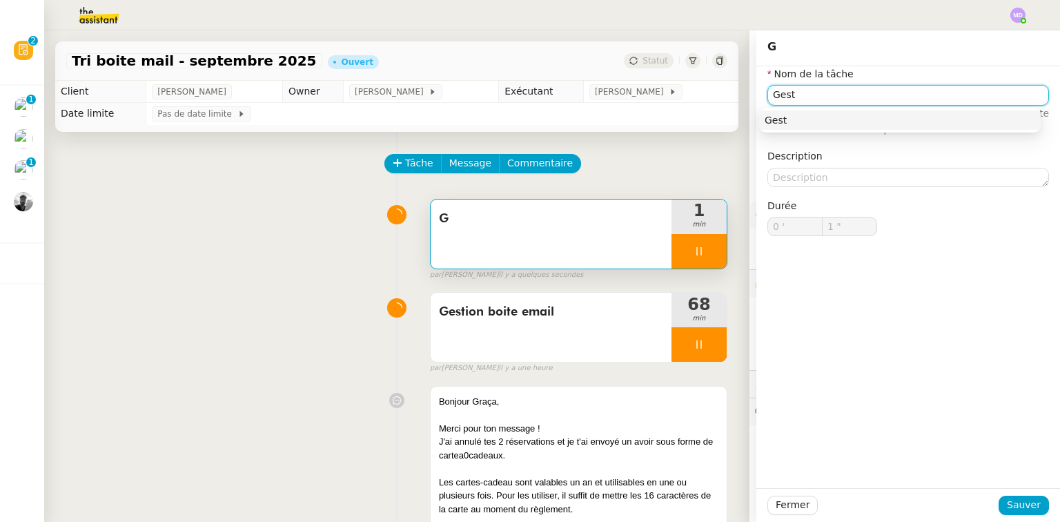
type input "Gesti"
type input "2 ""
type input "Gestion boite"
type input "3 ""
type input "Gestion boite email"
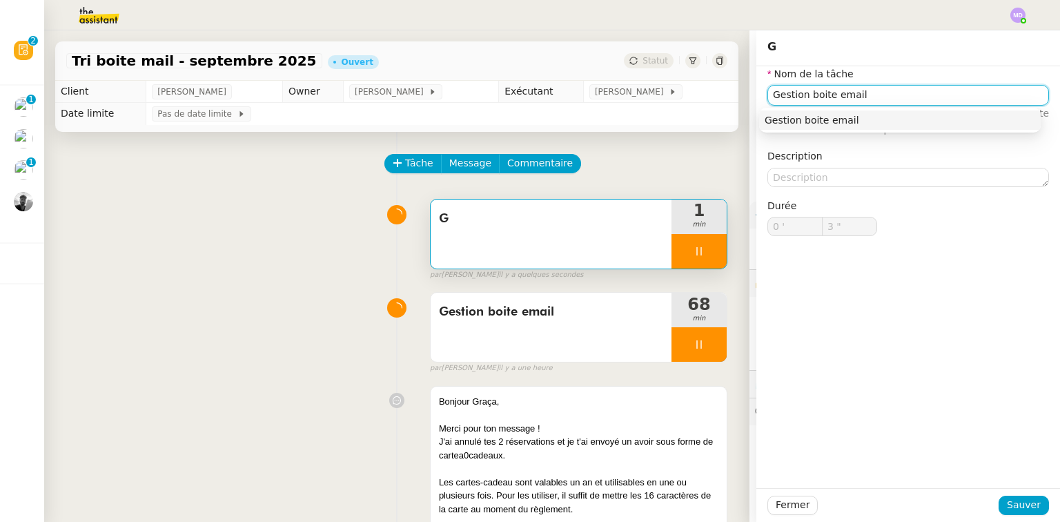
type input "4 ""
type input "Gestion boite email"
click at [1019, 503] on span "Sauver" at bounding box center [1024, 505] width 34 height 16
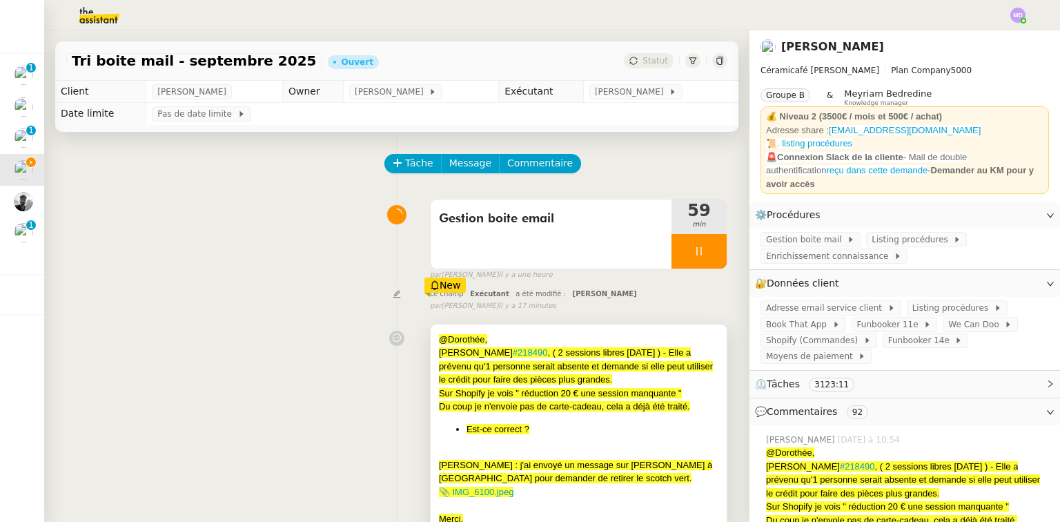
scroll to position [110, 0]
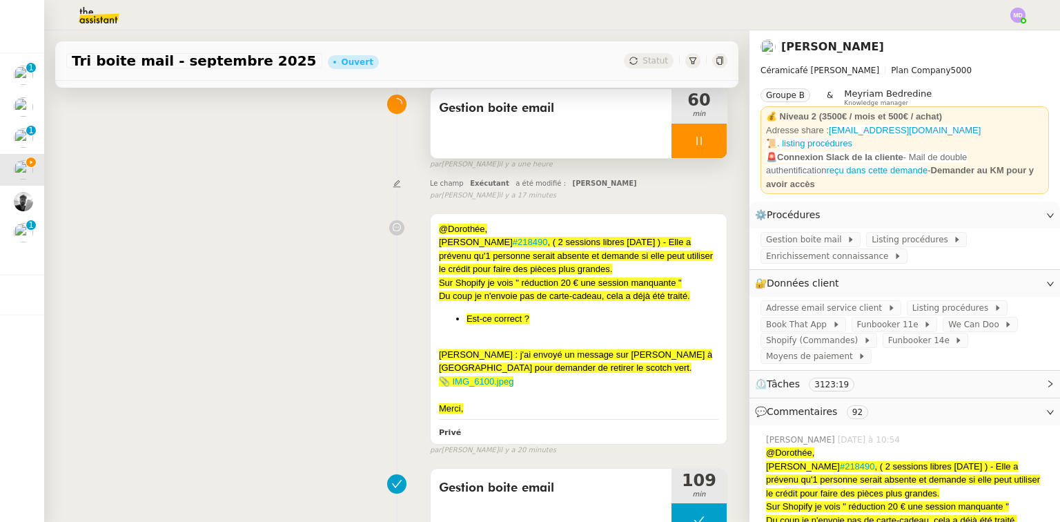
click at [694, 137] on icon at bounding box center [699, 140] width 11 height 11
click at [696, 139] on div at bounding box center [699, 141] width 55 height 35
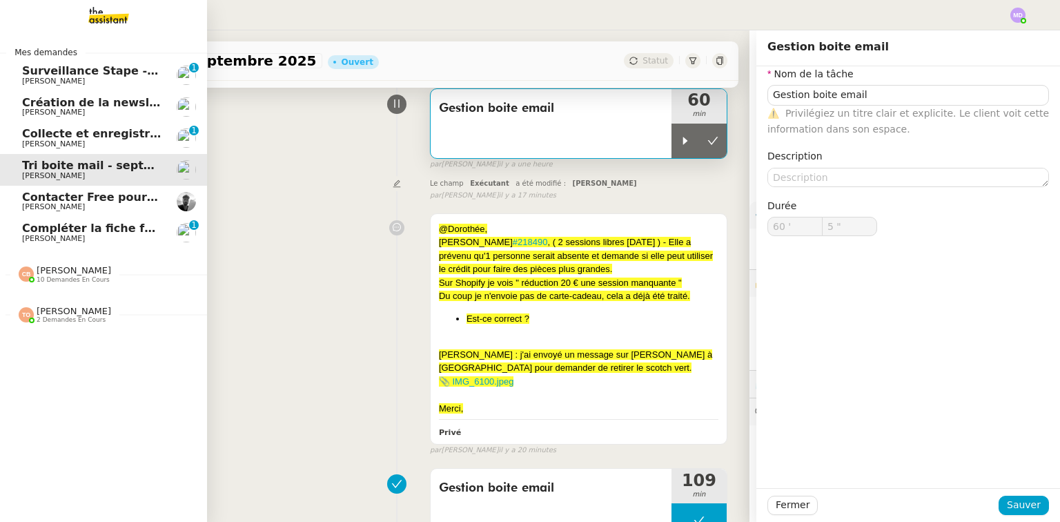
click at [74, 195] on span "Contacter Free pour la Freebox" at bounding box center [119, 196] width 194 height 13
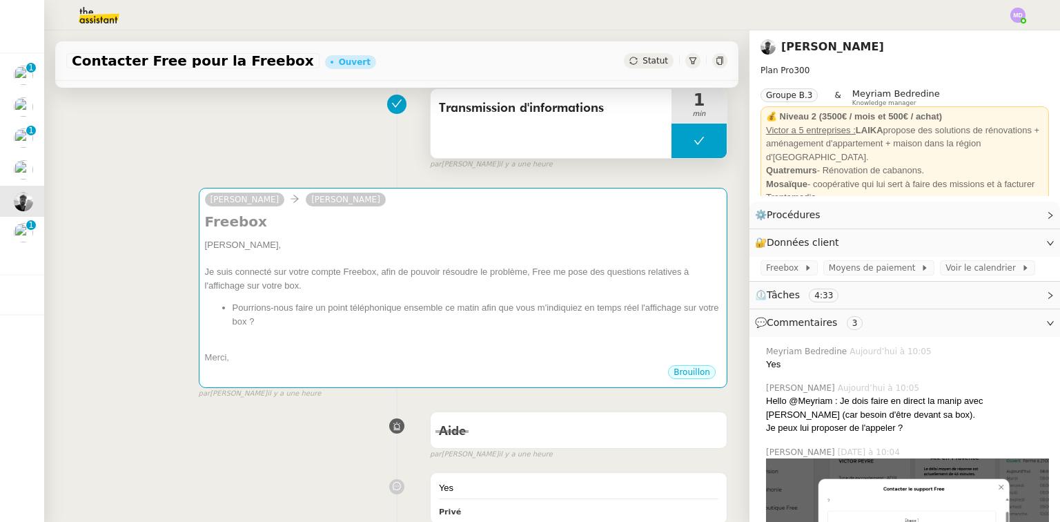
click at [672, 140] on button at bounding box center [699, 141] width 55 height 35
click at [683, 140] on icon at bounding box center [685, 141] width 5 height 8
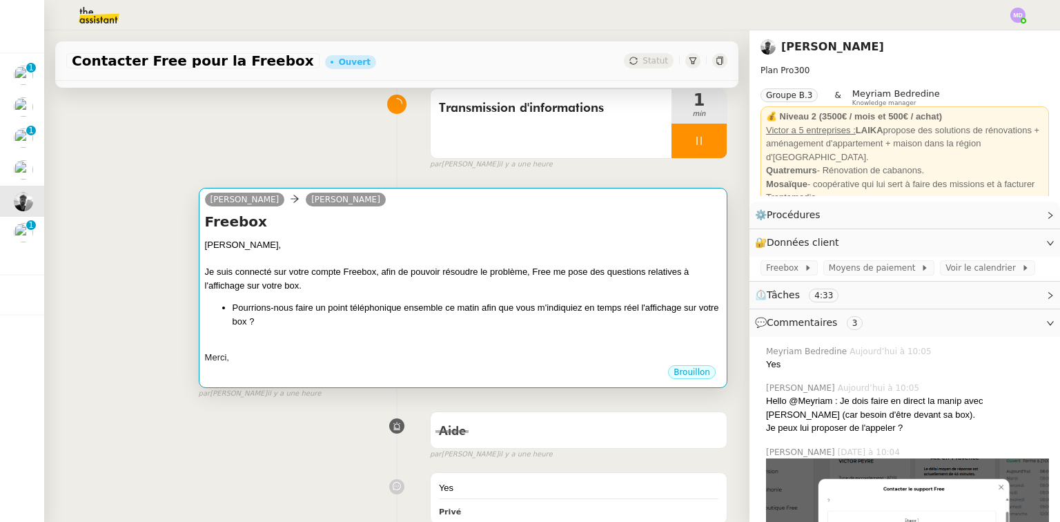
click at [455, 297] on div "Victor, Je suis connecté sur votre compte Freebox, afin de pouvoir résoudre le …" at bounding box center [463, 301] width 516 height 126
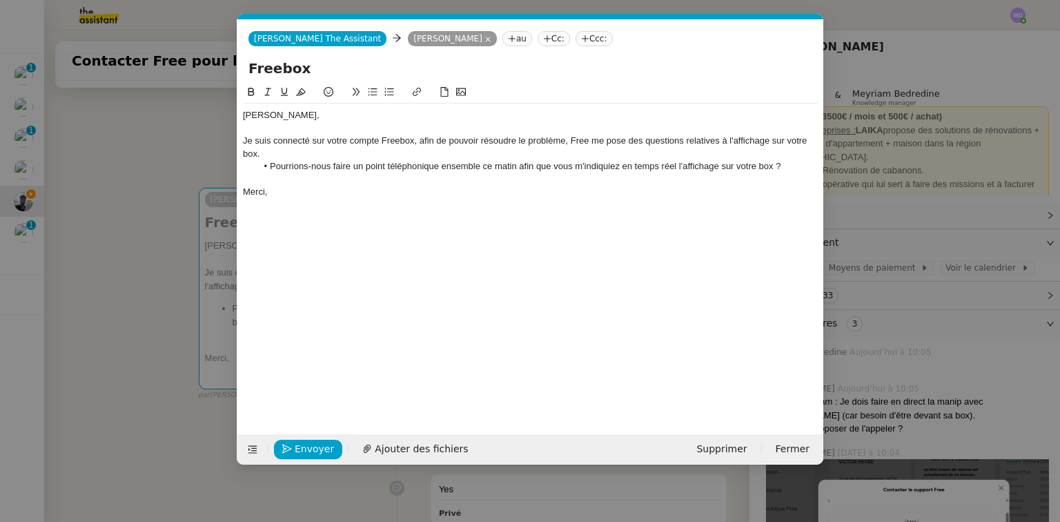
scroll to position [0, 29]
click at [498, 168] on li "Pourrions-nous faire un point téléphonique ensemble ce matin afin que vous m'in…" at bounding box center [538, 166] width 562 height 12
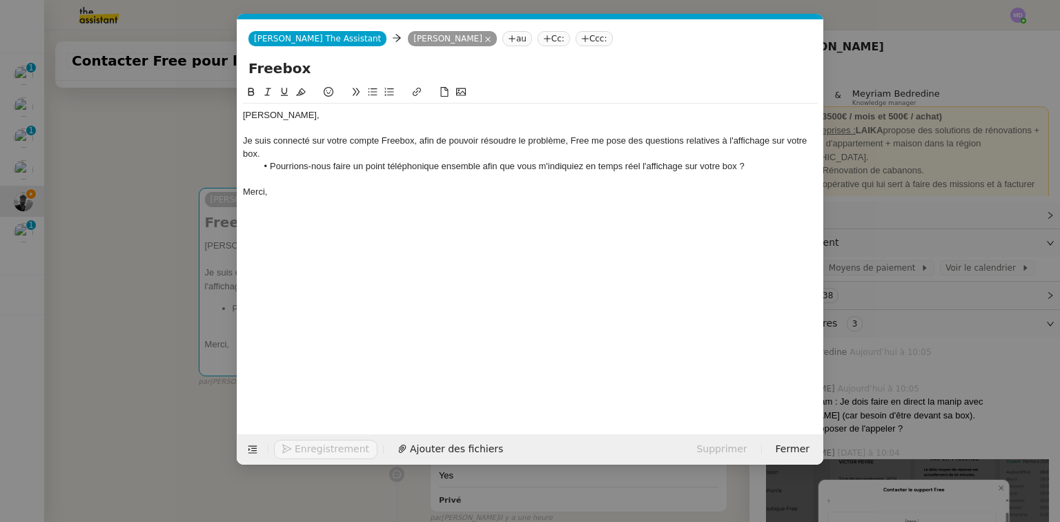
click at [761, 163] on li "Pourrions-nous faire un point téléphonique ensemble afin que vous m'indiquiez e…" at bounding box center [538, 166] width 562 height 12
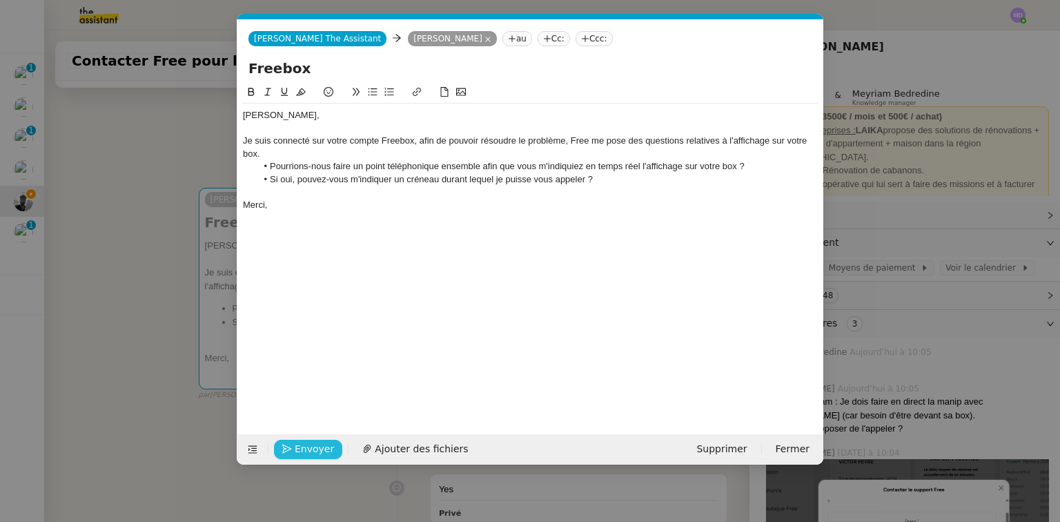
click at [298, 451] on span "Envoyer" at bounding box center [314, 449] width 39 height 16
click at [298, 450] on span "Confirmer l'envoi" at bounding box center [336, 449] width 83 height 16
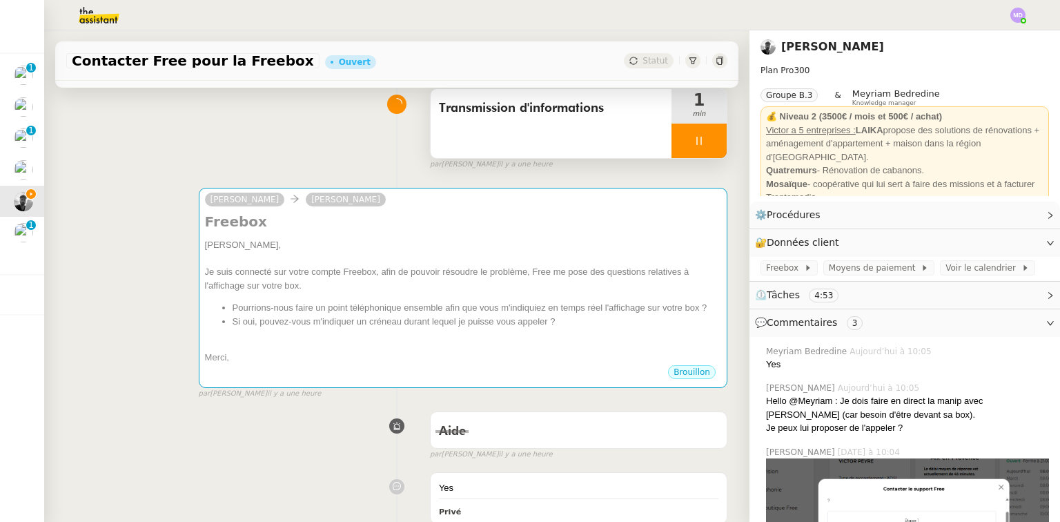
scroll to position [0, 0]
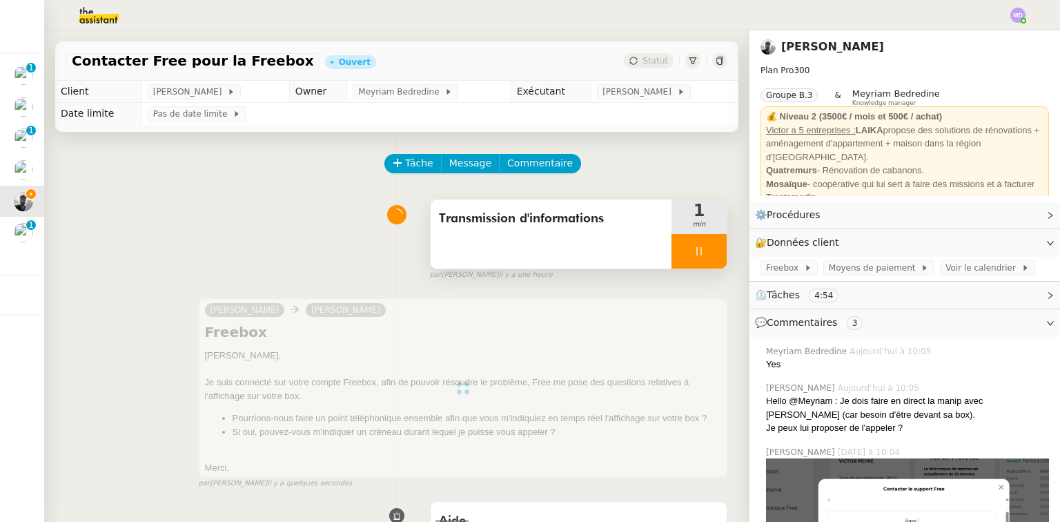
click at [691, 246] on div at bounding box center [699, 251] width 55 height 35
click at [707, 248] on icon at bounding box center [712, 251] width 11 height 11
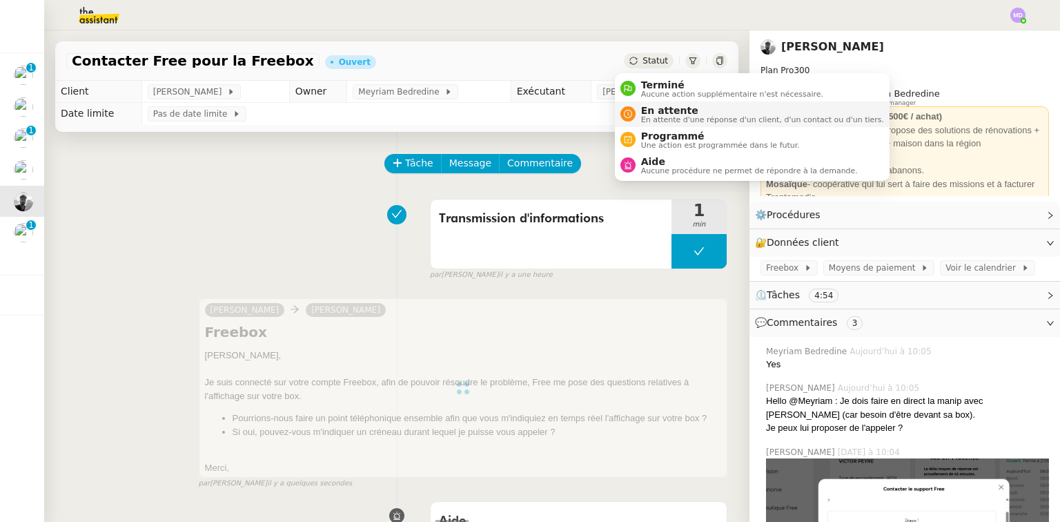
click at [640, 110] on div "En attente En attente d'une réponse d'un client, d'un contact ou d'un tiers." at bounding box center [760, 114] width 248 height 19
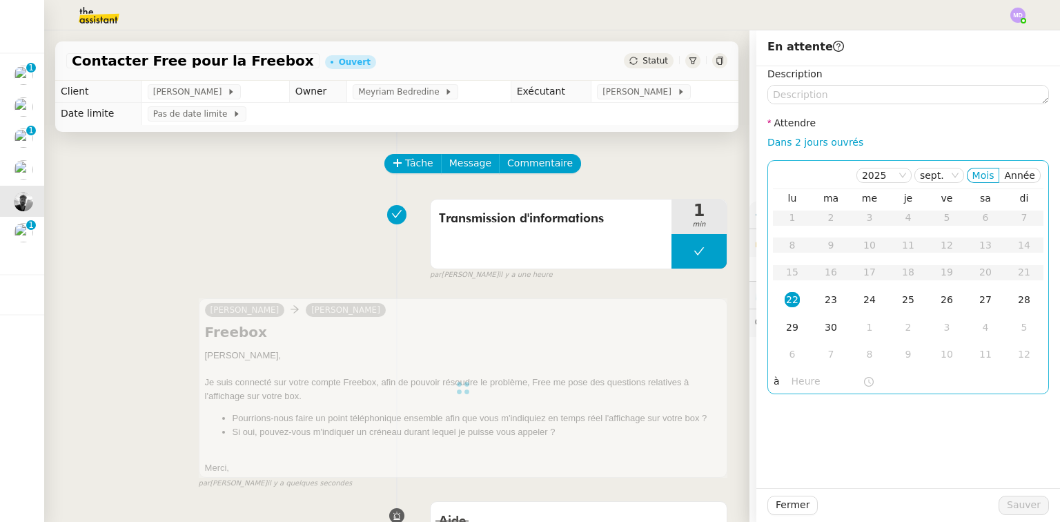
drag, startPoint x: 788, startPoint y: 146, endPoint x: 789, endPoint y: 160, distance: 13.8
click at [788, 146] on link "Dans 2 jours ouvrés" at bounding box center [815, 142] width 96 height 11
type input "07:00"
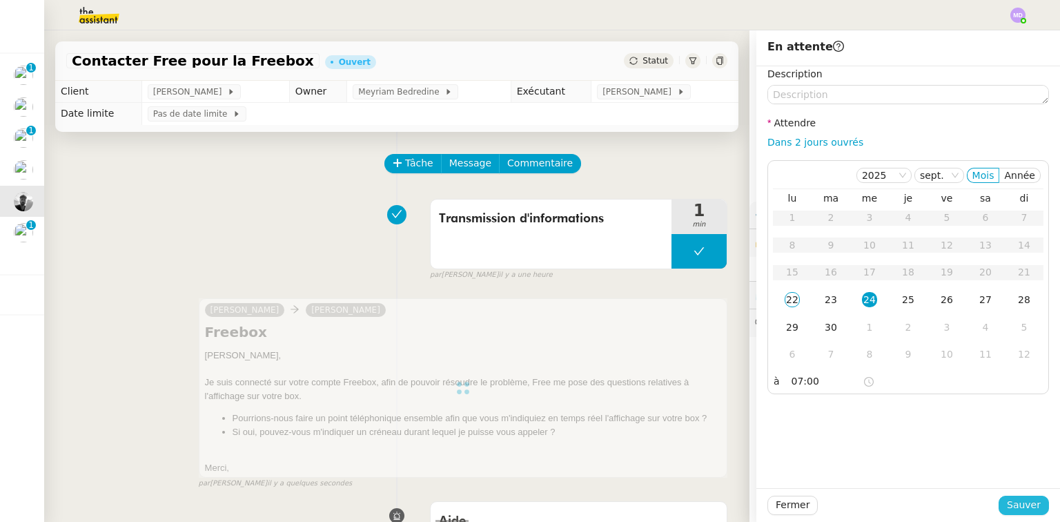
click at [1012, 500] on span "Sauver" at bounding box center [1024, 505] width 34 height 16
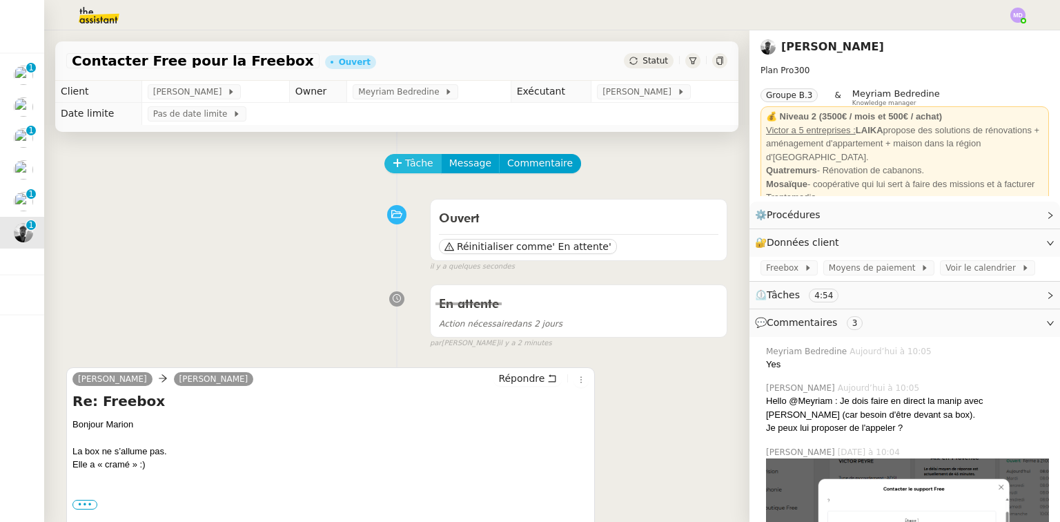
click at [405, 158] on span "Tâche" at bounding box center [419, 163] width 28 height 16
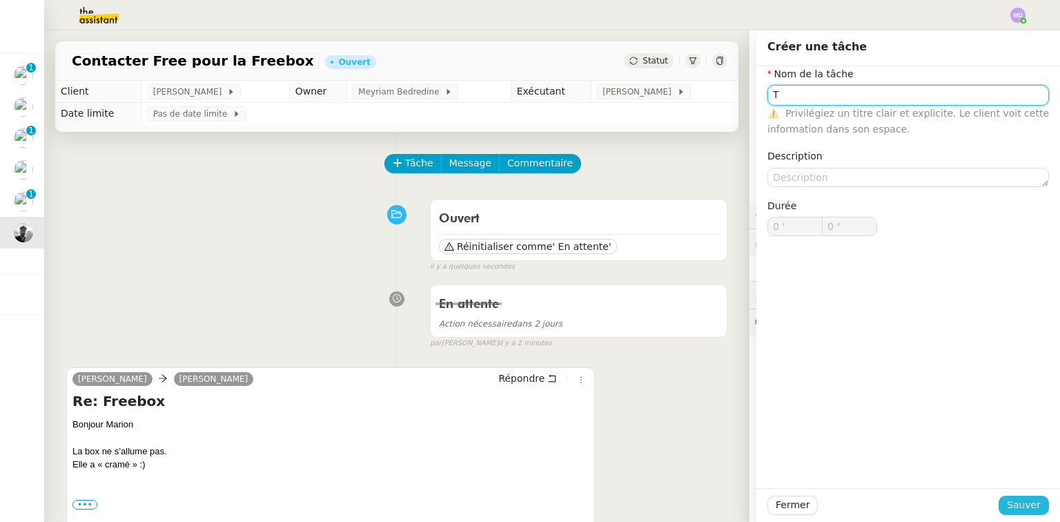
type input "T"
click at [1007, 507] on span "Sauver" at bounding box center [1024, 505] width 34 height 16
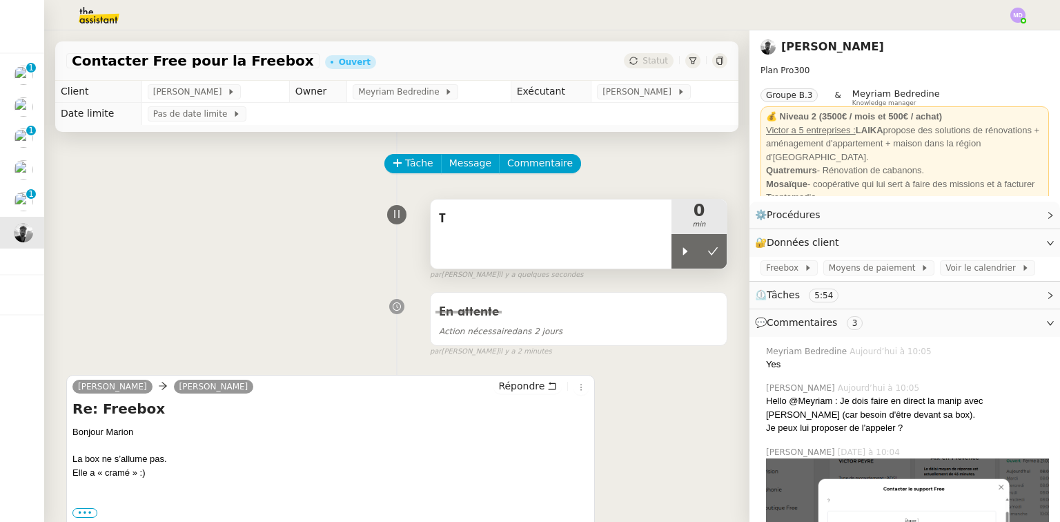
drag, startPoint x: 680, startPoint y: 255, endPoint x: 649, endPoint y: 210, distance: 55.5
click at [679, 255] on div at bounding box center [686, 251] width 28 height 35
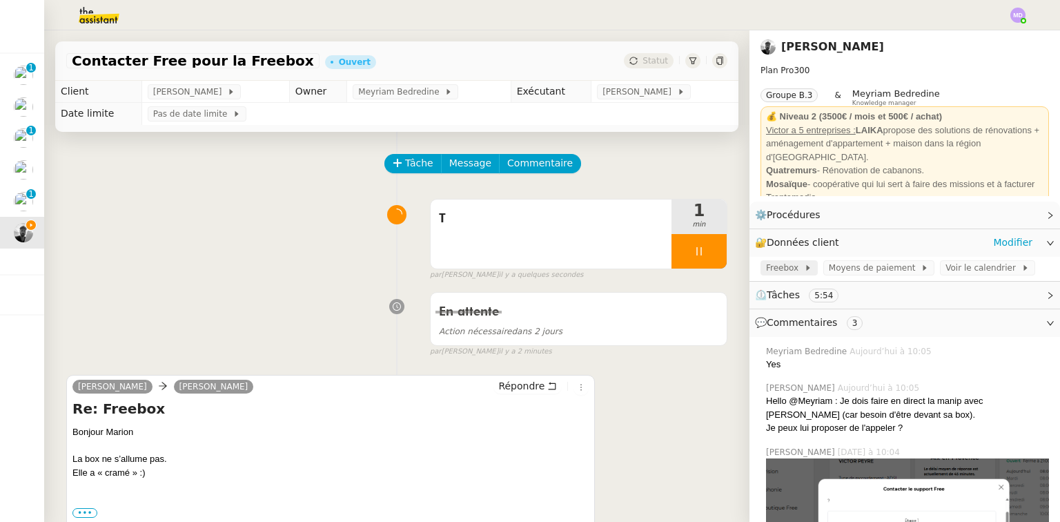
click at [804, 270] on icon at bounding box center [808, 268] width 8 height 8
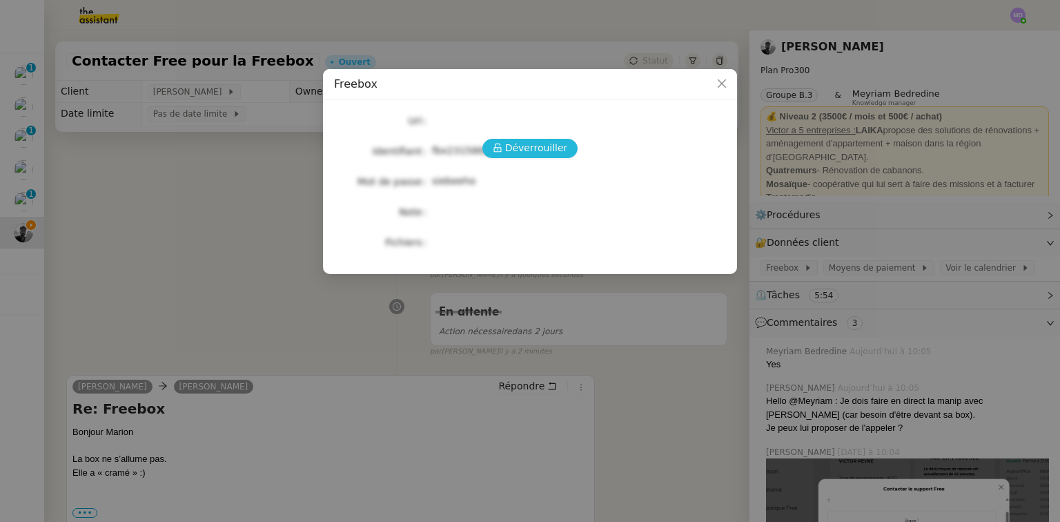
click at [541, 154] on span "Déverrouiller" at bounding box center [536, 148] width 63 height 16
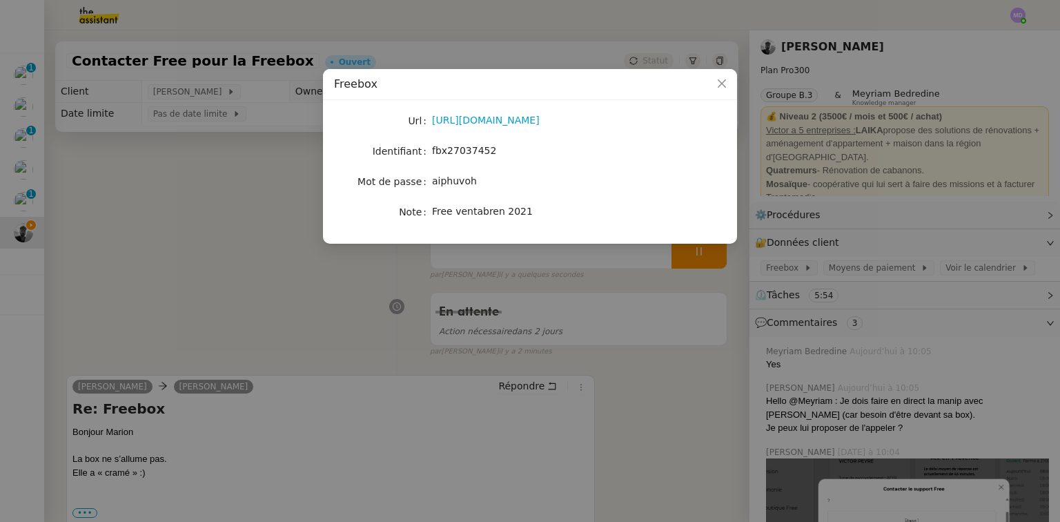
click at [454, 150] on span "fbx27037452" at bounding box center [464, 150] width 64 height 11
copy span "fbx27037452"
click at [453, 183] on span "aiphuvoh" at bounding box center [454, 180] width 45 height 11
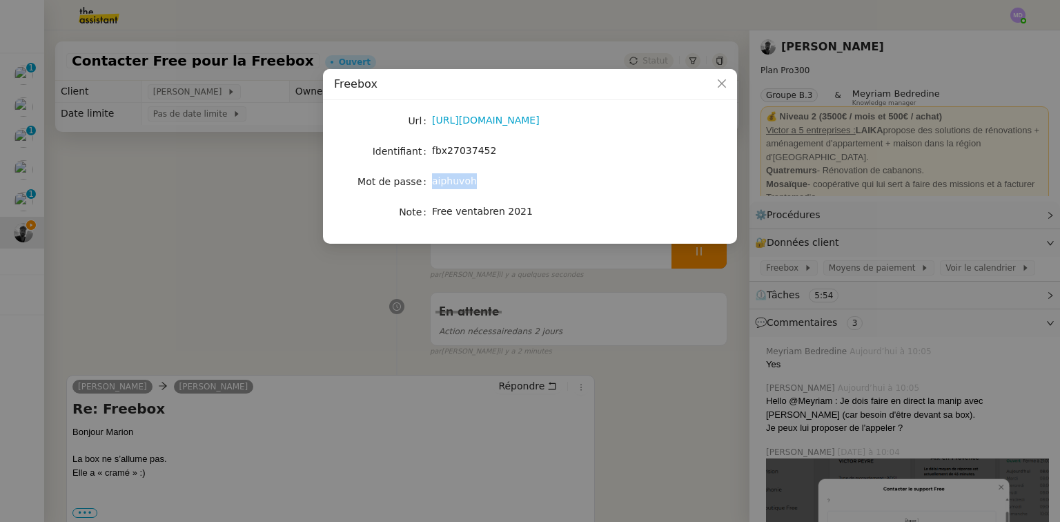
copy span "aiphuvoh"
click at [382, 331] on nz-modal-container "Freebox Url [URL][DOMAIN_NAME] Identifiant fbx27037452 Mot de passe aiphuvoh No…" at bounding box center [530, 261] width 1060 height 522
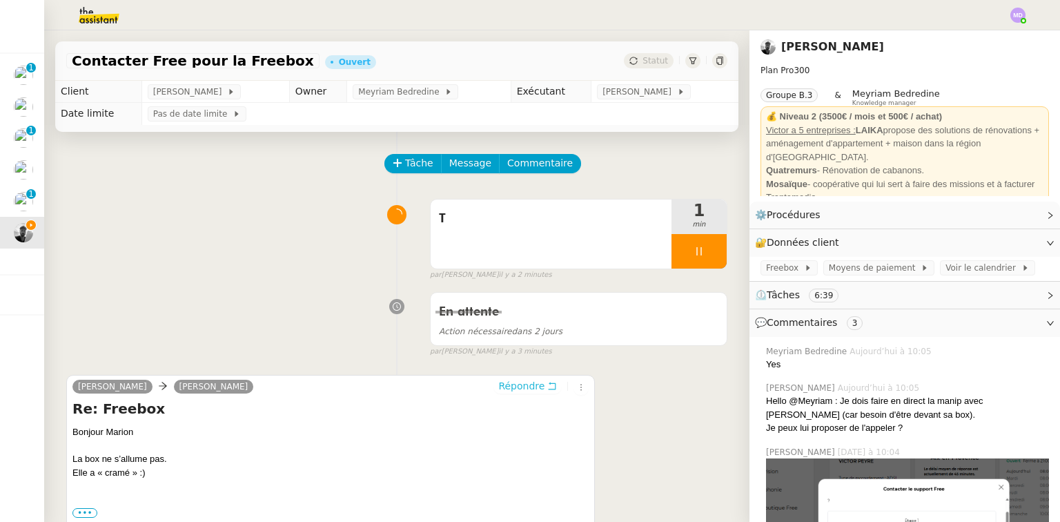
click at [522, 389] on span "Répondre" at bounding box center [521, 386] width 46 height 14
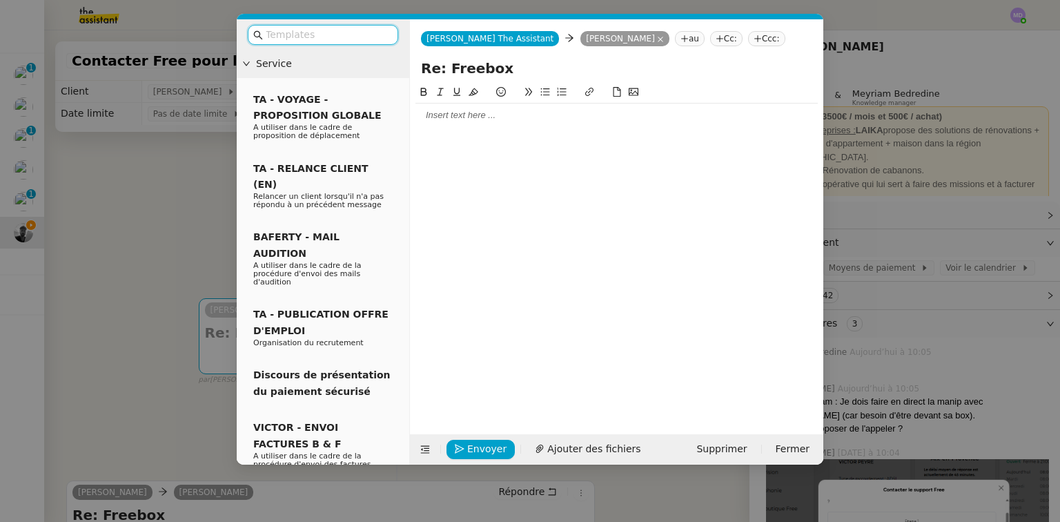
click at [549, 121] on div at bounding box center [616, 115] width 402 height 12
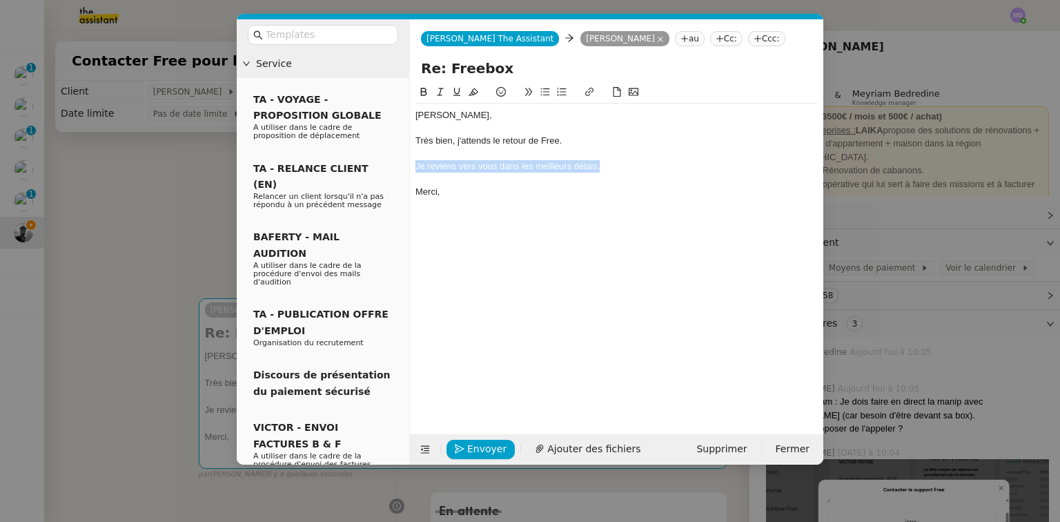
drag, startPoint x: 605, startPoint y: 167, endPoint x: 399, endPoint y: 166, distance: 205.7
click at [399, 166] on nz-layout "Service TA - VOYAGE - PROPOSITION GLOBALE A utiliser dans le cadre de propositi…" at bounding box center [530, 241] width 587 height 445
click at [442, 95] on icon at bounding box center [440, 92] width 10 height 10
click at [445, 163] on em "Je reviens vers vous dans les meilleurs délais." at bounding box center [507, 166] width 184 height 10
click at [478, 446] on span "Envoyer" at bounding box center [486, 449] width 39 height 16
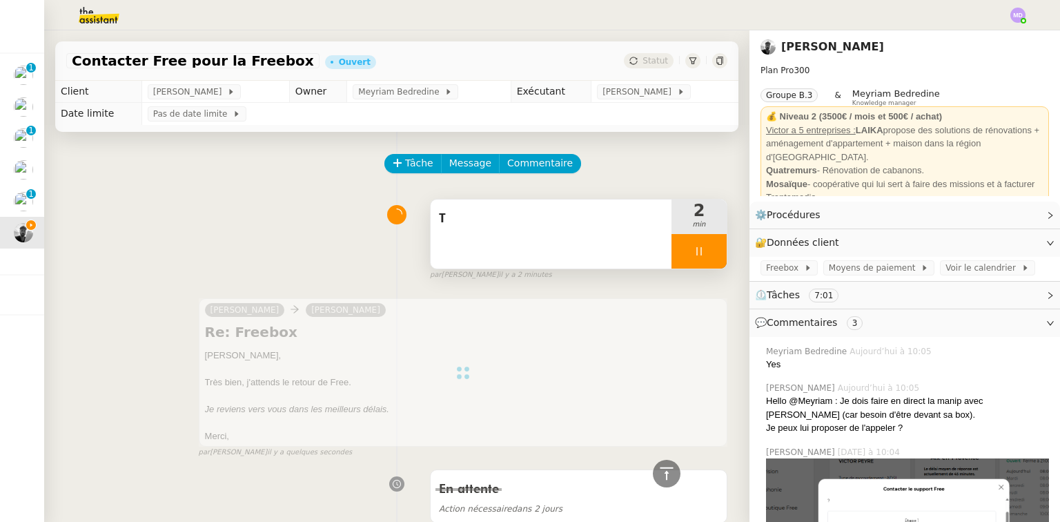
click at [555, 237] on div "T" at bounding box center [551, 233] width 241 height 69
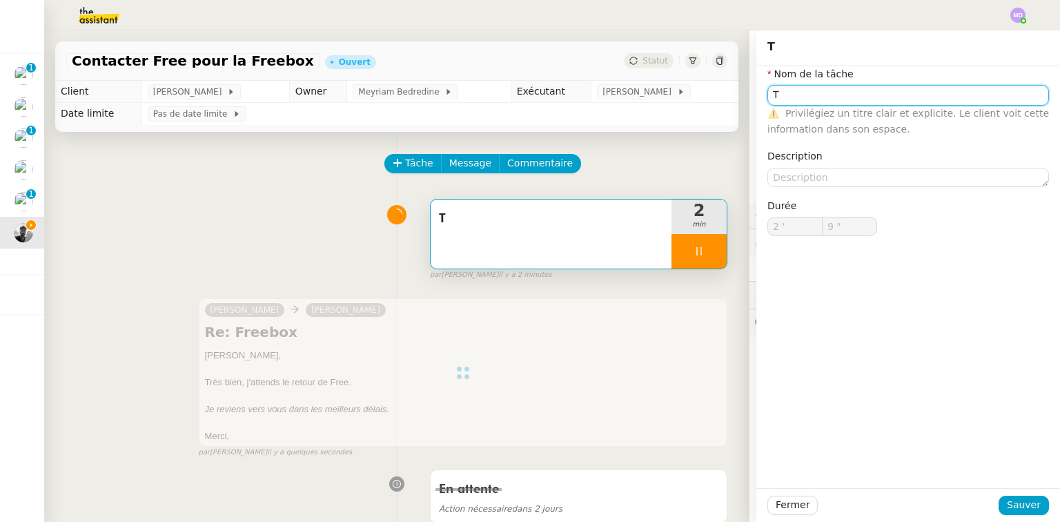
click at [797, 91] on input "T" at bounding box center [908, 95] width 282 height 20
type input "T"
type input "2 '"
type input "10 ""
type input "Tnsmission"
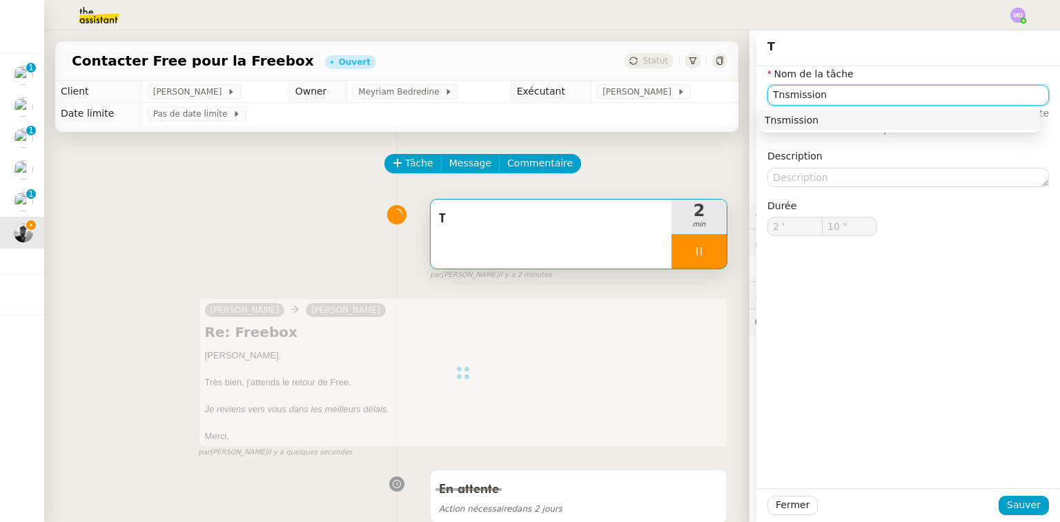
type input "11 ""
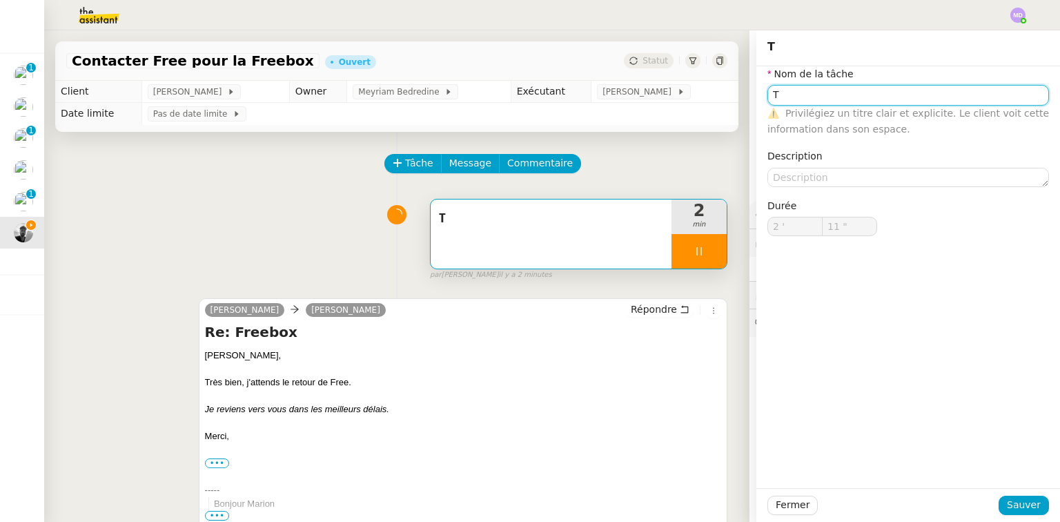
type input "T"
type input "2 '"
type input "12 ""
type input "T"
type input "2 '"
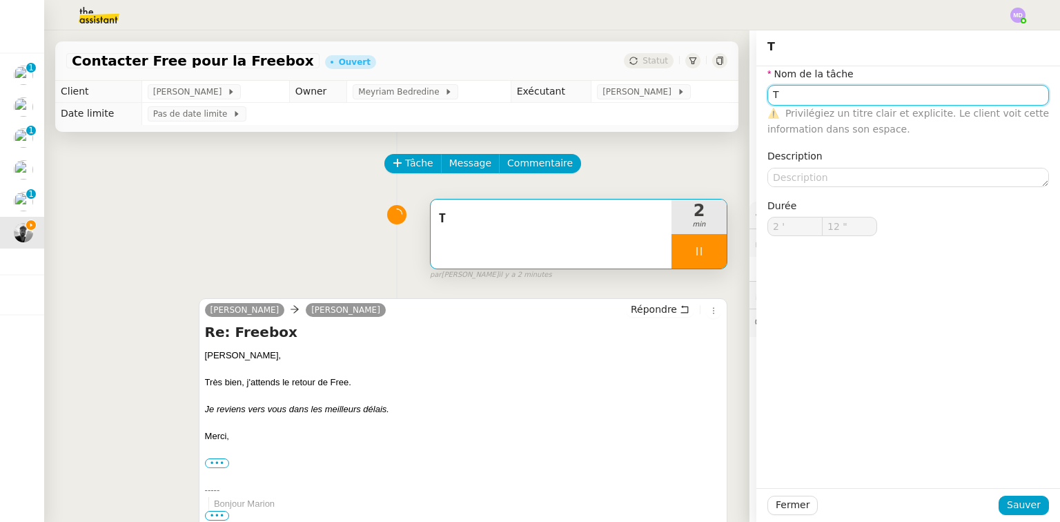
type input "12 ""
type input "T"
type input "2 '"
type input "12 ""
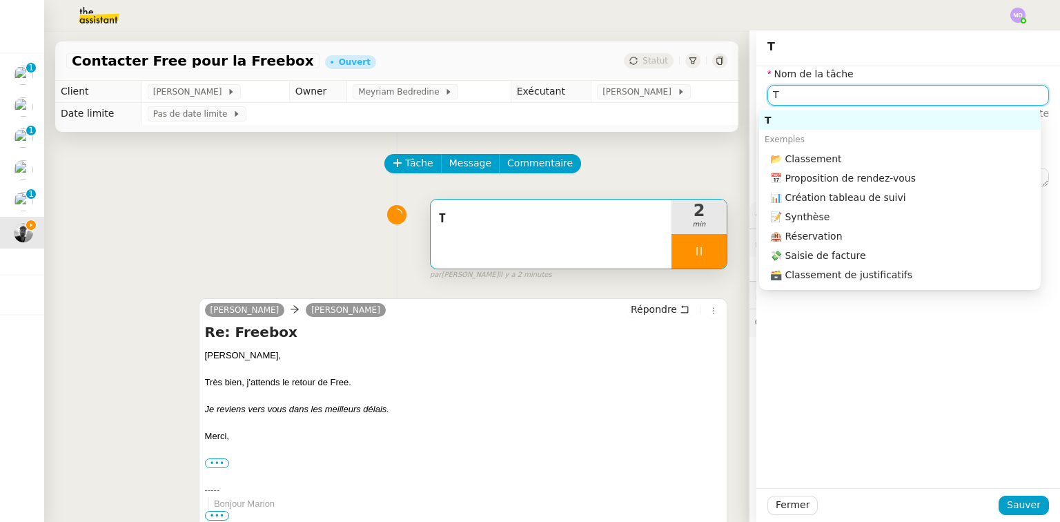
type input "Tr"
type input "13 ""
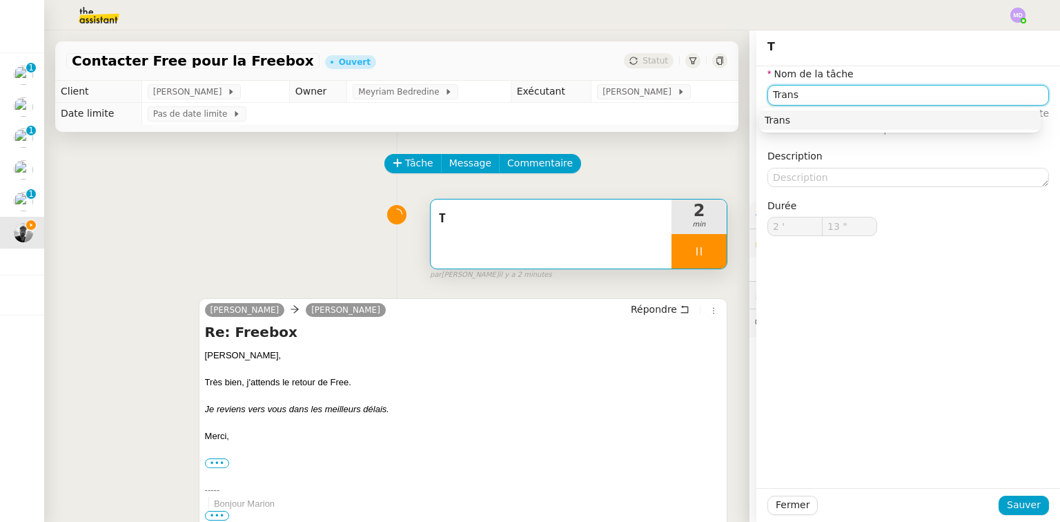
type input "Transm"
type input "14 ""
type input "Transmiss"
type input "15 ""
type input "Transmission d'inor"
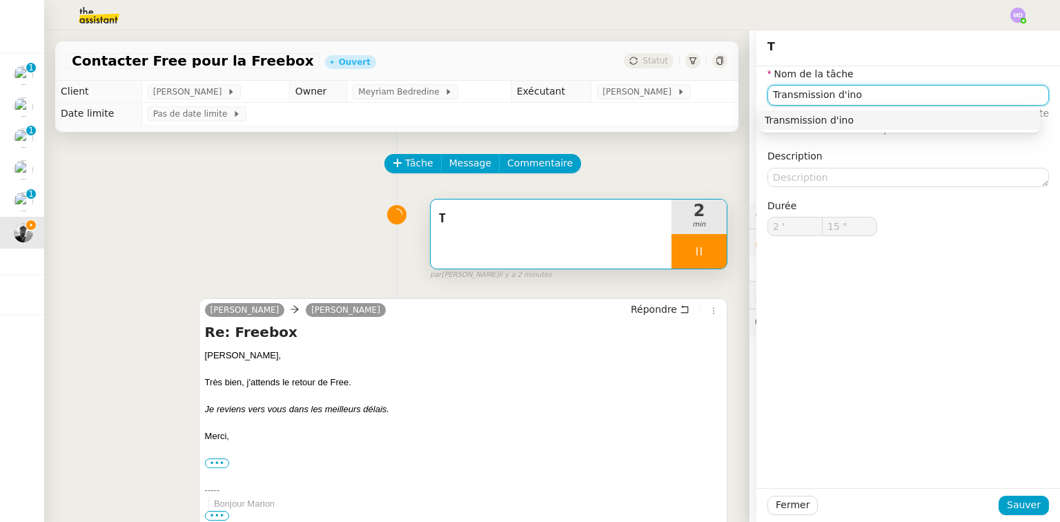
type input "16 ""
type input "Transmission d'inf"
type input "17 ""
type input "Transmission d'information"
type input "18 ""
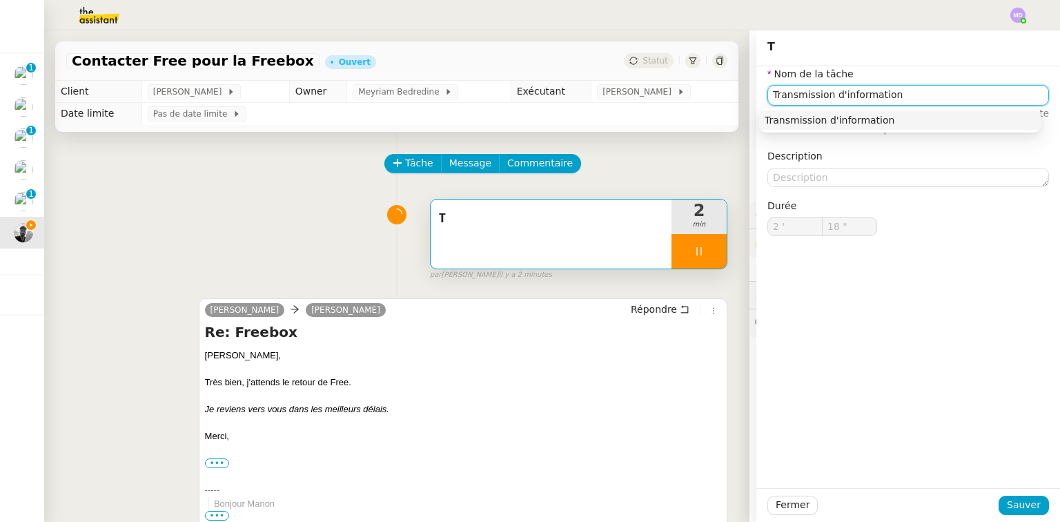
type input "Transmission d'informations"
type input "19 ""
type input "Transmission d'informations"
click at [1011, 506] on span "Sauver" at bounding box center [1024, 505] width 34 height 16
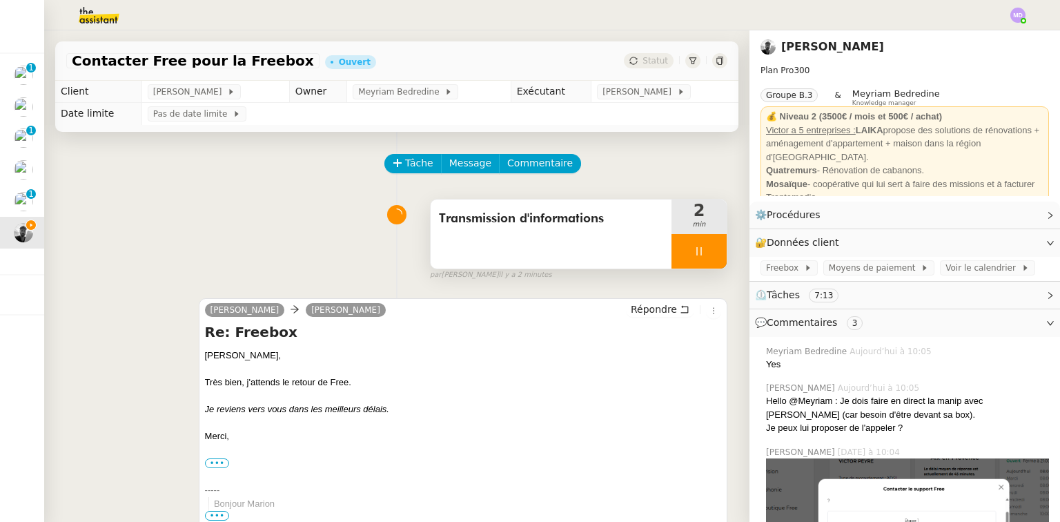
click at [694, 244] on div at bounding box center [699, 251] width 55 height 35
drag, startPoint x: 700, startPoint y: 246, endPoint x: 487, endPoint y: 219, distance: 214.4
click at [699, 247] on button at bounding box center [713, 251] width 28 height 35
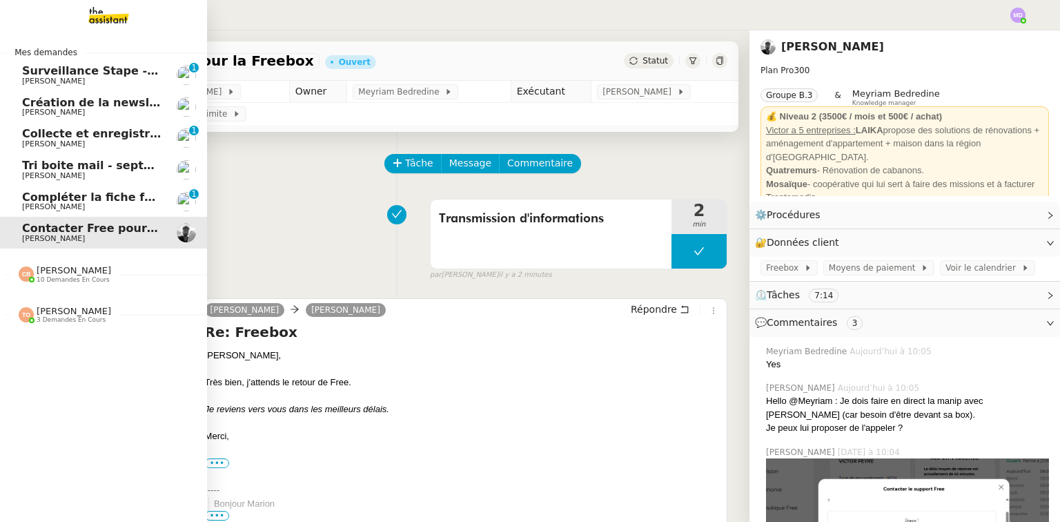
click at [35, 198] on span "Compléter la fiche fournisseur" at bounding box center [116, 196] width 188 height 13
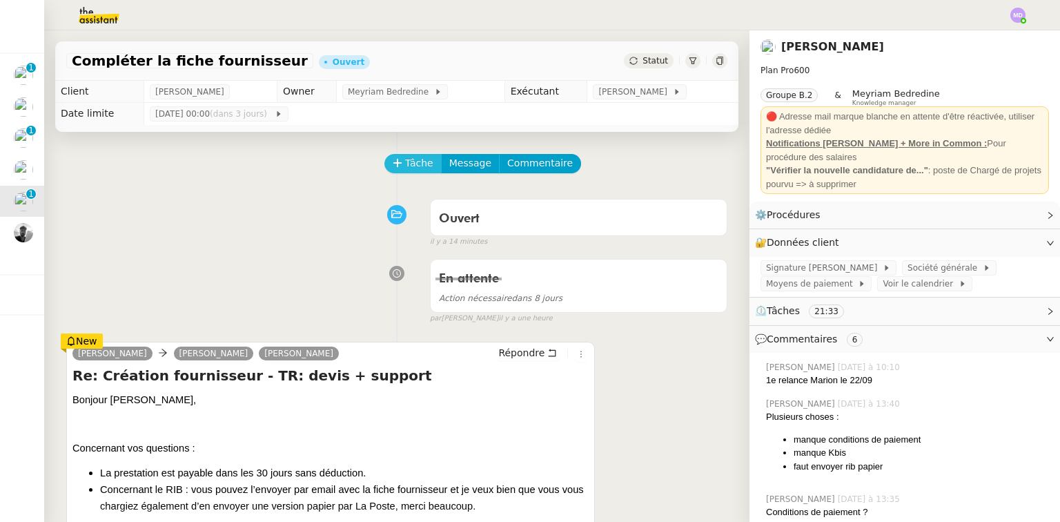
click at [405, 163] on span "Tâche" at bounding box center [419, 163] width 28 height 16
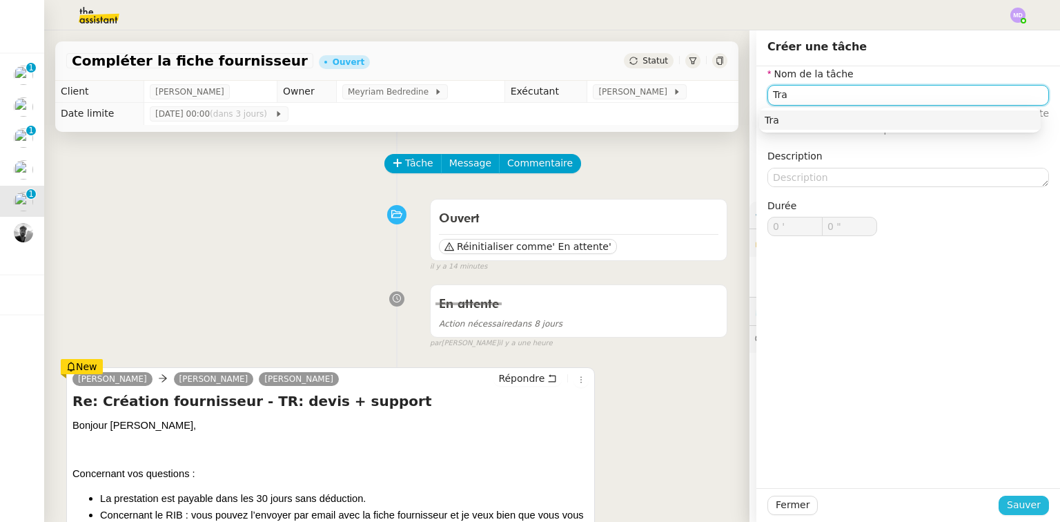
type input "Tra"
drag, startPoint x: 1021, startPoint y: 502, endPoint x: 908, endPoint y: 419, distance: 140.7
click at [1019, 503] on span "Sauver" at bounding box center [1024, 505] width 34 height 16
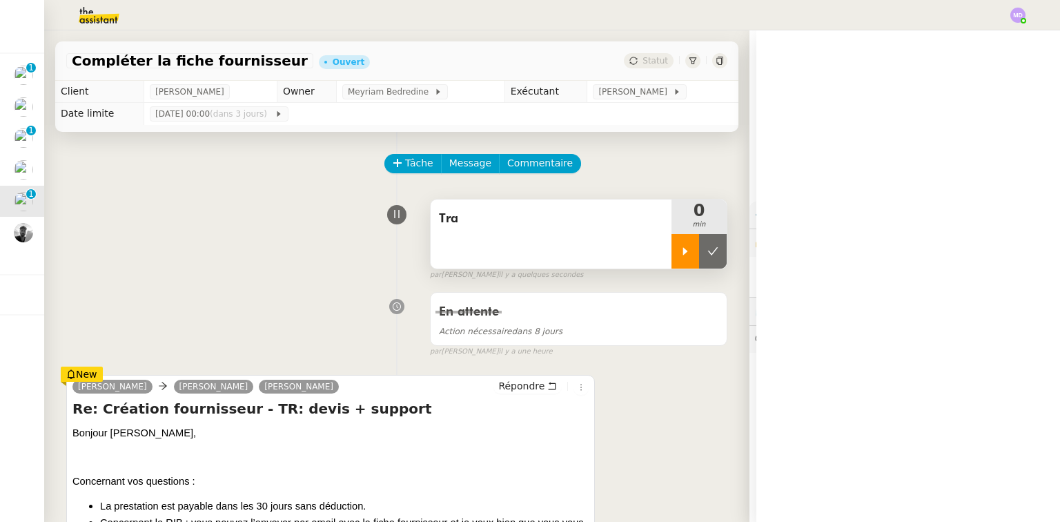
click at [680, 254] on icon at bounding box center [685, 251] width 11 height 11
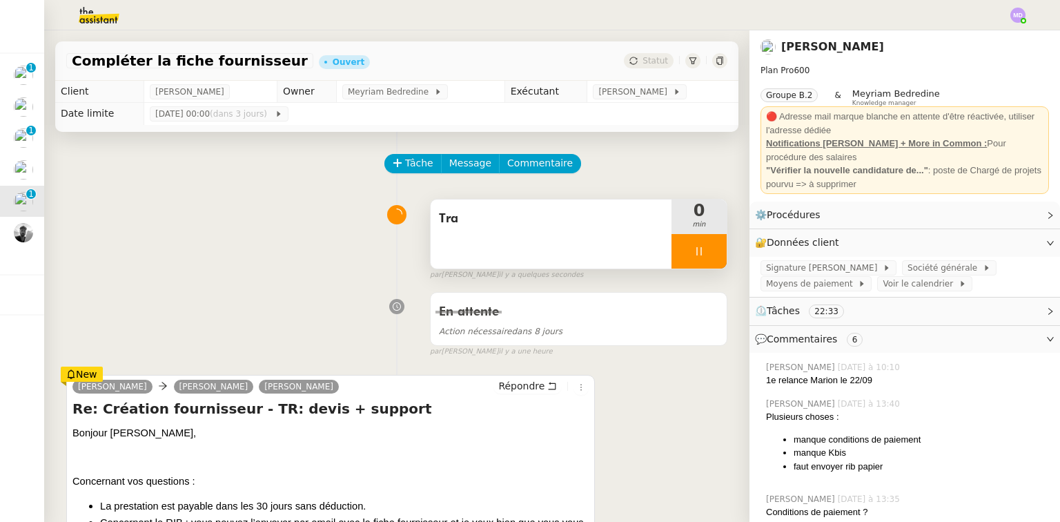
scroll to position [221, 0]
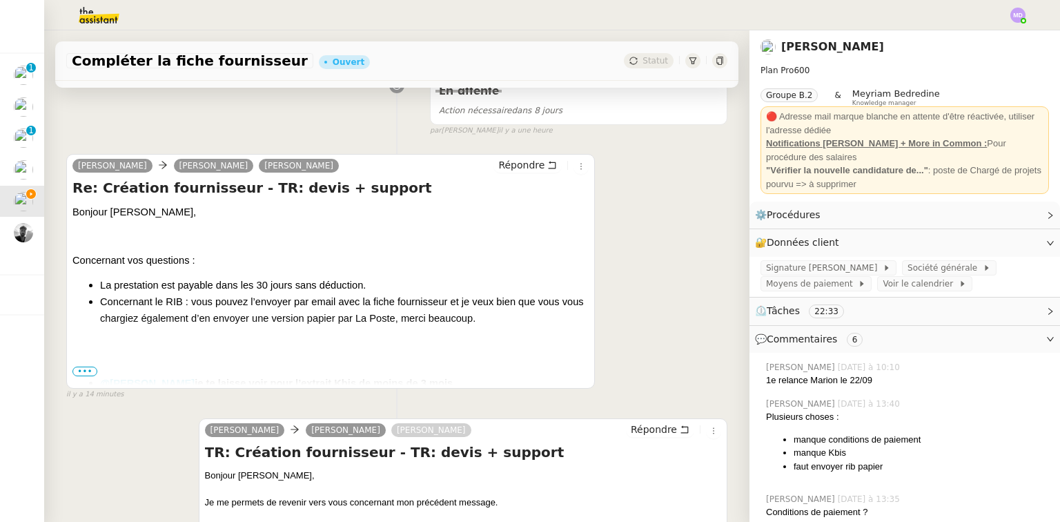
click at [86, 371] on span "•••" at bounding box center [84, 371] width 25 height 10
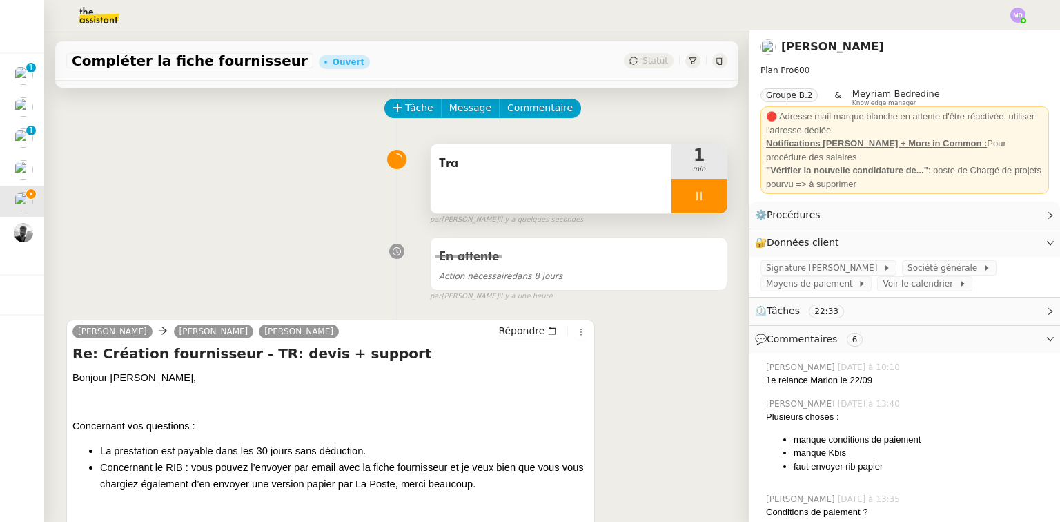
scroll to position [0, 0]
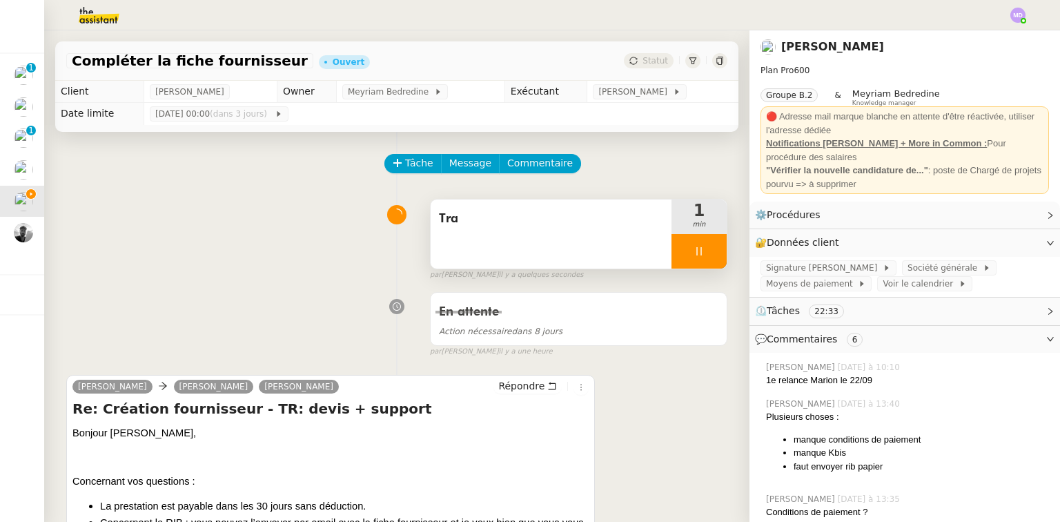
click at [584, 207] on div "Tra" at bounding box center [551, 233] width 241 height 69
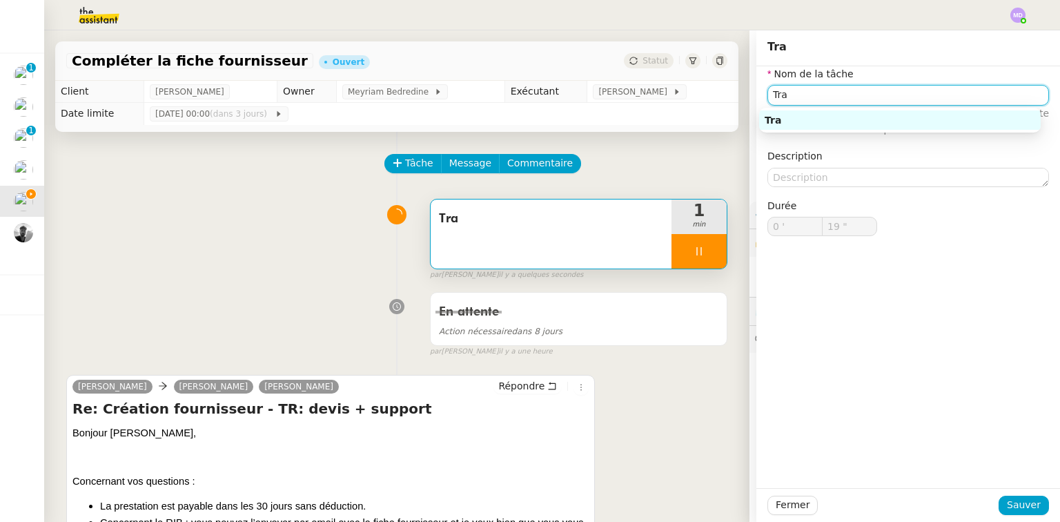
click at [810, 91] on input "Tra" at bounding box center [908, 95] width 282 height 20
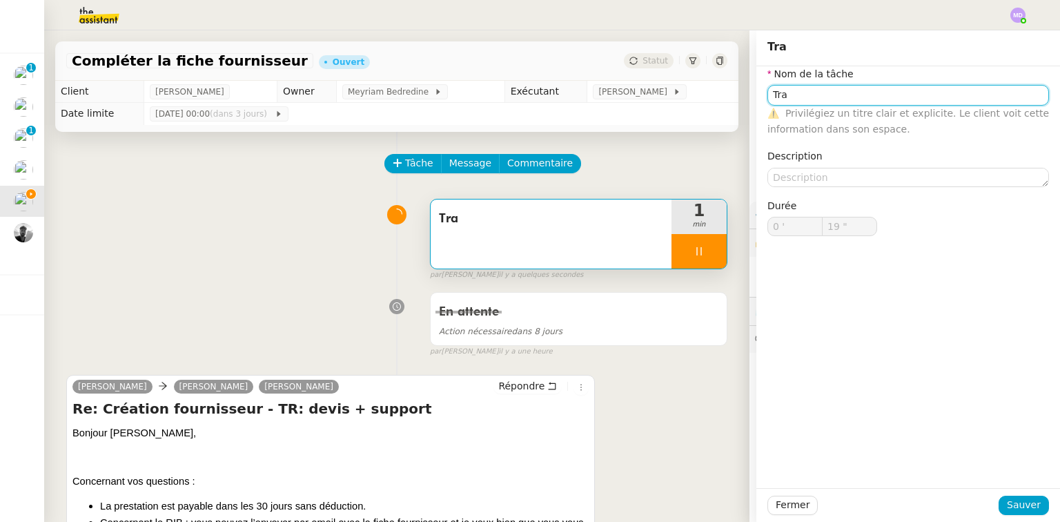
type input "Trai"
type input "20 ""
type input "Traitement de"
type input "21 ""
type input "Traitement des informations"
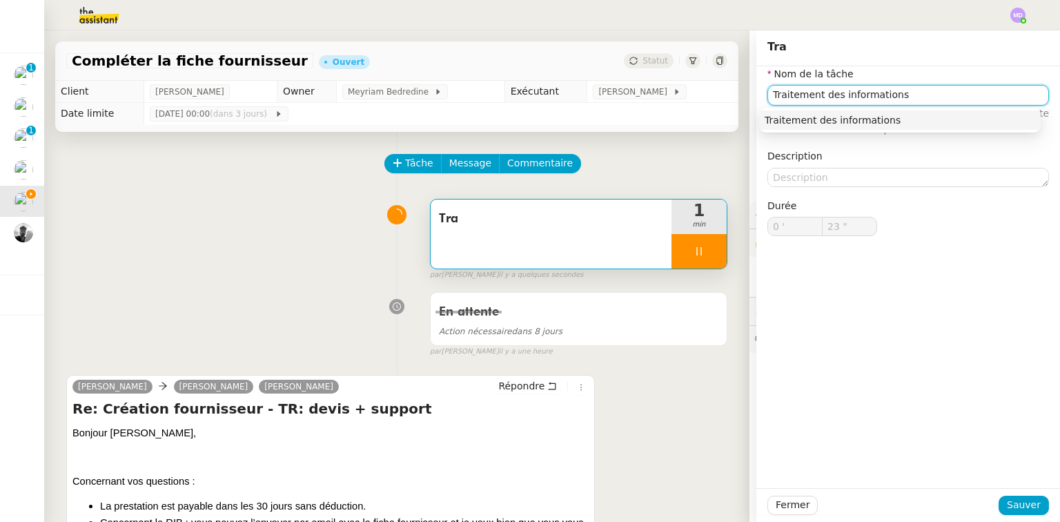
click at [899, 116] on div "Traitement des informations" at bounding box center [900, 120] width 271 height 12
type input "24 ""
type input "Traitement des informations"
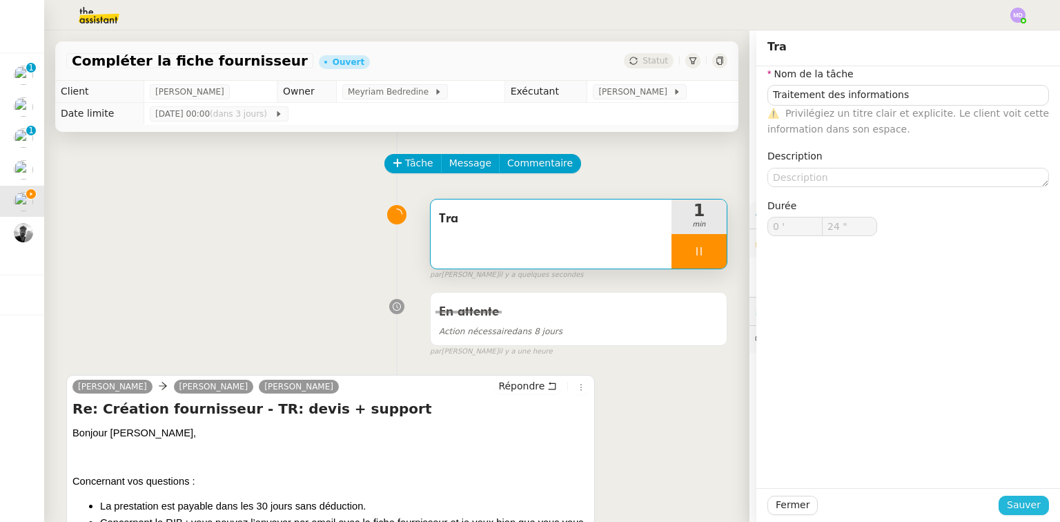
click at [1021, 502] on span "Sauver" at bounding box center [1024, 505] width 34 height 16
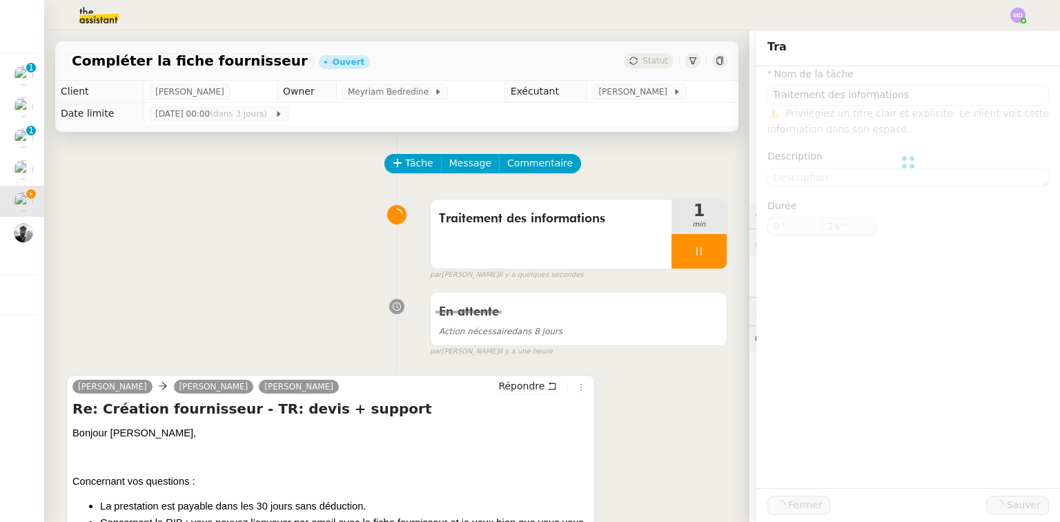
click at [694, 255] on icon at bounding box center [699, 251] width 11 height 11
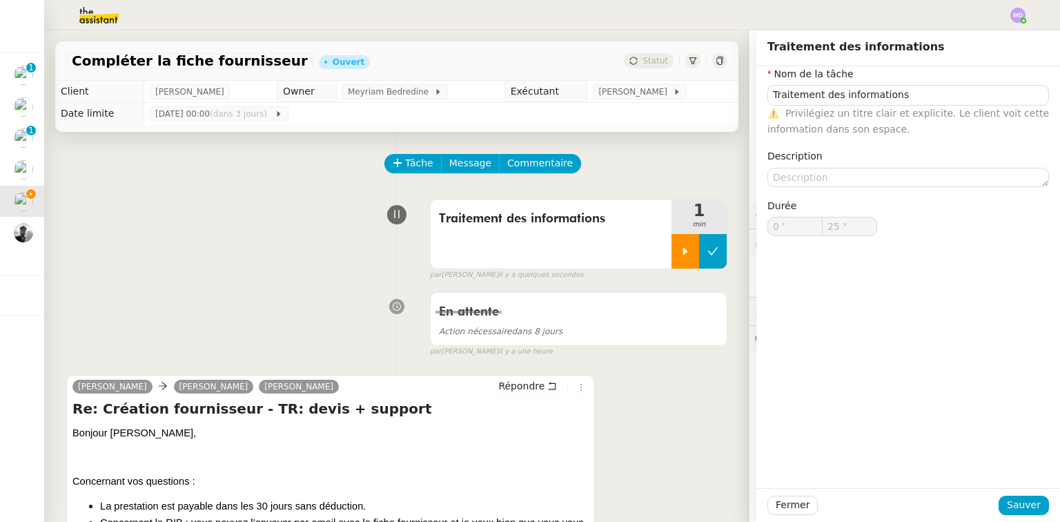
click at [707, 253] on icon at bounding box center [712, 251] width 11 height 11
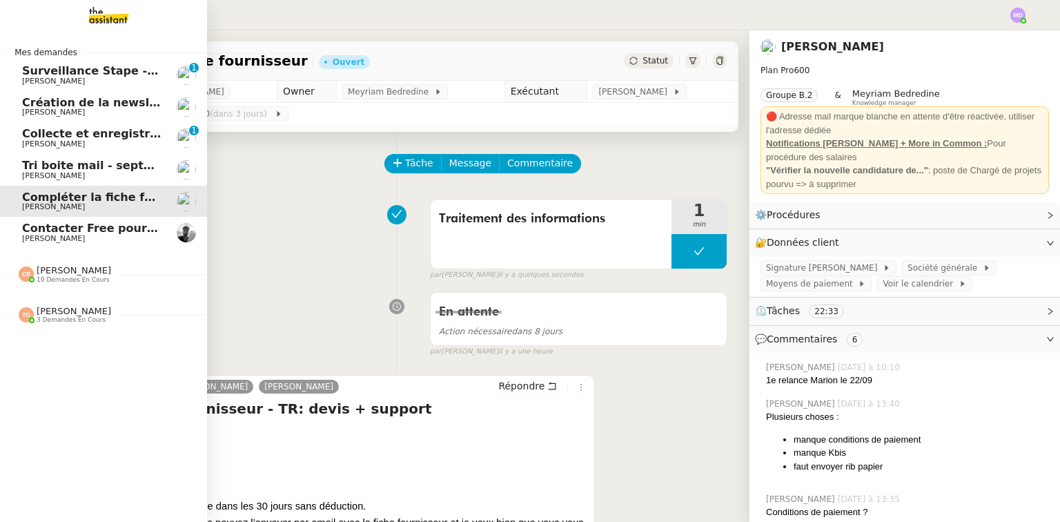
click at [101, 73] on span "Surveillance Stape - Croissance facture - [DATE]" at bounding box center [172, 70] width 300 height 13
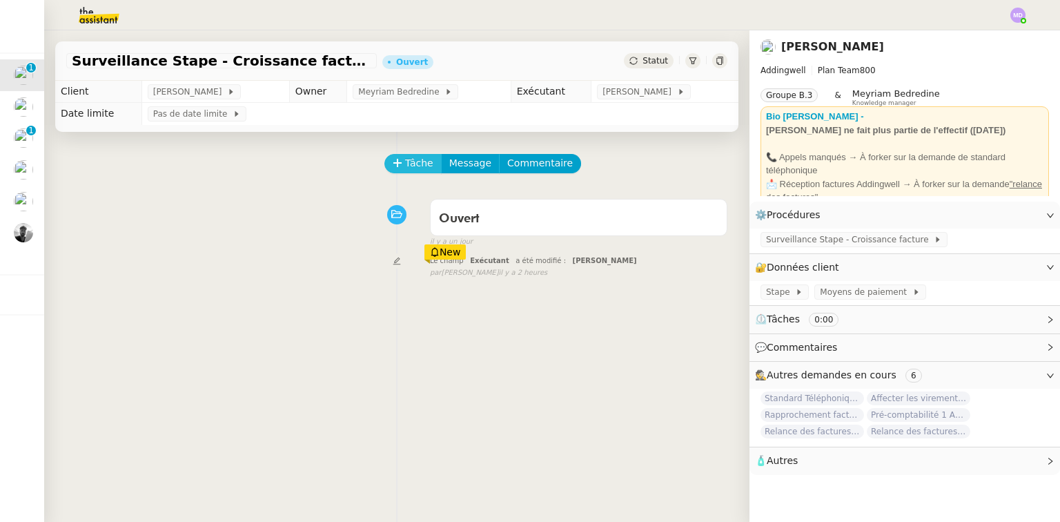
click at [405, 170] on span "Tâche" at bounding box center [419, 163] width 28 height 16
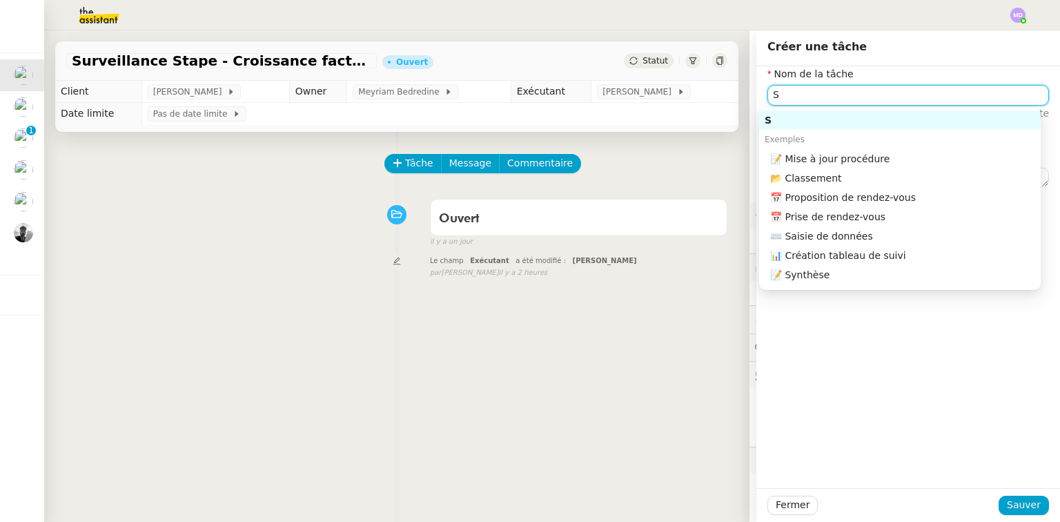
click at [790, 99] on input "S" at bounding box center [908, 95] width 282 height 20
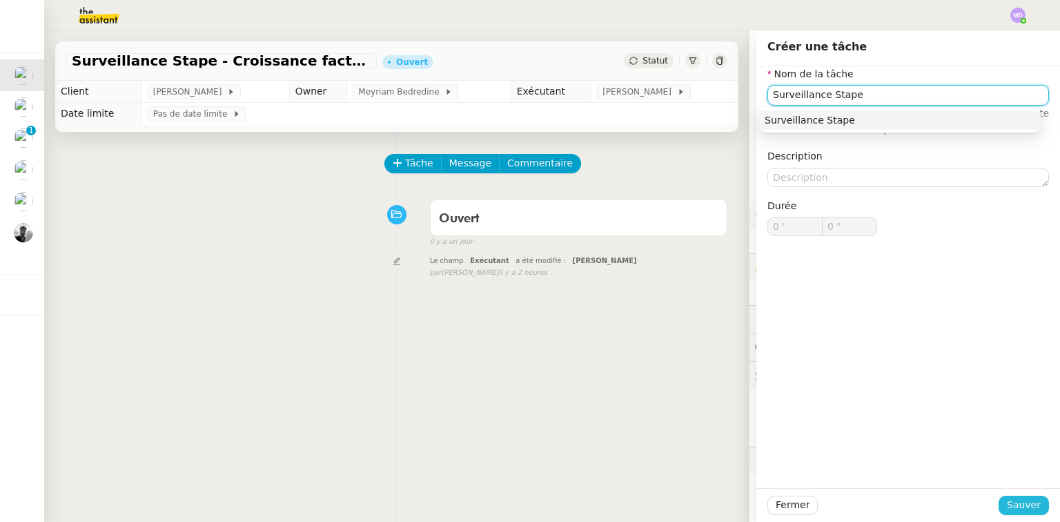
type input "Surveillance Stape"
drag, startPoint x: 1034, startPoint y: 503, endPoint x: 1008, endPoint y: 507, distance: 26.6
click at [1032, 503] on button "Sauver" at bounding box center [1024, 505] width 50 height 19
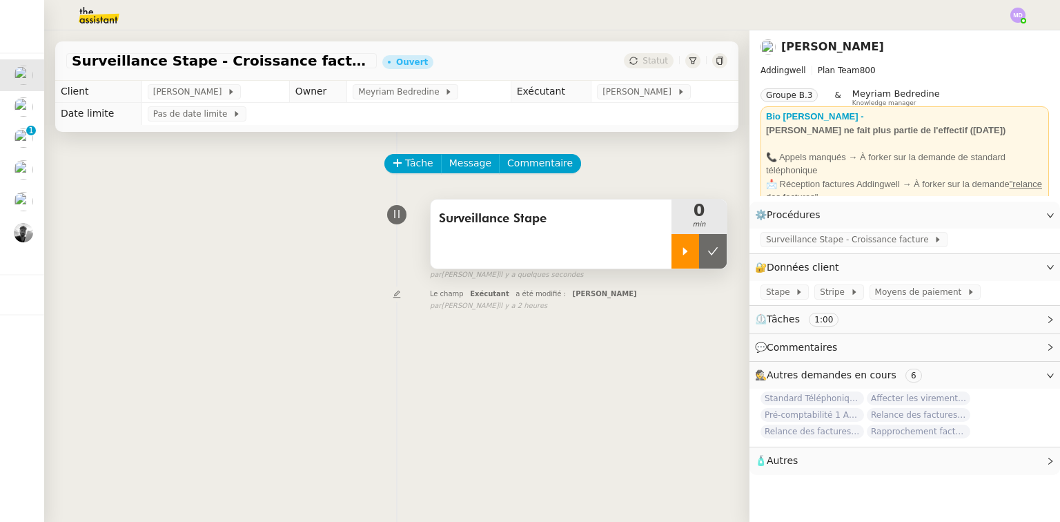
click at [672, 243] on div at bounding box center [686, 251] width 28 height 35
click at [850, 246] on span "Surveillance Stape - Croissance facture" at bounding box center [850, 240] width 168 height 14
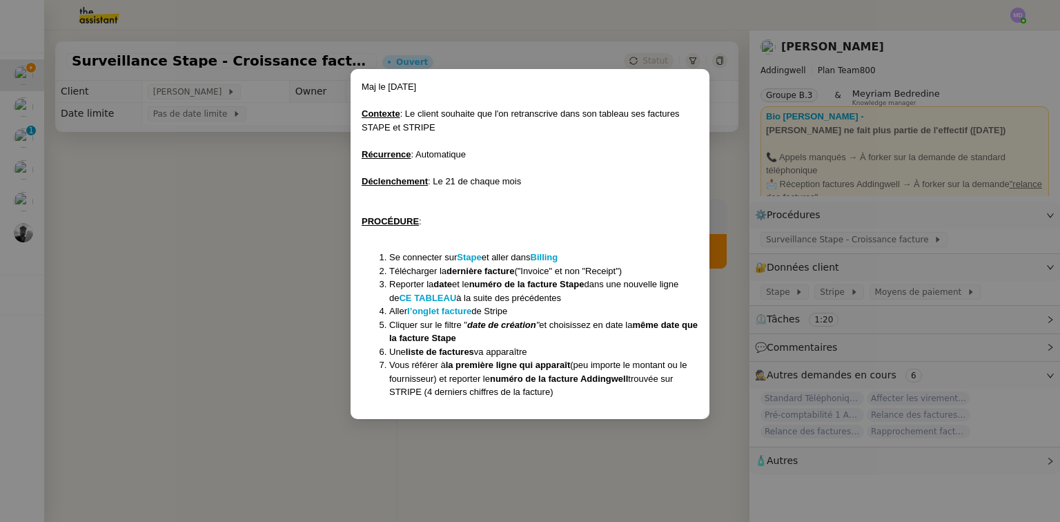
click at [317, 275] on nz-modal-container "Maj le 26/05/25 Contexte : Le client souhaite que l'on retranscrive dans son ta…" at bounding box center [530, 261] width 1060 height 522
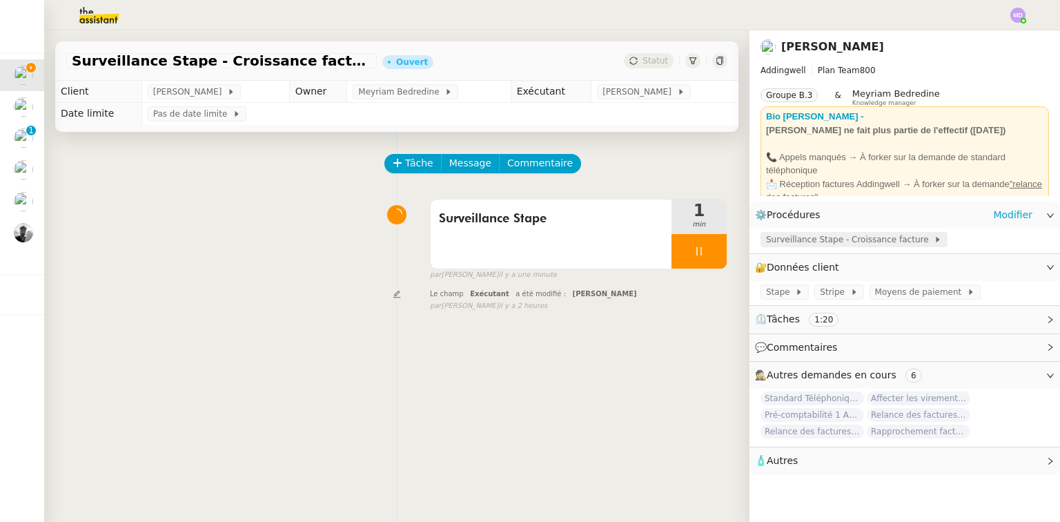
click at [841, 239] on span "Surveillance Stape - Croissance facture" at bounding box center [850, 240] width 168 height 14
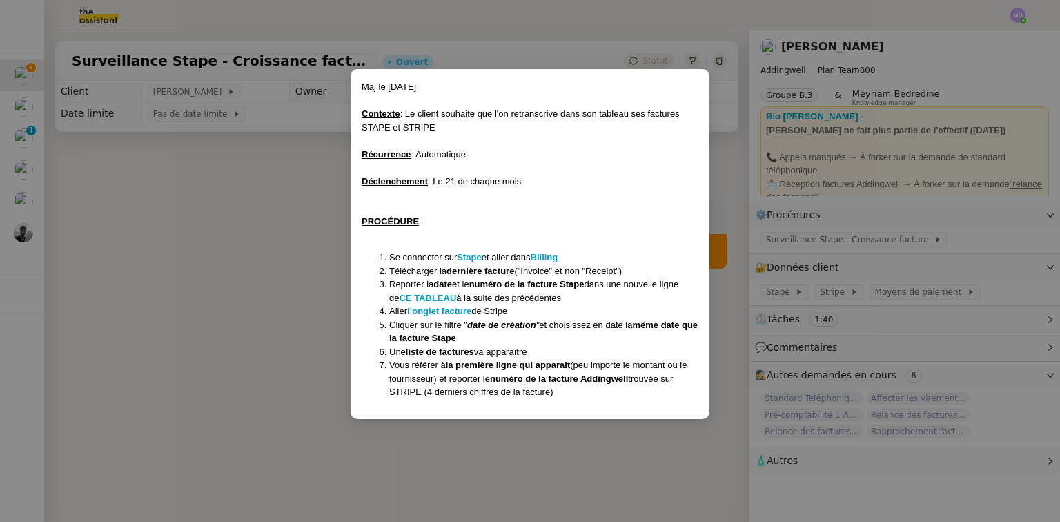
click at [938, 271] on nz-modal-container "Maj le 26/05/25 Contexte : Le client souhaite que l'on retranscrive dans son ta…" at bounding box center [530, 261] width 1060 height 522
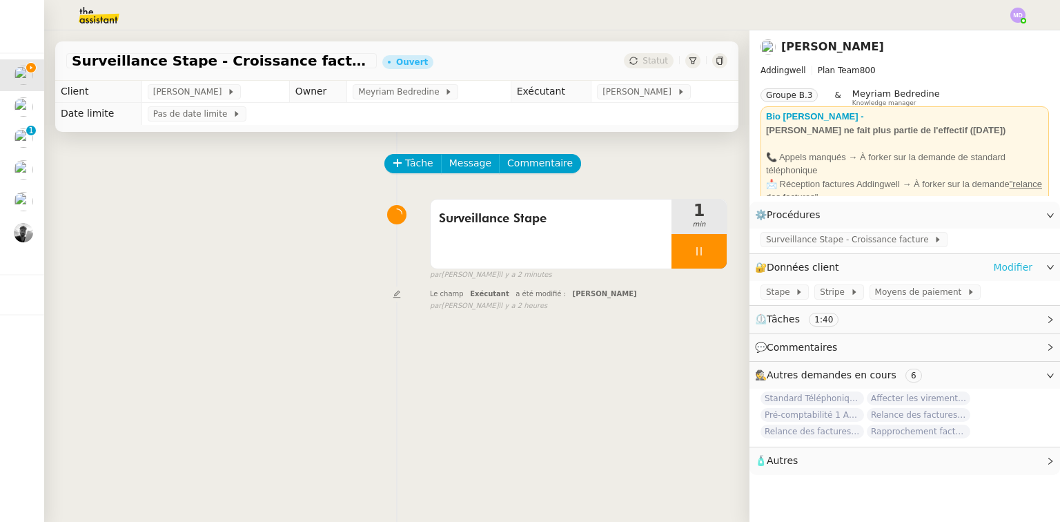
click at [996, 266] on link "Modifier" at bounding box center [1012, 267] width 39 height 16
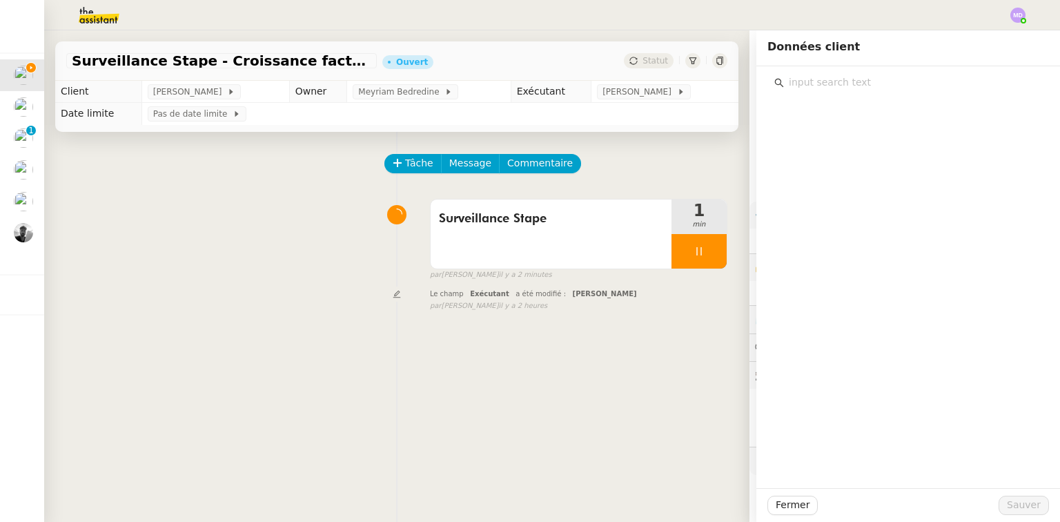
click at [874, 86] on input "text" at bounding box center [913, 82] width 258 height 19
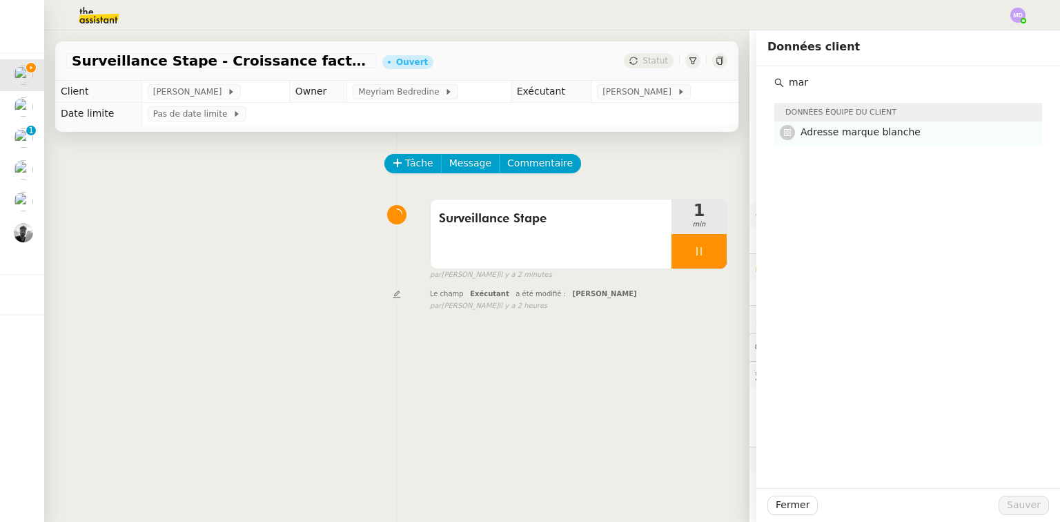
type input "mar"
click at [875, 128] on span "Adresse marque blanche" at bounding box center [861, 131] width 120 height 11
click at [1017, 511] on span "Sauver" at bounding box center [1024, 505] width 34 height 16
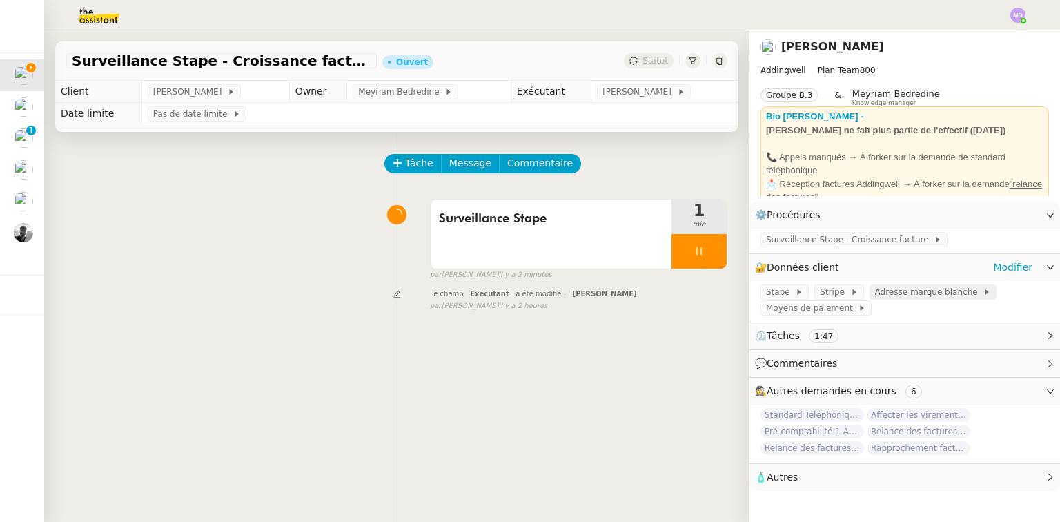
click at [903, 297] on span "Adresse marque blanche" at bounding box center [929, 292] width 108 height 14
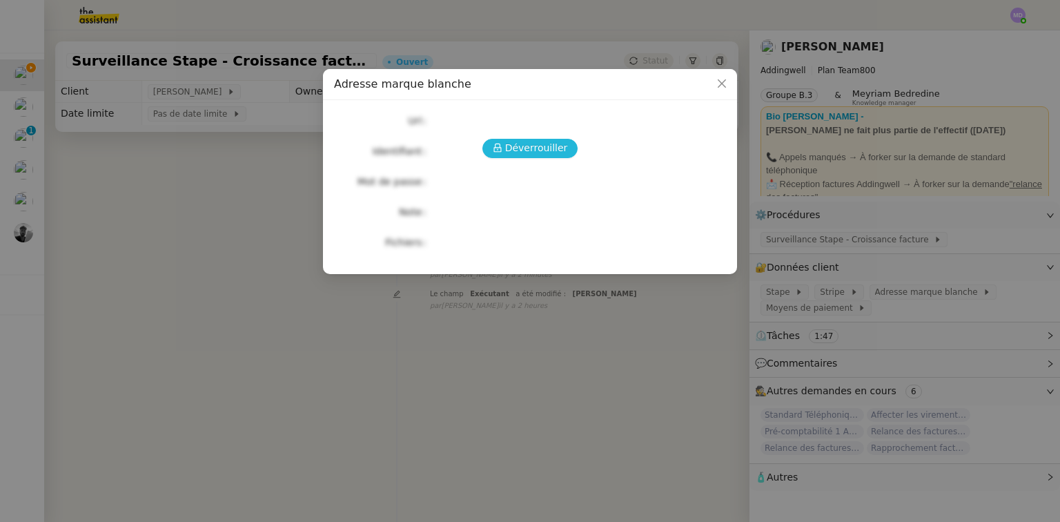
click at [536, 155] on span "Déverrouiller" at bounding box center [536, 148] width 63 height 16
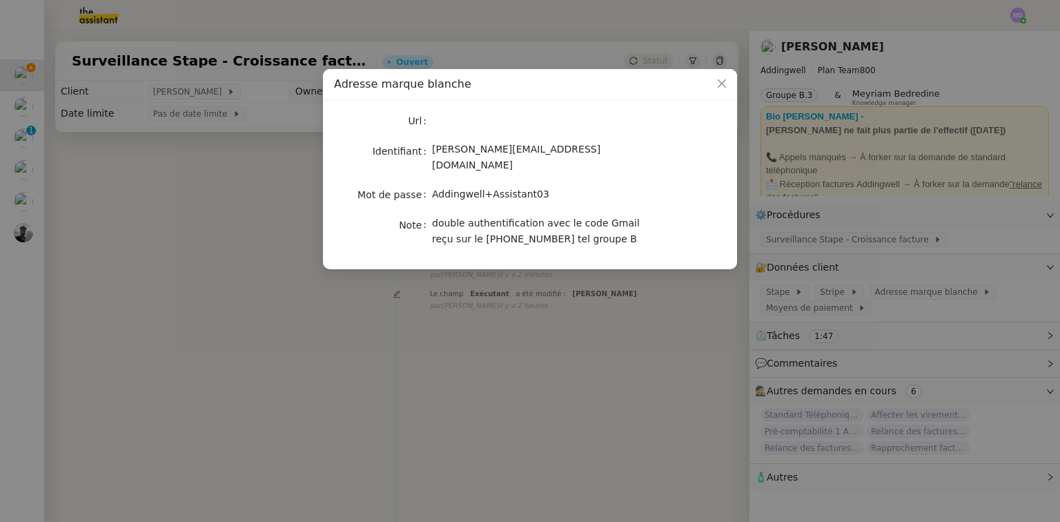
click at [479, 188] on span "Addingwell+Assistant03" at bounding box center [490, 193] width 117 height 11
copy span "Addingwell+Assistant03"
click at [720, 81] on icon "Close" at bounding box center [721, 83] width 11 height 11
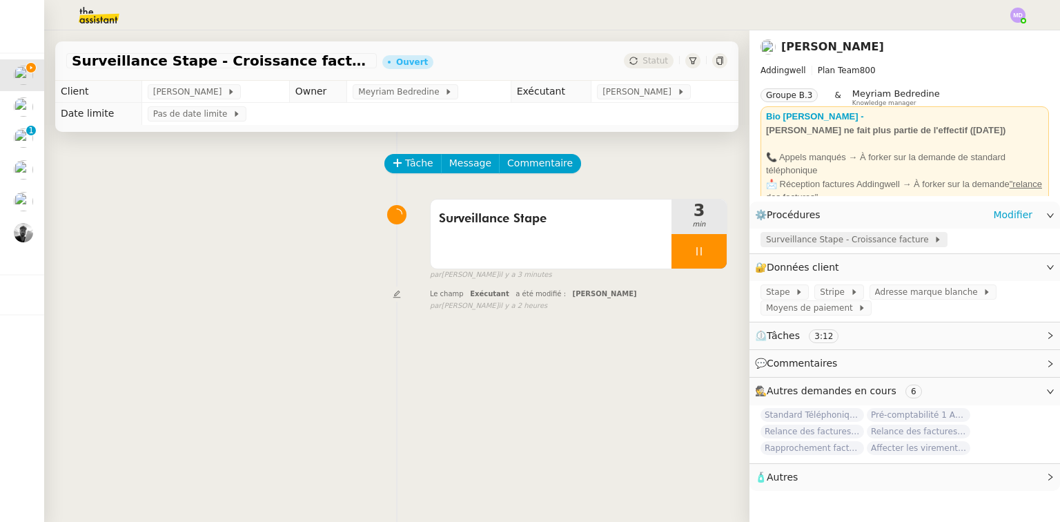
click at [828, 237] on span "Surveillance Stape - Croissance facture" at bounding box center [850, 240] width 168 height 14
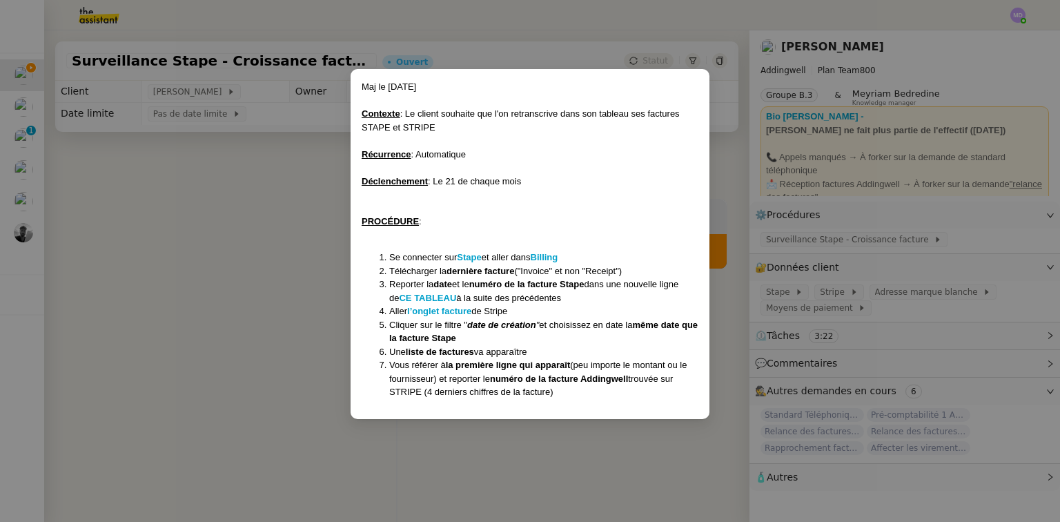
click at [424, 464] on nz-modal-container "Maj le 26/05/25 Contexte : Le client souhaite que l'on retranscrive dans son ta…" at bounding box center [530, 261] width 1060 height 522
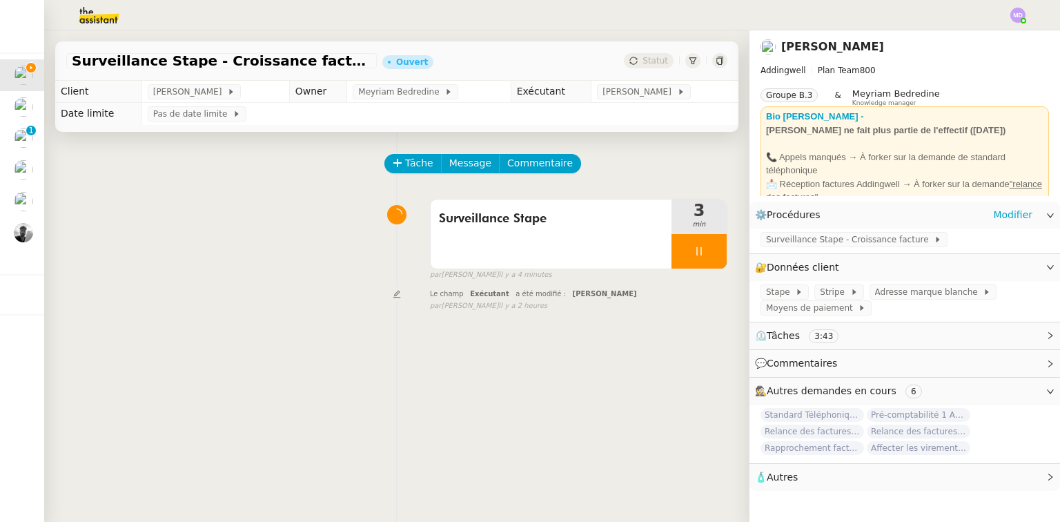
click at [870, 250] on div "Surveillance Stape - Croissance facture" at bounding box center [905, 240] width 311 height 24
click at [870, 244] on span "Surveillance Stape - Croissance facture" at bounding box center [850, 240] width 168 height 14
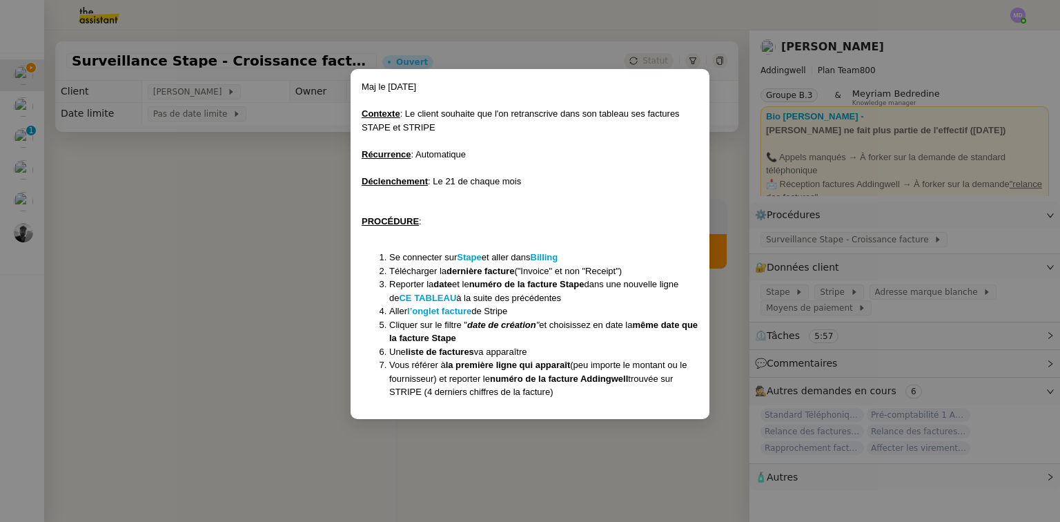
click at [293, 296] on nz-modal-container "Maj le 26/05/25 Contexte : Le client souhaite que l'on retranscrive dans son ta…" at bounding box center [530, 261] width 1060 height 522
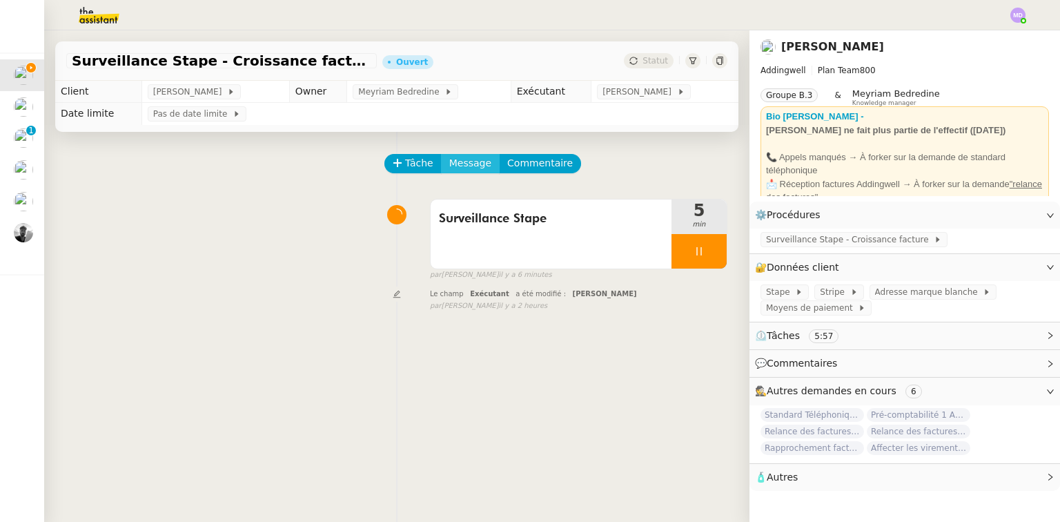
click at [467, 170] on span "Message" at bounding box center [470, 163] width 42 height 16
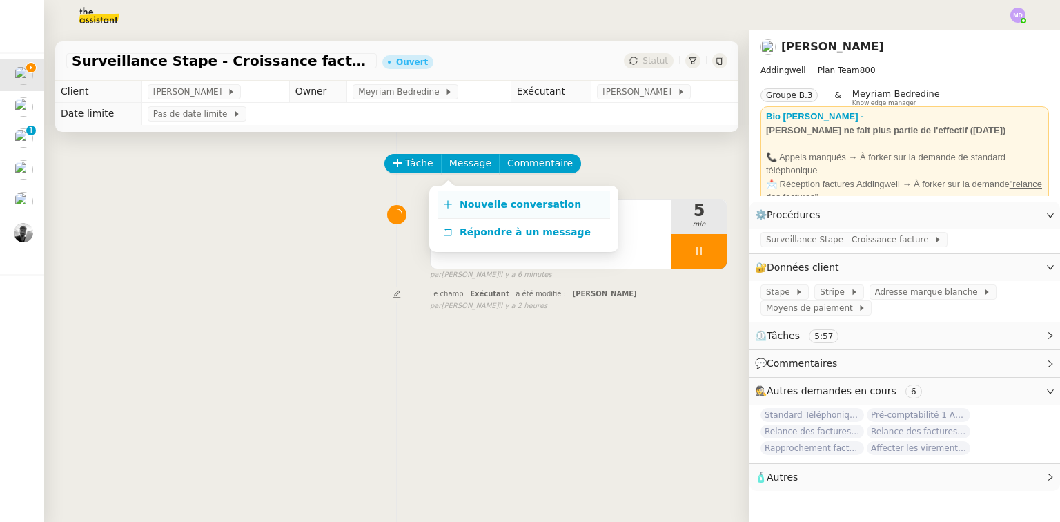
drag, startPoint x: 466, startPoint y: 188, endPoint x: 467, endPoint y: 200, distance: 12.4
click at [466, 193] on div "Nouvelle conversation Répondre à un message" at bounding box center [523, 219] width 189 height 66
click at [467, 200] on span "Nouvelle conversation" at bounding box center [520, 204] width 121 height 11
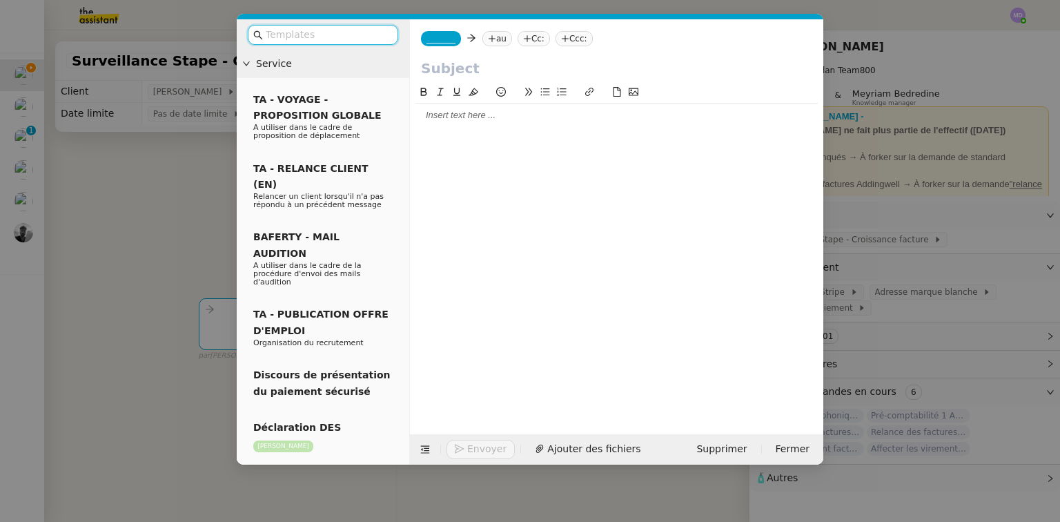
click at [439, 41] on span "_______" at bounding box center [441, 39] width 29 height 10
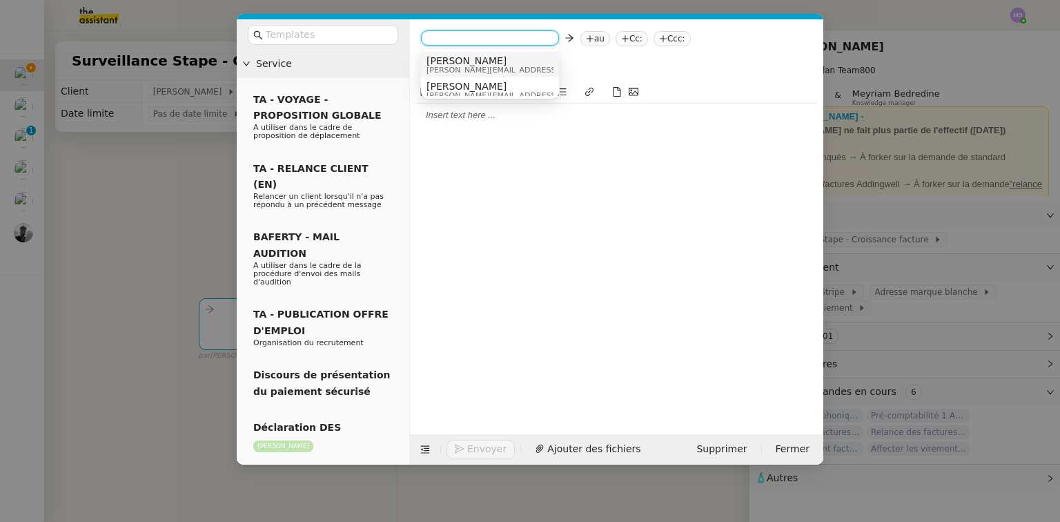
click at [442, 61] on span "[PERSON_NAME]" at bounding box center [525, 60] width 196 height 11
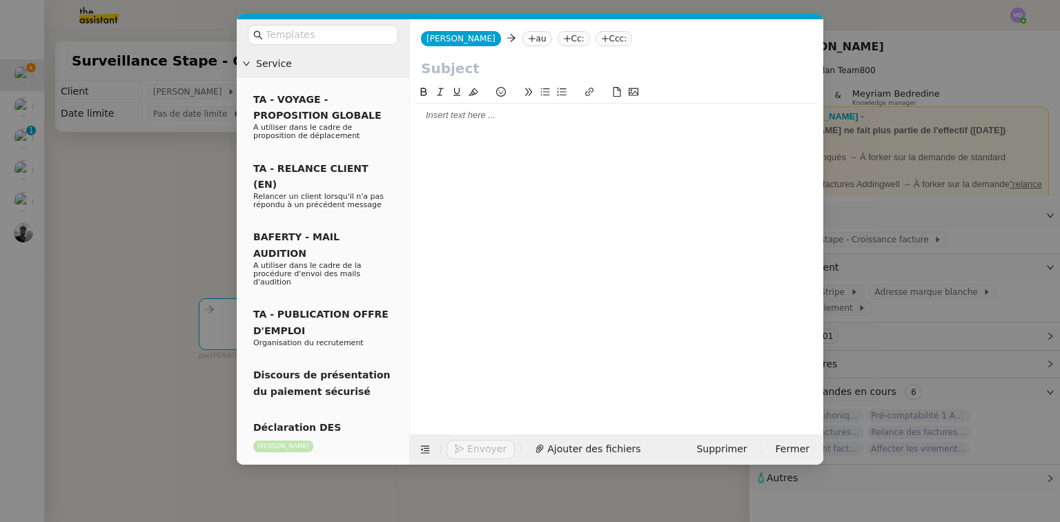
click at [528, 39] on icon at bounding box center [532, 39] width 8 height 8
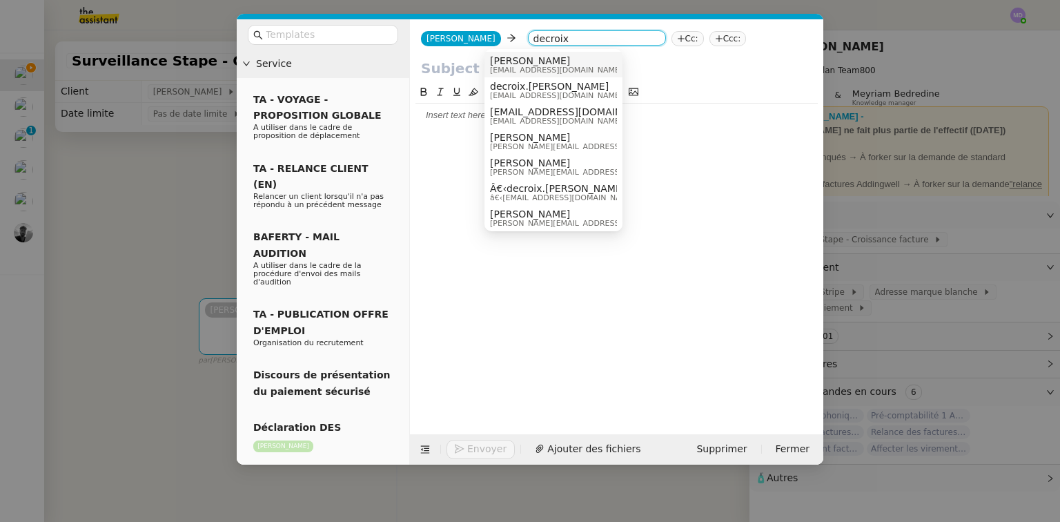
type input "decroix"
click at [523, 56] on span "[PERSON_NAME]" at bounding box center [556, 60] width 133 height 11
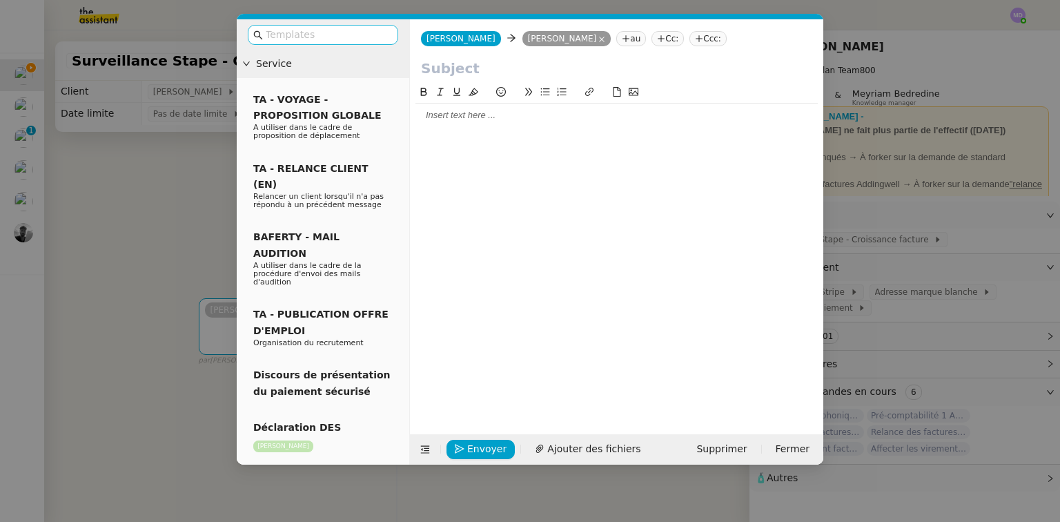
click at [355, 35] on input "text" at bounding box center [328, 35] width 124 height 16
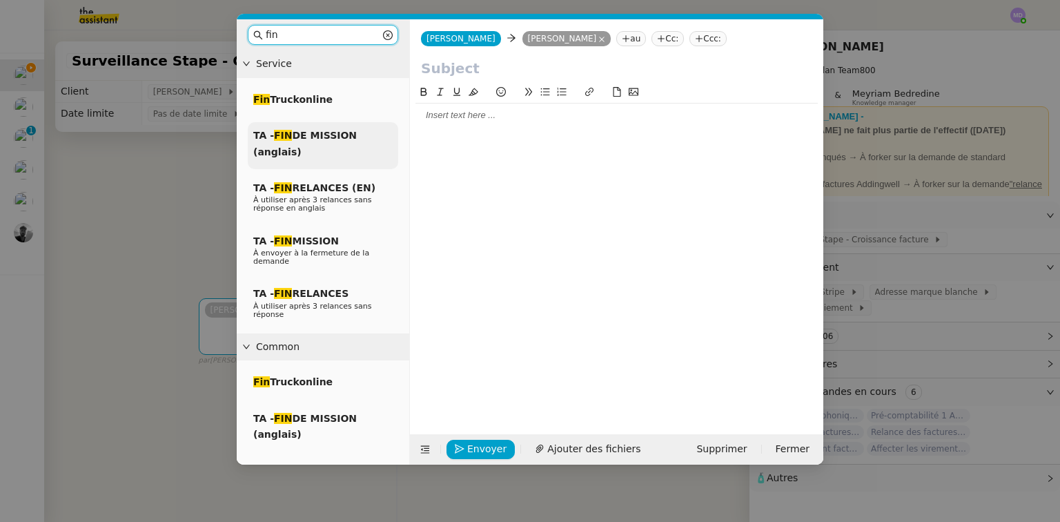
type input "fin"
click at [349, 144] on div "TA - FIN DE MISSION (anglais)" at bounding box center [323, 145] width 150 height 47
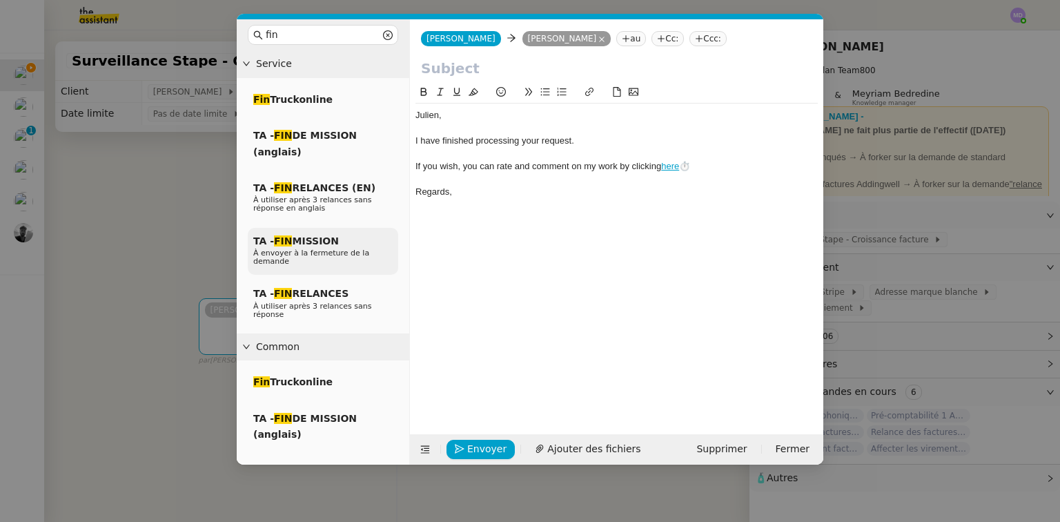
click at [317, 248] on span "À envoyer à la fermeture de la demande" at bounding box center [311, 256] width 116 height 17
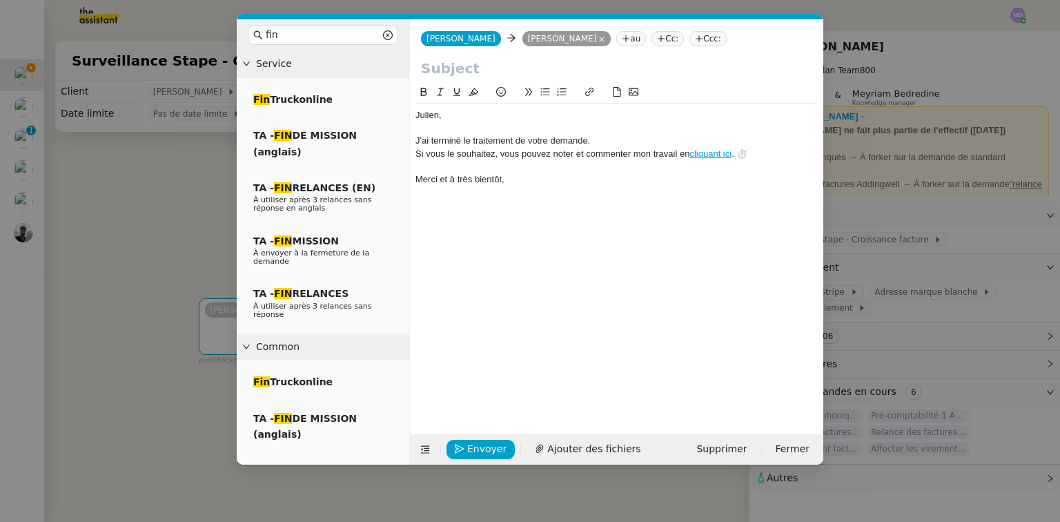
click at [417, 116] on div "﻿Julien﻿," at bounding box center [616, 115] width 402 height 12
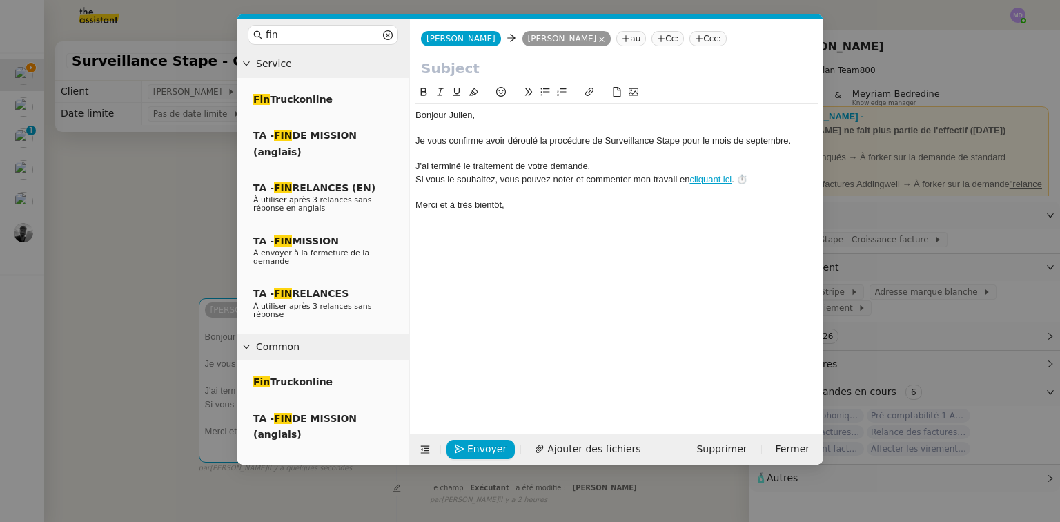
click at [447, 67] on input "text" at bounding box center [616, 68] width 391 height 21
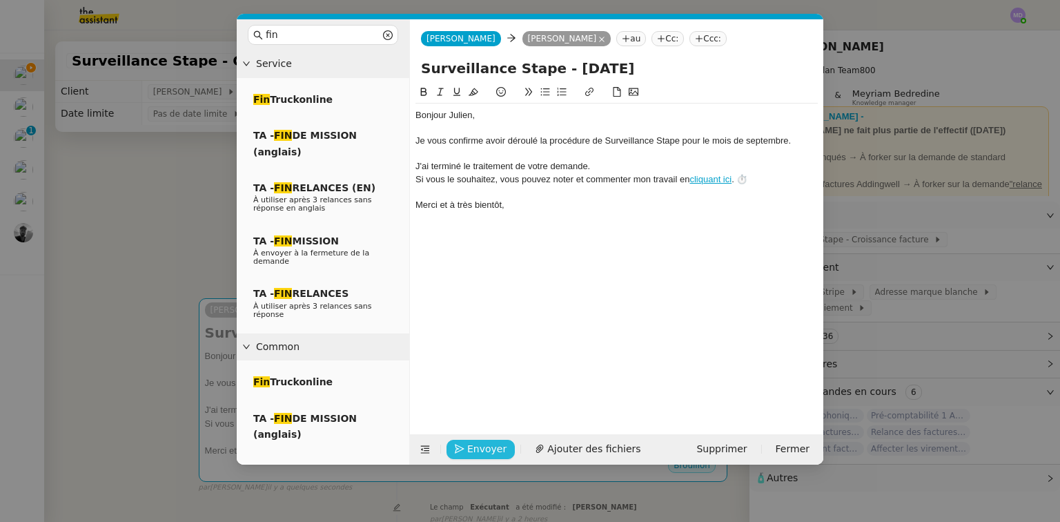
type input "Surveillance Stape - septembre 2025"
click at [491, 445] on span "Envoyer" at bounding box center [486, 449] width 39 height 16
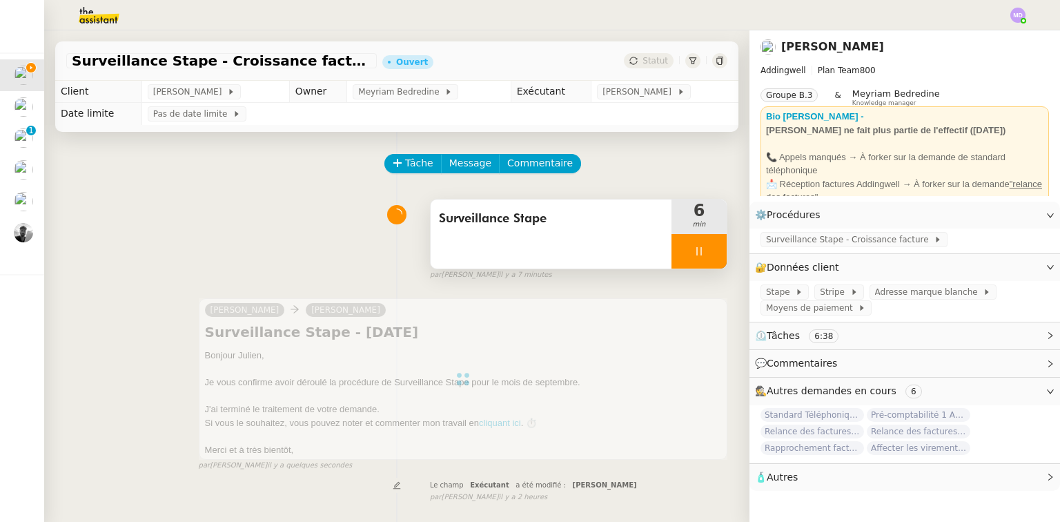
click at [694, 254] on icon at bounding box center [699, 251] width 11 height 11
drag, startPoint x: 701, startPoint y: 255, endPoint x: 700, endPoint y: 242, distance: 12.5
click at [707, 255] on icon at bounding box center [712, 251] width 11 height 11
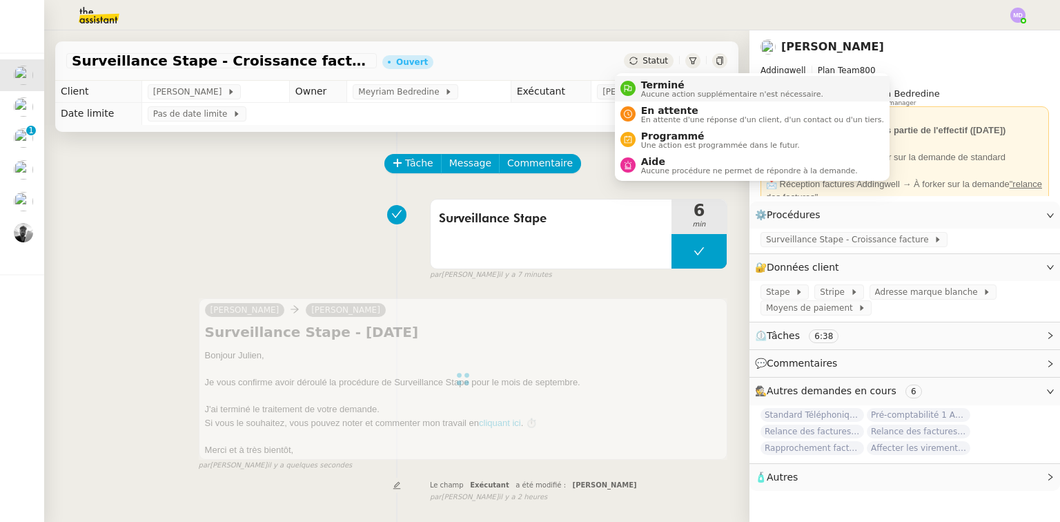
click at [641, 80] on span "Terminé" at bounding box center [732, 84] width 182 height 11
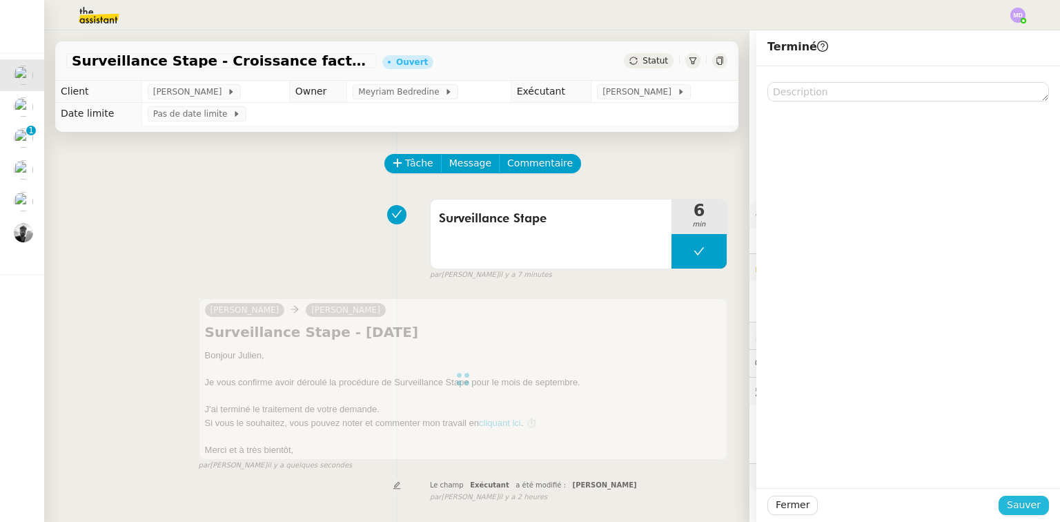
click at [1011, 501] on span "Sauver" at bounding box center [1024, 505] width 34 height 16
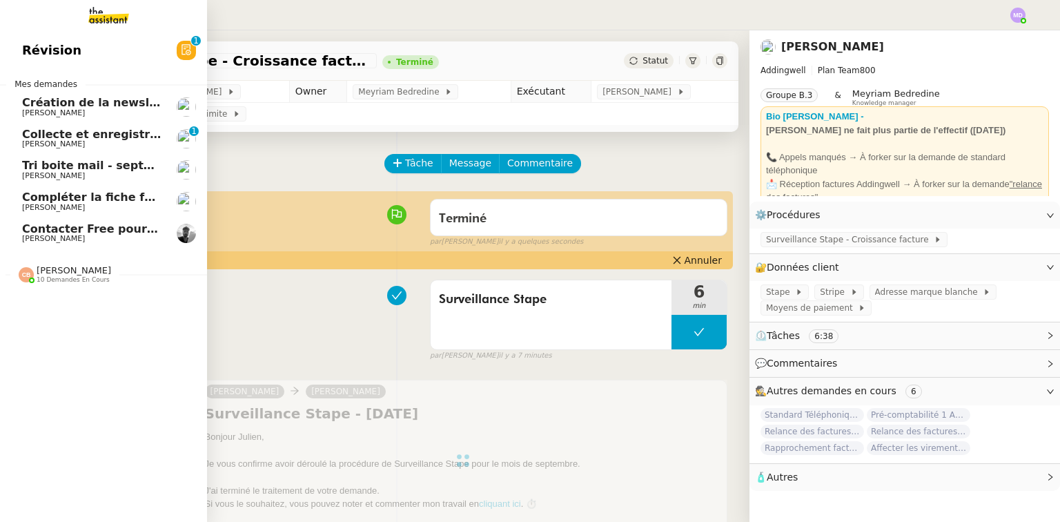
click at [59, 168] on span "Tri boite mail - septembre 2025" at bounding box center [120, 165] width 196 height 13
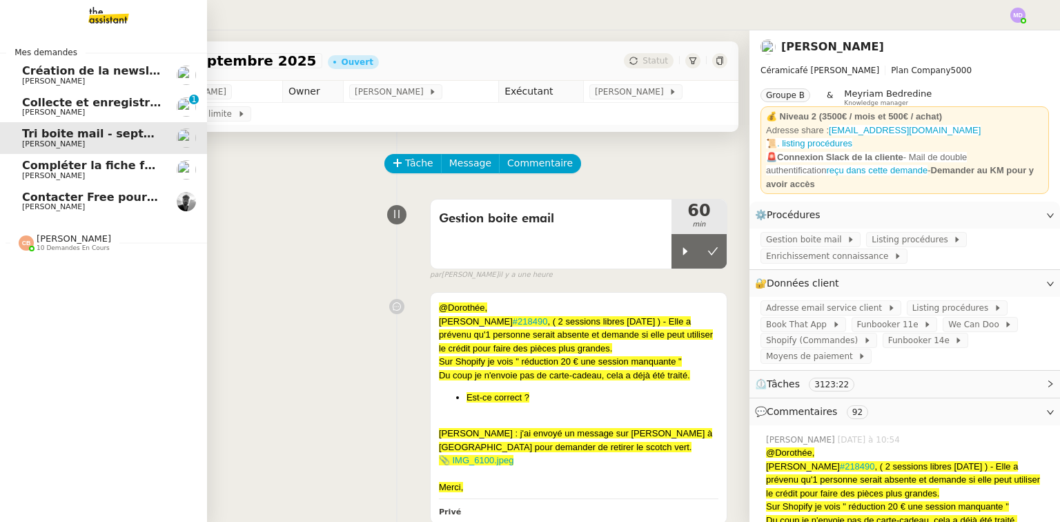
click at [69, 75] on span "Création de la newsletter UMento - Circle - [DATE]" at bounding box center [178, 70] width 312 height 13
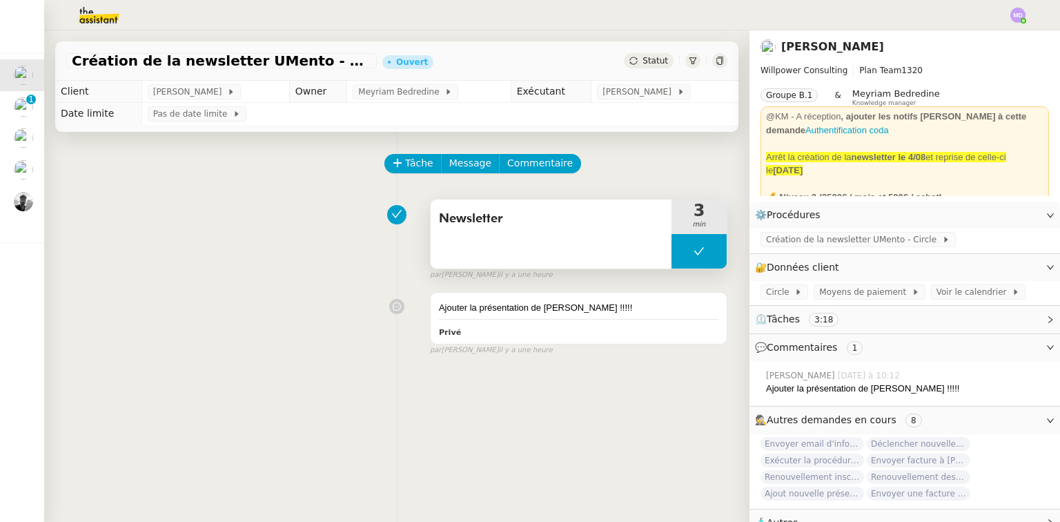
click at [674, 262] on button at bounding box center [699, 251] width 55 height 35
click at [672, 262] on div at bounding box center [686, 251] width 28 height 35
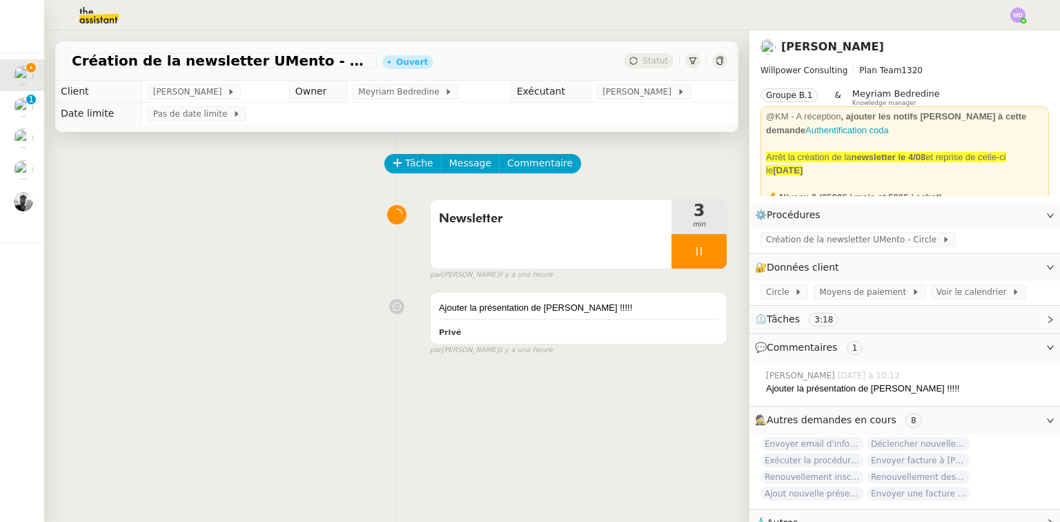
click at [1013, 14] on img at bounding box center [1017, 15] width 15 height 15
click at [992, 27] on ul "Suivi Déconnexion" at bounding box center [981, 49] width 90 height 44
click at [988, 30] on ul "Suivi Déconnexion" at bounding box center [981, 49] width 90 height 44
click at [988, 30] on li "Suivi" at bounding box center [981, 39] width 90 height 19
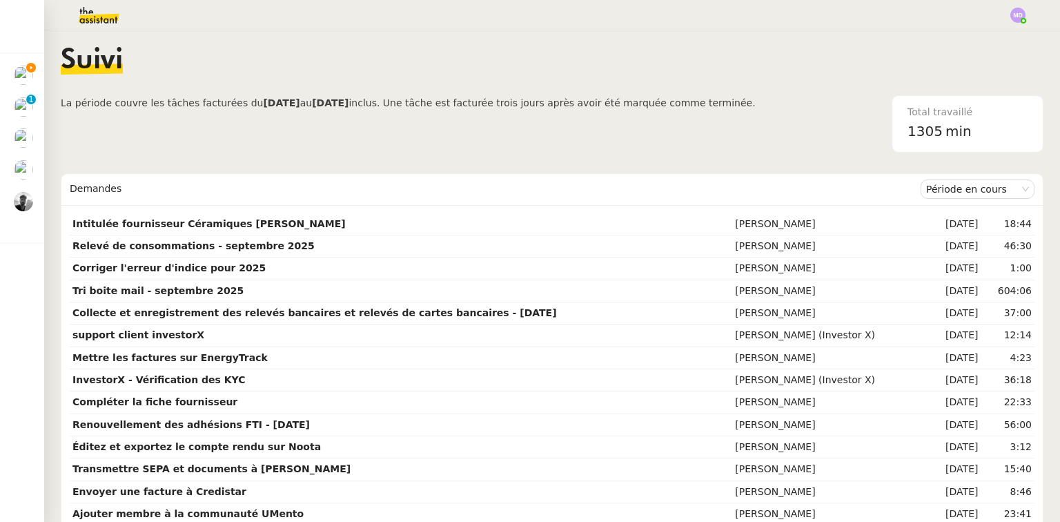
click at [208, 64] on div "Suivi" at bounding box center [552, 71] width 983 height 48
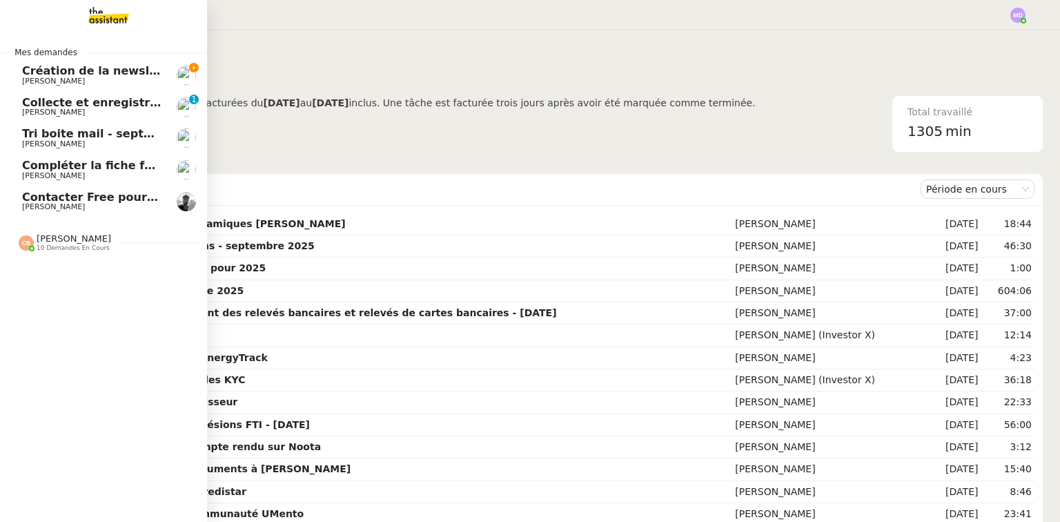
click at [85, 66] on span "Création de la newsletter UMento - Circle - [DATE]" at bounding box center [178, 70] width 312 height 13
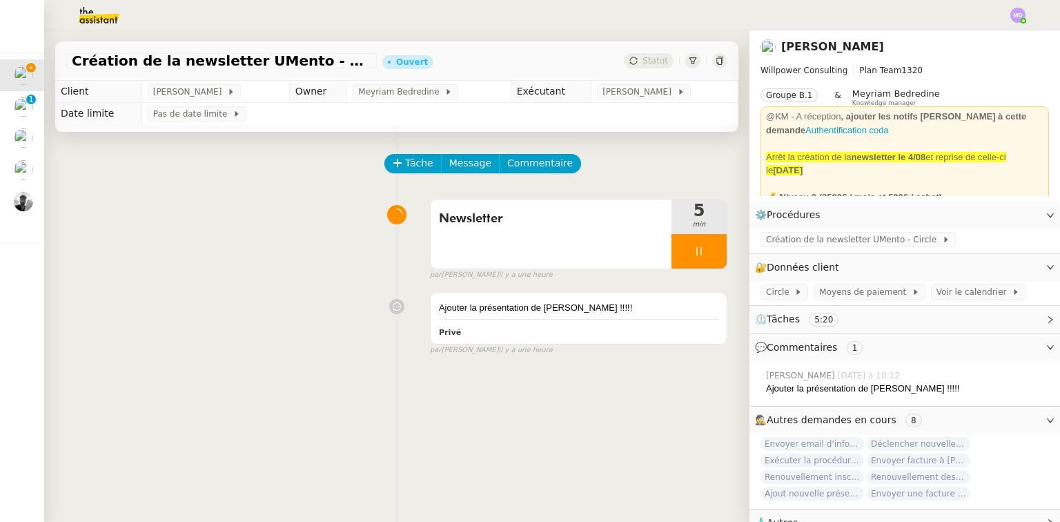
click at [532, 400] on div "Tâche Message Commentaire Veuillez patienter une erreur s'est produite 👌👌👌 mess…" at bounding box center [396, 393] width 705 height 522
click at [863, 241] on span "Création de la newsletter UMento - Circle" at bounding box center [854, 240] width 176 height 14
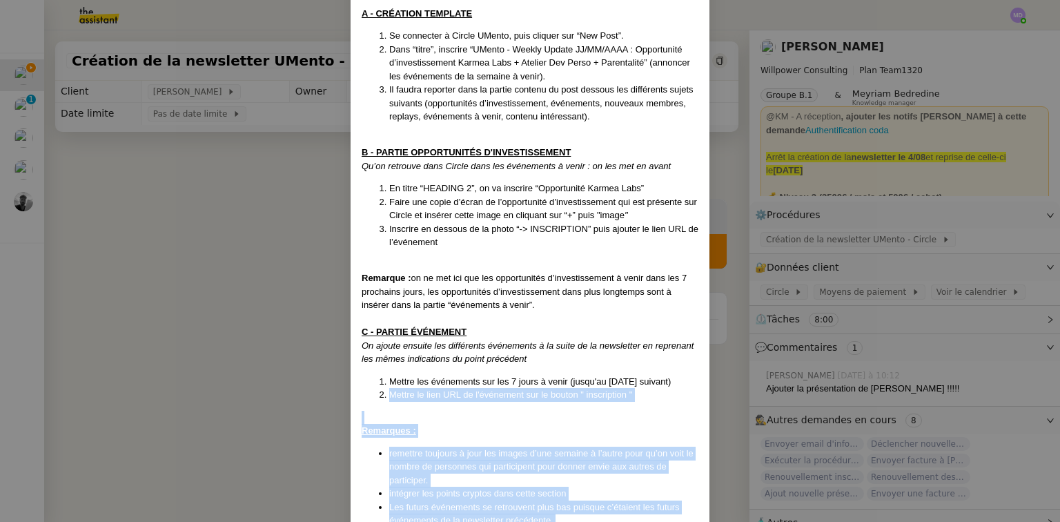
scroll to position [276, 0]
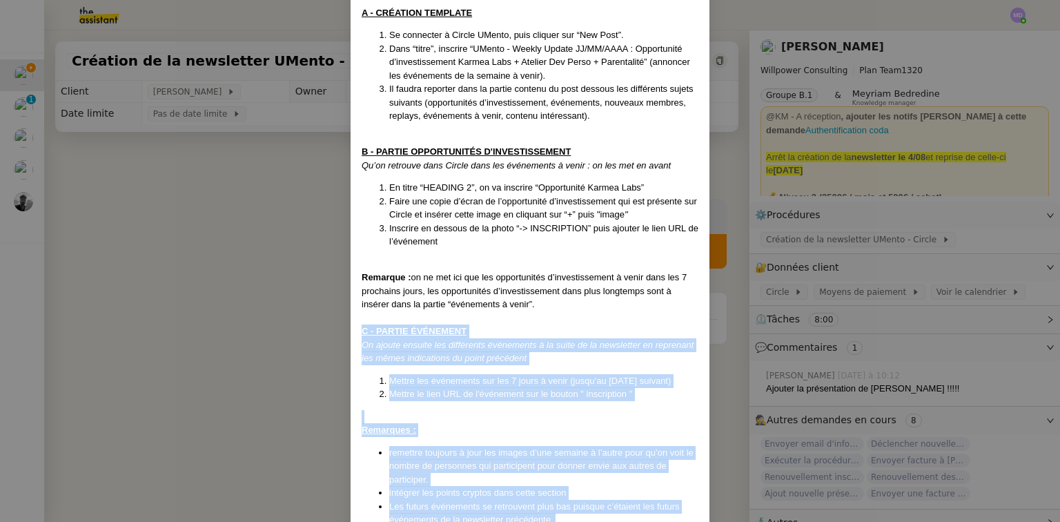
drag, startPoint x: 641, startPoint y: 429, endPoint x: 349, endPoint y: 334, distance: 307.7
drag, startPoint x: 364, startPoint y: 329, endPoint x: 384, endPoint y: 351, distance: 29.3
copy div "C - PARTIE ÉVÉNEMENT On ajoute ensuite les différents événements à la suite de …"
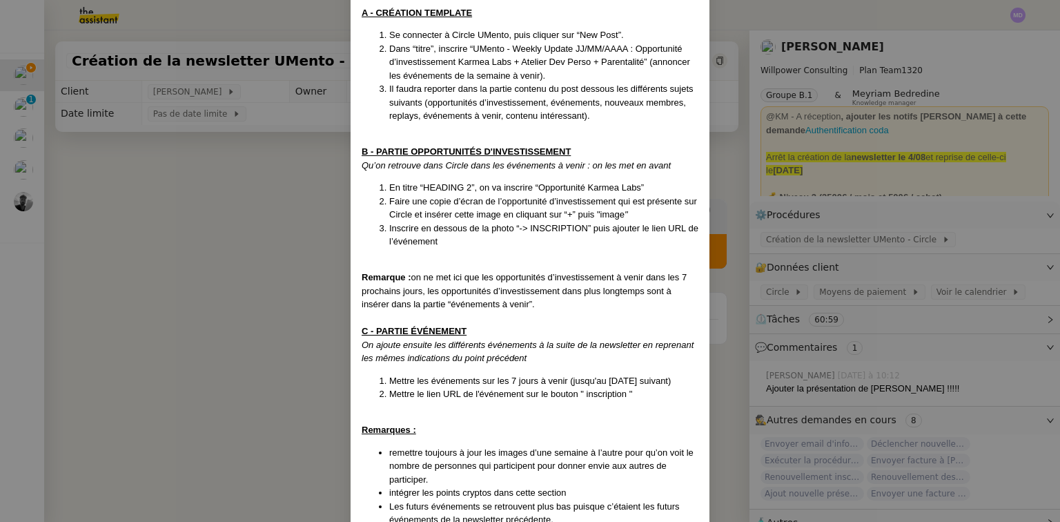
drag, startPoint x: 210, startPoint y: 240, endPoint x: 391, endPoint y: 272, distance: 184.3
click at [210, 239] on nz-modal-container "Mise en place le 27/05/2025- MAJ le 4/09/ 25 Contexte : Cédric souhaite que nou…" at bounding box center [530, 261] width 1060 height 522
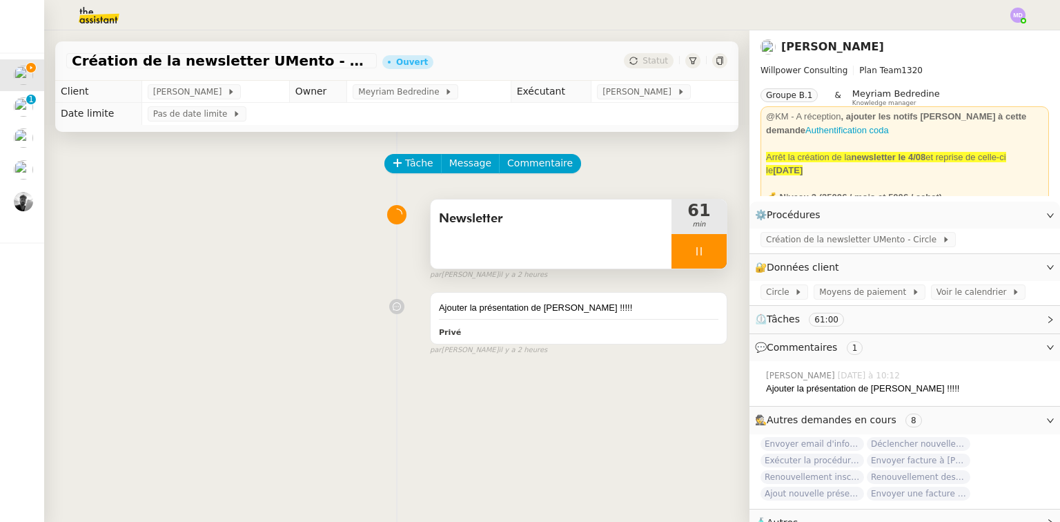
drag, startPoint x: 707, startPoint y: 248, endPoint x: 718, endPoint y: 253, distance: 12.1
click at [709, 248] on div at bounding box center [699, 251] width 55 height 35
click at [678, 259] on div at bounding box center [686, 251] width 28 height 35
click at [463, 171] on span "Message" at bounding box center [470, 163] width 42 height 16
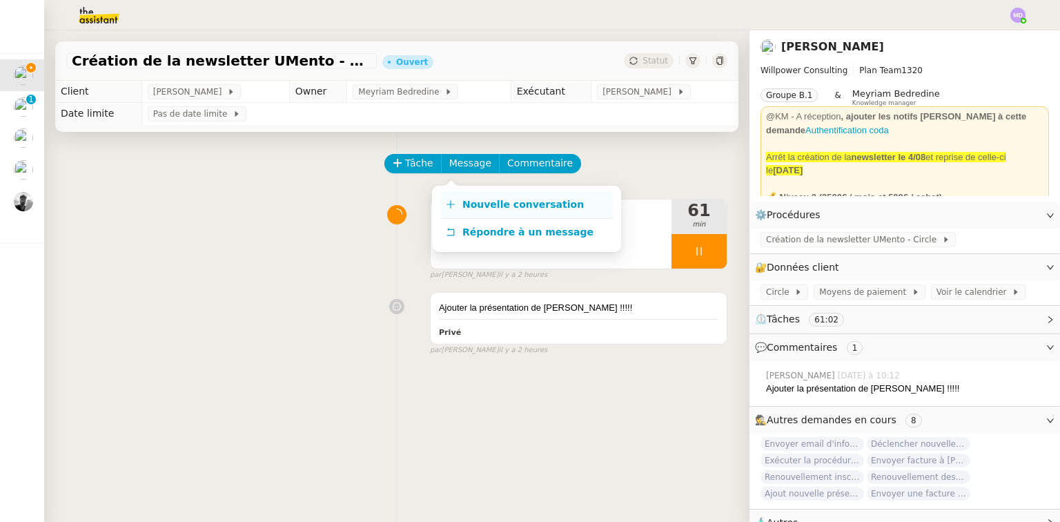
drag, startPoint x: 469, startPoint y: 197, endPoint x: 469, endPoint y: 206, distance: 8.3
click at [469, 202] on link "Nouvelle conversation" at bounding box center [526, 205] width 173 height 28
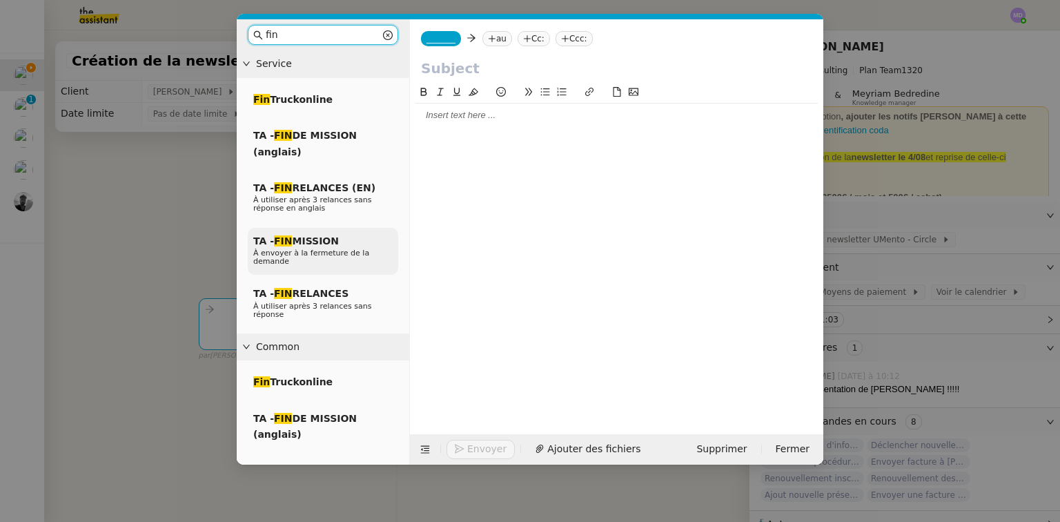
type input "fin"
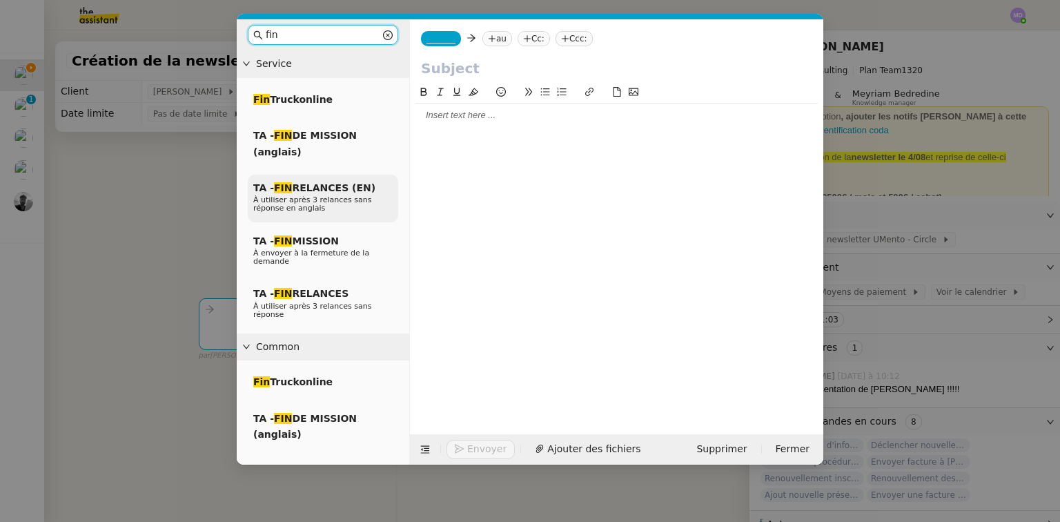
drag, startPoint x: 319, startPoint y: 257, endPoint x: 337, endPoint y: 214, distance: 46.4
click at [319, 256] on span "À envoyer à la fermeture de la demande" at bounding box center [311, 256] width 116 height 17
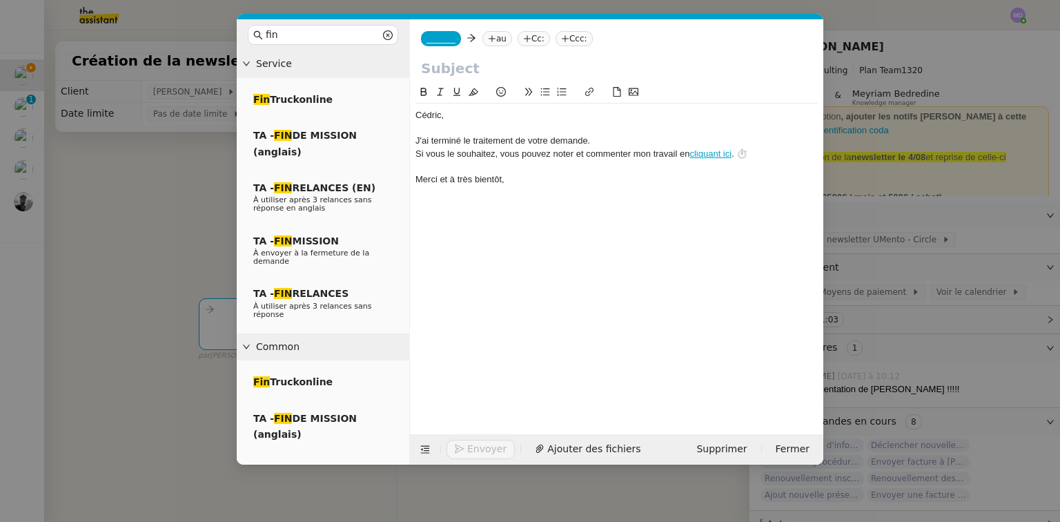
click at [439, 37] on span "_______" at bounding box center [441, 39] width 29 height 10
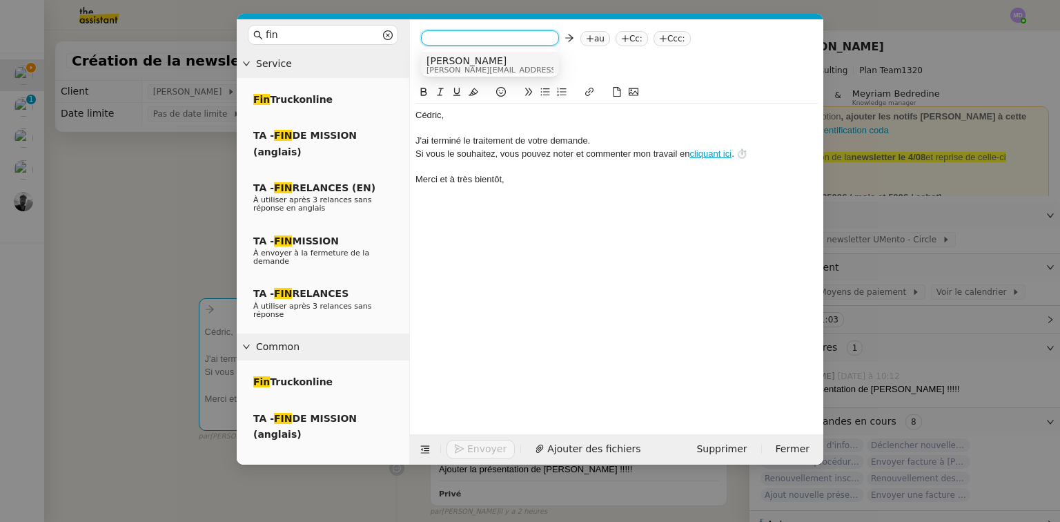
click at [441, 57] on span "[PERSON_NAME]" at bounding box center [525, 60] width 196 height 11
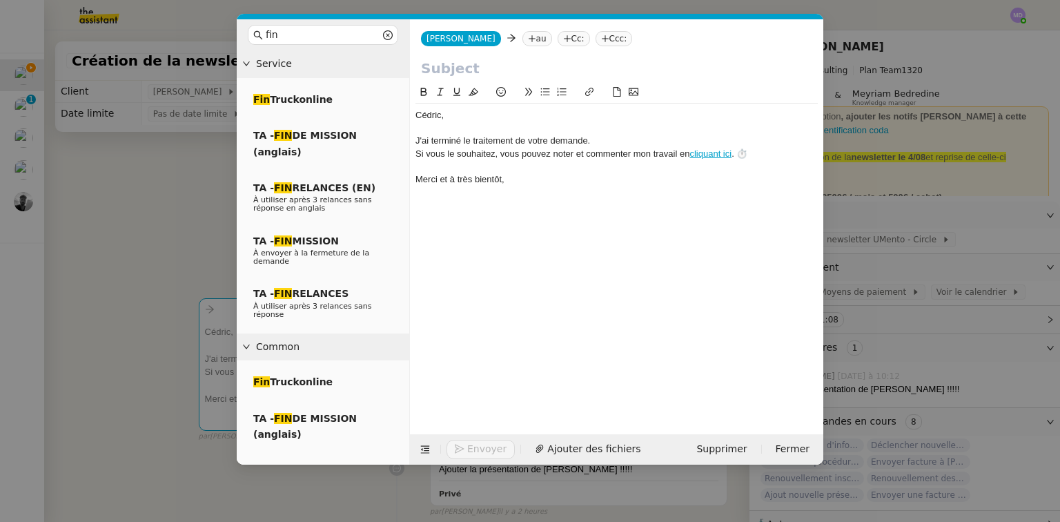
click at [528, 37] on icon at bounding box center [532, 39] width 8 height 8
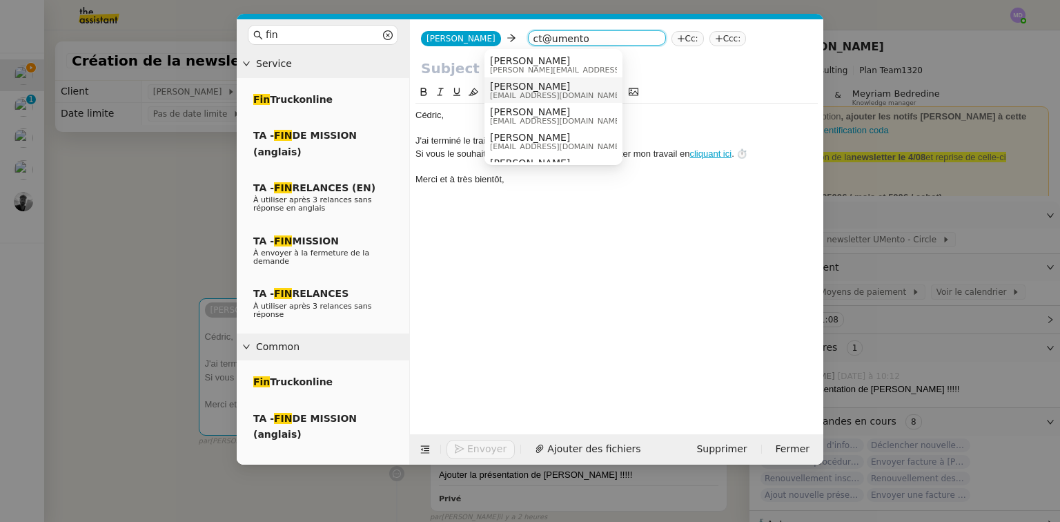
type input "ct@umento"
click at [518, 88] on span "[PERSON_NAME]" at bounding box center [556, 86] width 133 height 11
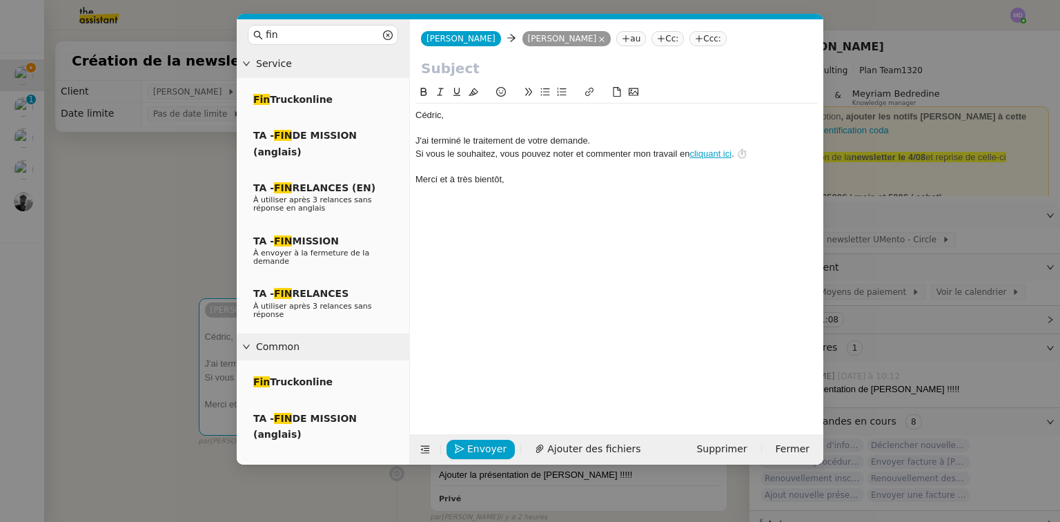
click at [513, 66] on input "text" at bounding box center [616, 68] width 391 height 21
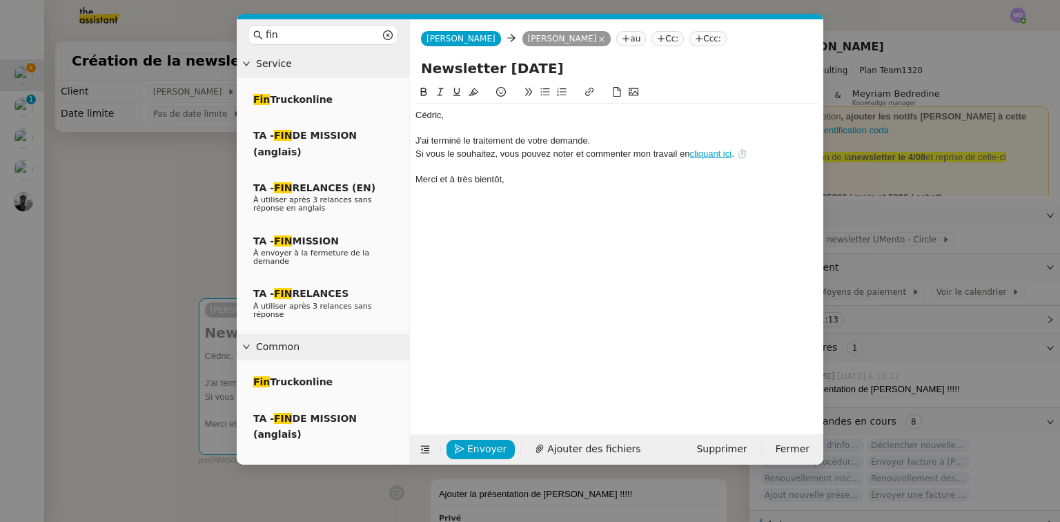
type input "Newsletter 23/09/2025"
click at [414, 115] on nz-spin "﻿Cédric﻿, J'ai terminé le traitement de votre demande. Si vous le souhaitez, vo…" at bounding box center [616, 251] width 413 height 334
click at [416, 116] on div "﻿Cédric﻿," at bounding box center [616, 115] width 402 height 12
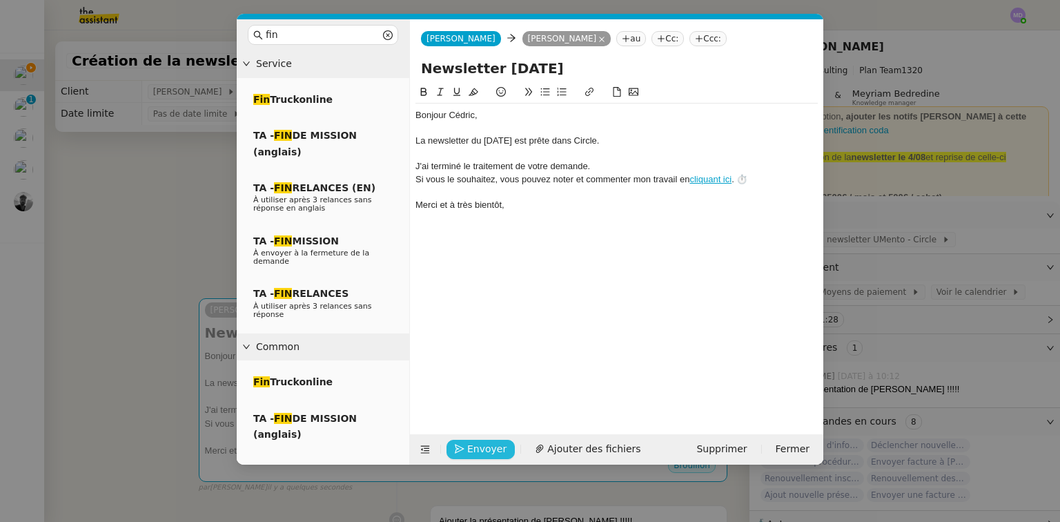
click at [486, 446] on span "Envoyer" at bounding box center [486, 449] width 39 height 16
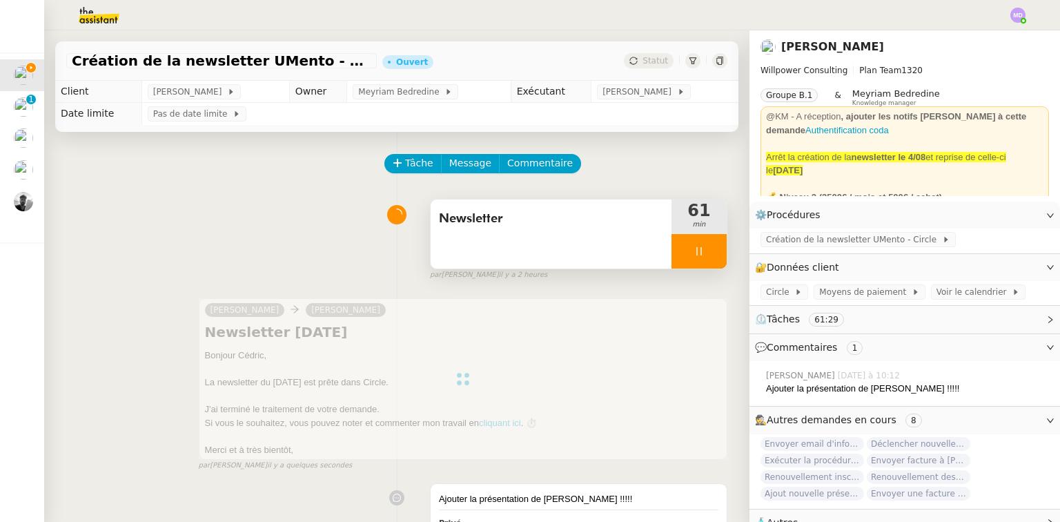
click at [699, 250] on div at bounding box center [699, 251] width 55 height 35
drag, startPoint x: 709, startPoint y: 253, endPoint x: 683, endPoint y: 134, distance: 121.6
click at [709, 250] on icon at bounding box center [712, 251] width 11 height 11
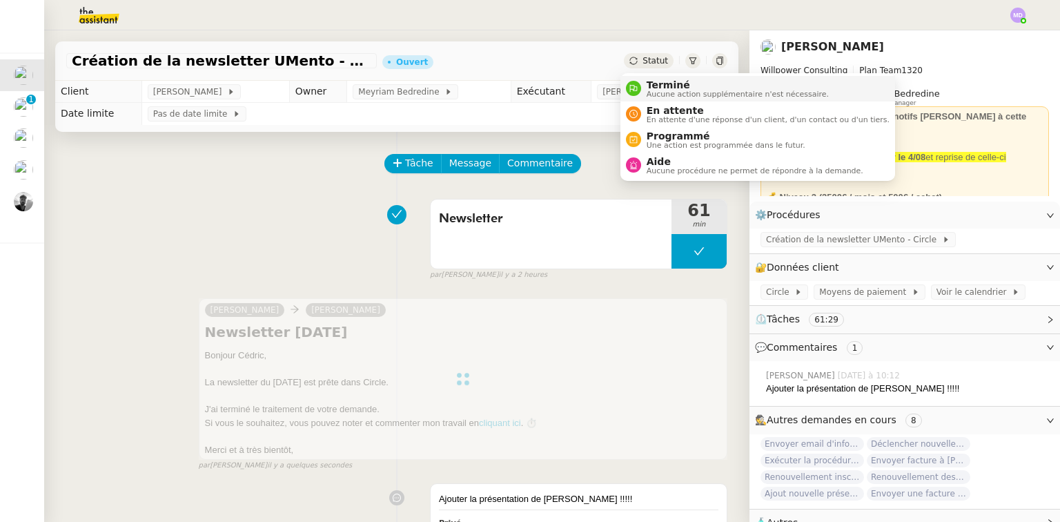
drag, startPoint x: 652, startPoint y: 75, endPoint x: 682, endPoint y: 97, distance: 37.5
click at [652, 76] on li "Terminé Aucune action supplémentaire n'est nécessaire." at bounding box center [757, 89] width 275 height 26
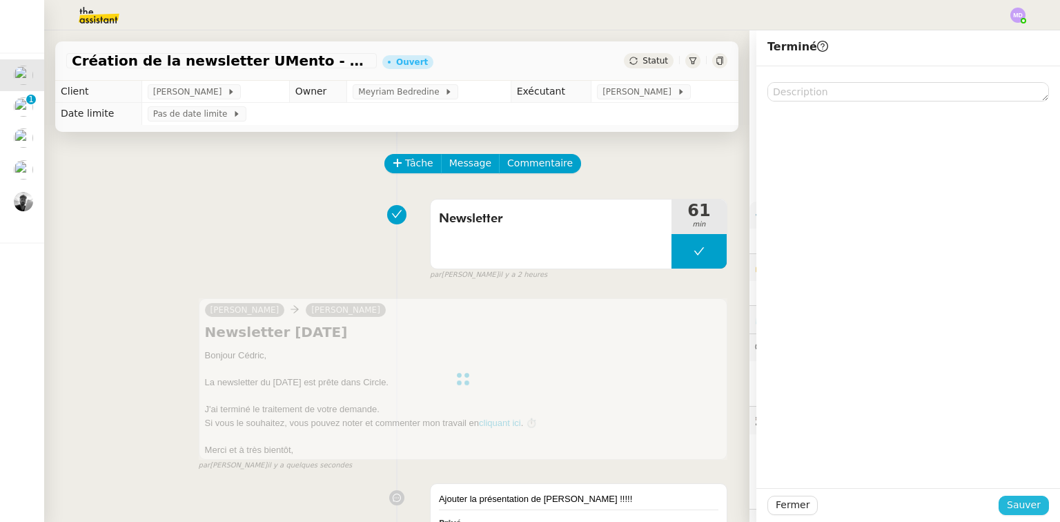
drag, startPoint x: 1028, startPoint y: 505, endPoint x: 1004, endPoint y: 499, distance: 24.9
click at [1026, 503] on span "Sauver" at bounding box center [1024, 505] width 34 height 16
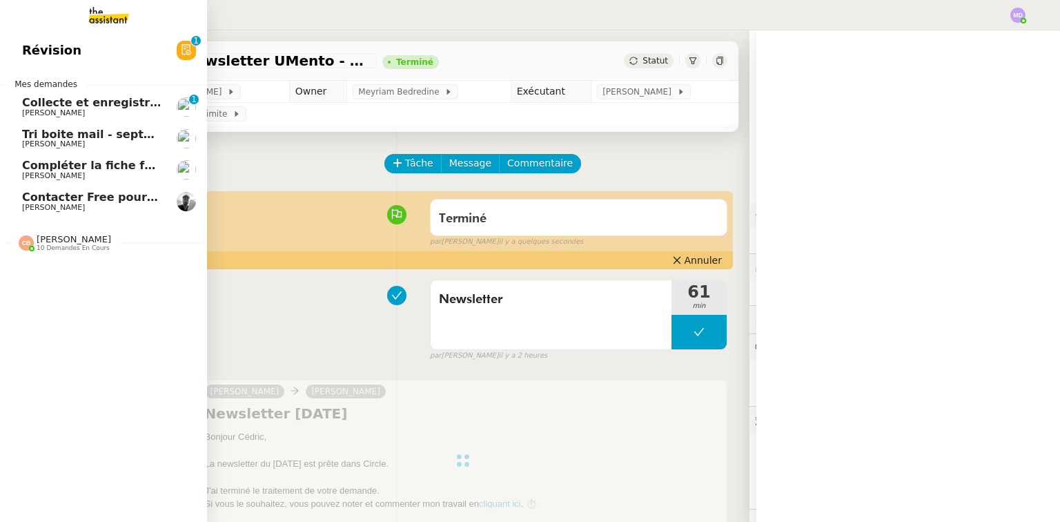
click at [67, 142] on span "[PERSON_NAME]" at bounding box center [53, 143] width 63 height 9
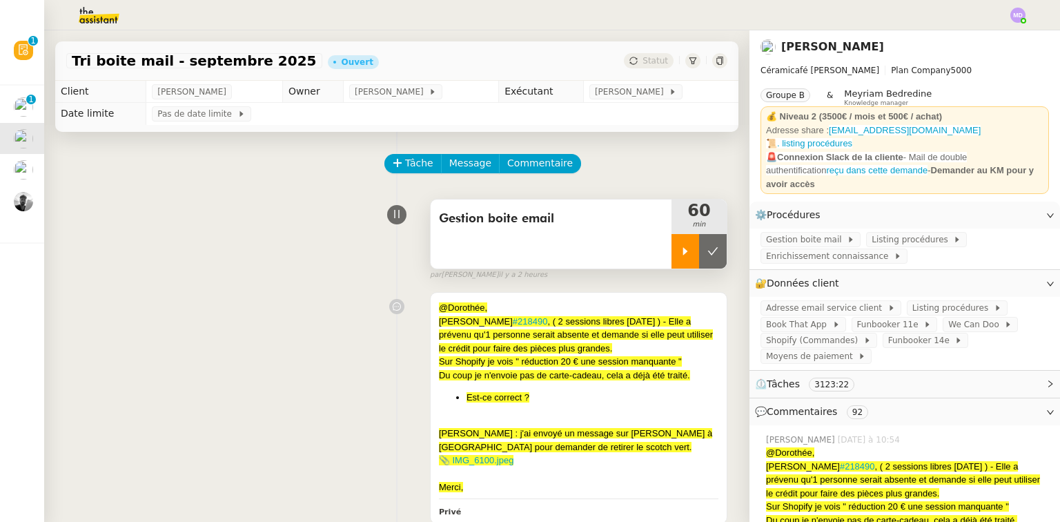
click at [680, 251] on icon at bounding box center [685, 251] width 11 height 11
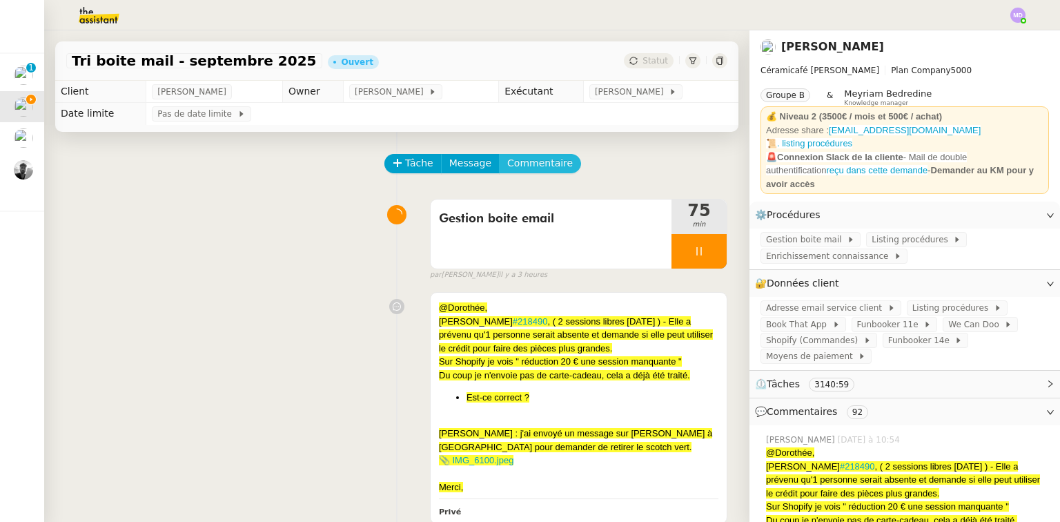
click at [547, 163] on span "Commentaire" at bounding box center [540, 163] width 66 height 16
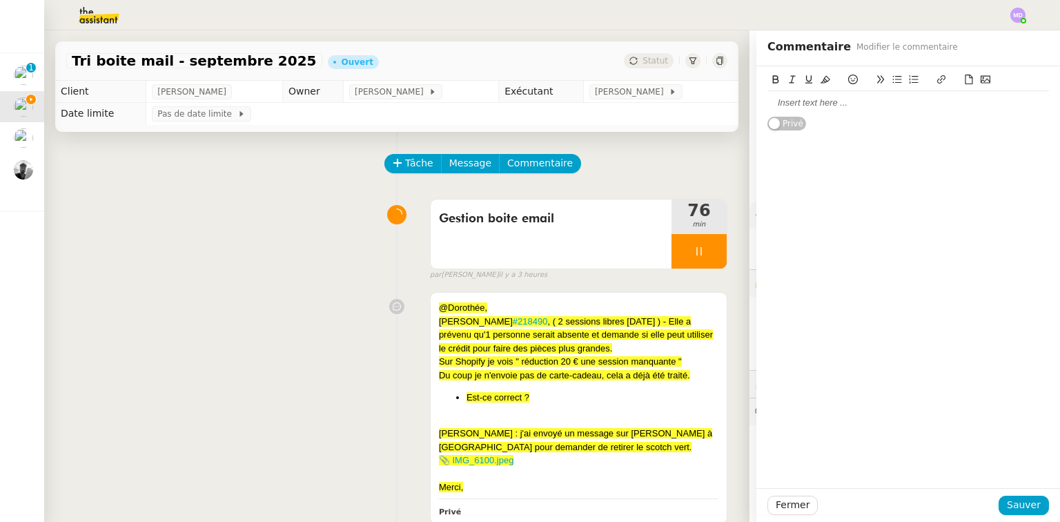
click at [831, 98] on div at bounding box center [908, 103] width 282 height 12
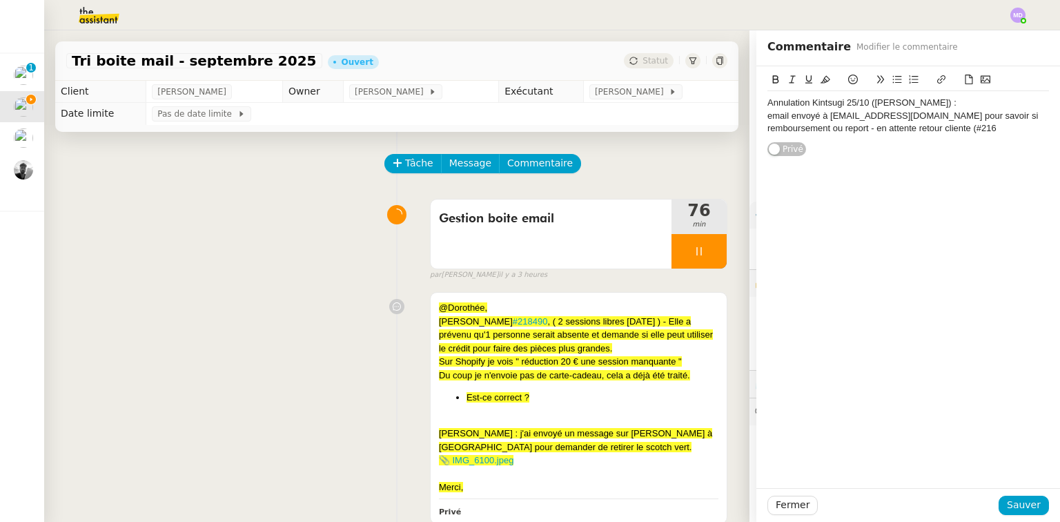
click at [982, 127] on div "email envoyé à cindycc.campas@gmail.com pour savoir si remboursement ou report …" at bounding box center [908, 123] width 282 height 26
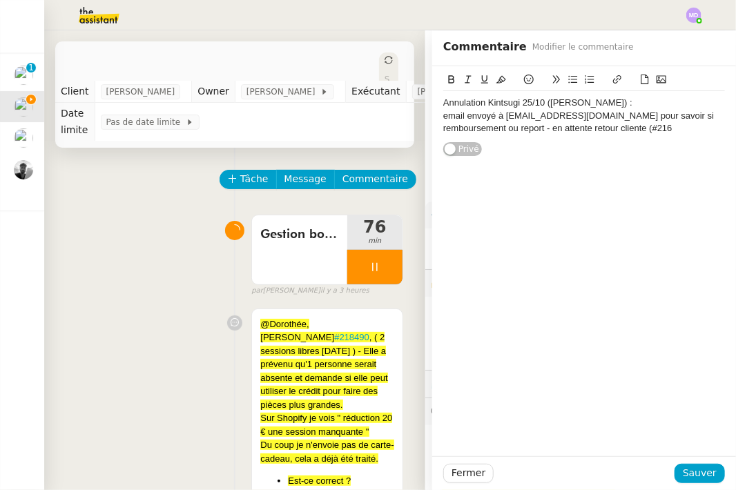
click at [669, 130] on div "email envoyé à cindycc.campas@gmail.com pour savoir si remboursement ou report …" at bounding box center [584, 123] width 282 height 26
drag, startPoint x: 678, startPoint y: 464, endPoint x: 682, endPoint y: 473, distance: 9.9
click at [680, 466] on div "Fermer Sauver" at bounding box center [584, 473] width 282 height 19
click at [683, 473] on span "Sauver" at bounding box center [700, 473] width 34 height 16
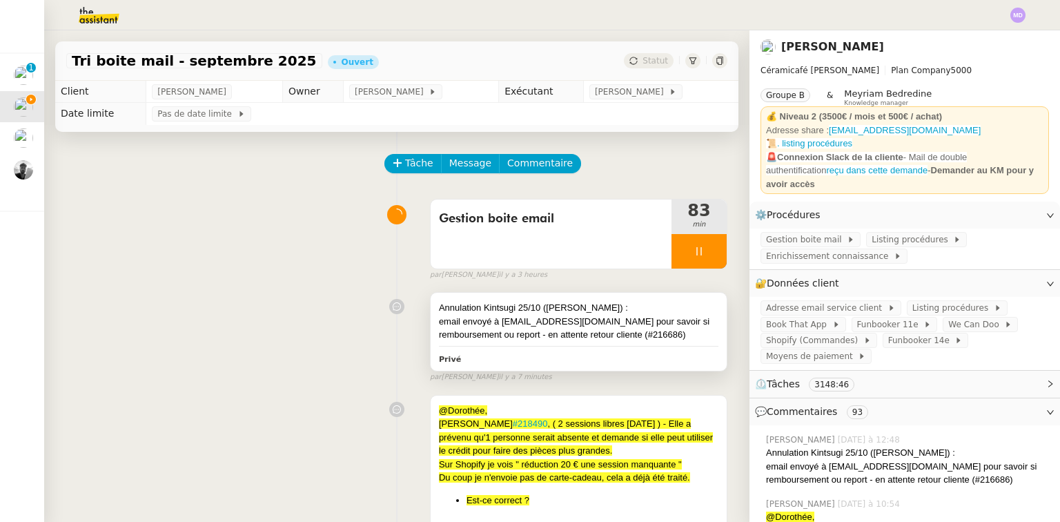
click at [577, 303] on div "Annulation Kintsugi 25/10 (slack Axelle) :" at bounding box center [579, 308] width 280 height 14
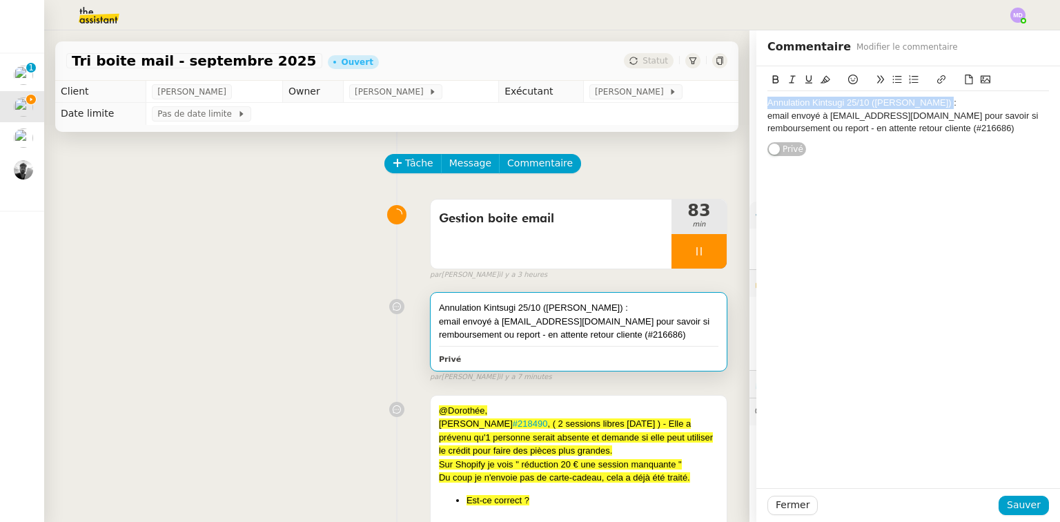
drag, startPoint x: 922, startPoint y: 104, endPoint x: 784, endPoint y: 88, distance: 138.9
click at [744, 106] on app-ticket "Tri boite mail - septembre 2025 Ouvert Statut Client Genevieve Landsmann Owner …" at bounding box center [552, 275] width 1016 height 491
drag, startPoint x: 800, startPoint y: 80, endPoint x: 767, endPoint y: 81, distance: 33.2
click at [804, 79] on icon at bounding box center [809, 80] width 10 height 10
click at [773, 81] on icon at bounding box center [776, 79] width 6 height 8
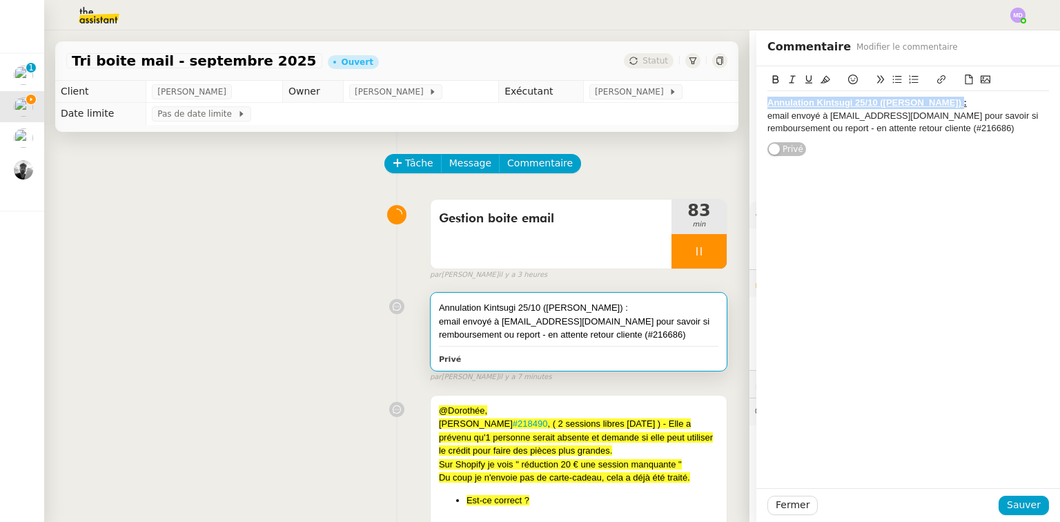
click at [767, 104] on u "Annulation Kintsugi 25/10 (slack Axelle) :" at bounding box center [866, 102] width 199 height 10
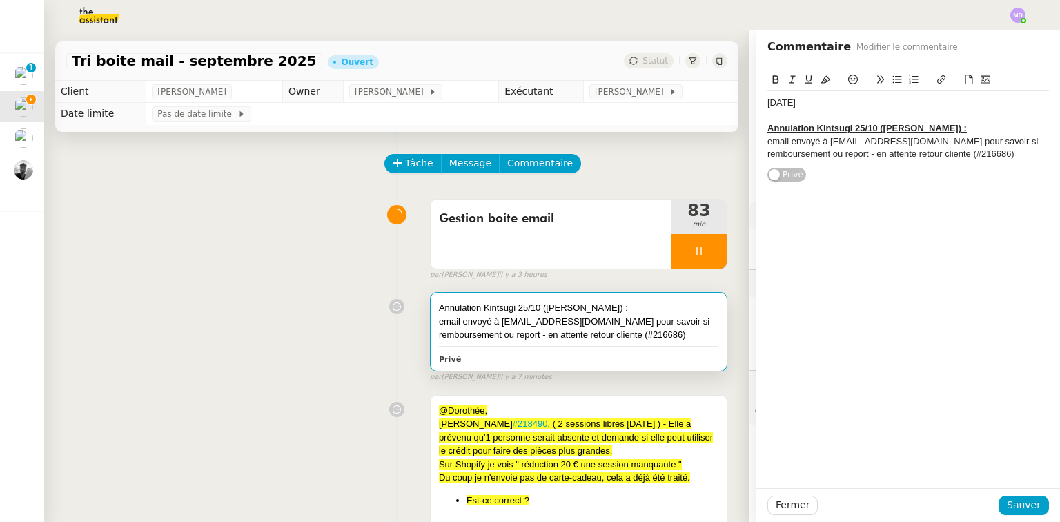
click at [767, 129] on u "Annulation Kintsugi 25/10 (slack Axelle) :" at bounding box center [866, 128] width 199 height 10
click at [1000, 154] on div "email envoyé à cindycc.campas@gmail.com pour savoir si remboursement ou report …" at bounding box center [908, 148] width 282 height 26
click at [1013, 155] on div "email envoyé à cindycc.campas@gmail.com pour savoir si remboursement ou report …" at bounding box center [908, 148] width 282 height 26
click at [919, 170] on div at bounding box center [908, 167] width 282 height 12
click at [917, 179] on li "Planche apéro 18e à régler :" at bounding box center [915, 179] width 268 height 12
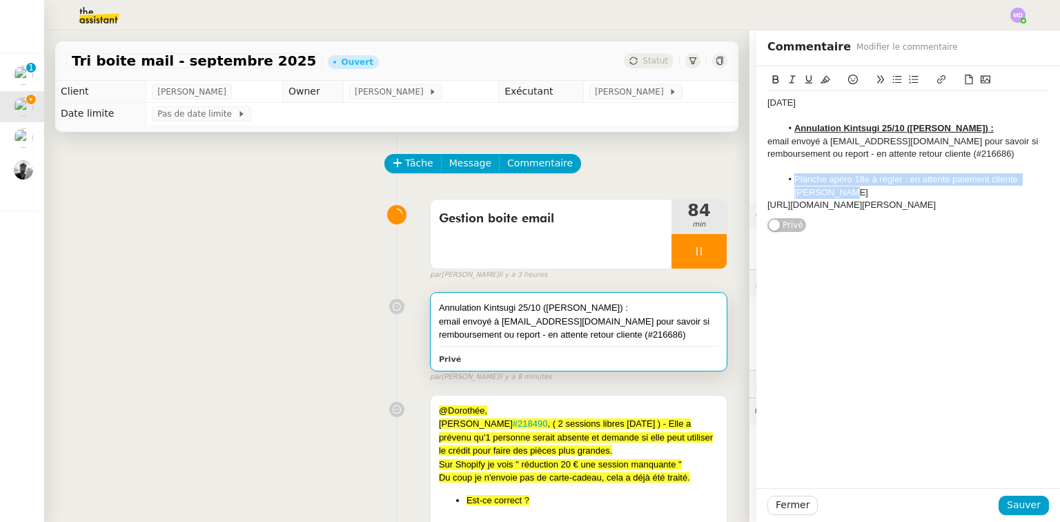
drag, startPoint x: 831, startPoint y: 194, endPoint x: 785, endPoint y: 128, distance: 80.8
click at [785, 179] on li "Planche apéro 18e à régler : en attente paiement cliente Eve Richard" at bounding box center [915, 186] width 268 height 26
click at [771, 77] on icon at bounding box center [776, 80] width 10 height 10
click at [804, 77] on icon at bounding box center [809, 80] width 10 height 10
drag, startPoint x: 827, startPoint y: 158, endPoint x: 832, endPoint y: 173, distance: 15.9
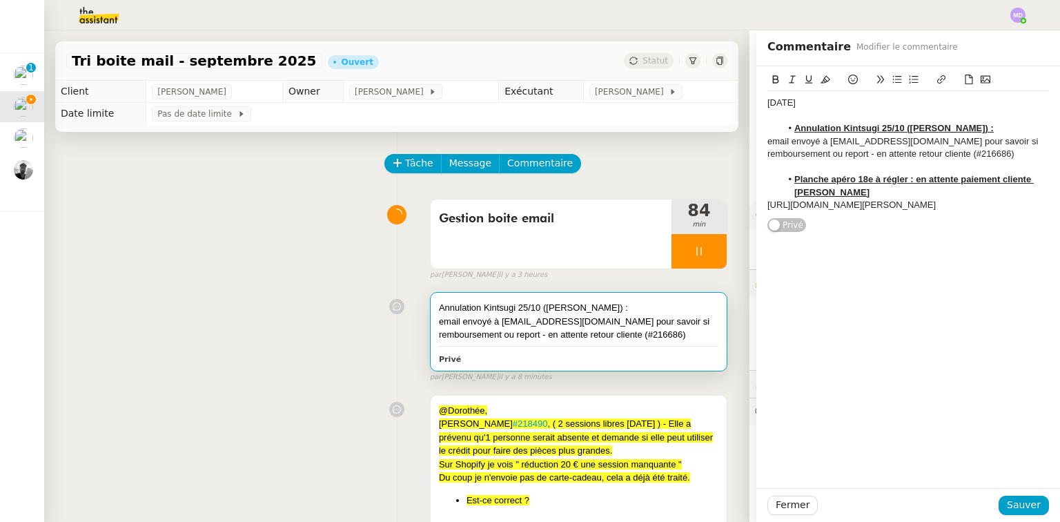
click at [827, 159] on div "email envoyé à cindycc.campas@gmail.com pour savoir si remboursement ou report …" at bounding box center [908, 148] width 282 height 26
click at [1027, 502] on span "Sauver" at bounding box center [1024, 505] width 34 height 16
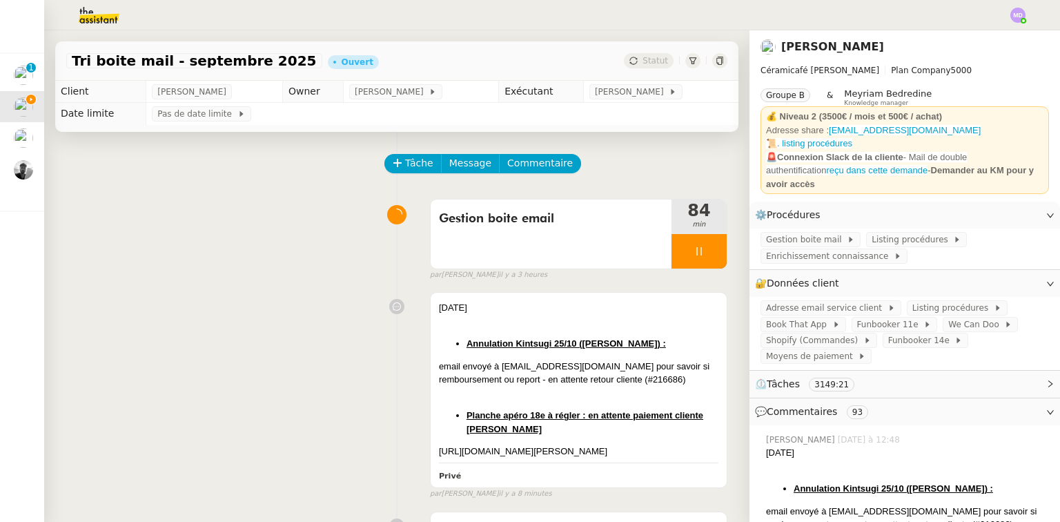
click at [705, 253] on div at bounding box center [699, 251] width 55 height 35
click at [705, 253] on button at bounding box center [713, 251] width 28 height 35
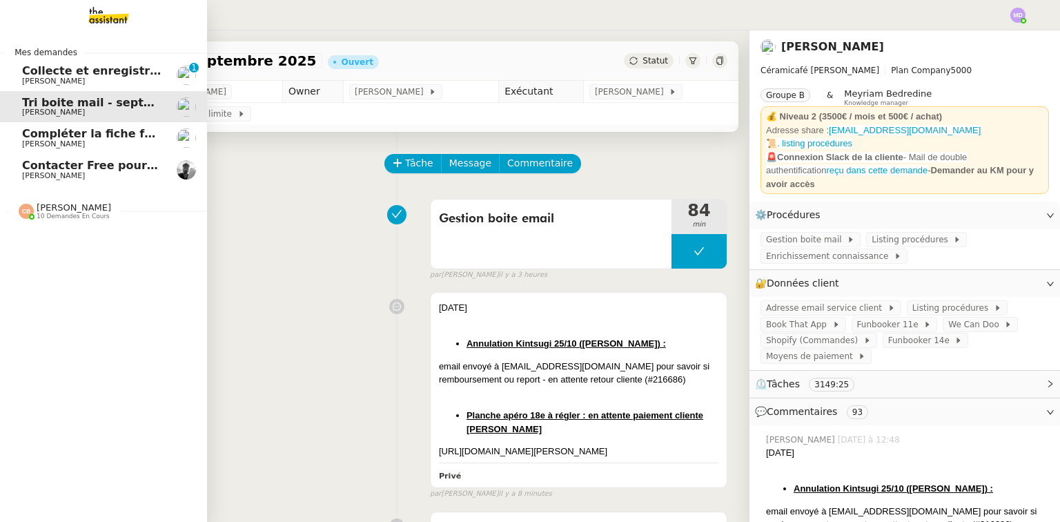
click at [22, 141] on span "[PERSON_NAME]" at bounding box center [53, 143] width 63 height 9
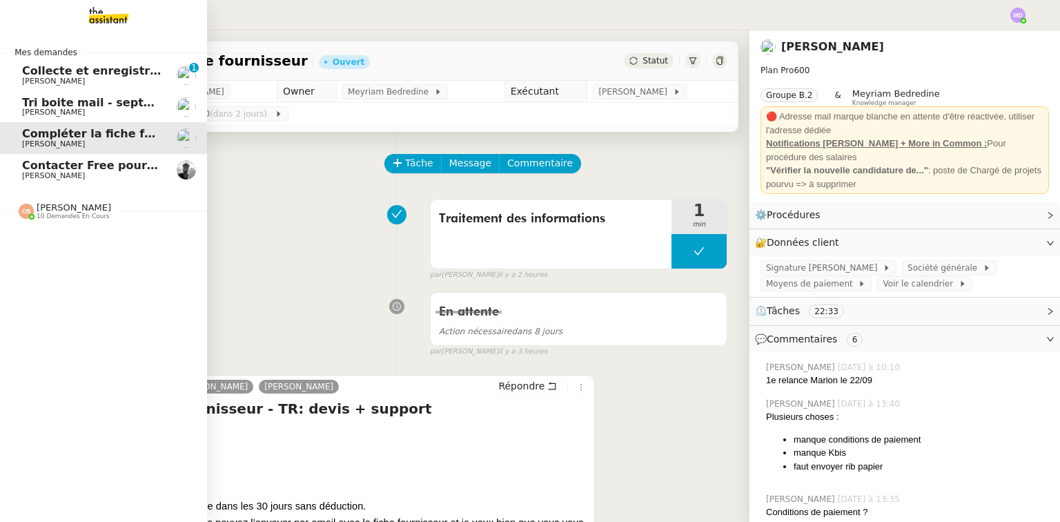
click at [72, 168] on span "Contacter Free pour la Freebox" at bounding box center [119, 165] width 194 height 13
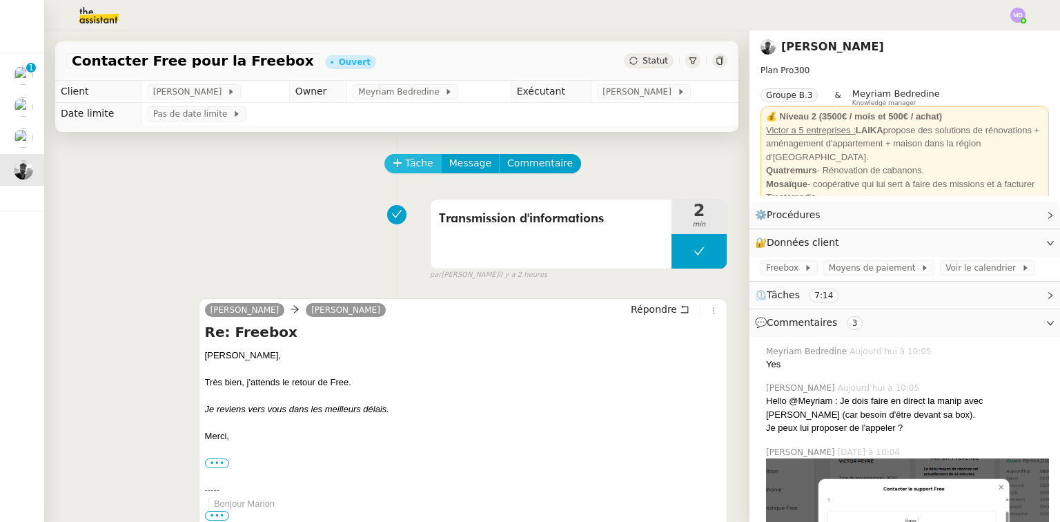
click at [405, 164] on span "Tâche" at bounding box center [419, 163] width 28 height 16
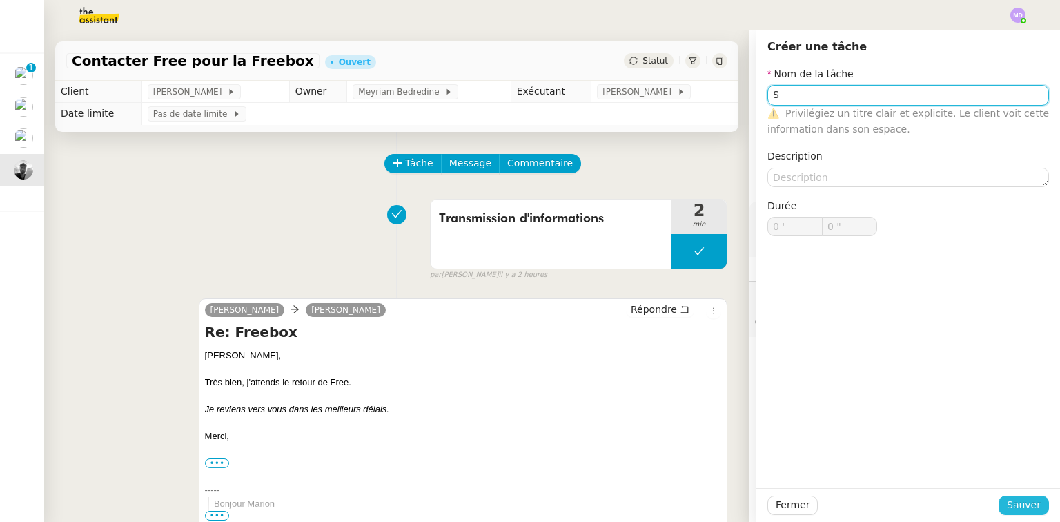
type input "S"
drag, startPoint x: 1016, startPoint y: 500, endPoint x: 923, endPoint y: 461, distance: 100.2
click at [1016, 500] on span "Sauver" at bounding box center [1024, 505] width 34 height 16
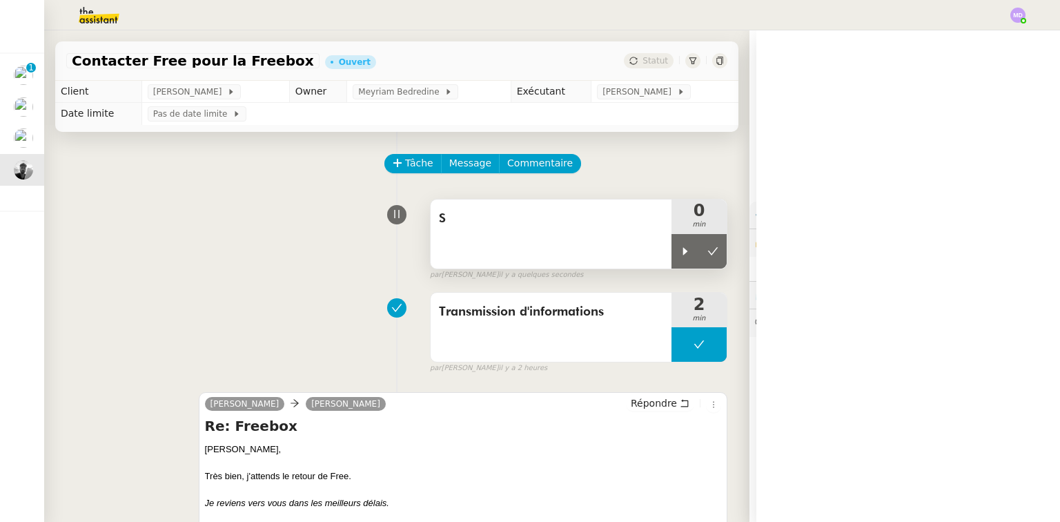
click at [621, 255] on div "S" at bounding box center [551, 233] width 241 height 69
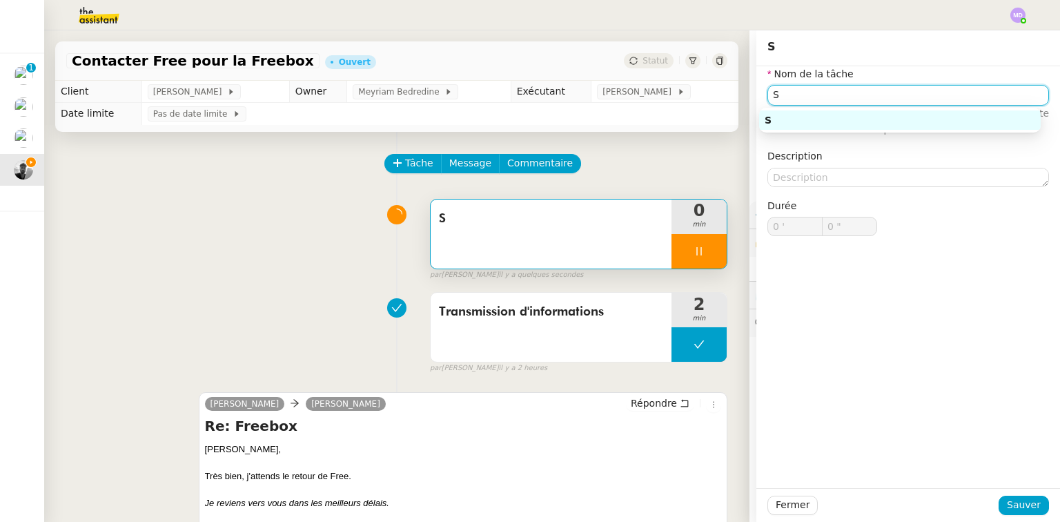
click at [793, 95] on input "S" at bounding box center [908, 95] width 282 height 20
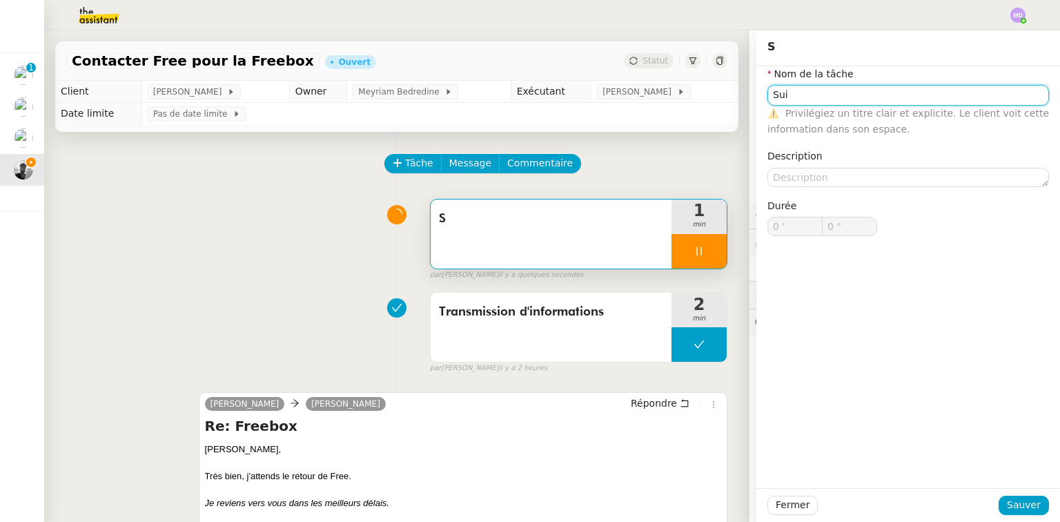
type input "Suiv"
type input "1 ""
type input "Suivi de dossi"
type input "2 ""
type input "Suivi de dossier"
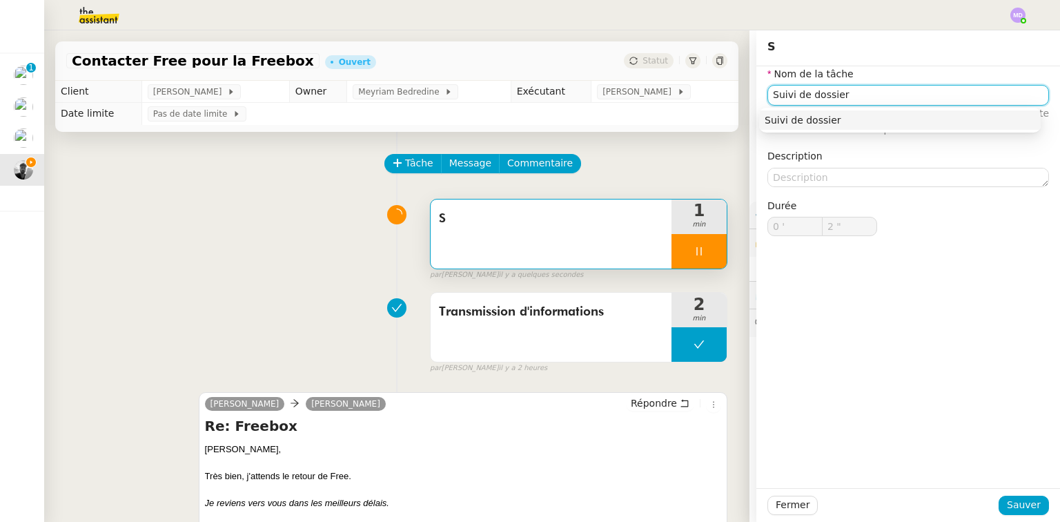
type input "3 ""
type input "Suivi de dossier"
drag, startPoint x: 1013, startPoint y: 508, endPoint x: 959, endPoint y: 472, distance: 65.3
click at [1013, 507] on span "Sauver" at bounding box center [1024, 505] width 34 height 16
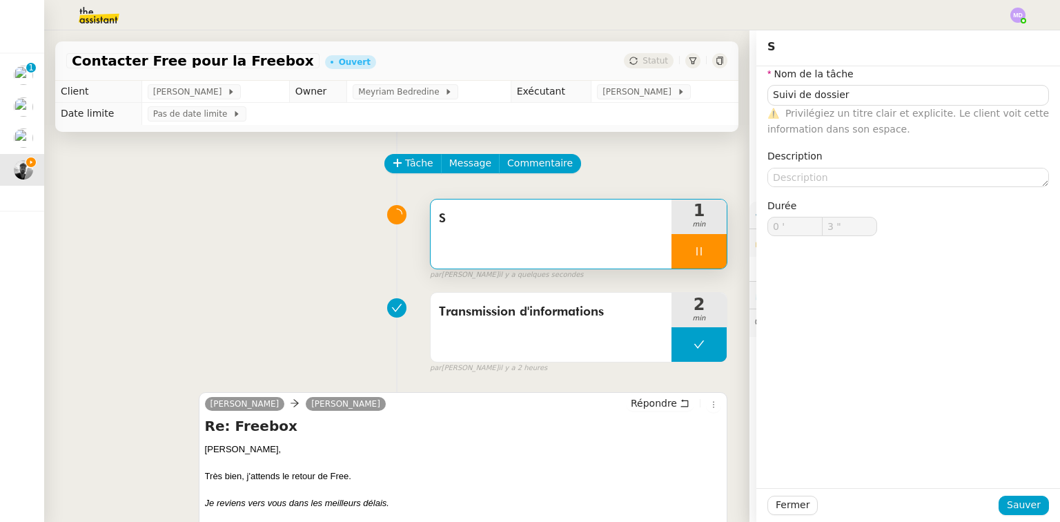
type input "4 ""
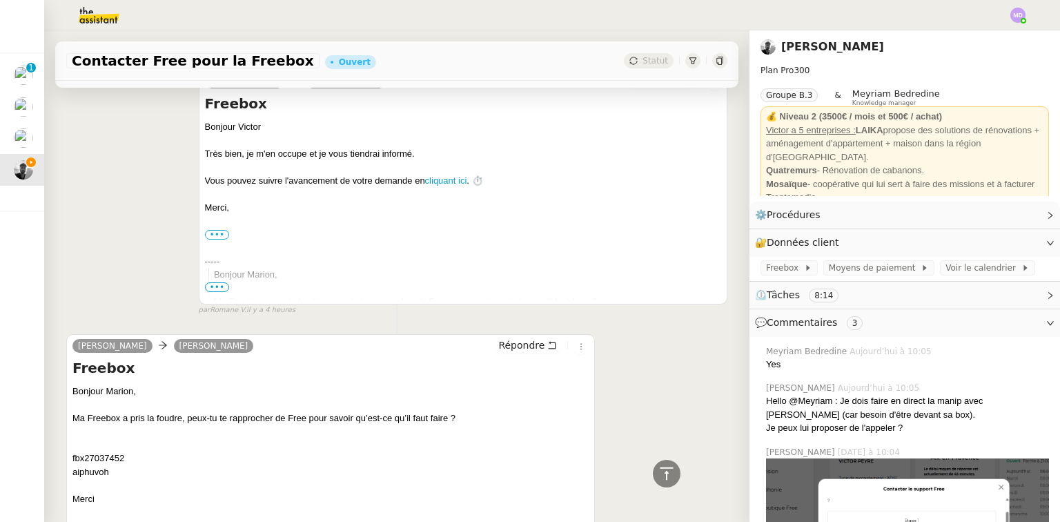
scroll to position [1984, 0]
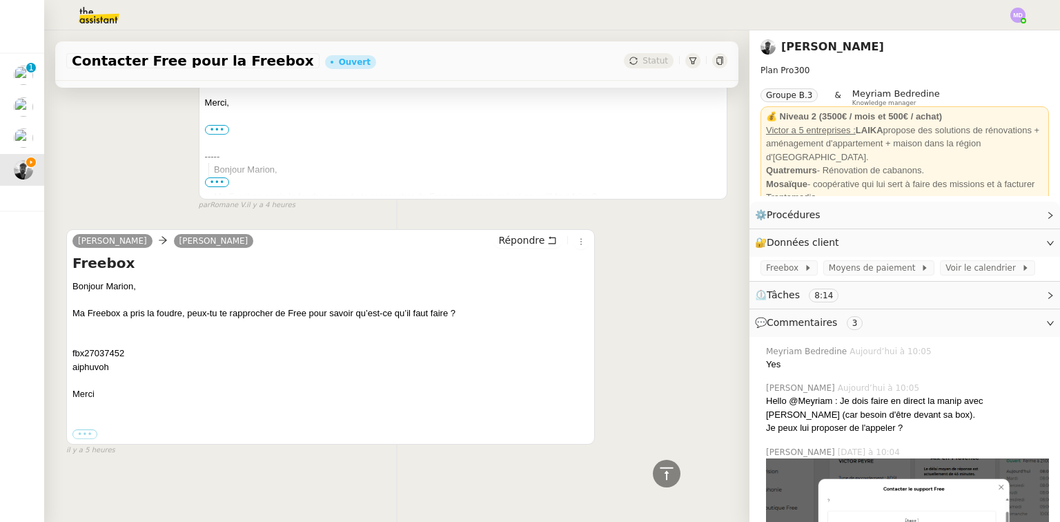
click at [93, 361] on div "aiphuvoh" at bounding box center [330, 367] width 516 height 14
copy div "aiphuvoh"
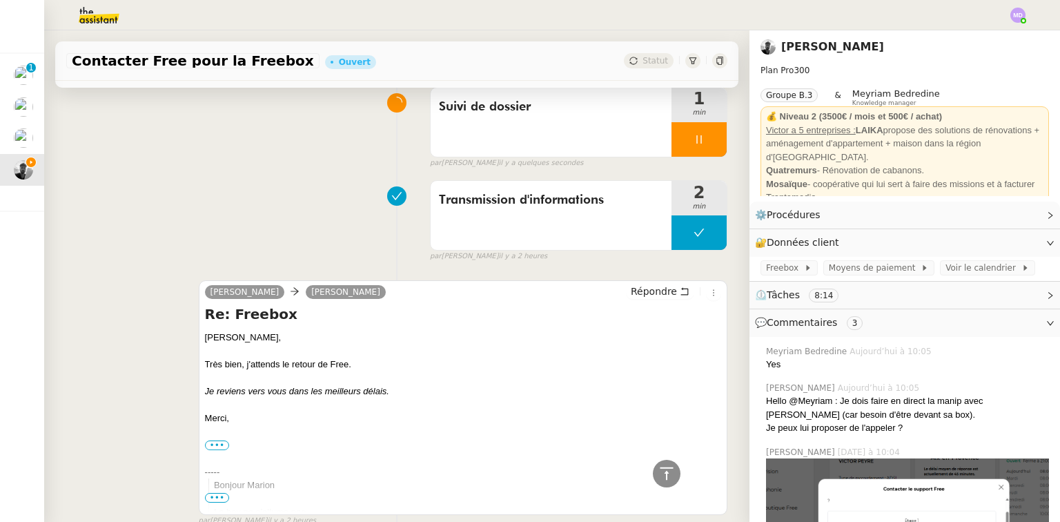
scroll to position [0, 0]
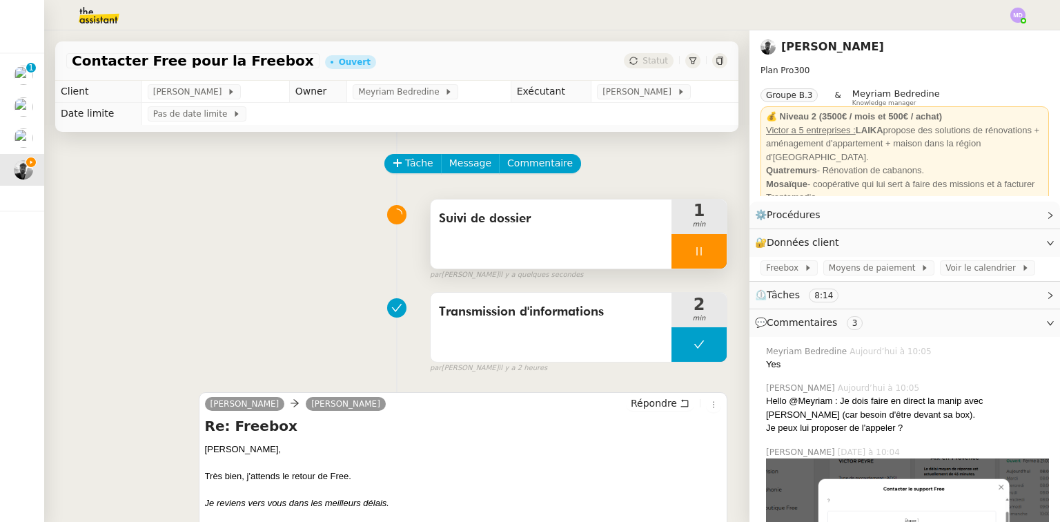
click at [674, 246] on div at bounding box center [699, 251] width 55 height 35
click at [707, 252] on icon at bounding box center [712, 251] width 11 height 11
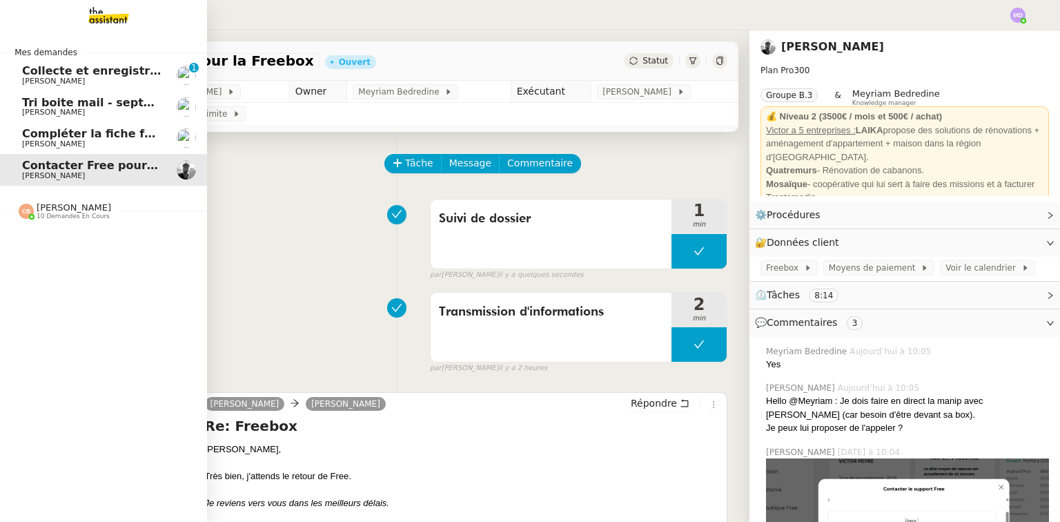
drag, startPoint x: 18, startPoint y: 75, endPoint x: 30, endPoint y: 79, distance: 13.1
click at [22, 75] on span "Collecte et enregistrement des relevés bancaires et relevés de cartes bancaires…" at bounding box center [299, 70] width 554 height 13
